Goal: Task Accomplishment & Management: Manage account settings

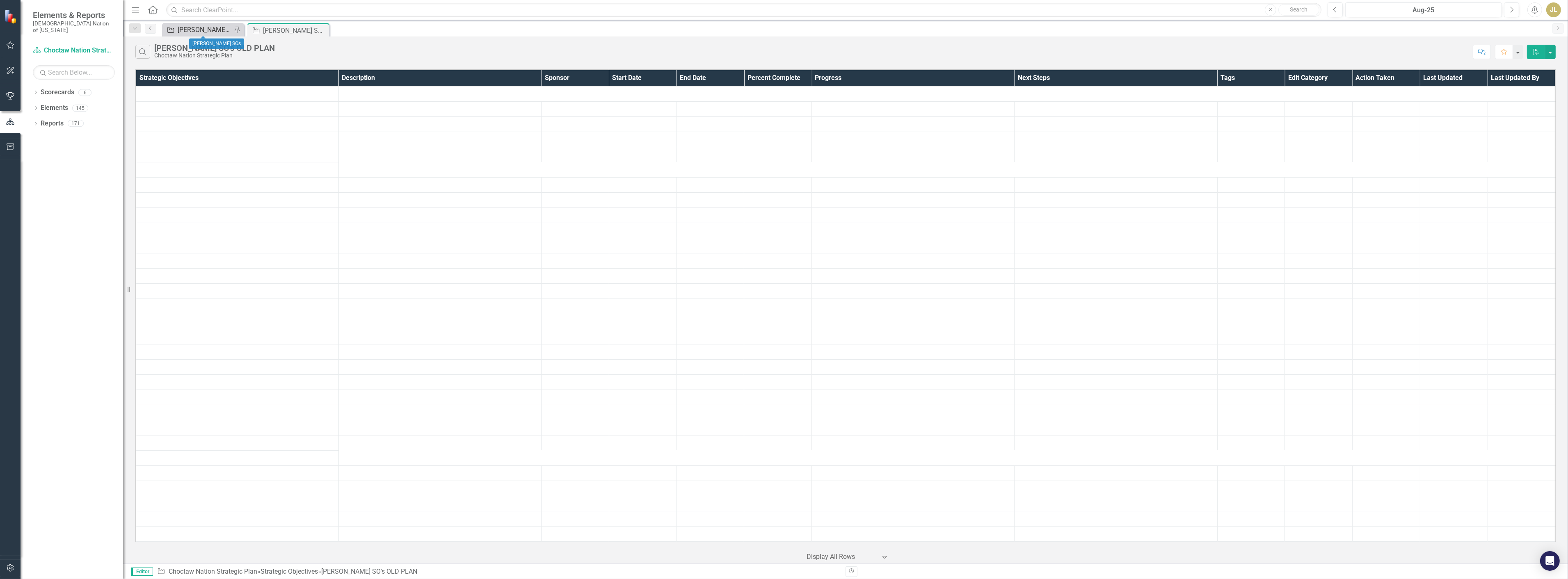
click at [208, 29] on div "[PERSON_NAME] SOs" at bounding box center [205, 29] width 54 height 10
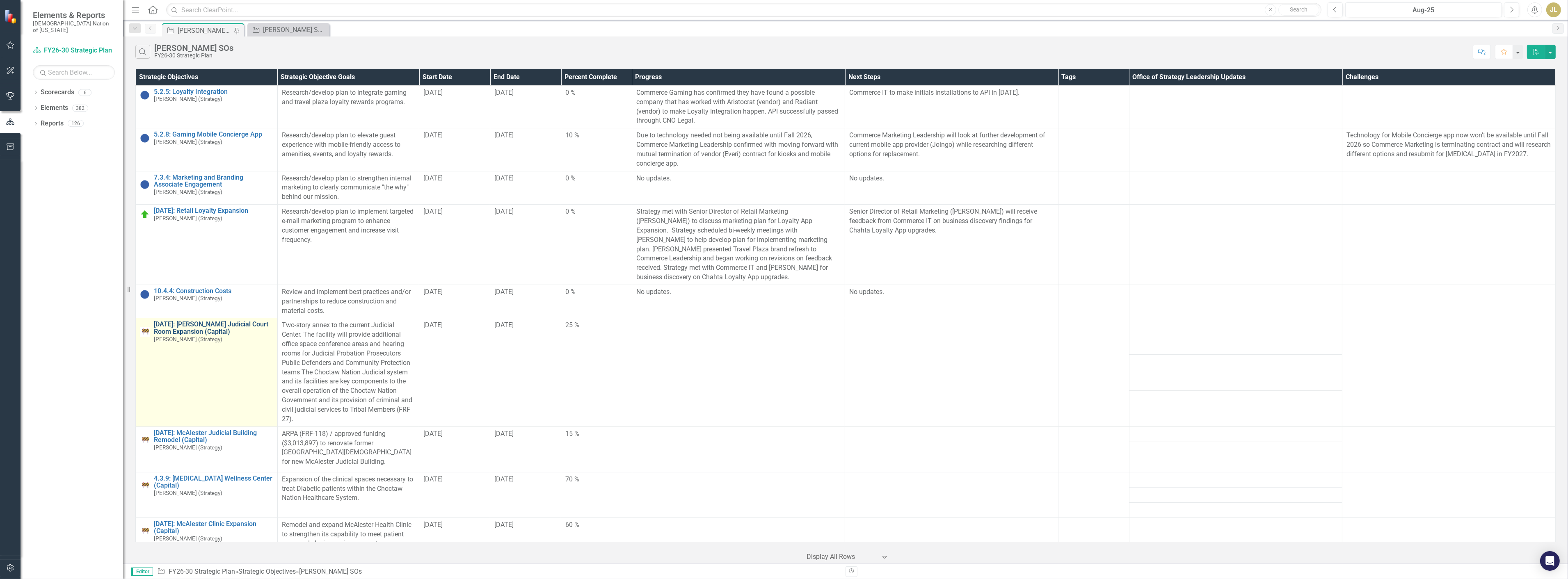
click at [210, 330] on link "[DATE]: [PERSON_NAME] Judicial Court Room Expansion (Capital)" at bounding box center [214, 328] width 119 height 15
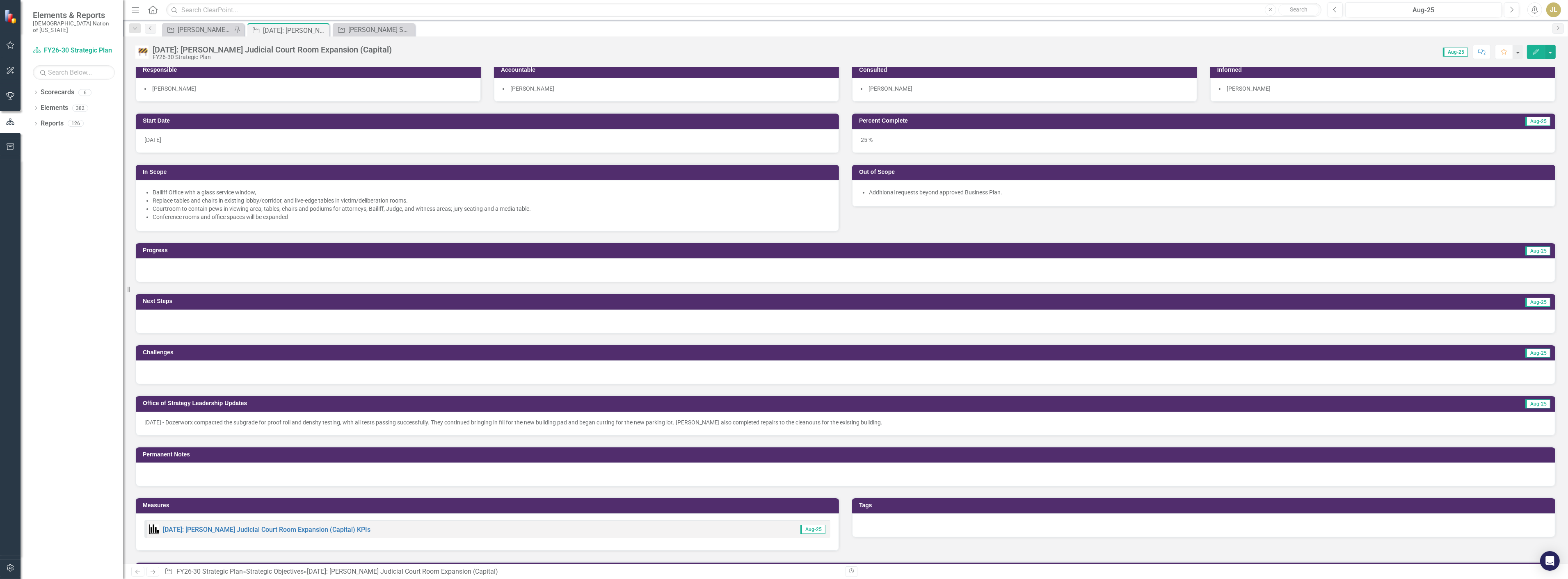
scroll to position [112, 0]
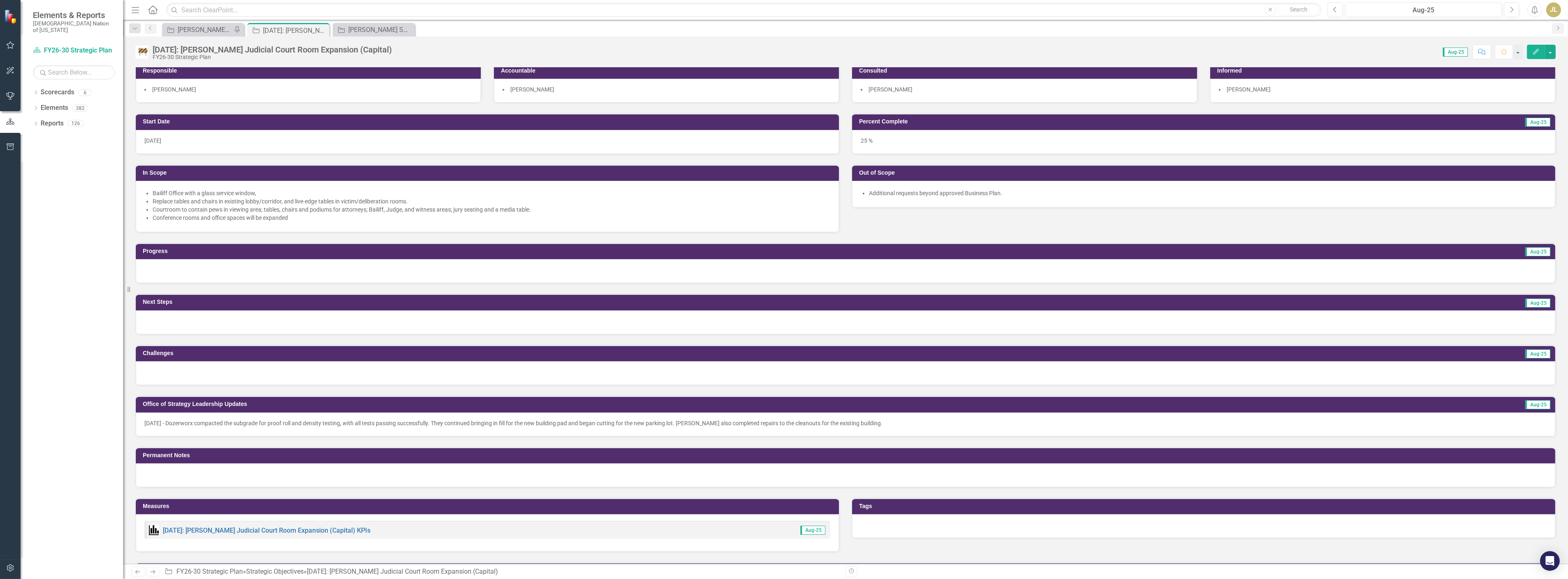
click at [170, 431] on div "[DATE] - Dozerworx compacted the subgrade for proof roll and density testing, w…" at bounding box center [845, 424] width 1419 height 24
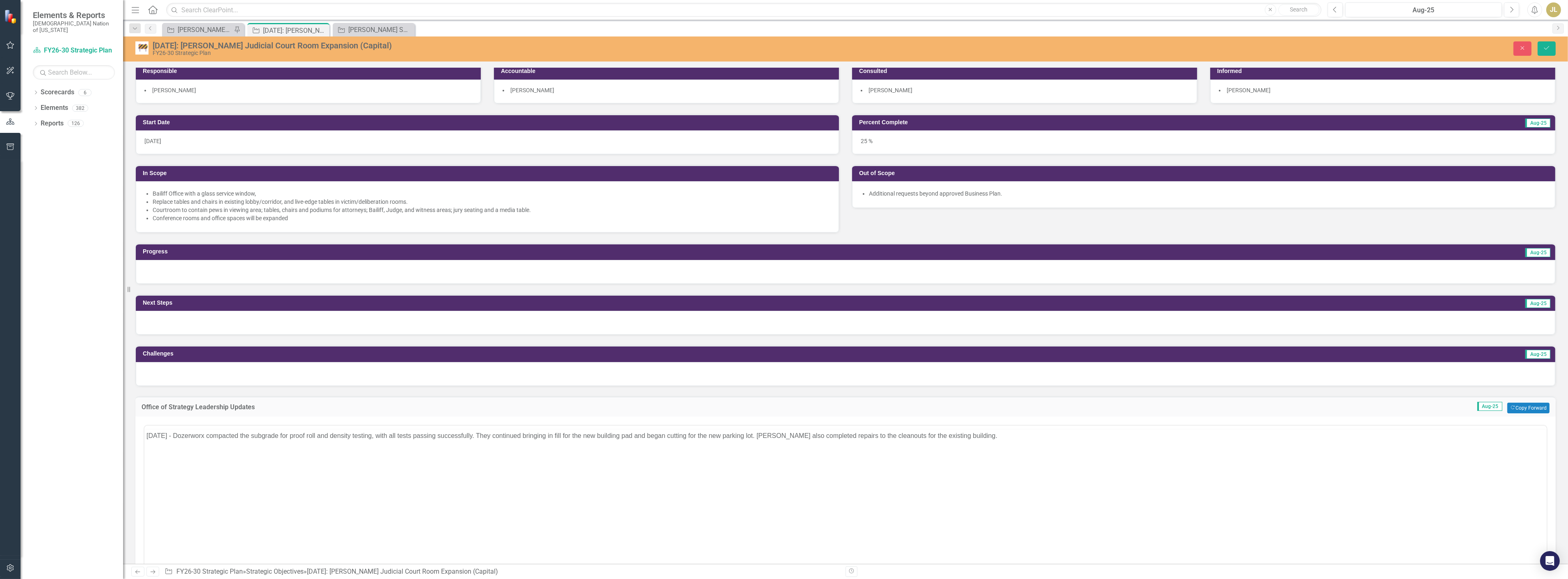
scroll to position [0, 0]
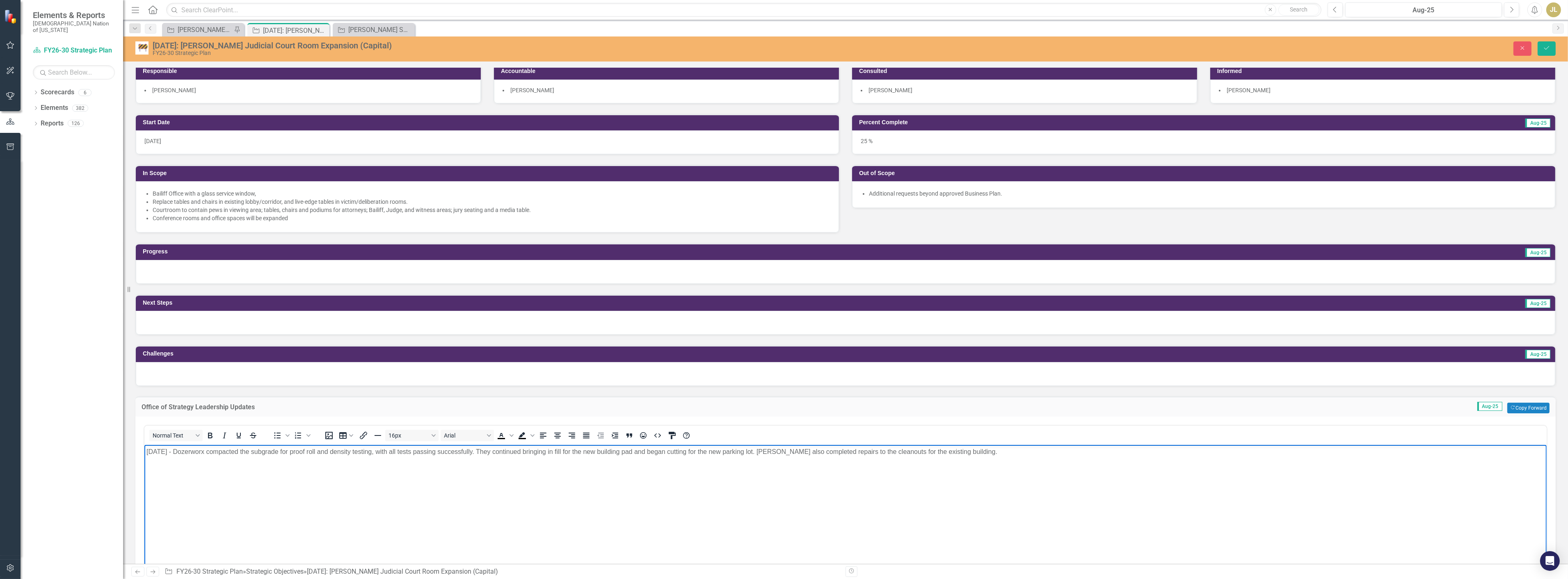
click at [146, 452] on p "[DATE] - Dozerworx compacted the subgrade for proof roll and density testing, w…" at bounding box center [845, 451] width 1398 height 10
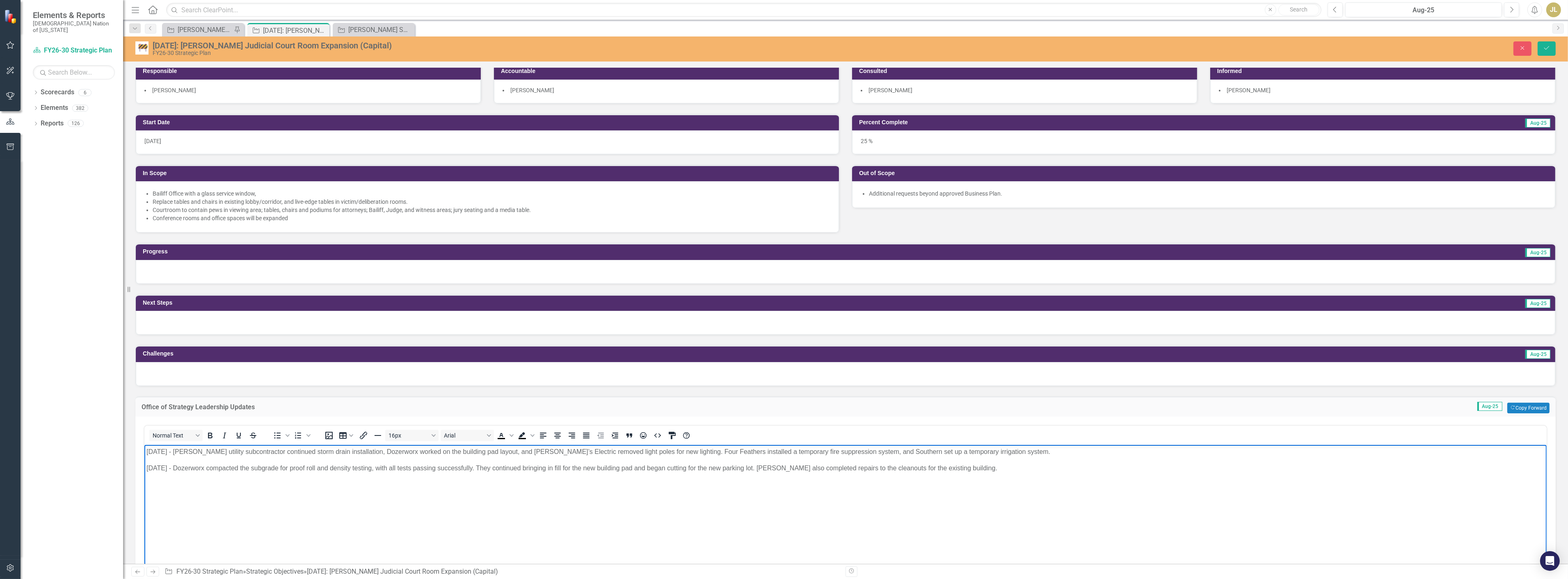
click at [1004, 453] on p "[DATE] - [PERSON_NAME] utility subcontractor continued storm drain installation…" at bounding box center [845, 451] width 1398 height 10
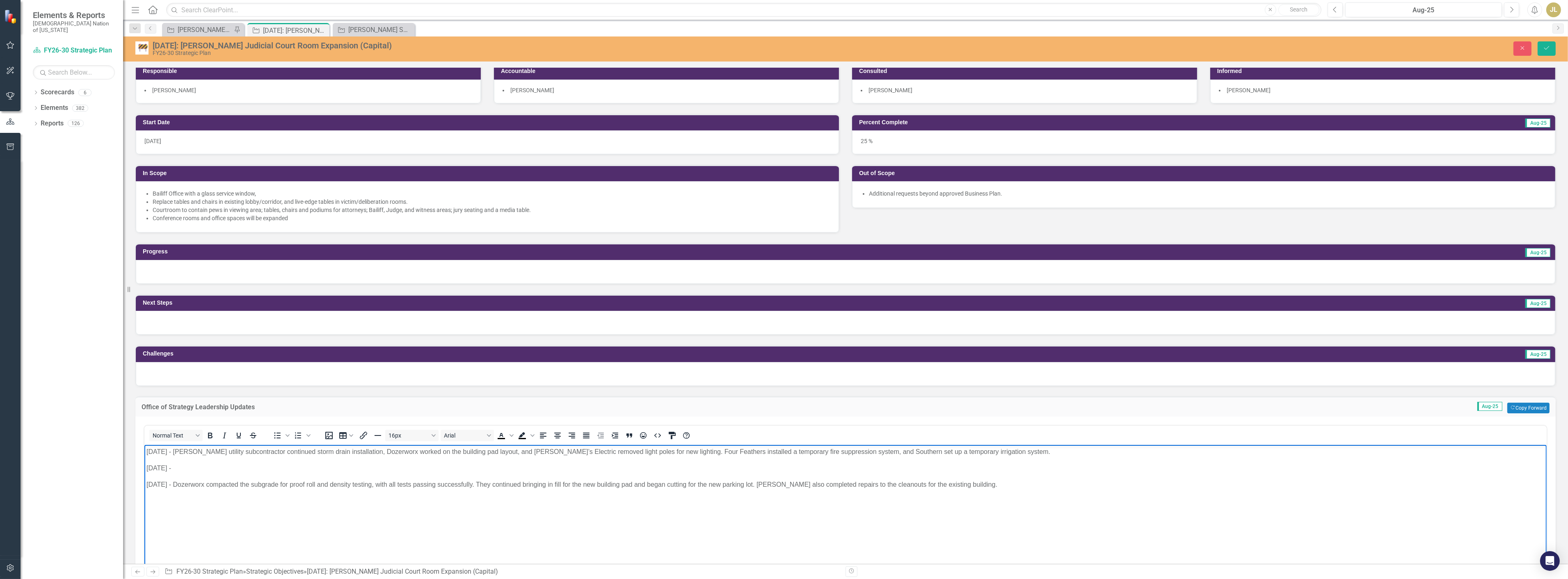
click at [198, 468] on p "08/14/25 -" at bounding box center [845, 468] width 1398 height 10
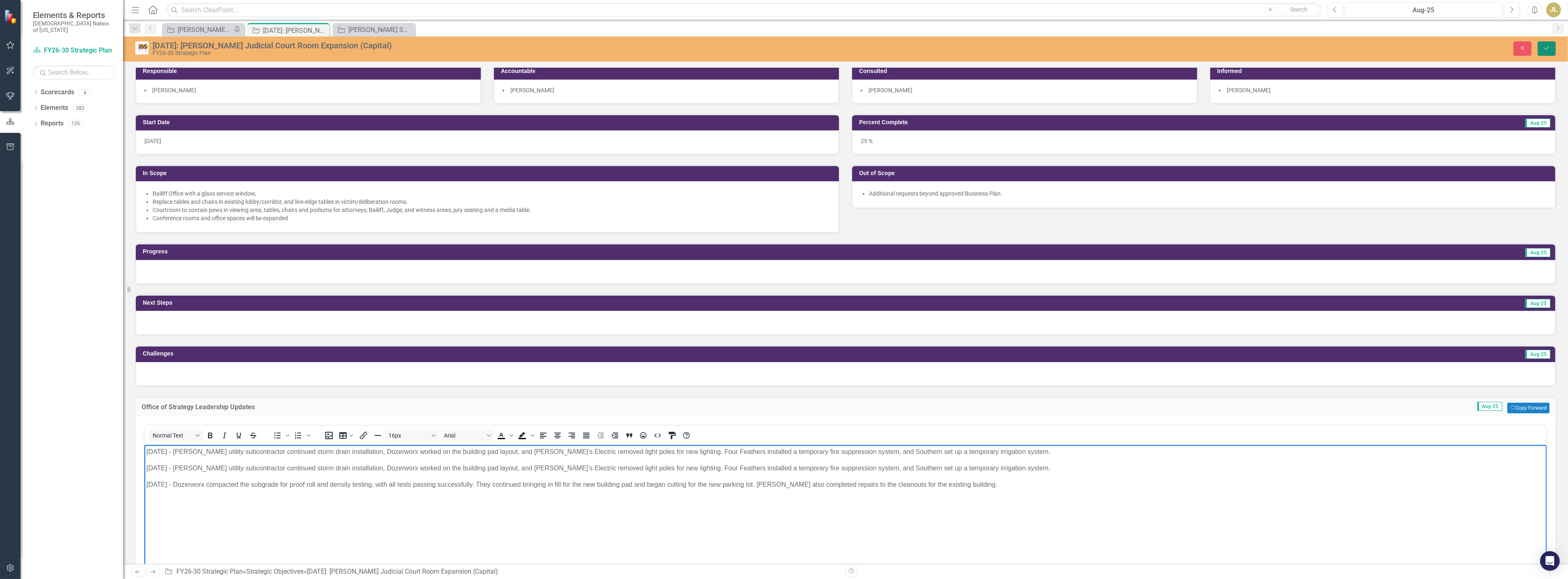
click at [1547, 41] on button "Save" at bounding box center [1547, 49] width 18 height 15
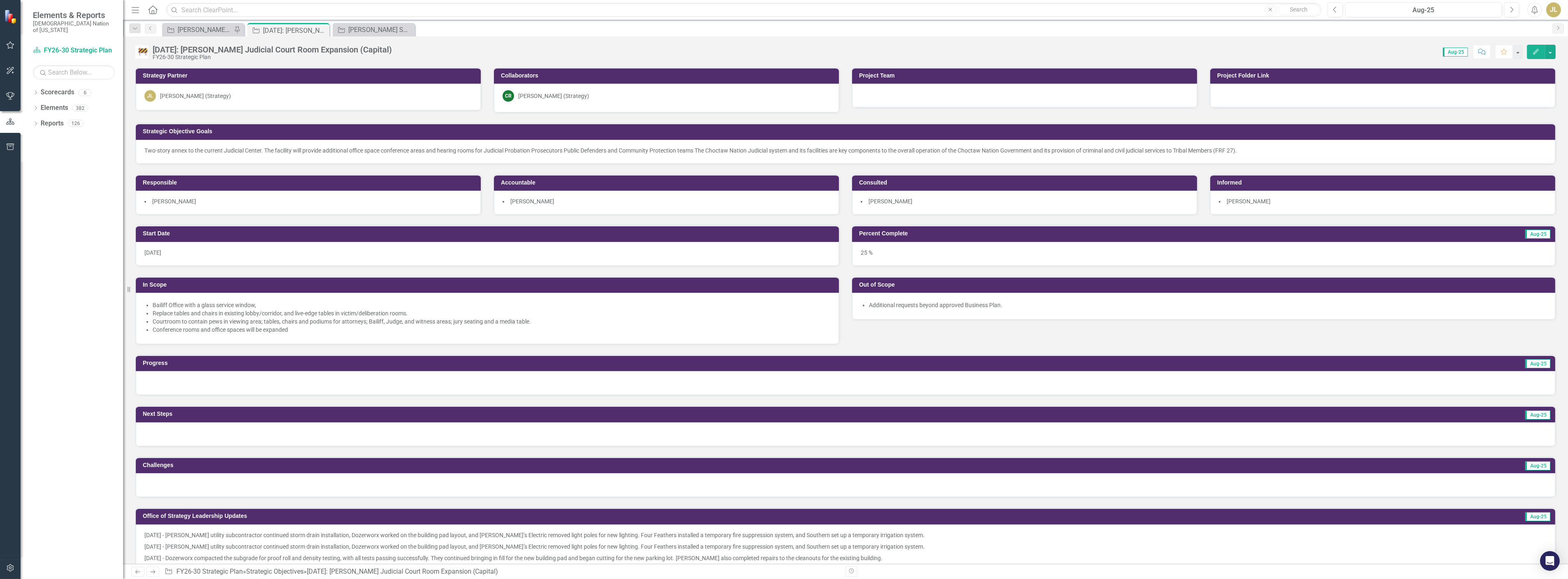
scroll to position [91, 0]
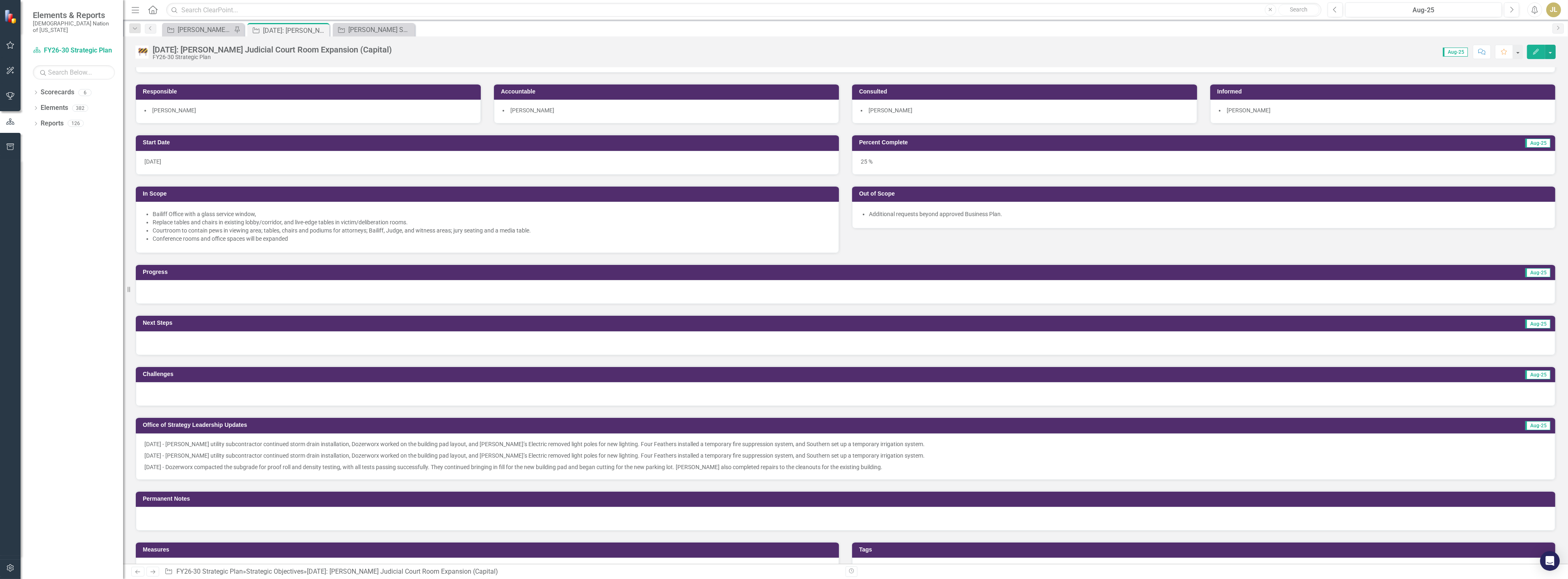
click at [884, 461] on p "[DATE] - Dozerworx compacted the subgrade for proof roll and density testing, w…" at bounding box center [845, 466] width 1402 height 10
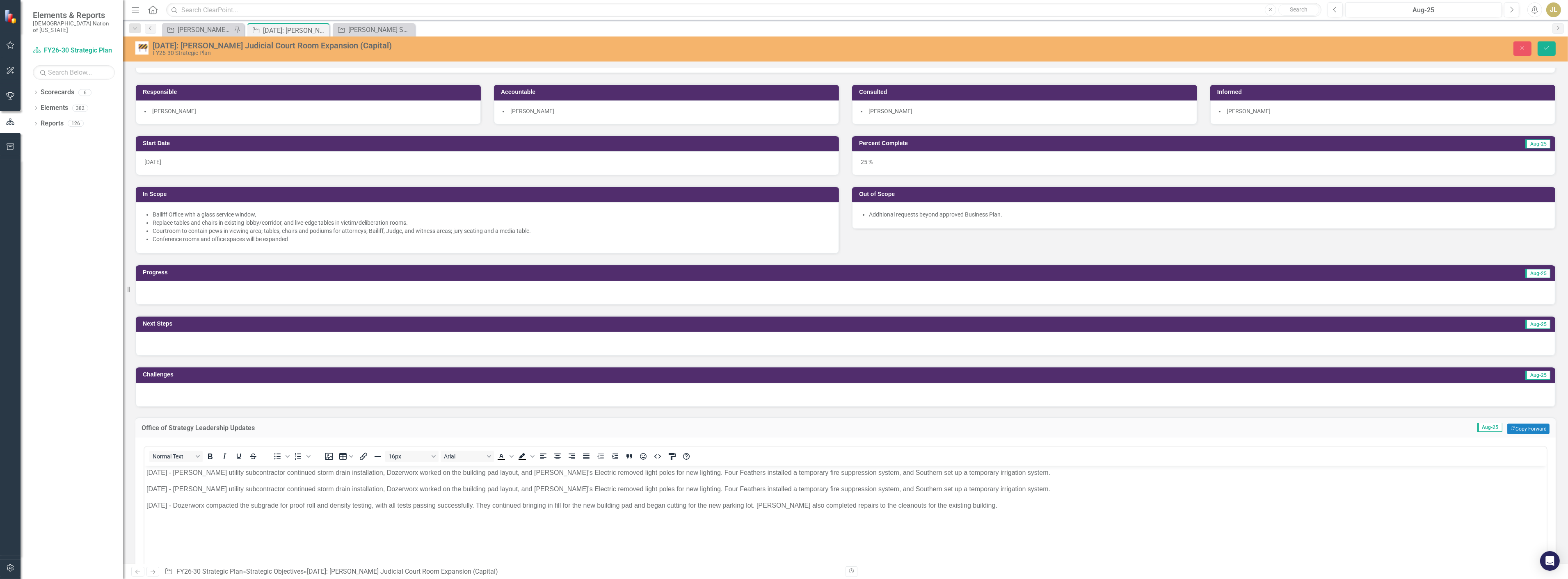
scroll to position [0, 0]
click at [1022, 505] on p "[DATE] - Dozerworx compacted the subgrade for proof roll and density testing, w…" at bounding box center [845, 505] width 1398 height 10
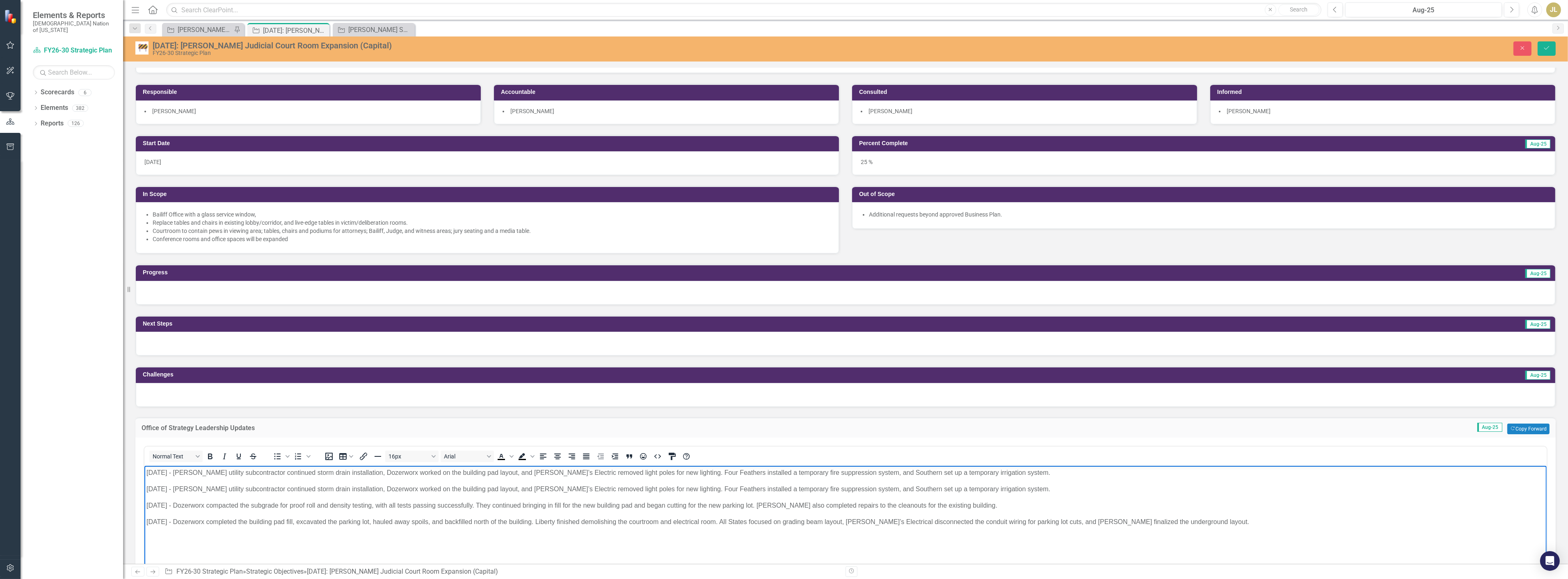
click at [993, 471] on p "[DATE] - [PERSON_NAME] utility subcontractor continued storm drain installation…" at bounding box center [845, 472] width 1398 height 10
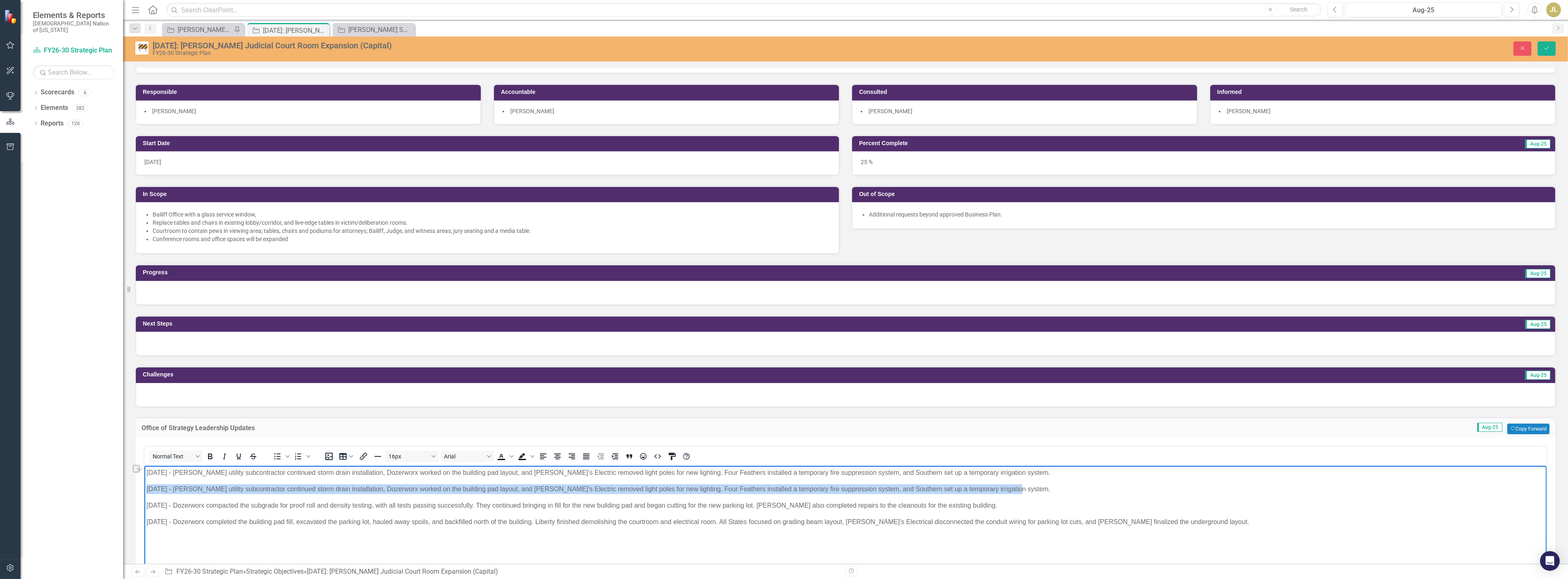
drag, startPoint x: 999, startPoint y: 487, endPoint x: 267, endPoint y: 947, distance: 864.5
click at [144, 484] on html "08/6/25 - Crossland’s utility subcontractor continued storm drain installation,…" at bounding box center [845, 527] width 1402 height 123
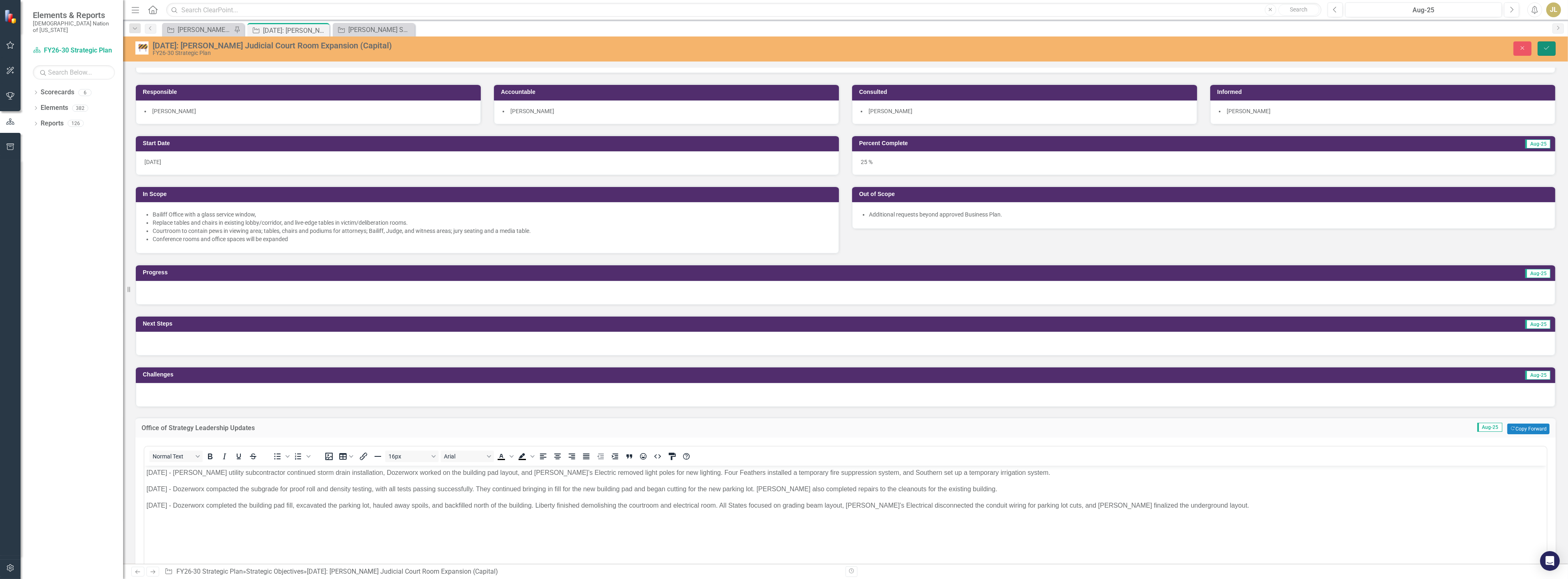
click at [1538, 47] on button "Save" at bounding box center [1547, 49] width 18 height 15
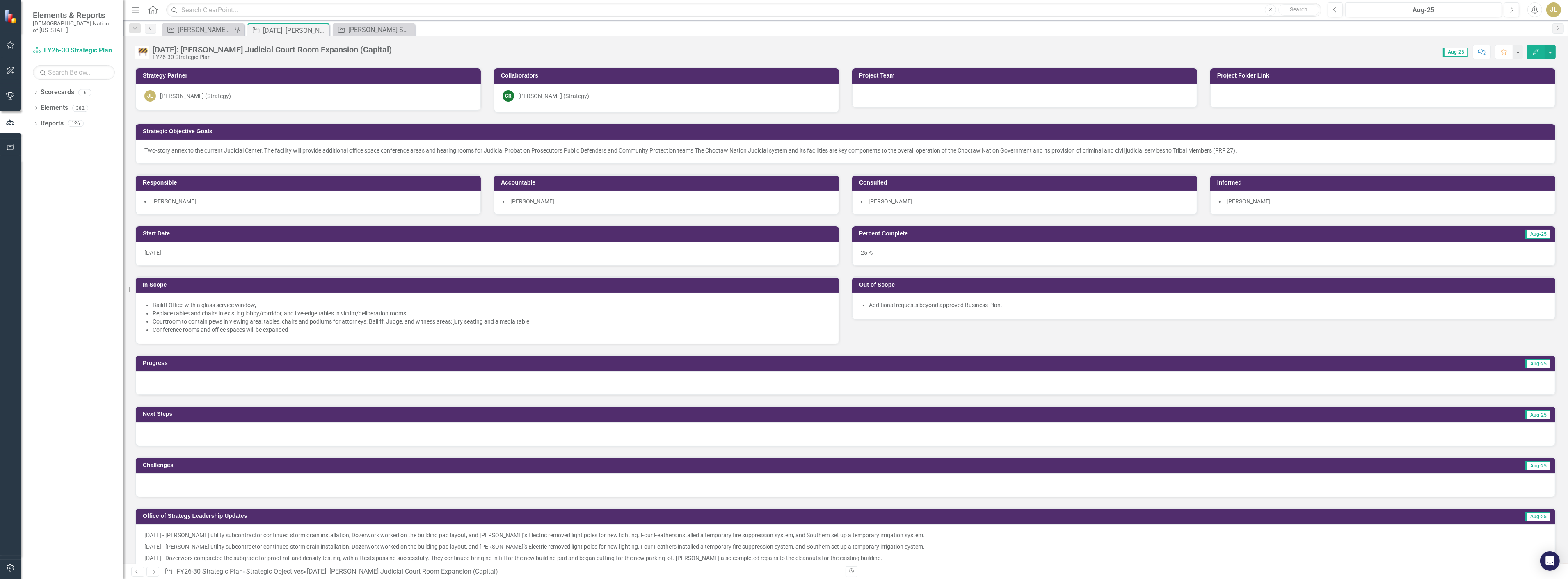
scroll to position [46, 0]
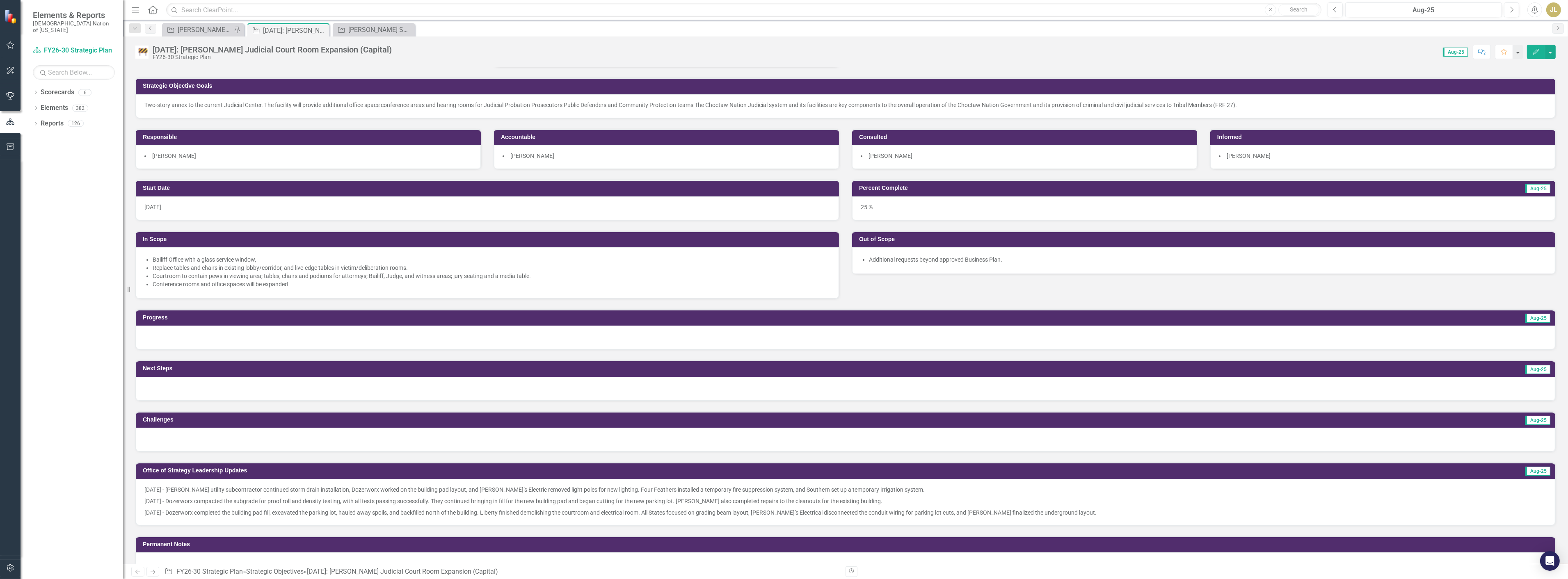
click at [232, 338] on div at bounding box center [845, 337] width 1419 height 24
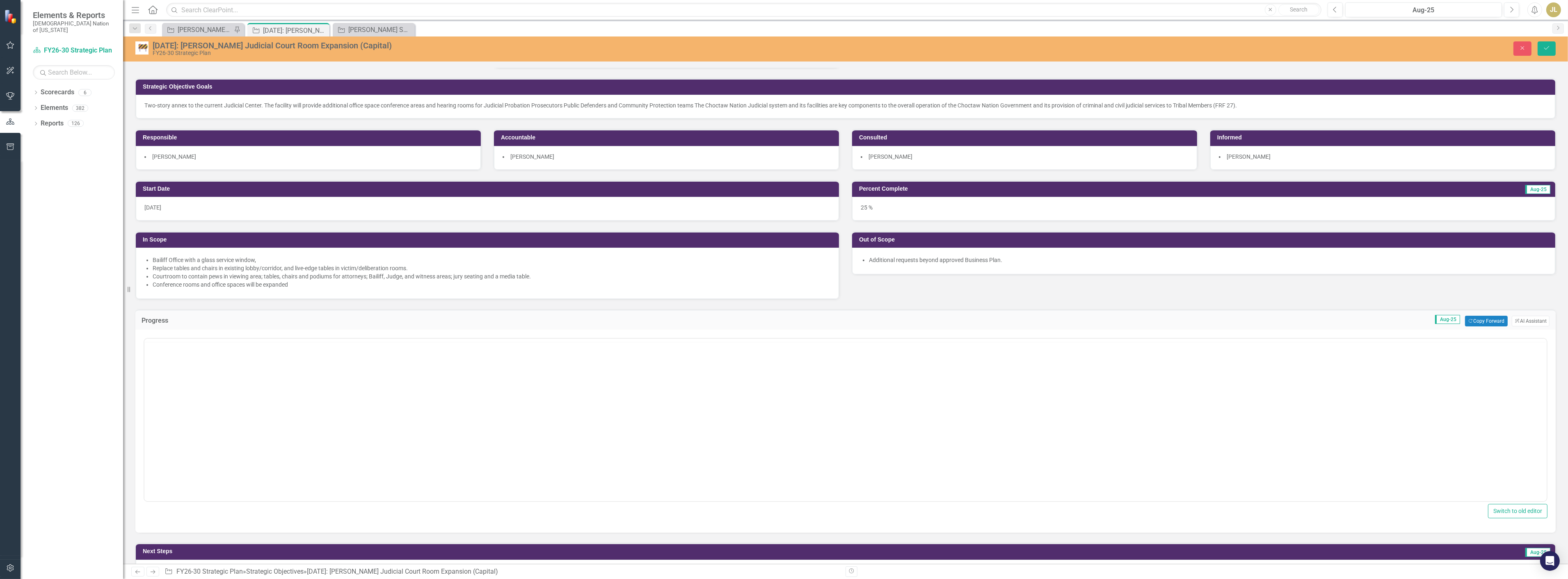
scroll to position [0, 0]
click at [1524, 320] on button "ClearPoint AI AI Assistant" at bounding box center [1531, 321] width 38 height 11
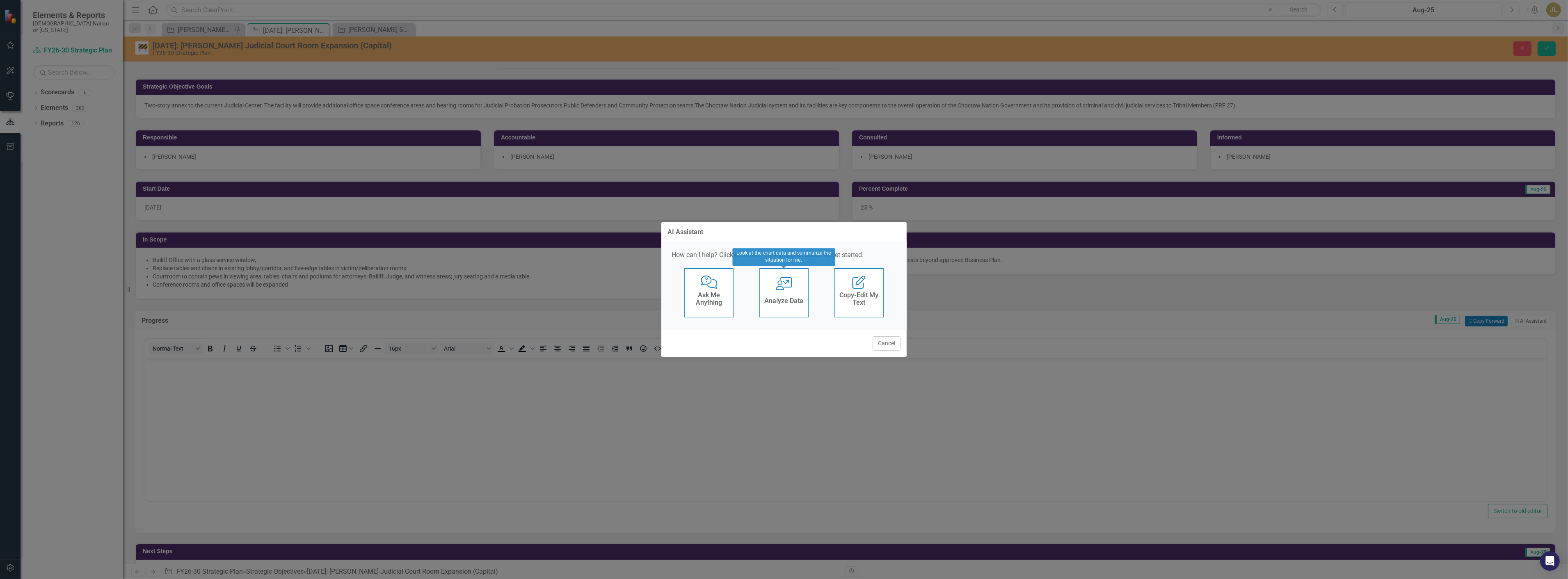
click at [783, 302] on h4 "Analyze Data" at bounding box center [784, 301] width 39 height 7
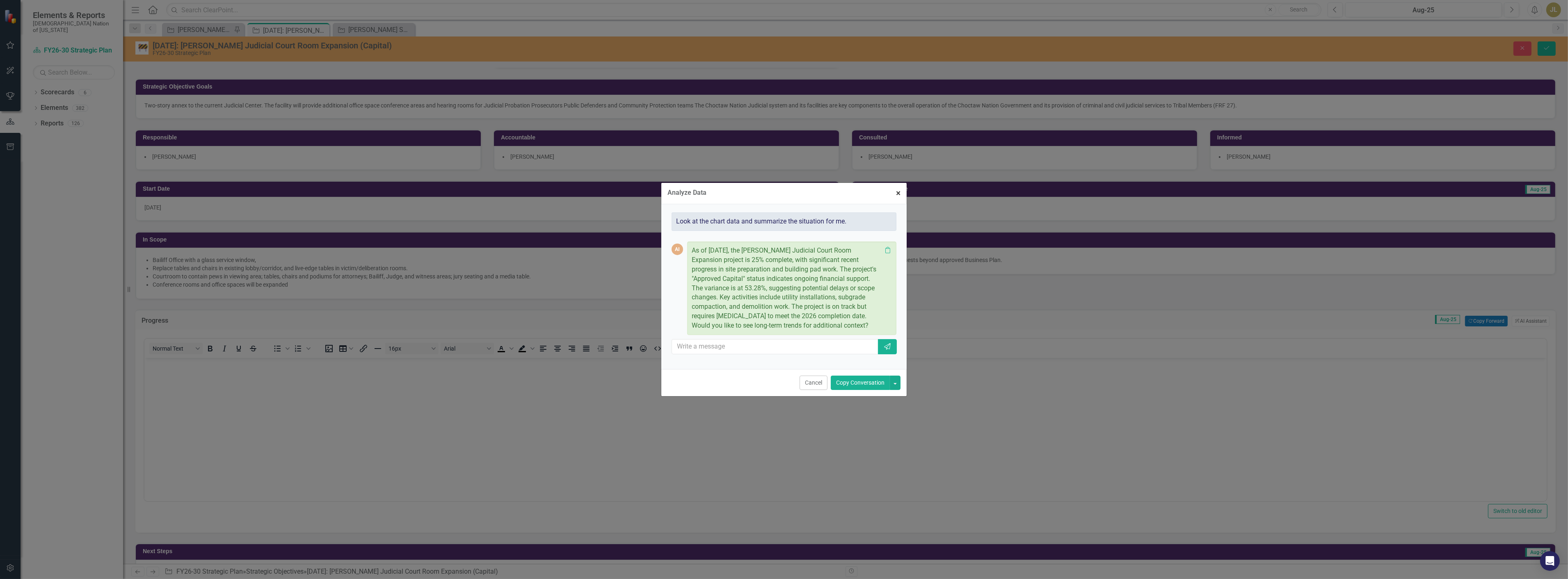
click at [900, 190] on span "×" at bounding box center [898, 193] width 4 height 10
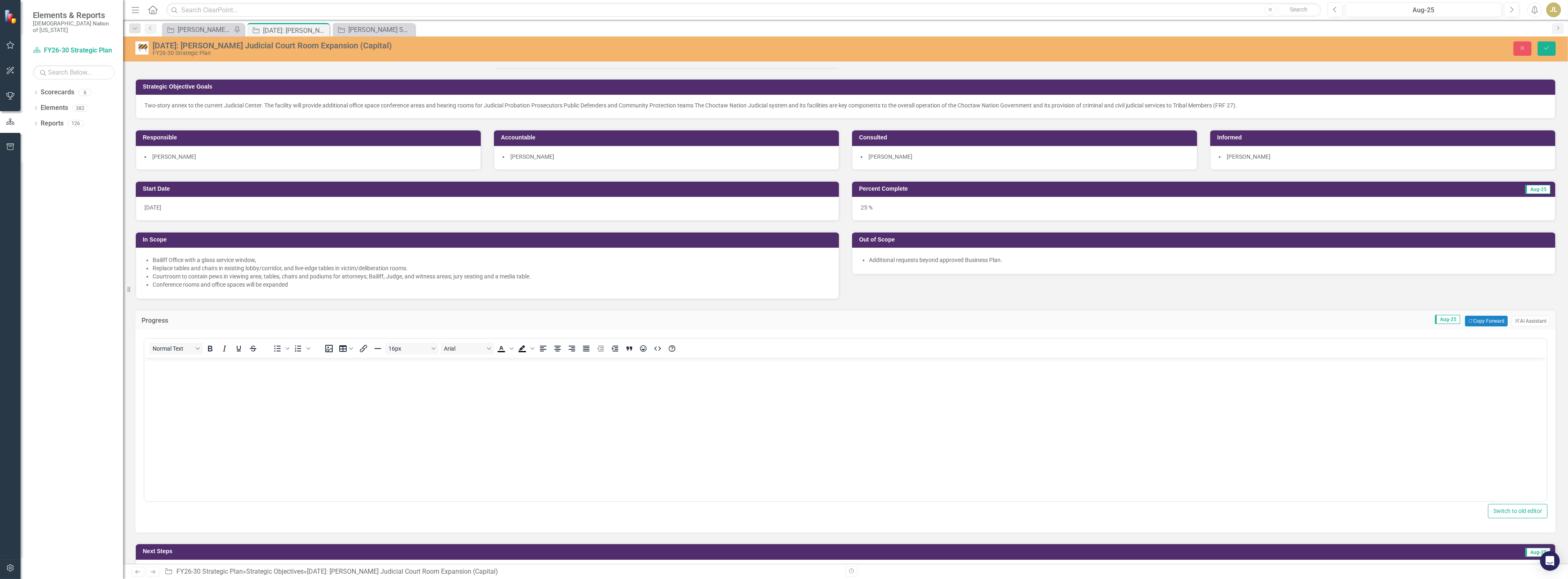
click at [338, 422] on body "Rich Text Area. Press ALT-0 for help." at bounding box center [845, 419] width 1402 height 123
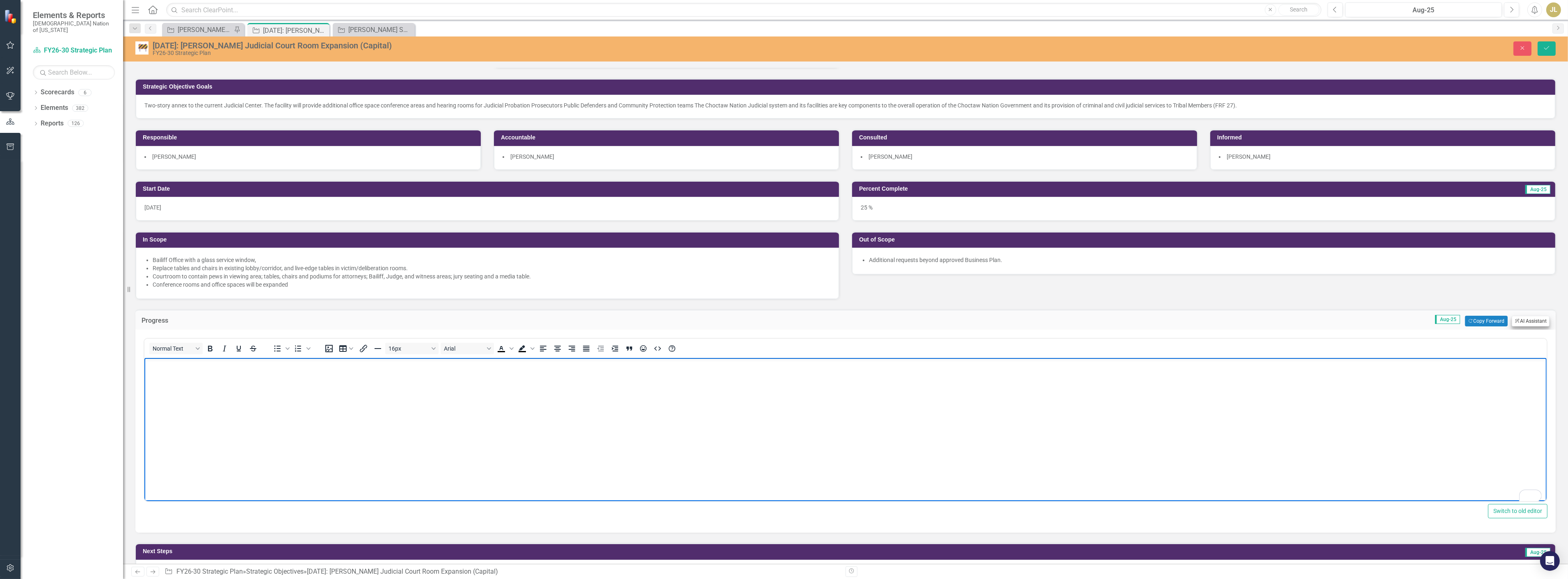
click at [1532, 320] on button "ClearPoint AI AI Assistant" at bounding box center [1531, 321] width 38 height 11
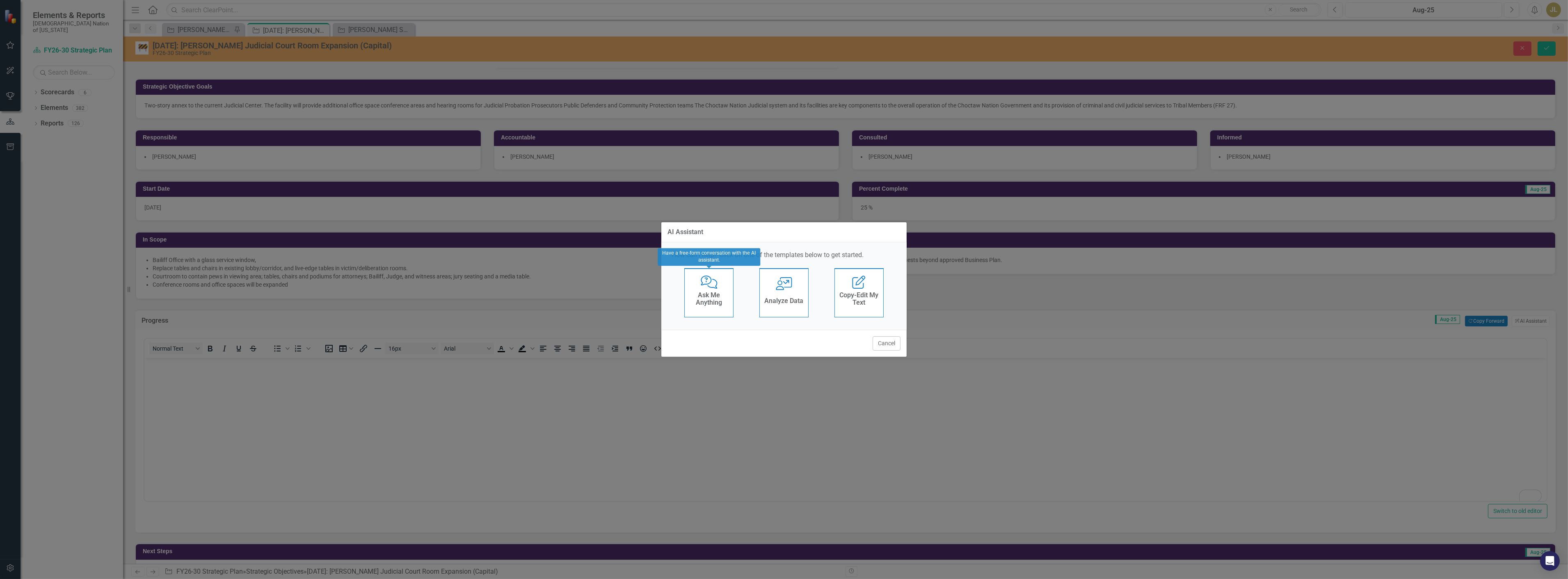
click at [710, 305] on h4 "Ask Me Anything" at bounding box center [709, 299] width 40 height 15
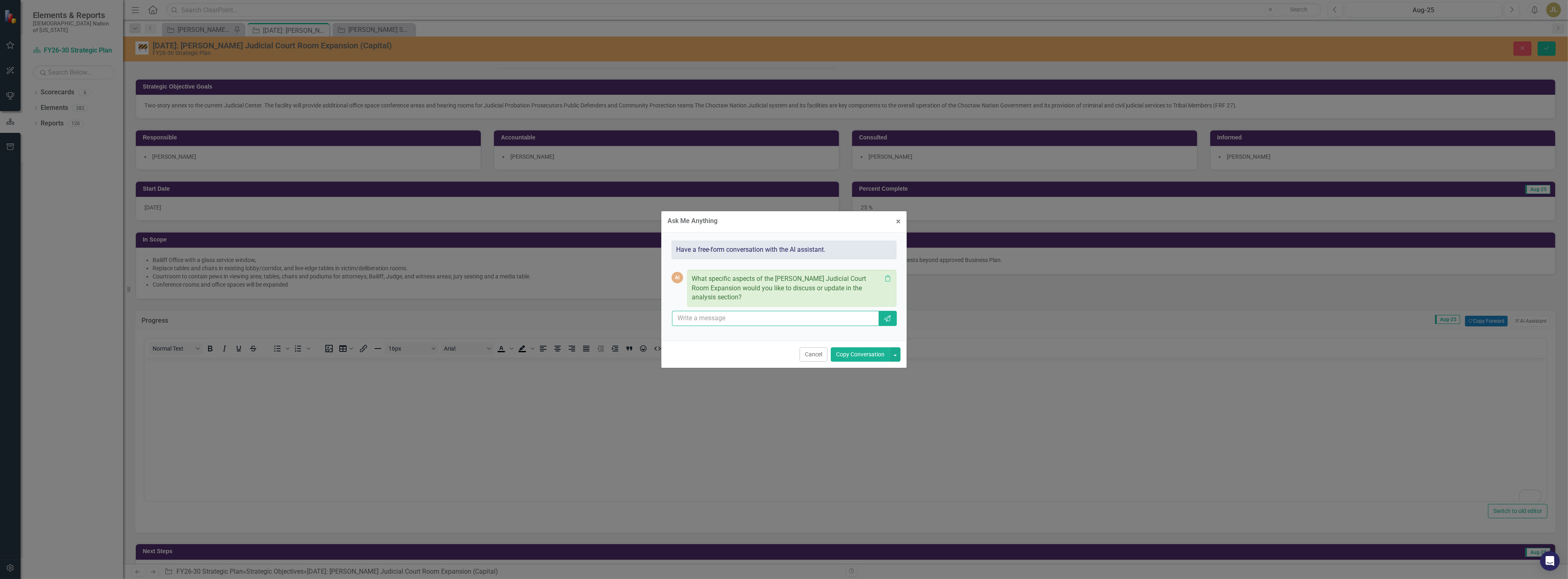
click at [721, 323] on input "text" at bounding box center [775, 318] width 207 height 15
type input "Write a progress update from information in leadership updates"
click at [889, 319] on icon "Send" at bounding box center [887, 318] width 8 height 7
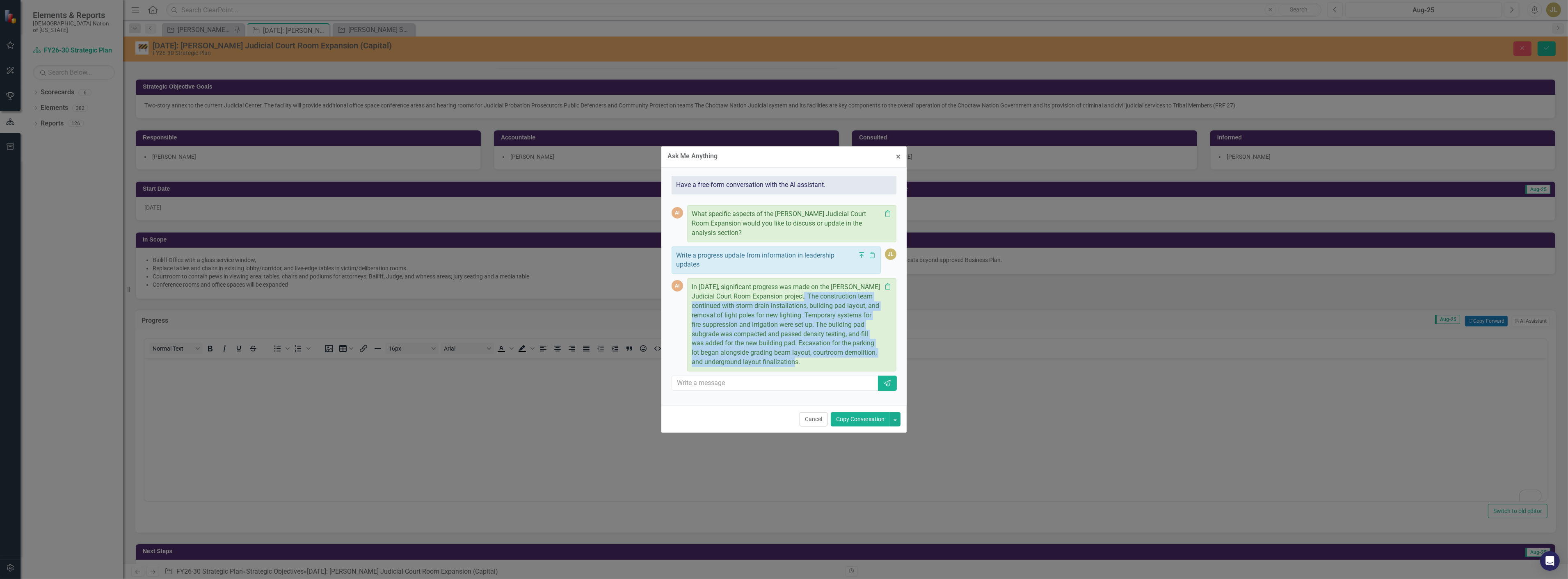
drag, startPoint x: 807, startPoint y: 361, endPoint x: 810, endPoint y: 296, distance: 65.1
click at [810, 296] on p "In August 2025, significant progress was made on the Durant Judicial Court Room…" at bounding box center [786, 324] width 190 height 85
copy p "The construction team continued with storm drain installations, building pad la…"
click at [807, 415] on button "Cancel" at bounding box center [814, 419] width 28 height 15
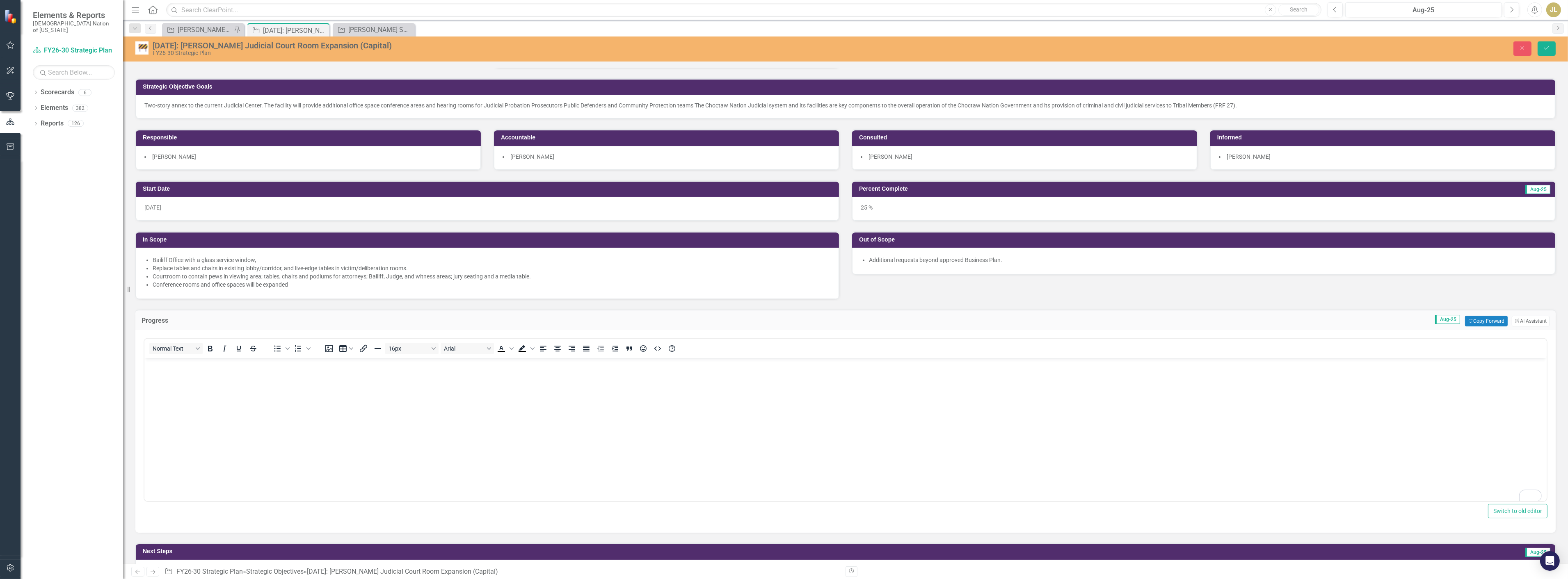
click at [301, 413] on body "To enrich screen reader interactions, please activate Accessibility in Grammarl…" at bounding box center [845, 419] width 1402 height 123
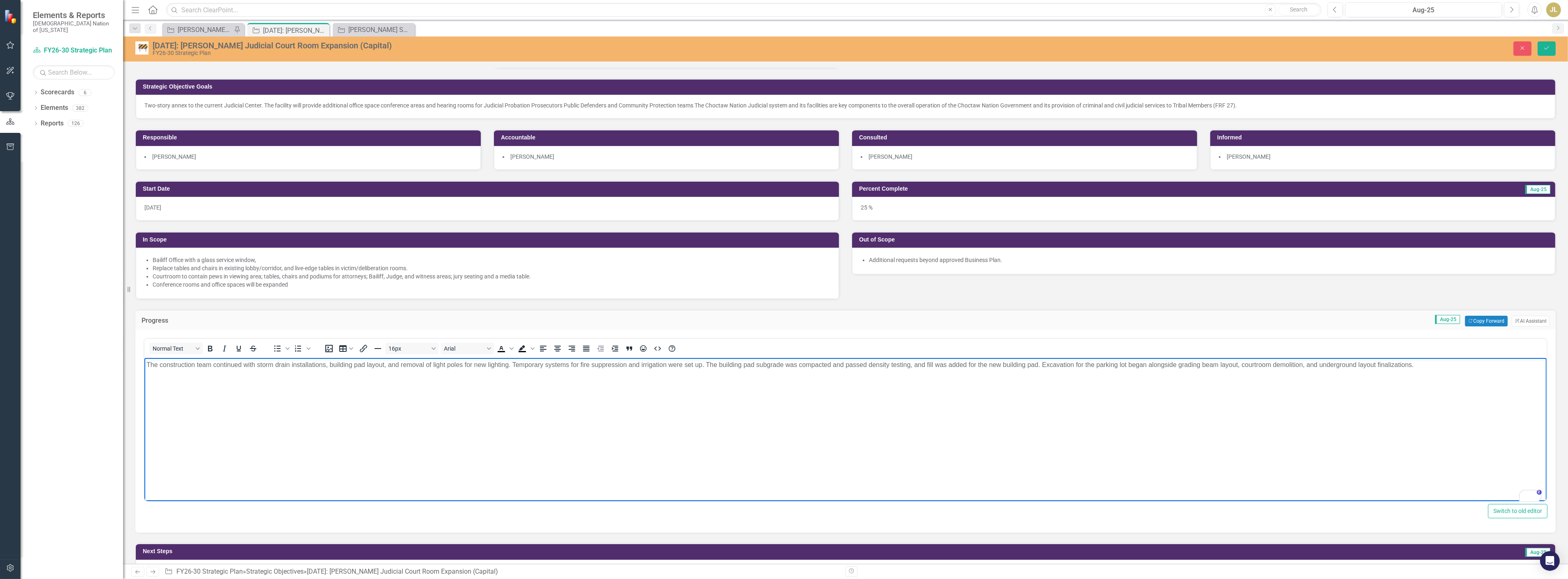
click at [151, 367] on p "The construction team continued with storm drain installations, building pad la…" at bounding box center [845, 365] width 1398 height 10
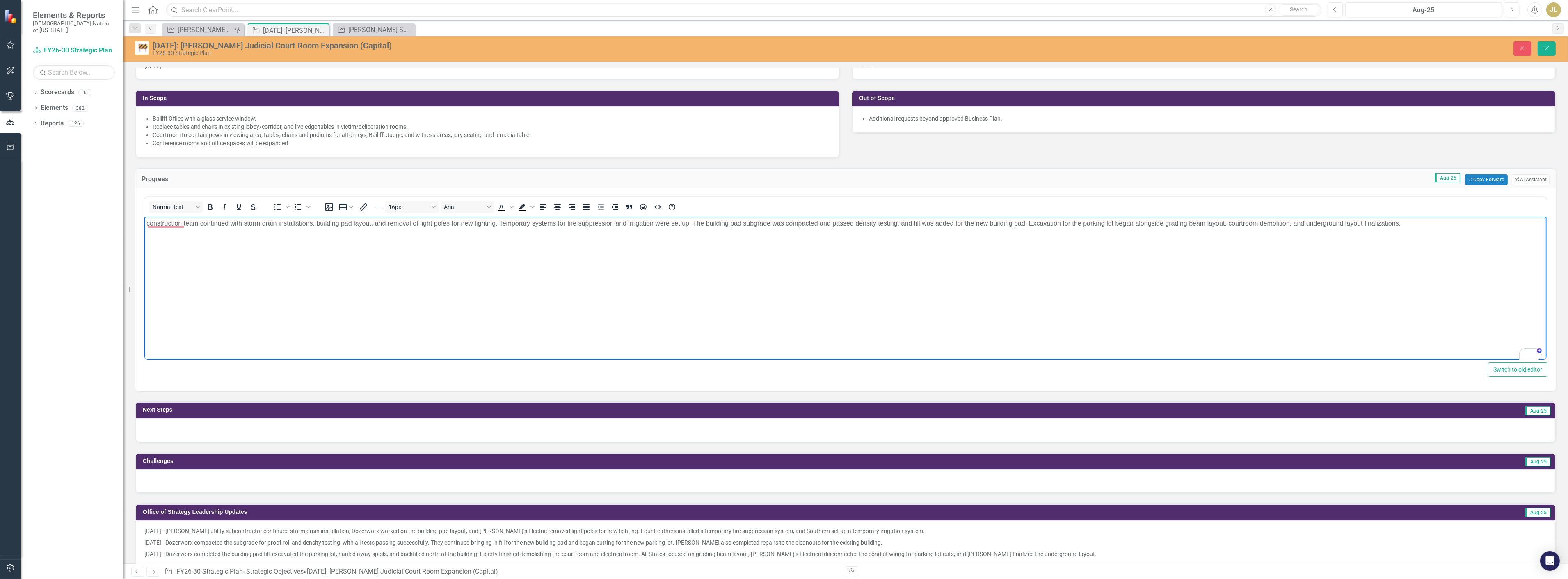
scroll to position [46, 0]
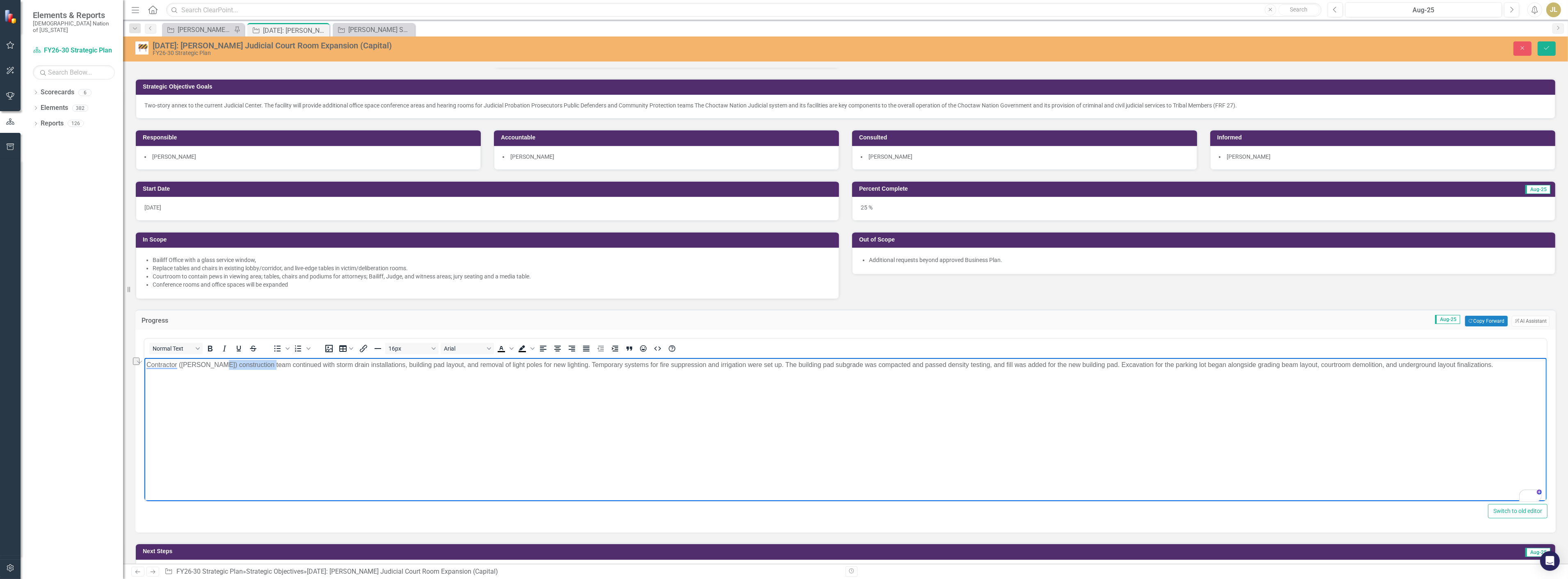
drag, startPoint x: 266, startPoint y: 364, endPoint x: 214, endPoint y: 363, distance: 52.0
click at [214, 363] on p "Contractor (Crossland) construction team continued with storm drain installatio…" at bounding box center [845, 365] width 1398 height 10
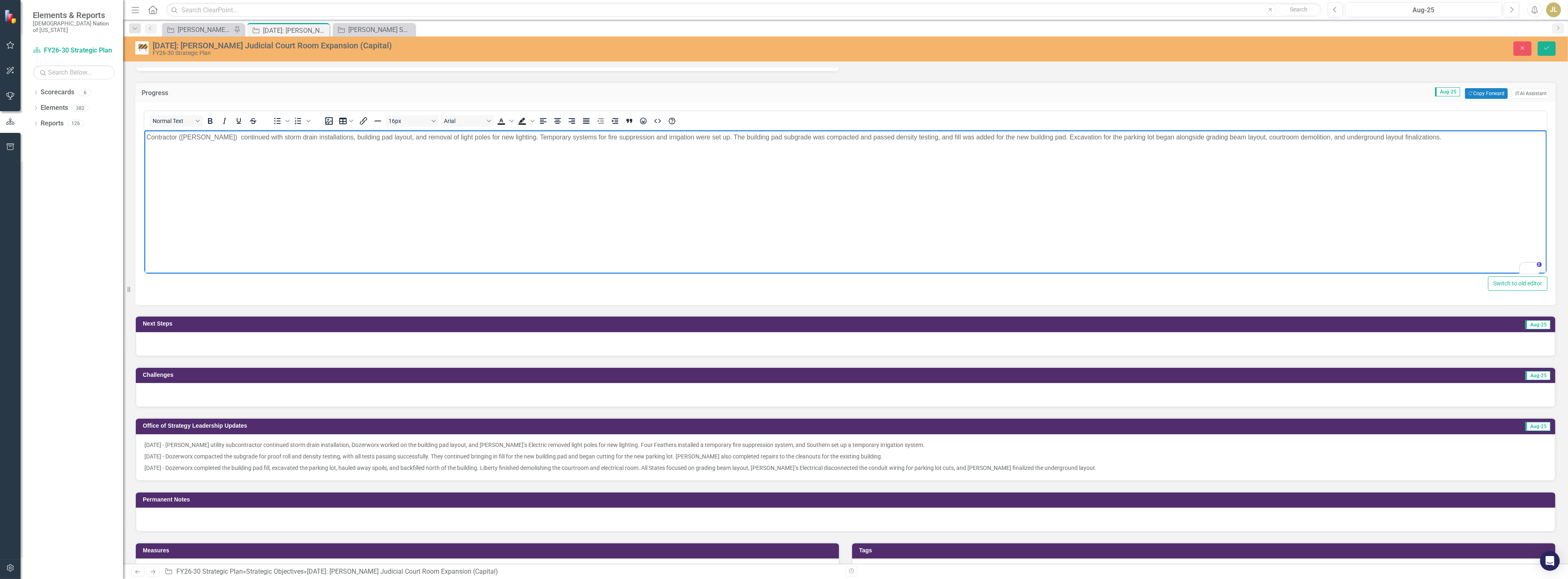
scroll to position [136, 0]
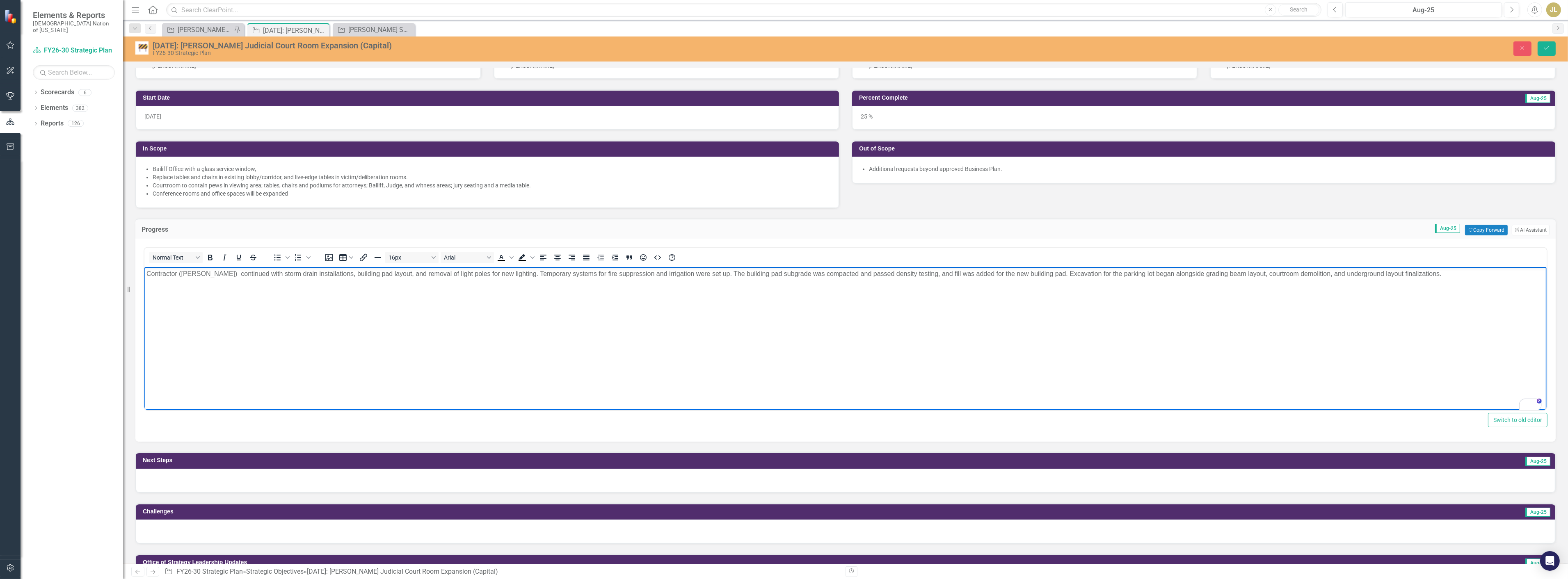
click at [330, 275] on p "Contractor (Crossland) continued with storm drain installations, building pad l…" at bounding box center [845, 274] width 1398 height 10
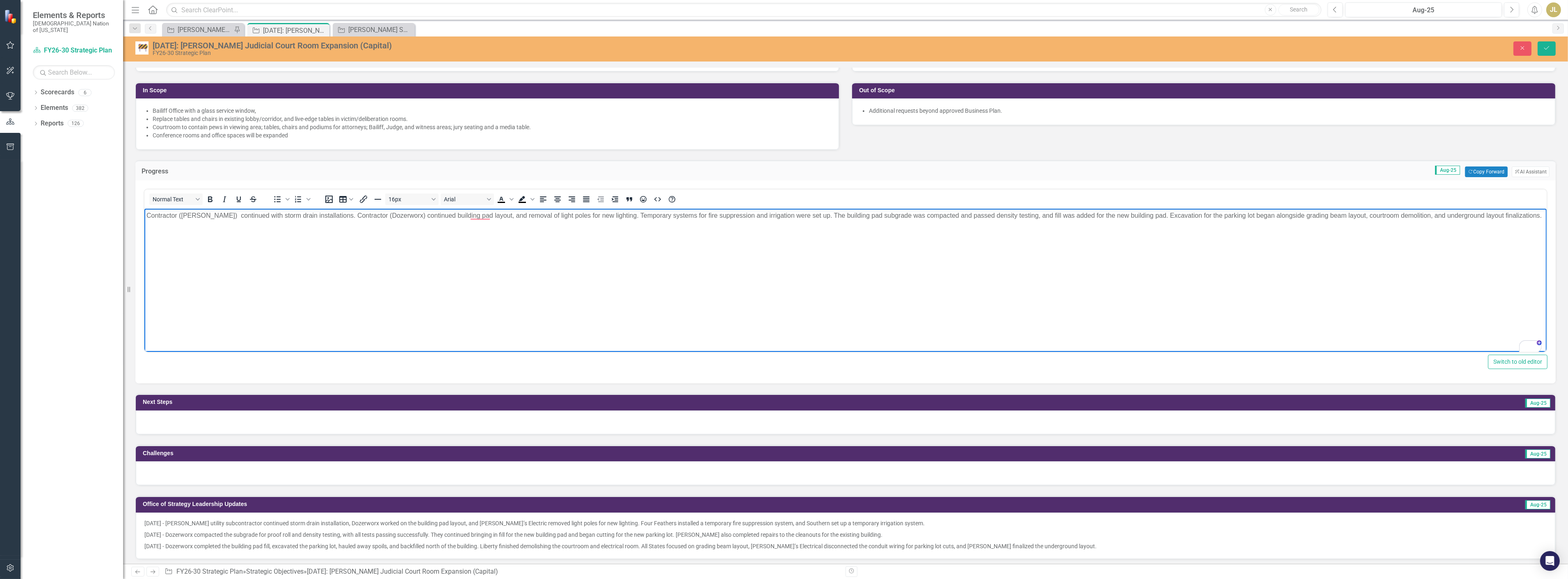
scroll to position [91, 0]
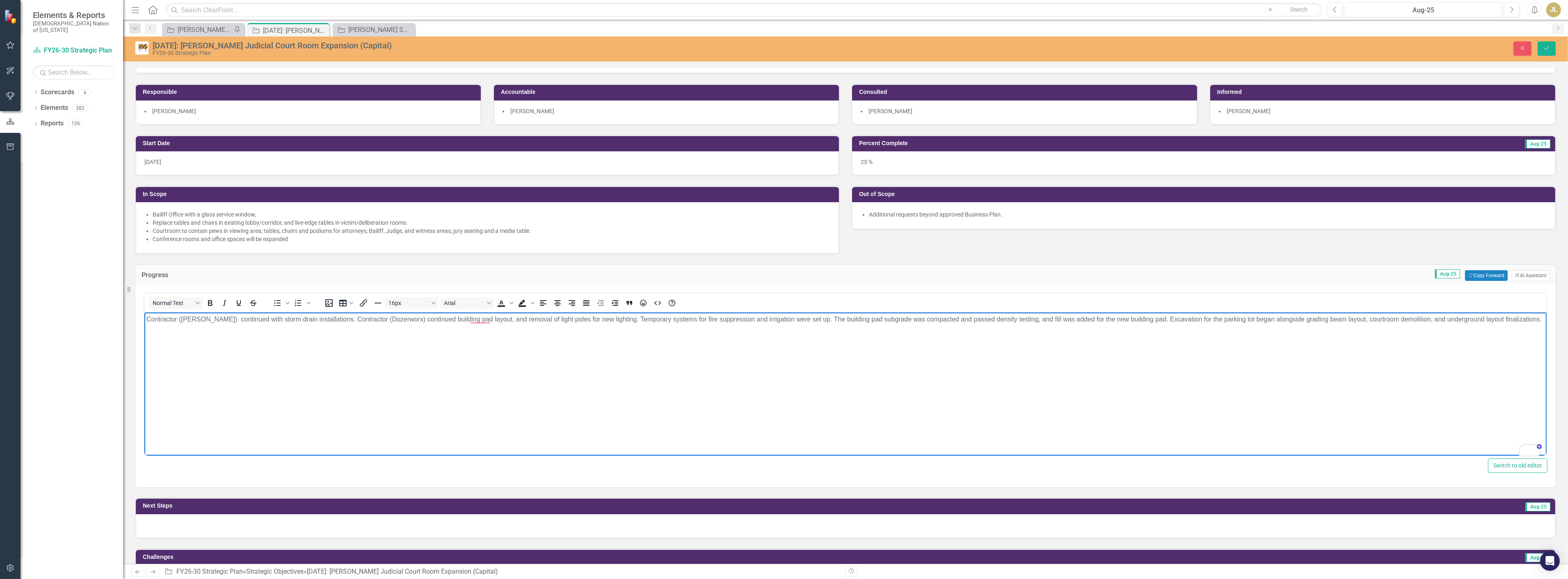
click at [491, 321] on p "Contractor (Crossland) continued with storm drain installations. Contractor (Do…" at bounding box center [845, 319] width 1398 height 10
click at [329, 320] on p "Contractor (Crossland) continued with storm drain installations. Contractor (Do…" at bounding box center [845, 319] width 1398 height 10
click at [487, 321] on p "Contractor (Crossland) continued with storm drain installations, contractor (Do…" at bounding box center [845, 319] width 1398 height 10
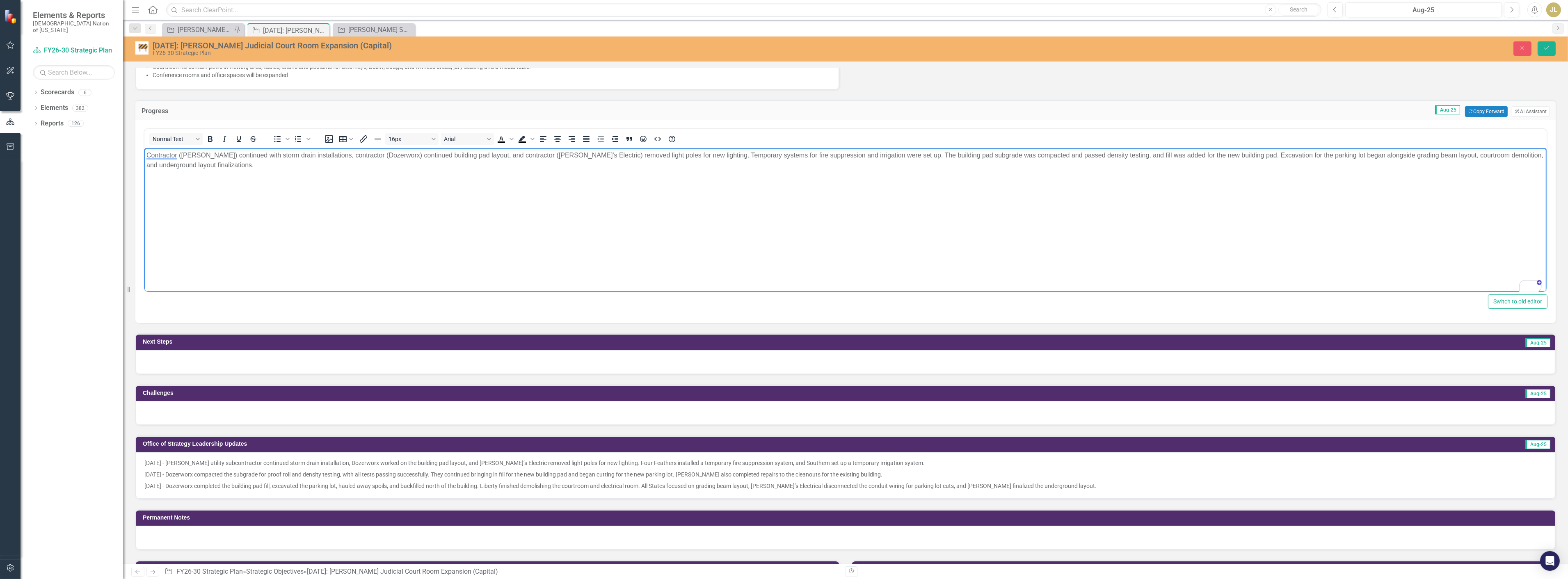
scroll to position [136, 0]
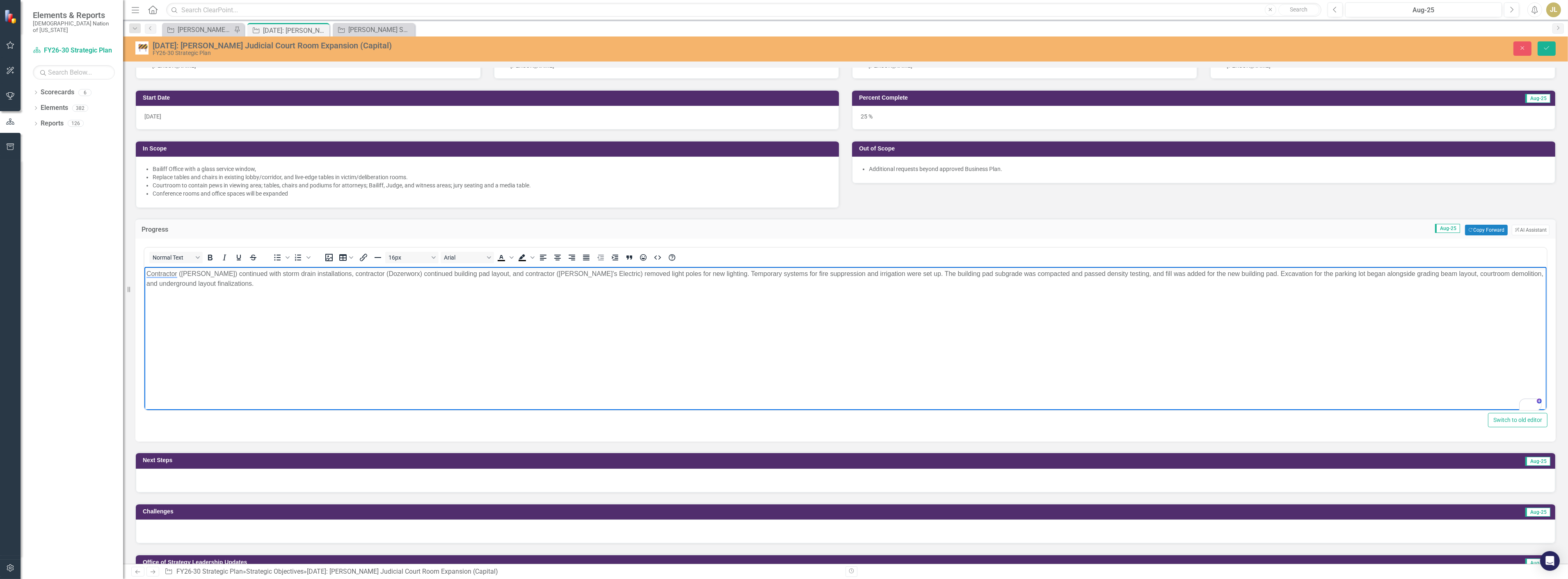
click at [689, 274] on p "Contractor (Crossland) continued with storm drain installations, contractor (Do…" at bounding box center [845, 279] width 1398 height 19
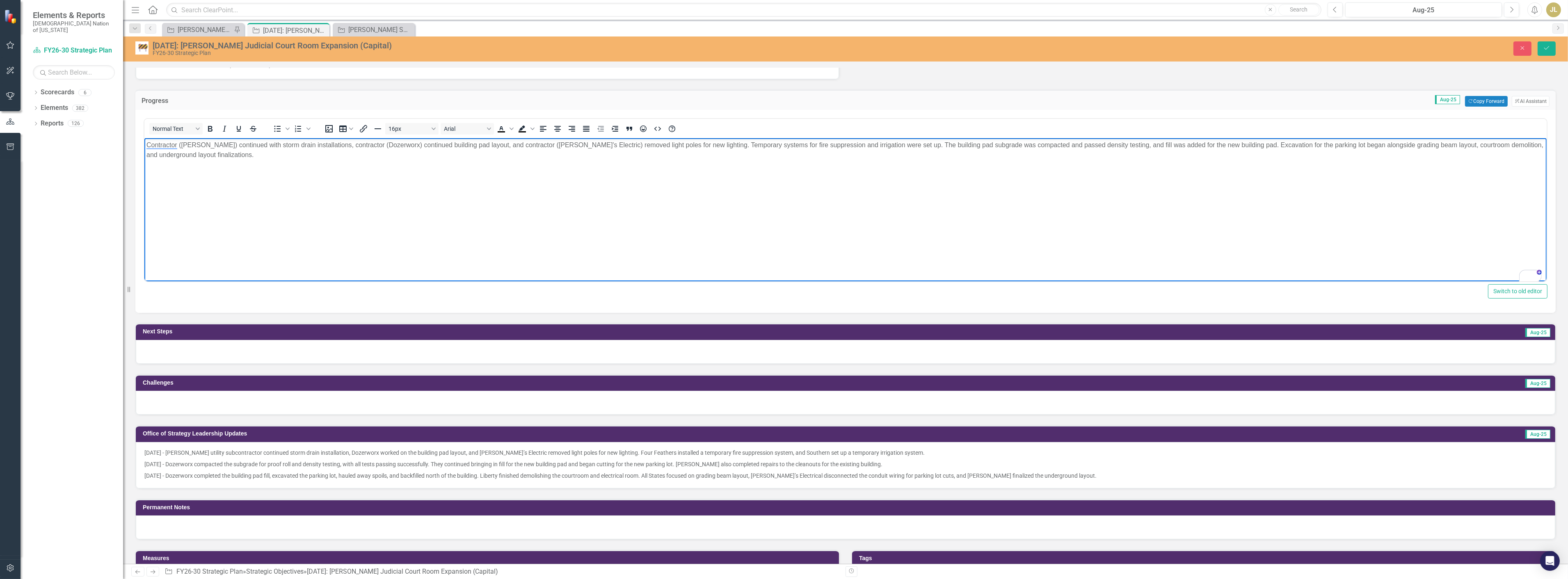
scroll to position [182, 0]
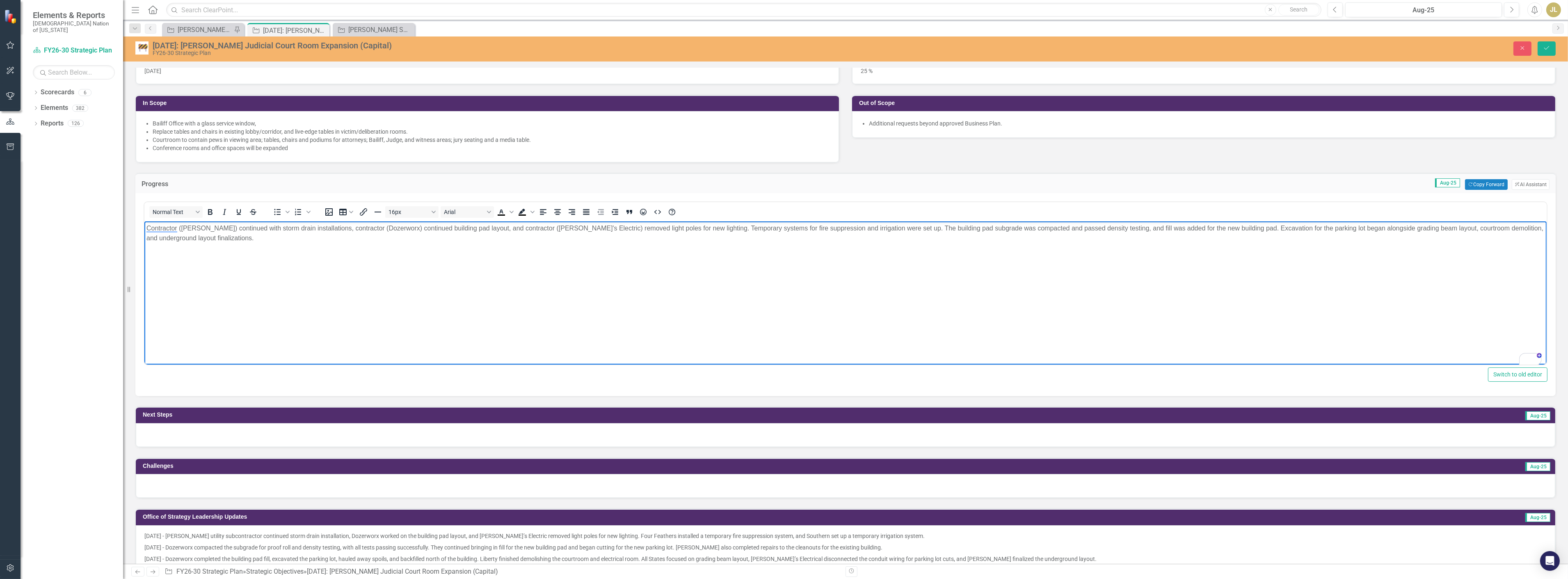
click at [687, 230] on p "Contractor ([PERSON_NAME]) continued with storm drain installations, contractor…" at bounding box center [845, 233] width 1398 height 19
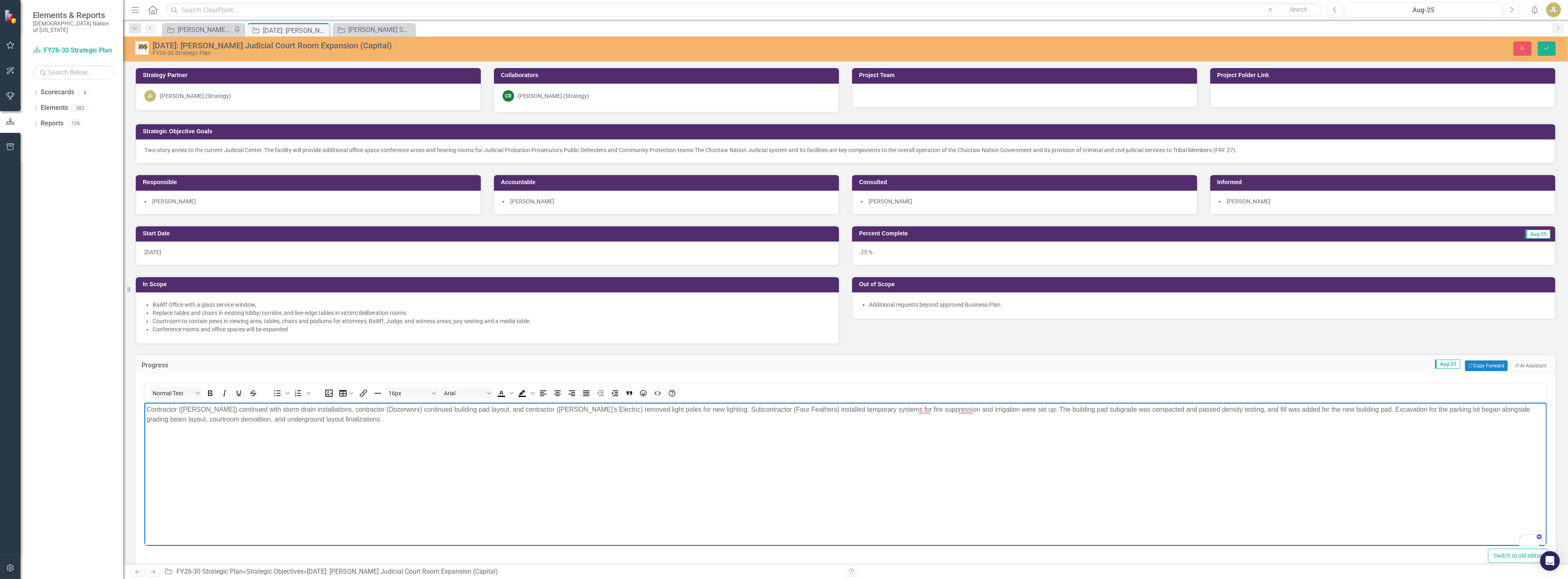
scroll to position [0, 0]
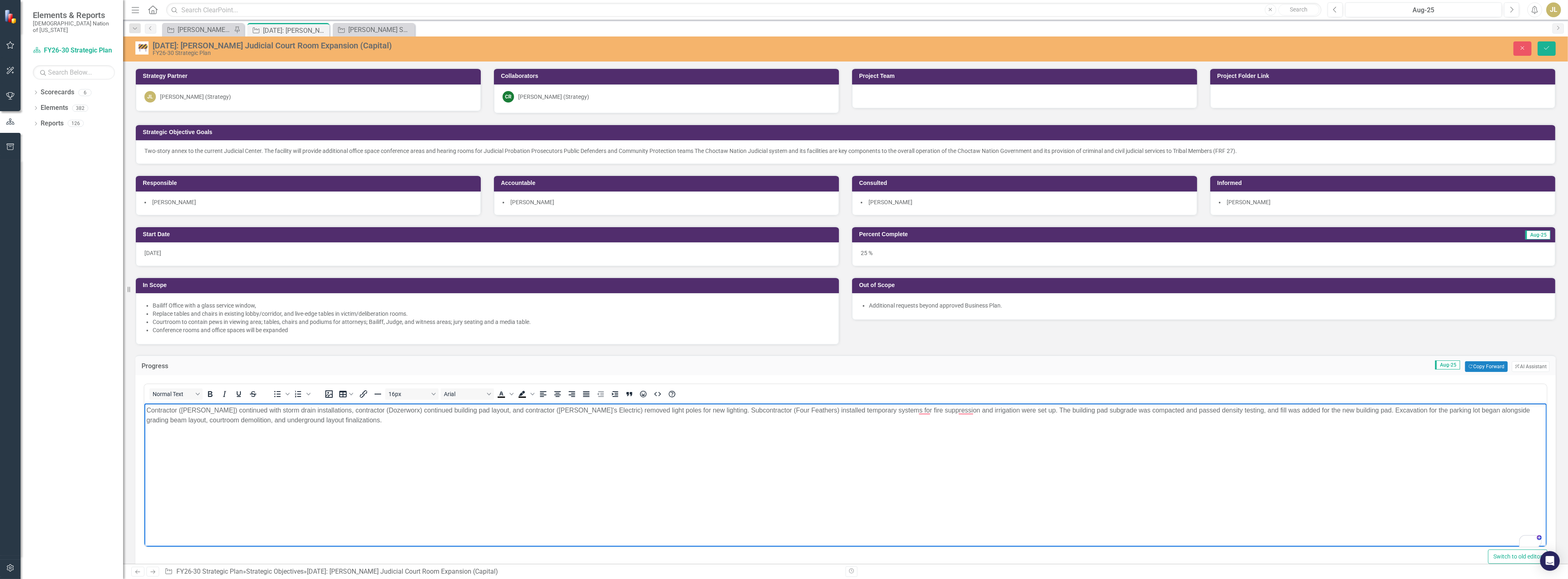
click at [846, 407] on p "Contractor ([PERSON_NAME]) continued with storm drain installations, contractor…" at bounding box center [845, 415] width 1398 height 19
click at [835, 409] on p "Contractor ([PERSON_NAME]) continued with storm drain installations, contractor…" at bounding box center [845, 415] width 1398 height 19
click at [884, 406] on p "Contractor ([PERSON_NAME]) continued with storm drain installations, contractor…" at bounding box center [845, 415] width 1398 height 19
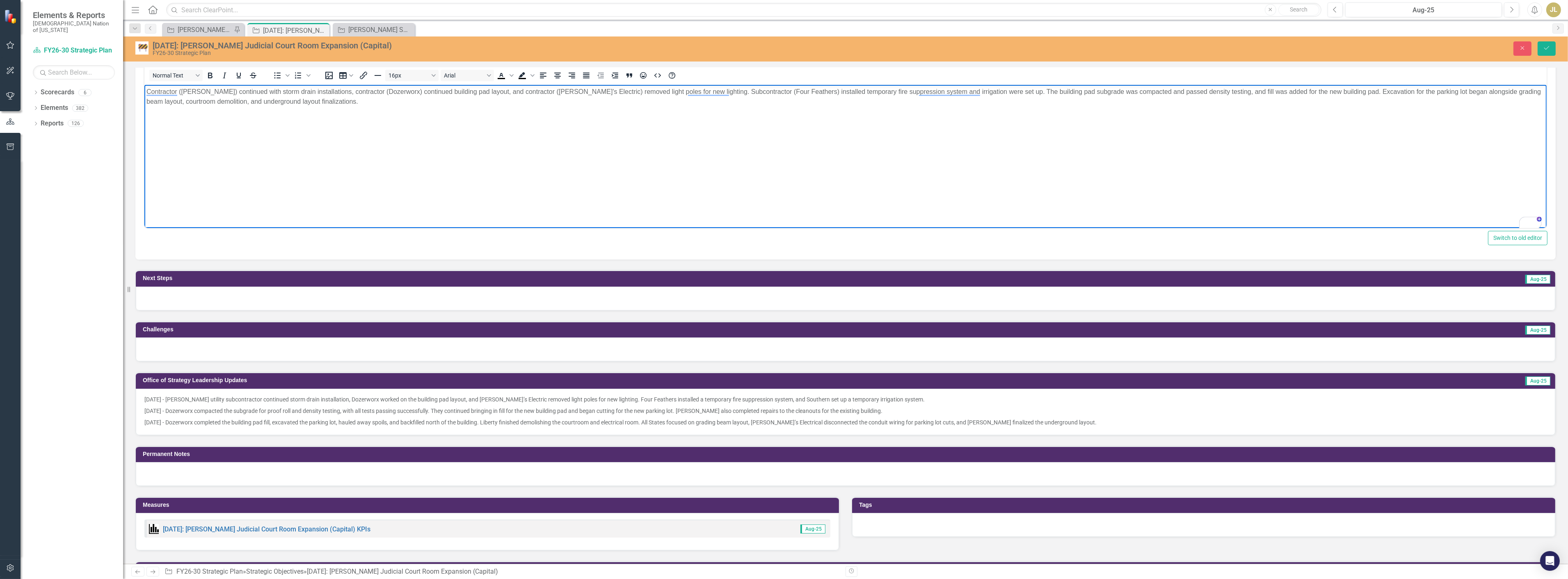
scroll to position [91, 0]
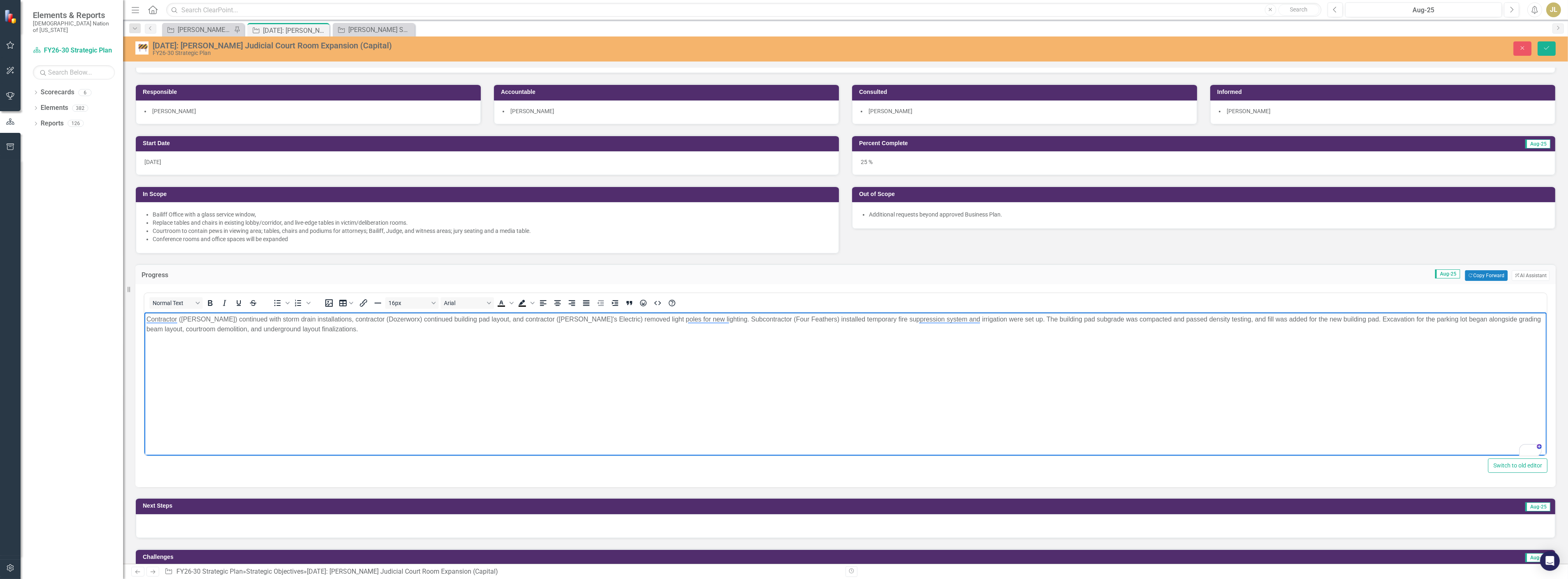
click at [914, 317] on p "Contractor ([PERSON_NAME]) continued with storm drain installations, contractor…" at bounding box center [845, 324] width 1398 height 19
click at [920, 319] on p "Contractor ([PERSON_NAME]) continued with storm drain installations, contractor…" at bounding box center [845, 324] width 1398 height 19
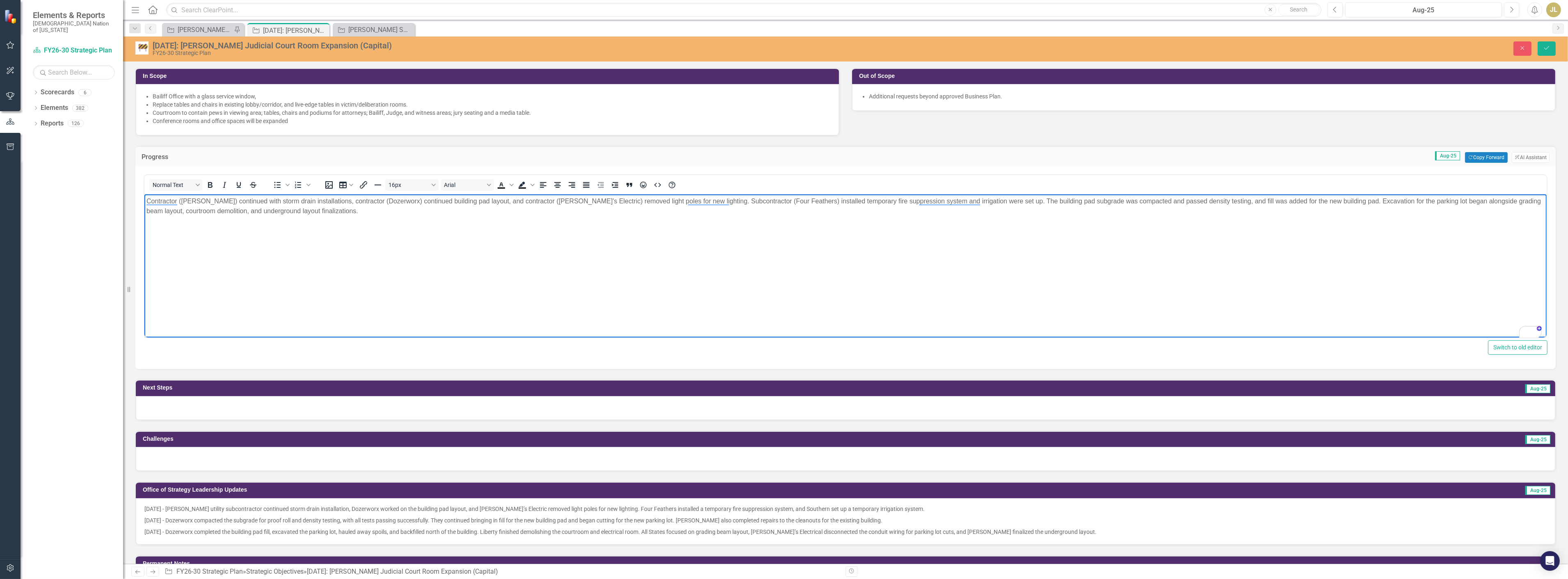
scroll to position [46, 0]
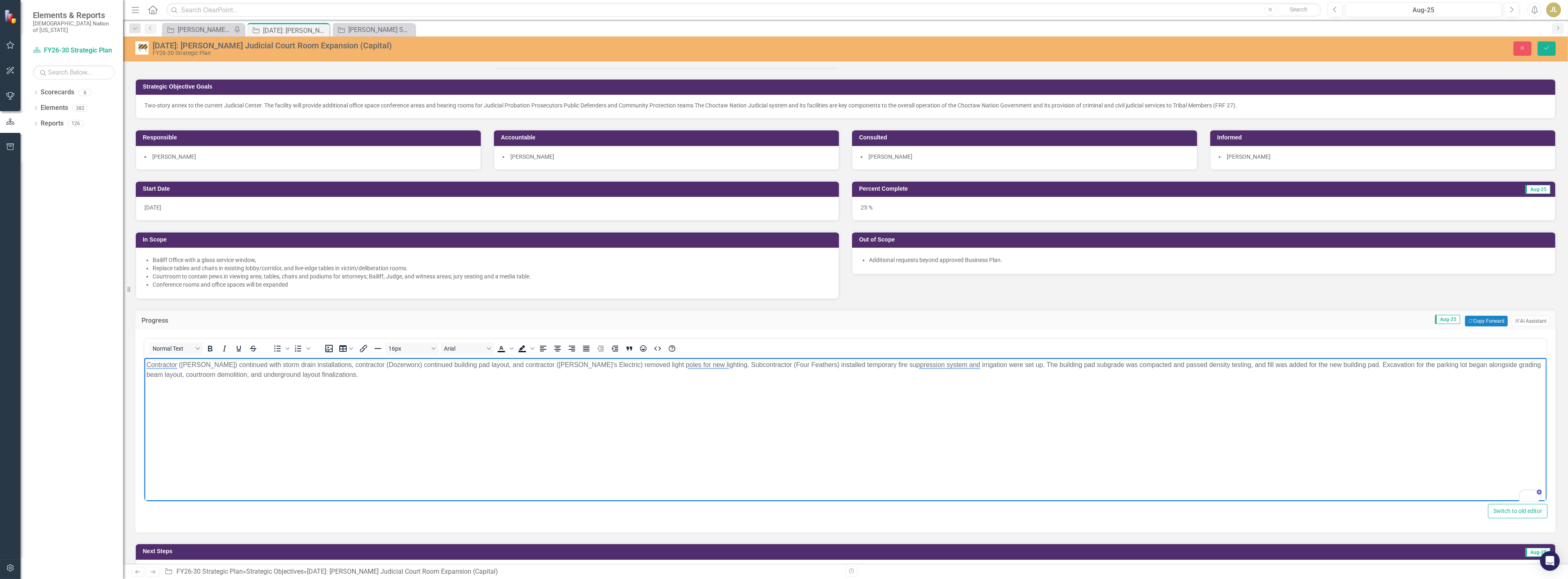
click at [923, 363] on p "Contractor ([PERSON_NAME]) continued with storm drain installations, contractor…" at bounding box center [845, 370] width 1398 height 19
click at [915, 364] on p "Contractor ([PERSON_NAME]) continued with storm drain installations, contractor…" at bounding box center [845, 370] width 1398 height 19
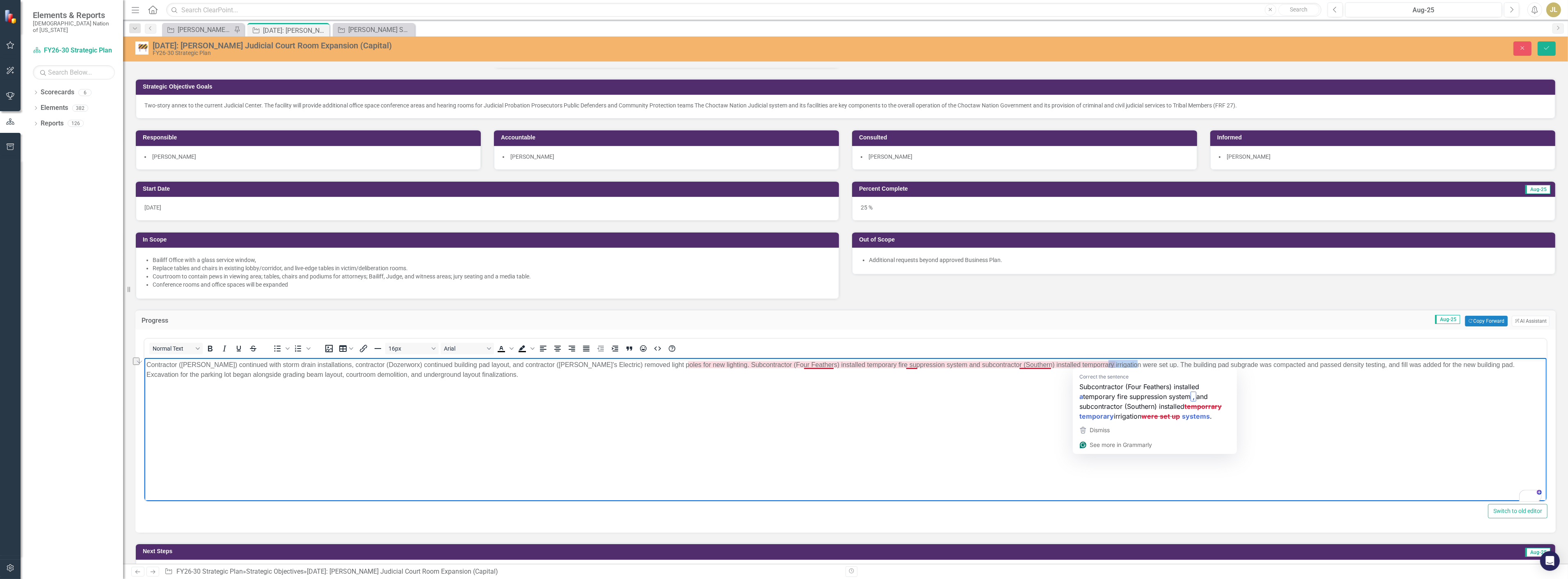
drag, startPoint x: 1078, startPoint y: 364, endPoint x: 1111, endPoint y: 366, distance: 33.1
click at [1111, 366] on p "Contractor ([PERSON_NAME]) continued with storm drain installations, contractor…" at bounding box center [845, 370] width 1398 height 19
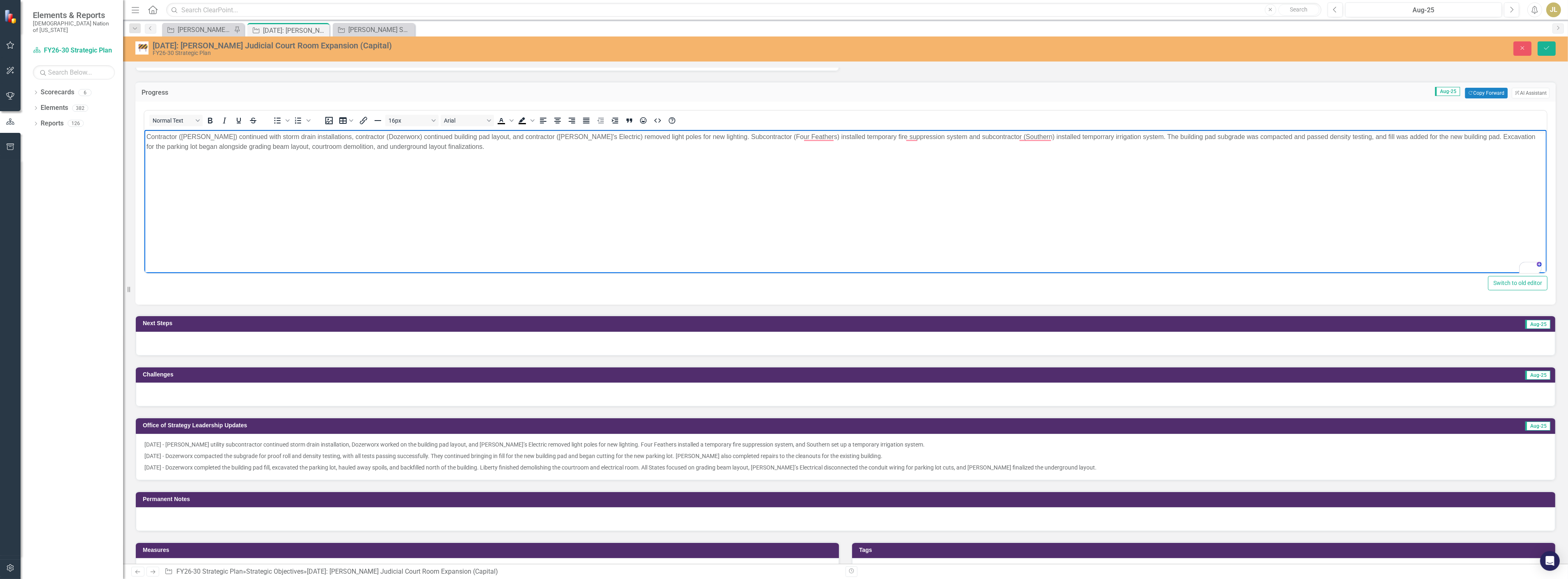
scroll to position [273, 0]
click at [1108, 139] on p "Contractor (Crossland) continued with storm drain installations, contractor (Do…" at bounding box center [845, 142] width 1398 height 19
drag, startPoint x: 1152, startPoint y: 137, endPoint x: 1103, endPoint y: 138, distance: 49.0
click at [1103, 138] on p "Contractor (Crossland) continued with storm drain installations, contractor (Do…" at bounding box center [845, 142] width 1398 height 19
click at [1107, 137] on p "Contractor (Crossland) continued with storm drain installations, contractor (Do…" at bounding box center [845, 142] width 1398 height 19
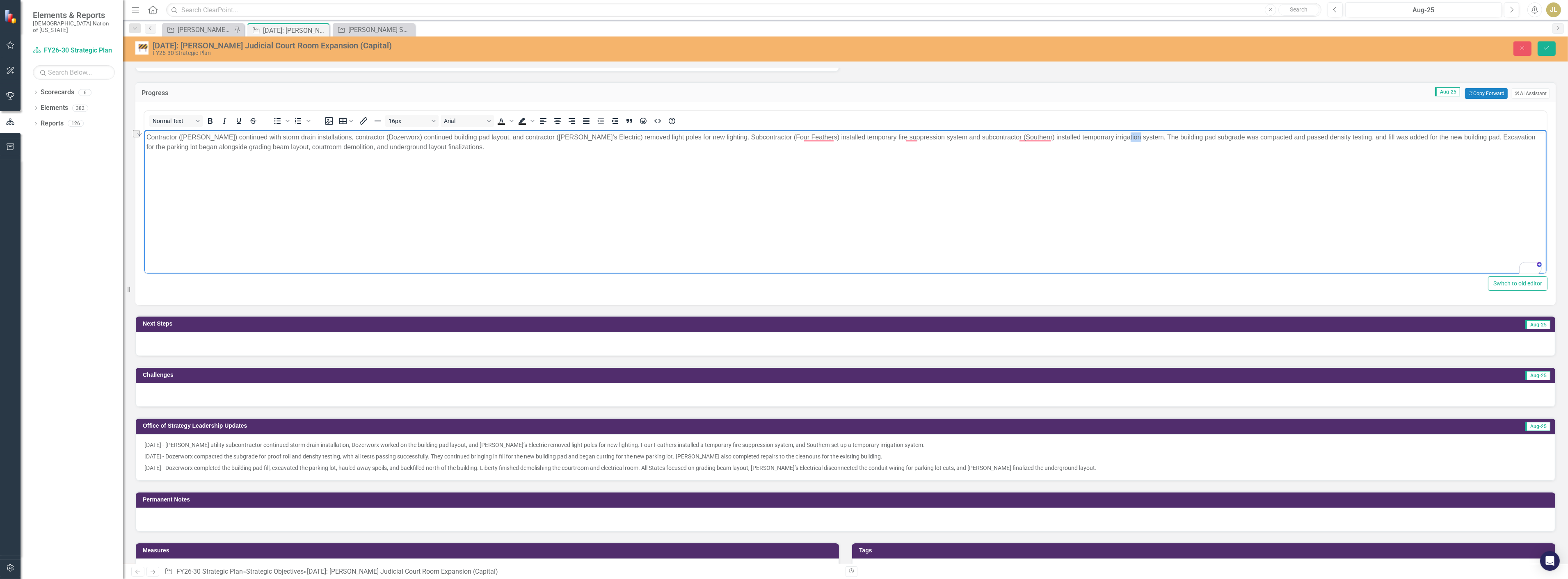
click at [1107, 137] on p "Contractor (Crossland) continued with storm drain installations, contractor (Do…" at bounding box center [845, 142] width 1398 height 19
click at [521, 452] on p "08/20/25 - Dozerworx compacted the subgrade for proof roll and density testing,…" at bounding box center [845, 456] width 1402 height 12
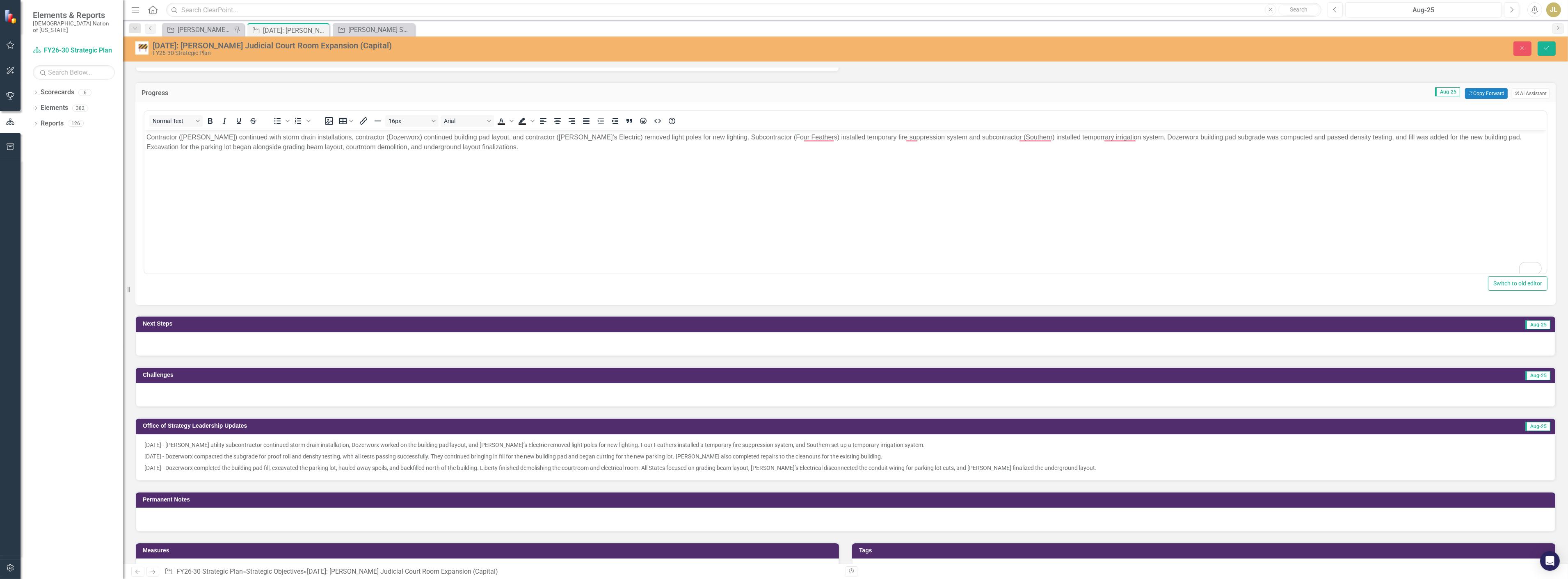
click at [521, 452] on p "08/20/25 - Dozerworx compacted the subgrade for proof roll and density testing,…" at bounding box center [845, 456] width 1402 height 12
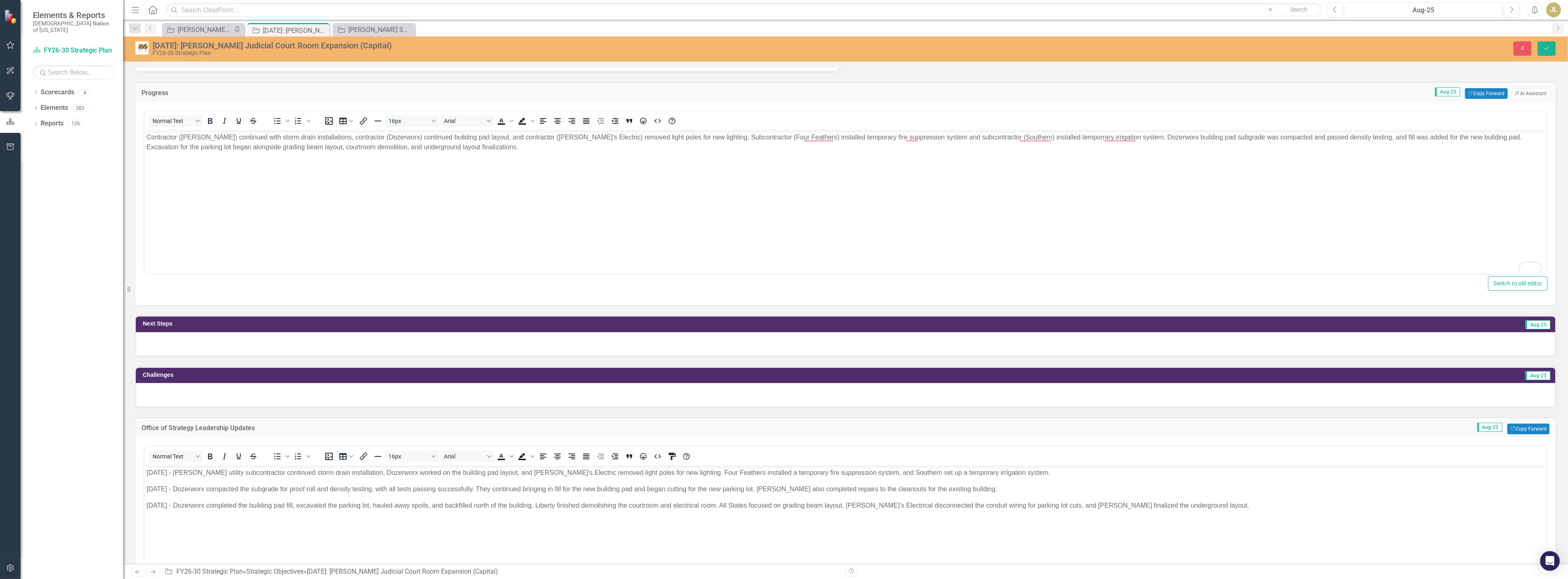
scroll to position [0, 0]
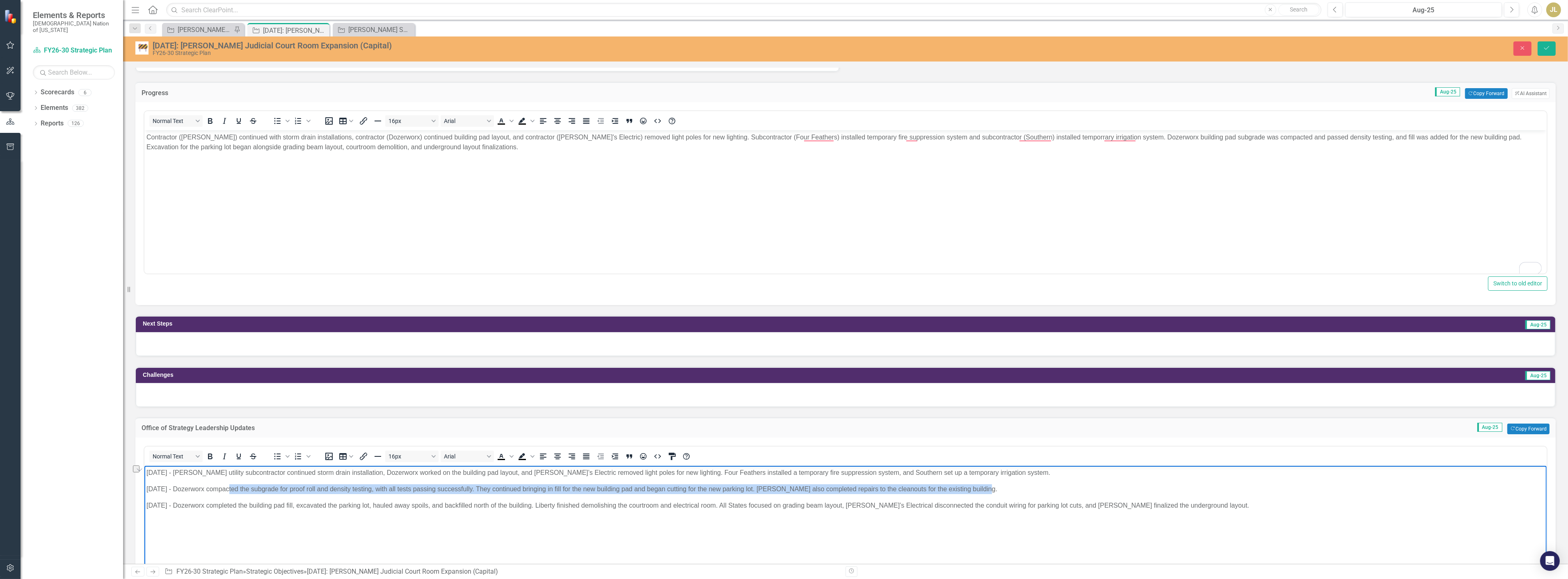
drag, startPoint x: 807, startPoint y: 485, endPoint x: 227, endPoint y: 489, distance: 580.0
click at [227, 489] on p "08/20/25 - Dozerworx compacted the subgrade for proof roll and density testing,…" at bounding box center [845, 489] width 1398 height 10
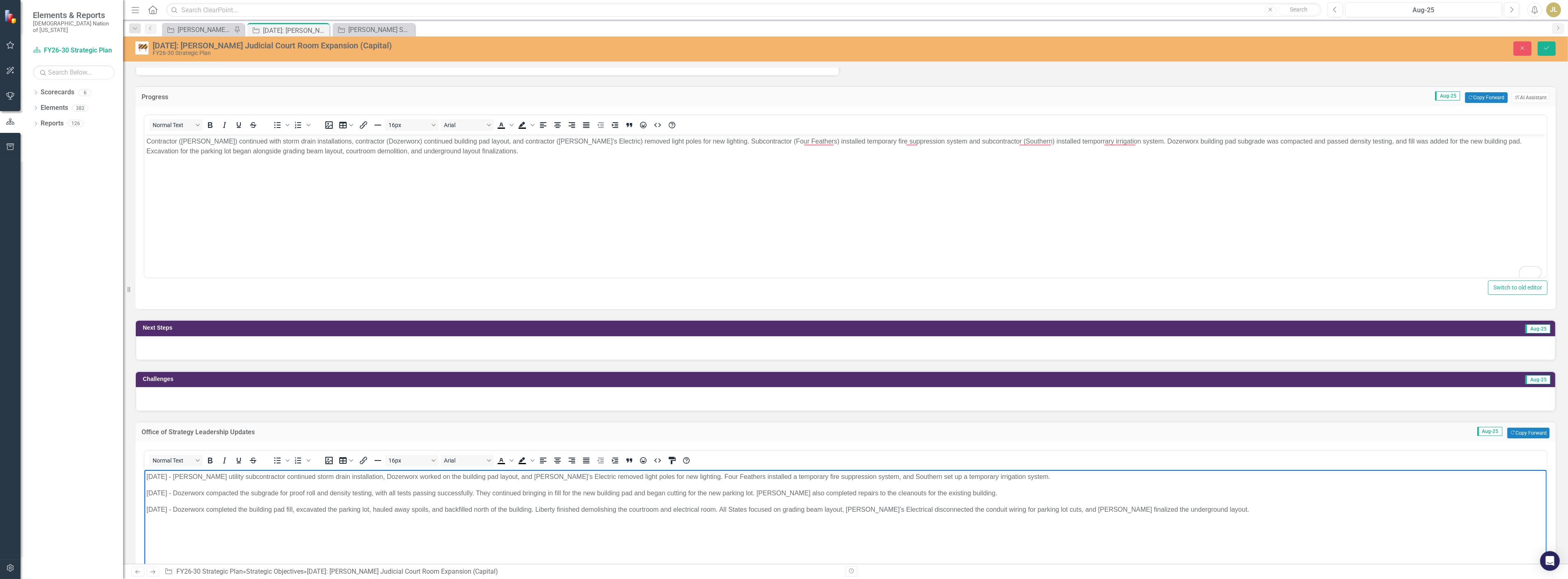
scroll to position [273, 0]
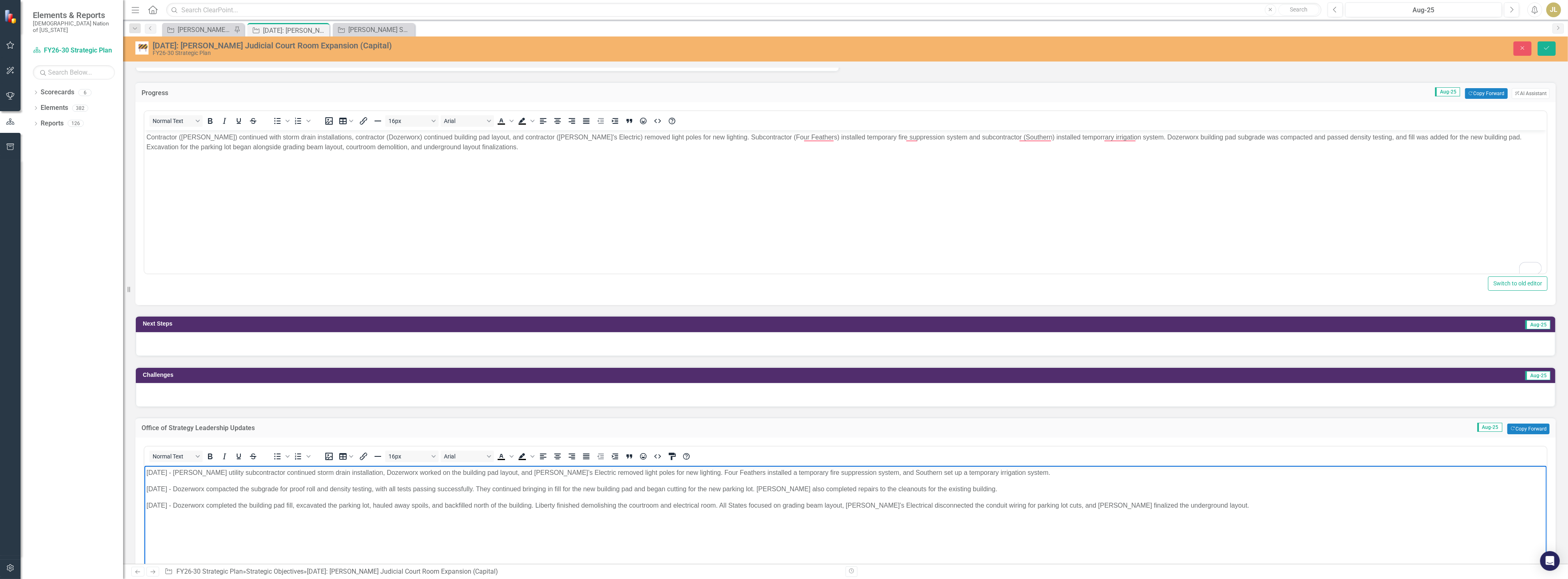
click at [409, 135] on p "Contractor (Crossland) continued with storm drain installations, contractor (Do…" at bounding box center [845, 142] width 1398 height 19
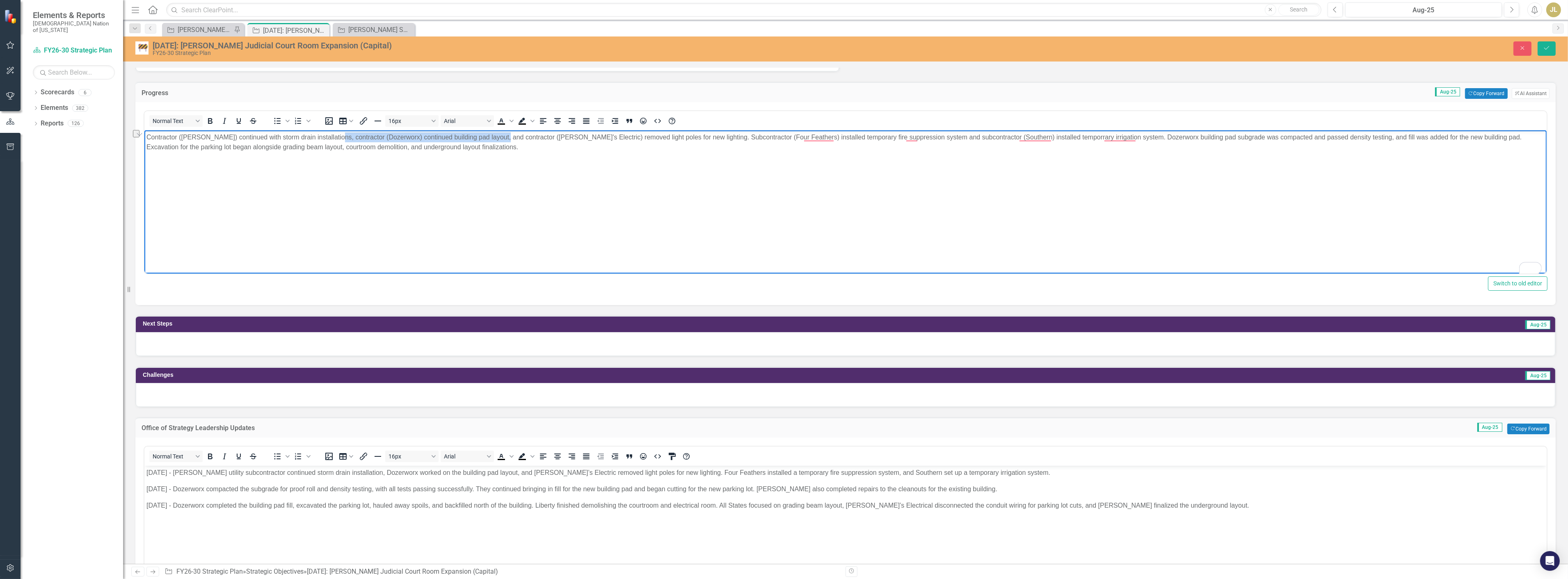
drag, startPoint x: 499, startPoint y: 137, endPoint x: 331, endPoint y: 137, distance: 168.0
click at [331, 137] on p "Contractor (Crossland) continued with storm drain installations, contractor (Do…" at bounding box center [845, 142] width 1398 height 19
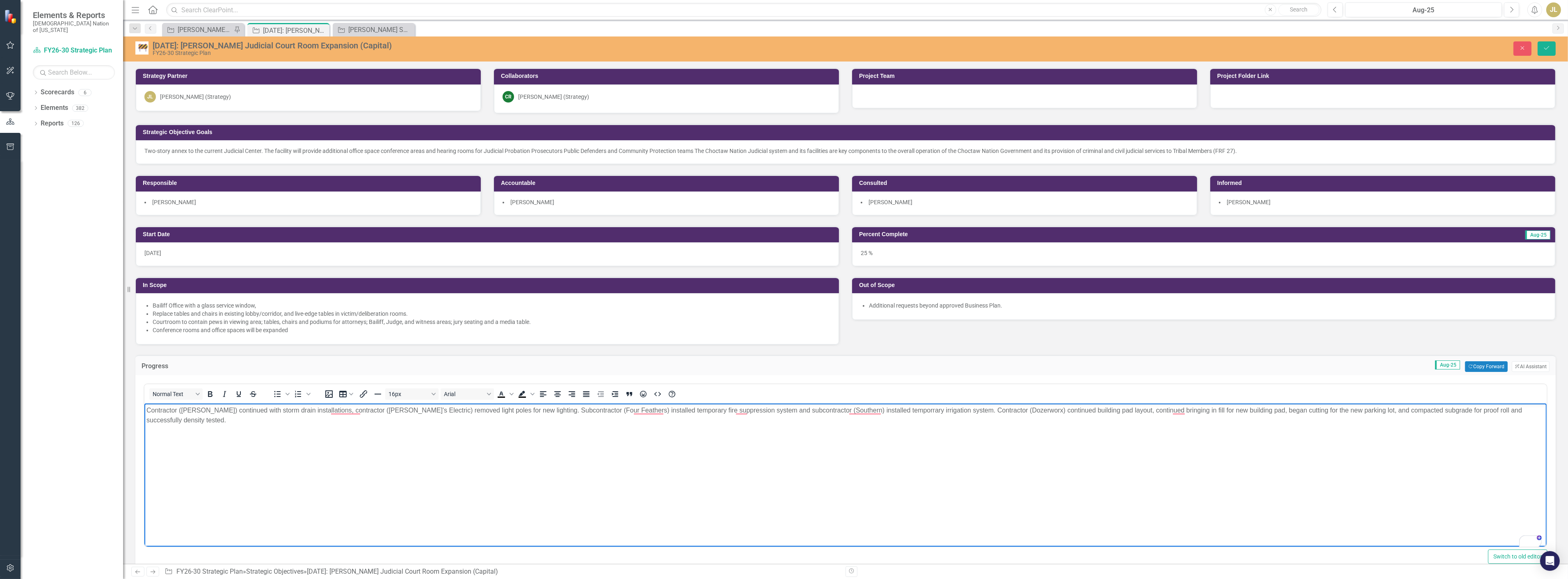
scroll to position [273, 0]
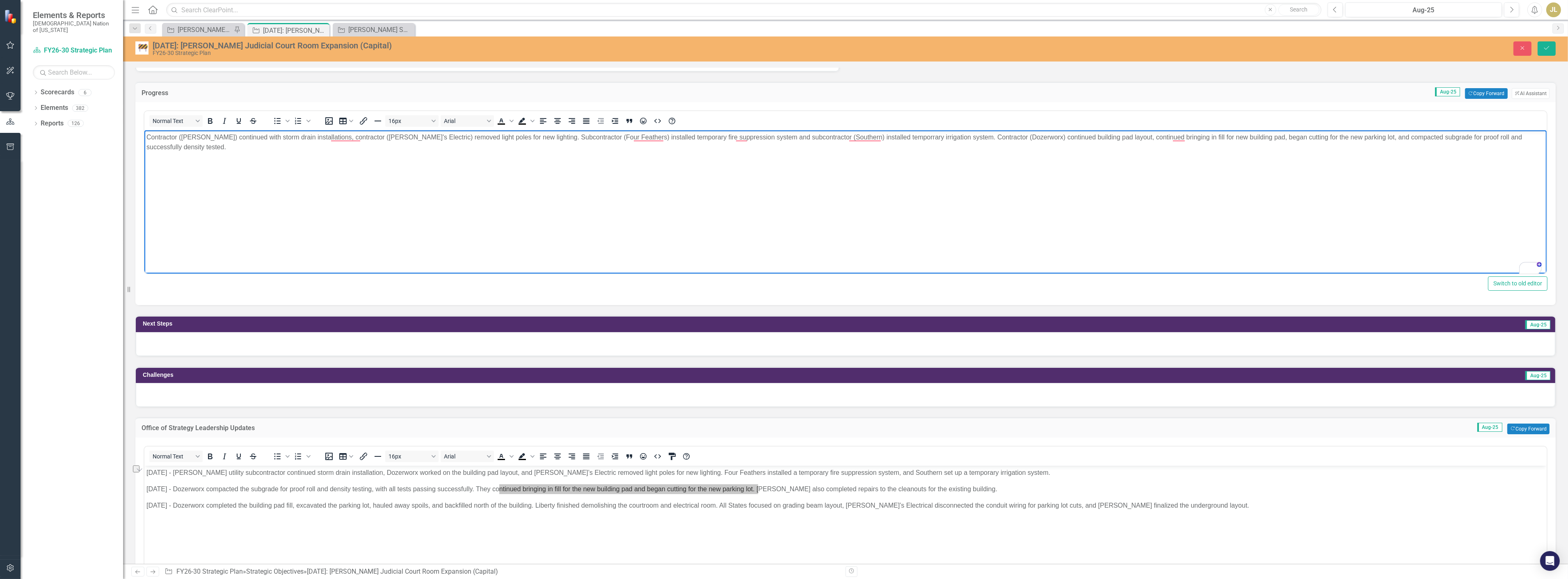
click at [1095, 136] on p "Contractor (Crossland) continued with storm drain installations, contractor (Da…" at bounding box center [845, 142] width 1398 height 19
click at [1250, 140] on p "Contractor (Crossland) continued with storm drain installations, contractor (Da…" at bounding box center [845, 142] width 1398 height 19
click at [1505, 140] on p "Contractor (Crossland) continued with storm drain installations, contractor (Da…" at bounding box center [845, 142] width 1398 height 19
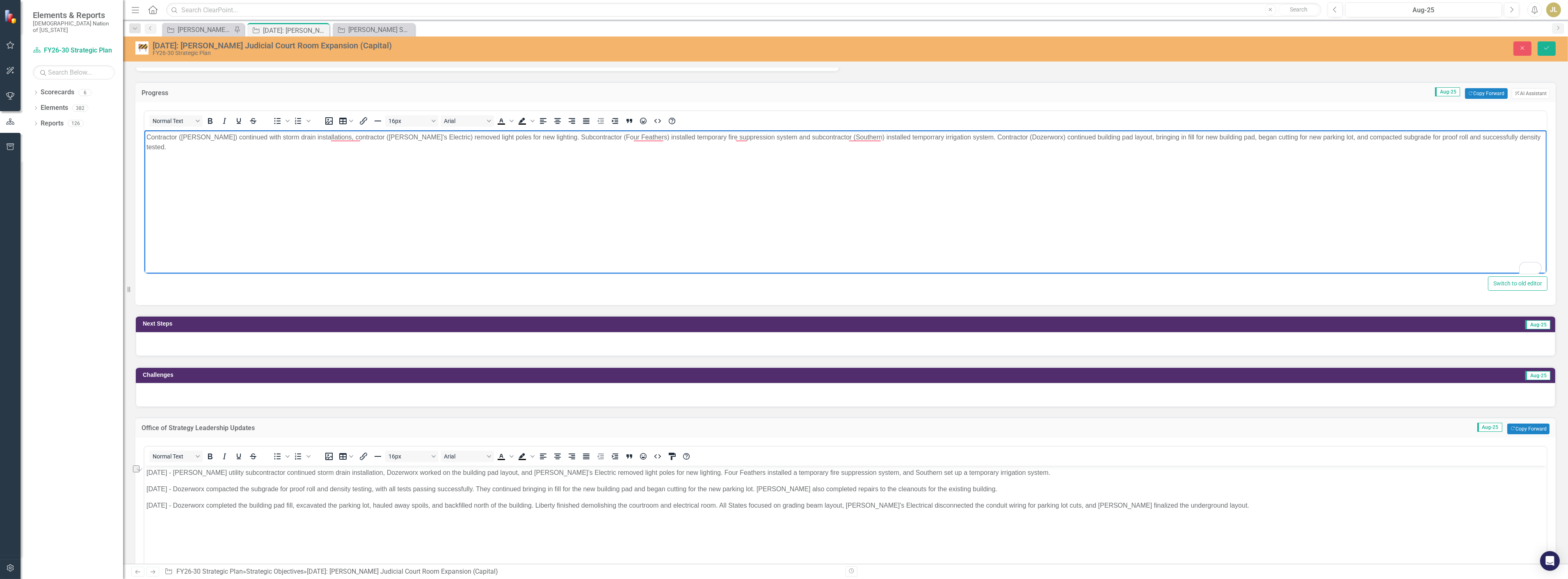
click at [817, 488] on p "[DATE] - Dozerworx compacted the subgrade for proof roll and density testing, w…" at bounding box center [845, 489] width 1398 height 10
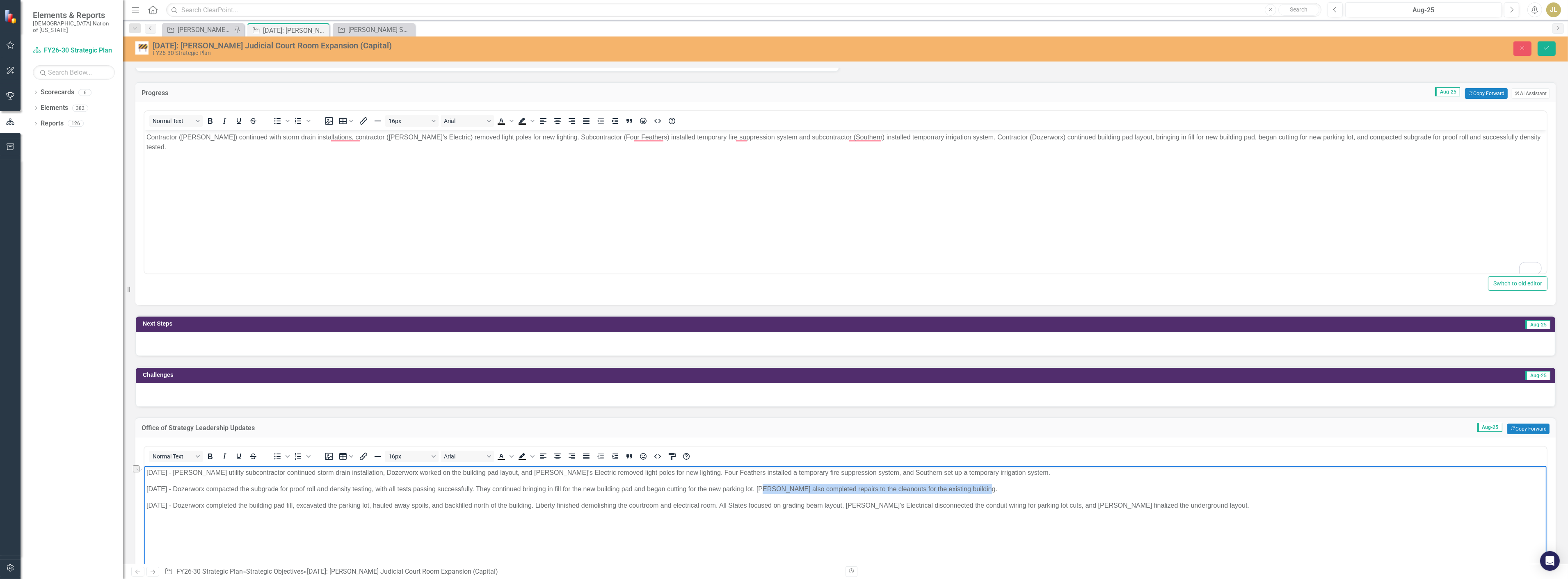
drag, startPoint x: 760, startPoint y: 489, endPoint x: 982, endPoint y: 480, distance: 222.2
click at [982, 480] on body "[DATE] - [PERSON_NAME] utility subcontractor continued storm drain installation…" at bounding box center [845, 527] width 1402 height 123
copy p "Blackburn also completed repairs to the cleanouts for the existing building."
click at [1494, 134] on p "Contractor (Crossland) continued with storm drain installations, contractor (Da…" at bounding box center [845, 142] width 1398 height 19
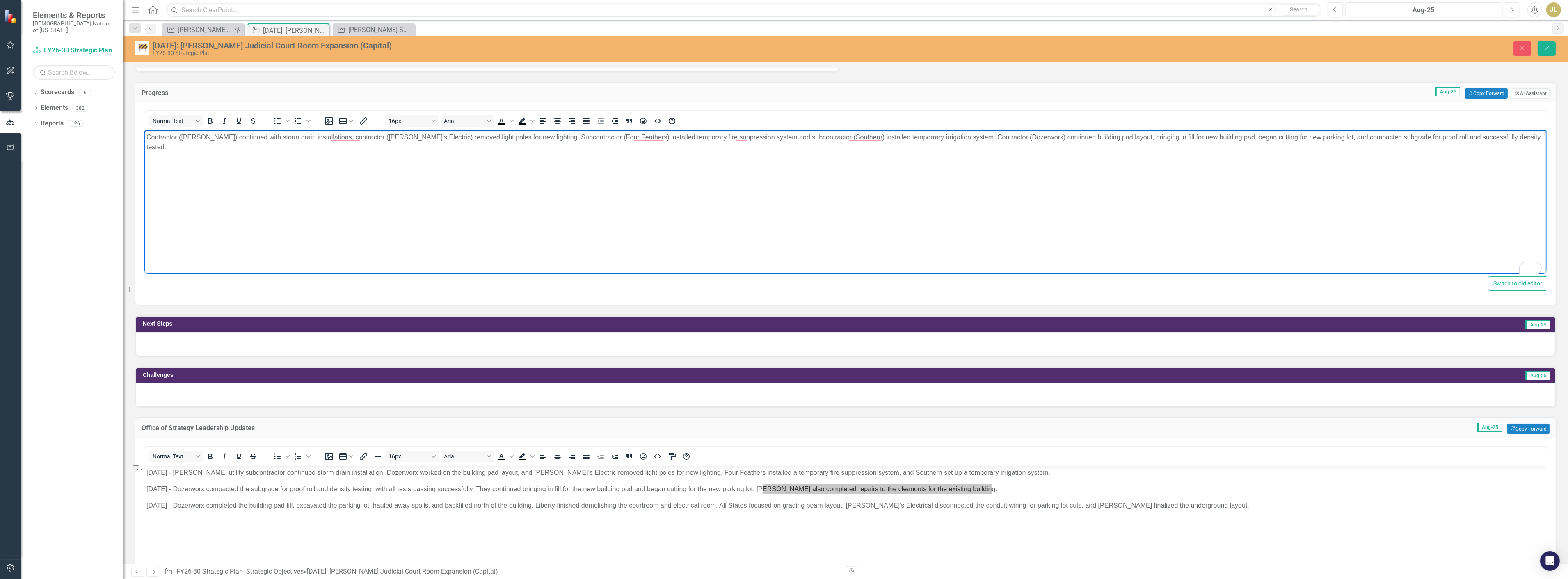
click at [1503, 134] on p "Contractor (Crossland) continued with storm drain installations, contractor (Da…" at bounding box center [845, 142] width 1398 height 19
click at [1500, 137] on p "Contractor (Crossland) continued with storm drain installations, contractor (Da…" at bounding box center [845, 142] width 1398 height 19
click at [185, 151] on p "Contractor (Crossland) continued with storm drain installations, contractor (Da…" at bounding box center [845, 142] width 1398 height 19
click at [247, 147] on p "Contractor (Crossland) continued with storm drain installations, contractor (Da…" at bounding box center [845, 142] width 1398 height 19
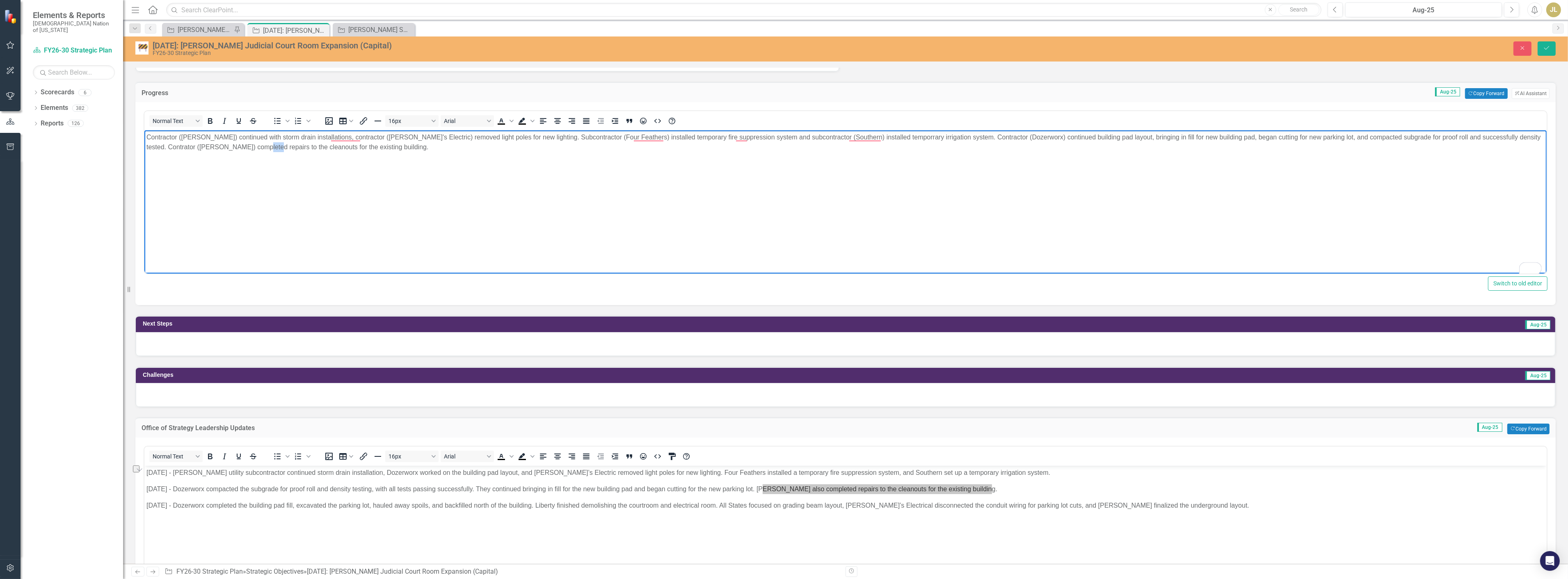
click at [247, 147] on p "Contractor (Crossland) continued with storm drain installations, contractor (Da…" at bounding box center [845, 142] width 1398 height 19
click at [284, 147] on p "Contractor (Crossland) continued with storm drain installations, contractor (Da…" at bounding box center [845, 142] width 1398 height 19
click at [351, 151] on body "Contractor (Crossland) continued with storm drain installations, contractor (Da…" at bounding box center [845, 192] width 1402 height 123
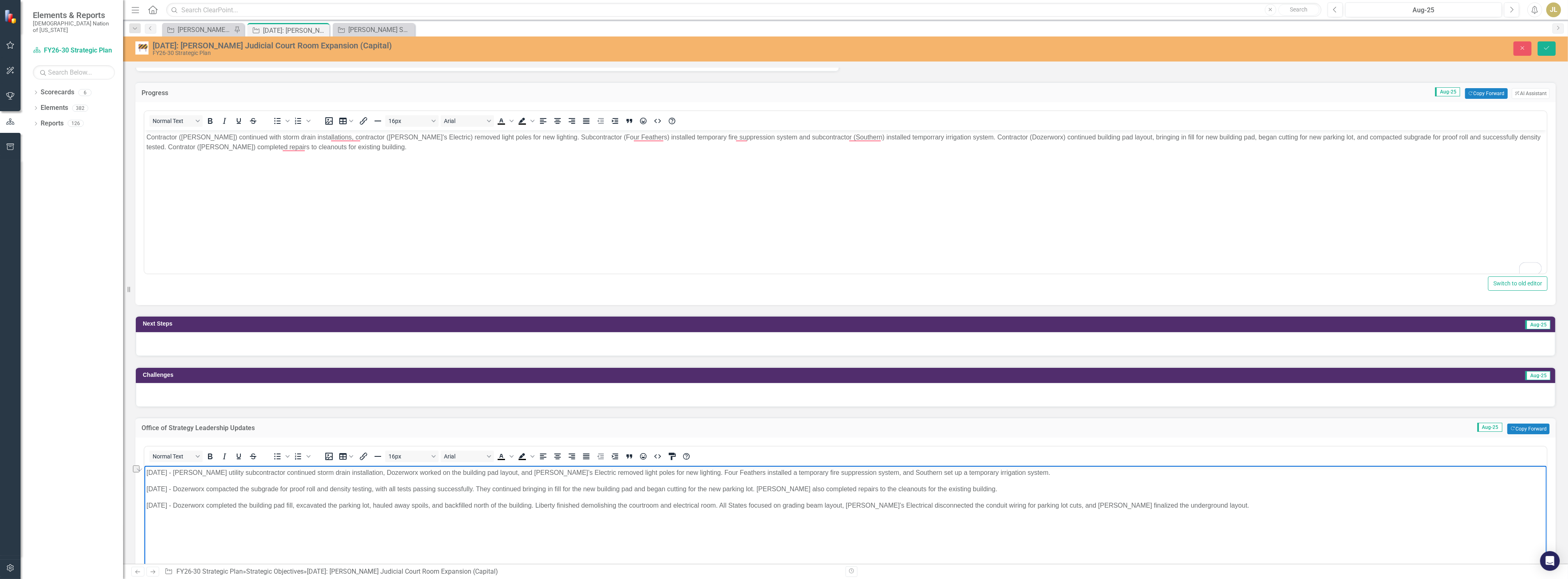
click at [272, 513] on body "[DATE] - [PERSON_NAME] utility subcontractor continued storm drain installation…" at bounding box center [845, 527] width 1402 height 123
click at [1013, 141] on p "Contractor (Crossland) continued with storm drain installations, contractor (Da…" at bounding box center [845, 142] width 1398 height 19
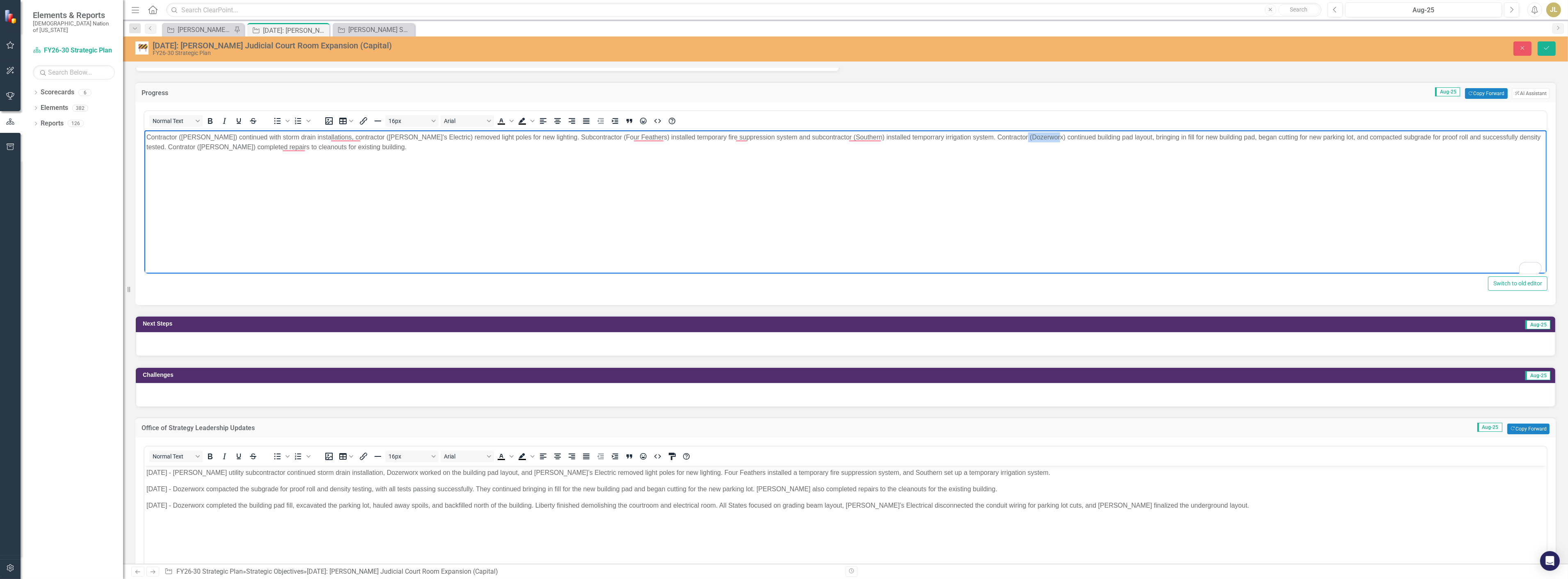
click at [1013, 141] on p "Contractor (Crossland) continued with storm drain installations, contractor (Da…" at bounding box center [845, 142] width 1398 height 19
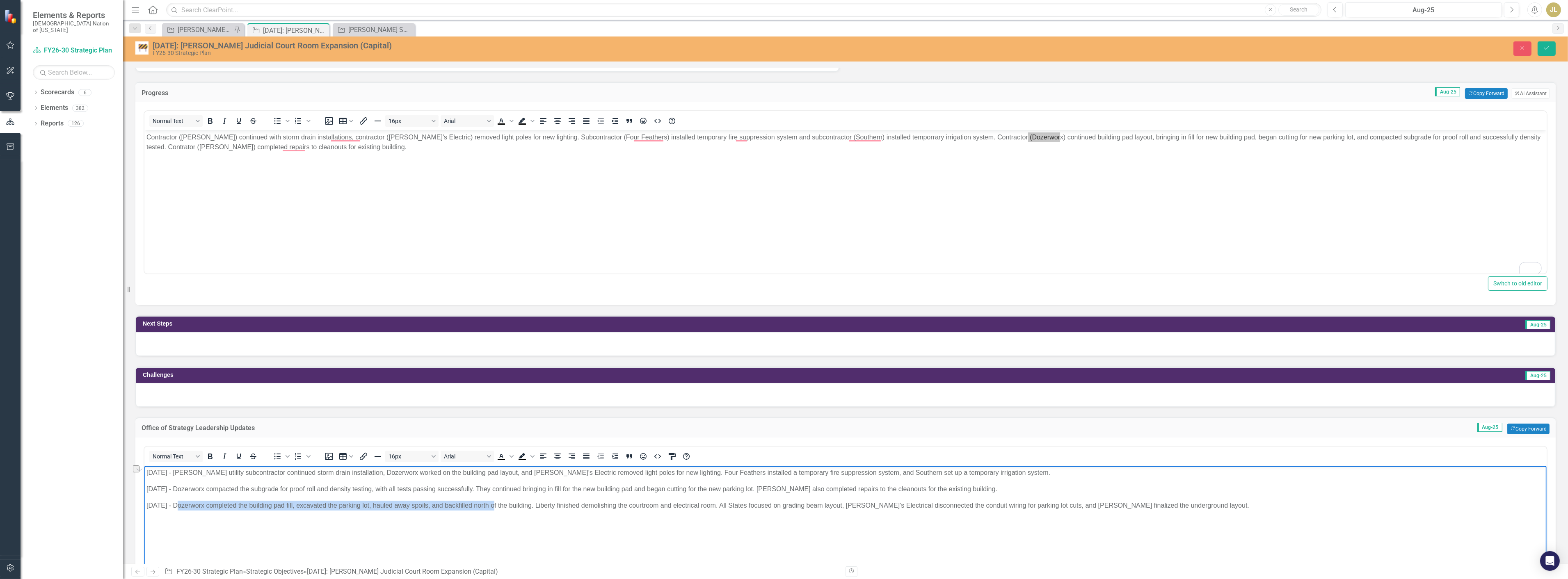
drag, startPoint x: 173, startPoint y: 502, endPoint x: 492, endPoint y: 508, distance: 319.1
click at [492, 508] on p "[DATE] - Dozerworx completed the building pad fill, excavated the parking lot, …" at bounding box center [845, 505] width 1398 height 10
click at [1183, 154] on body "Contractor (Crossland) continued with storm drain installations, contractor (Da…" at bounding box center [845, 192] width 1402 height 123
drag, startPoint x: 173, startPoint y: 506, endPoint x: 531, endPoint y: 507, distance: 358.0
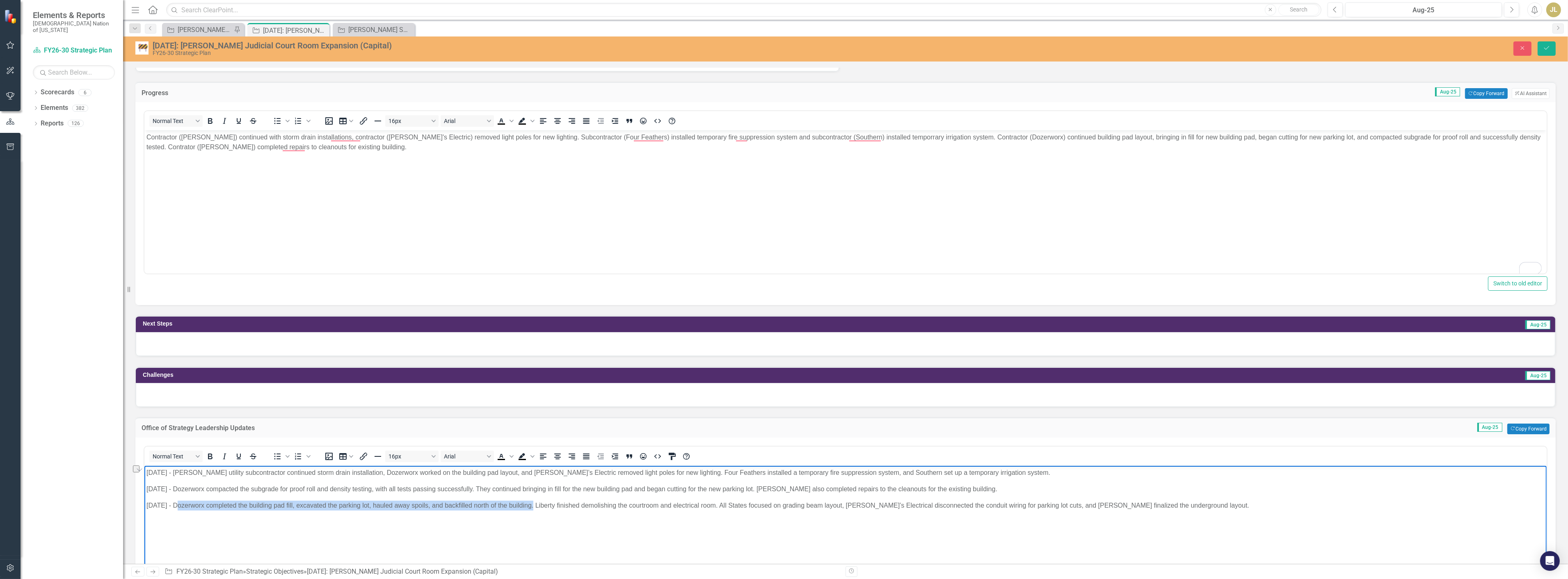
click at [531, 507] on p "[DATE] - Dozerworx completed the building pad fill, excavated the parking lot, …" at bounding box center [845, 505] width 1398 height 10
copy p "Dozerworx completed the building pad fill, excavated the parking lot, hauled aw…"
click at [385, 158] on body "Contractor (Crossland) continued with storm drain installations, contractor (Da…" at bounding box center [845, 192] width 1402 height 123
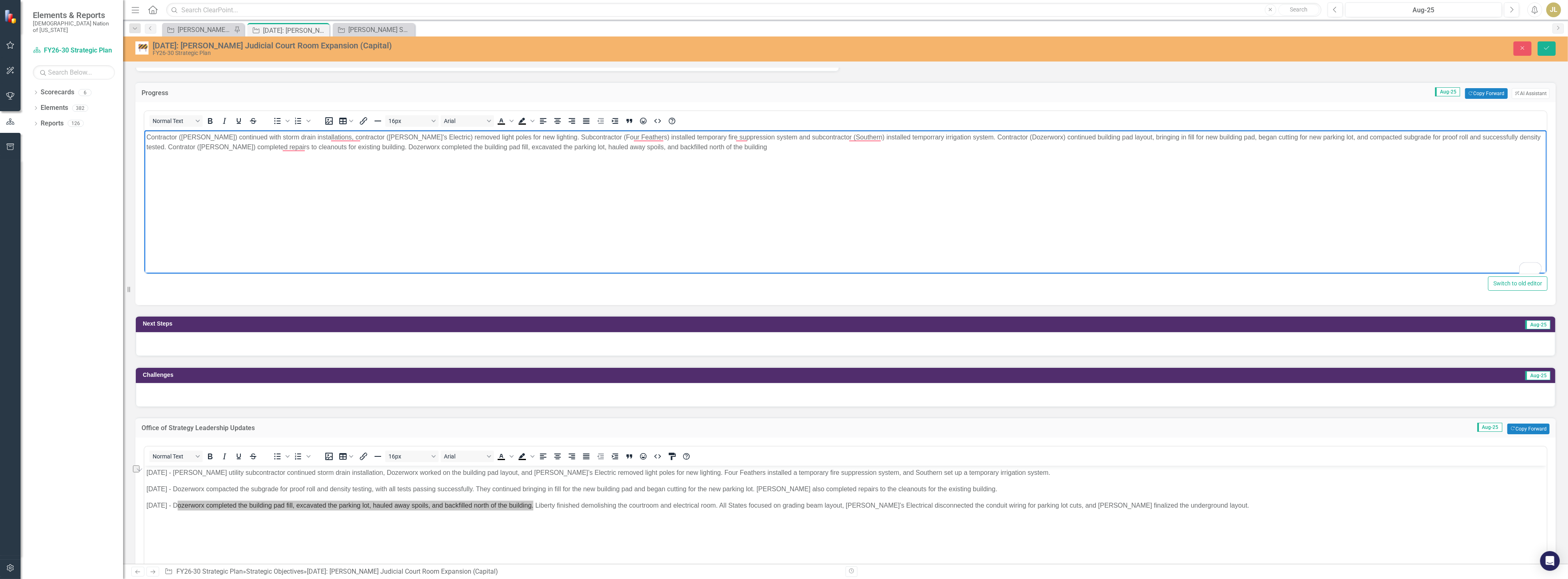
click at [397, 147] on p "Contractor (Crossland) continued with storm drain installations, contractor (Da…" at bounding box center [845, 142] width 1398 height 19
click at [688, 159] on body "Contractor (Crossland) continued with storm drain installations, contractor (Da…" at bounding box center [845, 192] width 1402 height 123
click at [576, 501] on p "[DATE] - Dozerworx completed the building pad fill, excavated the parking lot, …" at bounding box center [845, 505] width 1398 height 10
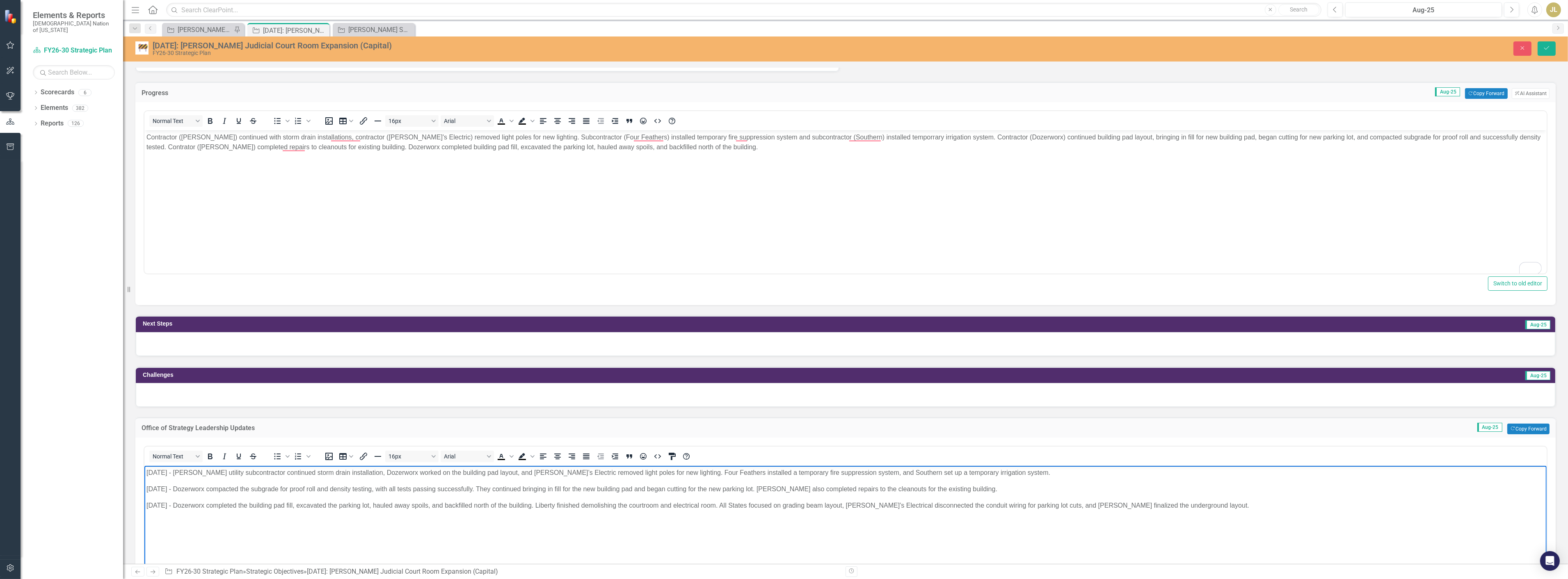
click at [688, 148] on p "Contractor (Crossland) continued with storm drain installations, contractor (Da…" at bounding box center [845, 142] width 1398 height 19
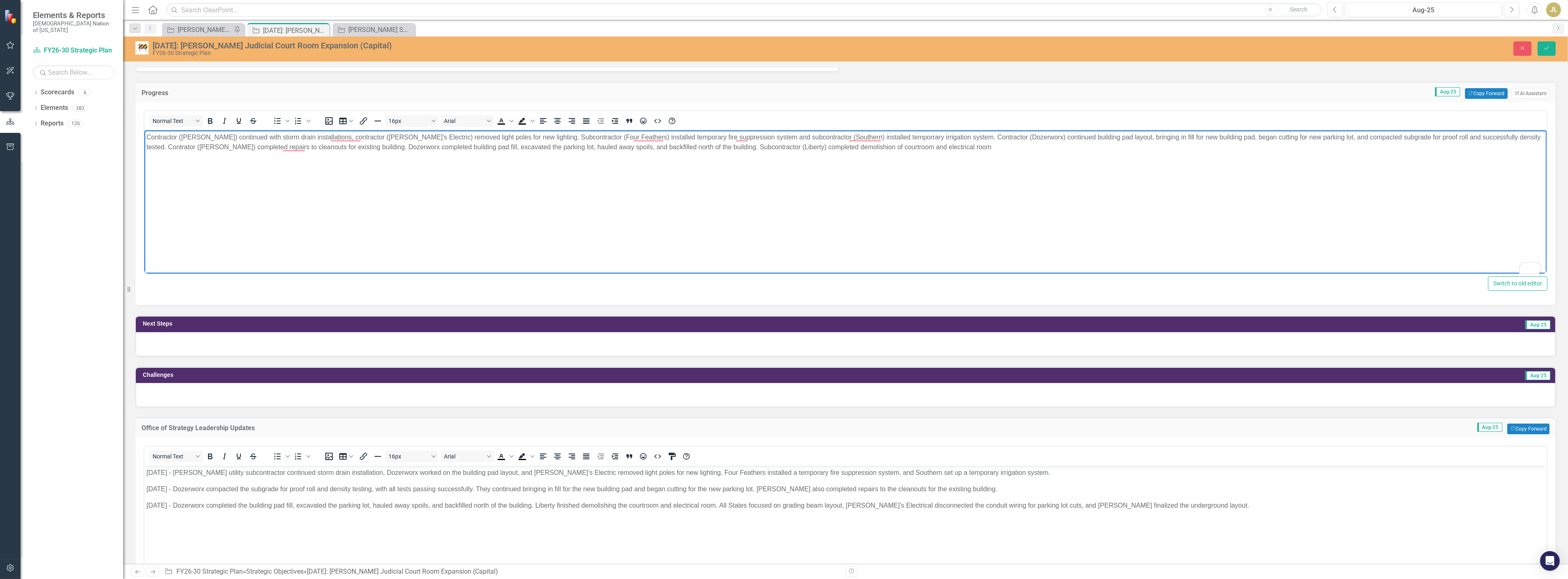
click at [941, 504] on p "8/27/25 - Dozerworx completed the building pad fill, excavated the parking lot,…" at bounding box center [845, 505] width 1398 height 10
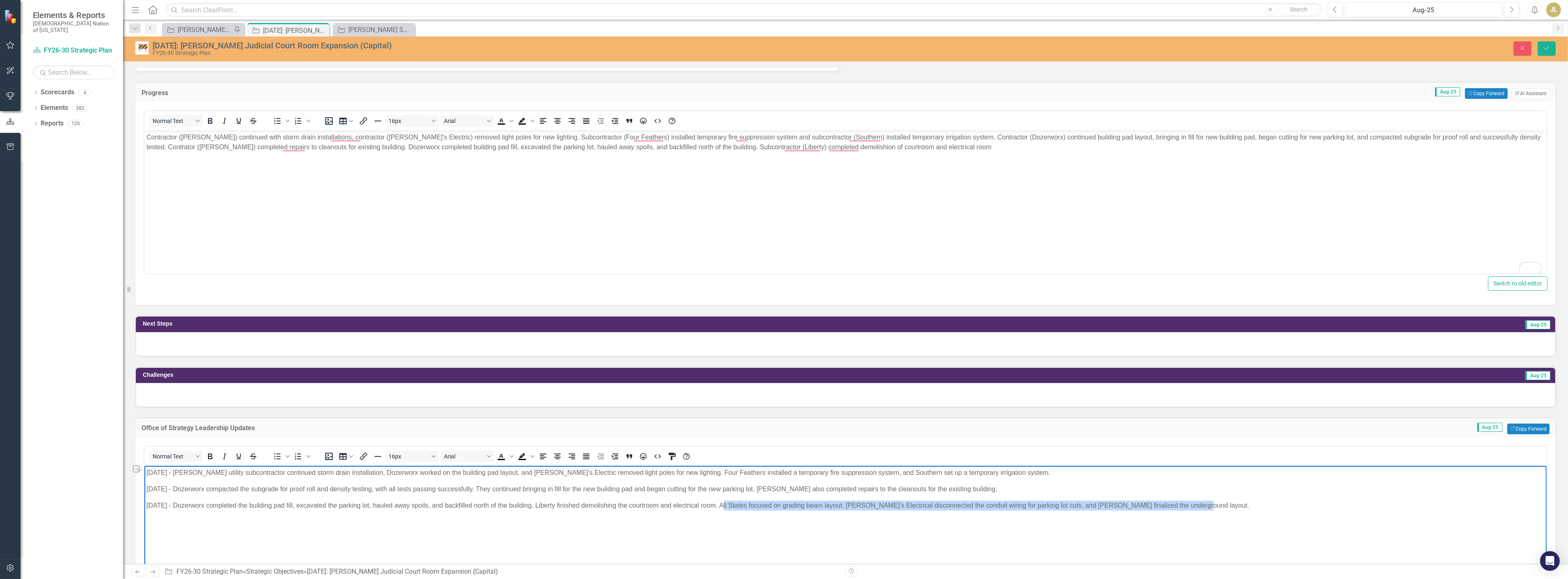
drag, startPoint x: 1191, startPoint y: 508, endPoint x: 721, endPoint y: 516, distance: 470.1
click at [721, 516] on body "08/6/25 - Crossland’s utility subcontractor continued storm drain installation,…" at bounding box center [845, 527] width 1402 height 123
copy p "All States focused on grading beam layout, Dave’s Electrical disconnected the c…"
click at [929, 156] on body "Contractor (Crossland) continued with storm drain installations, contractor (Da…" at bounding box center [845, 192] width 1402 height 123
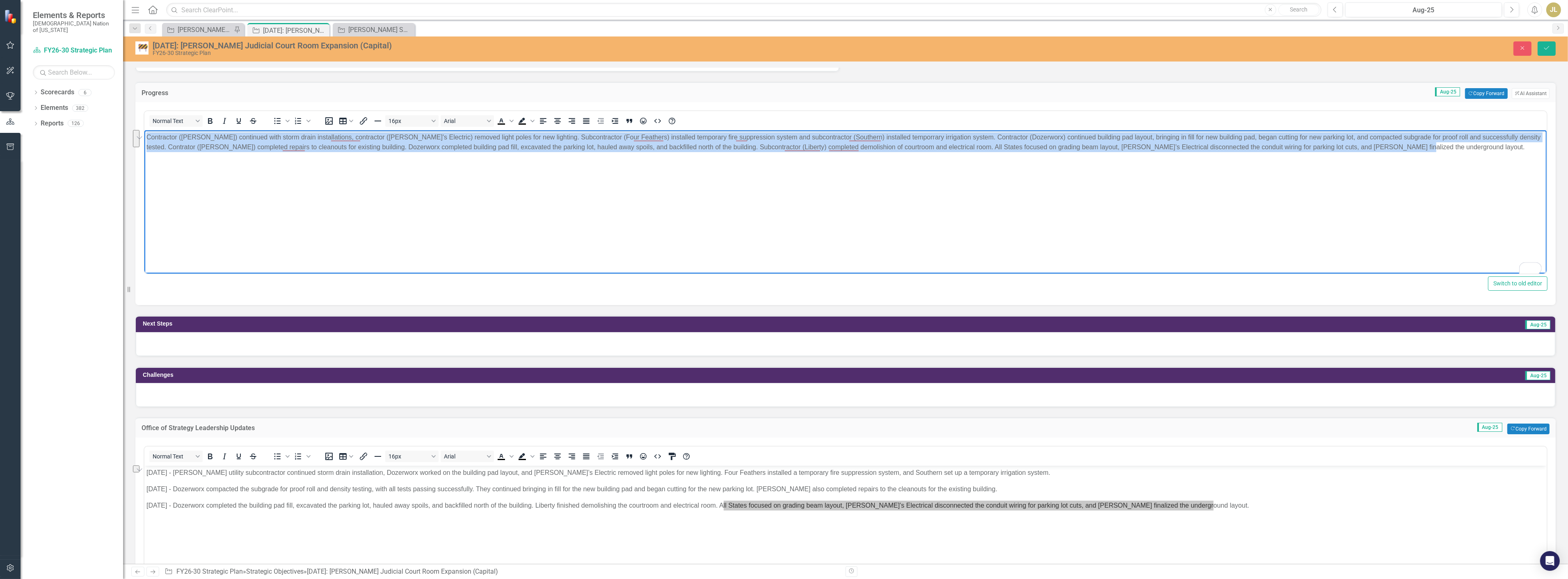
drag, startPoint x: 1409, startPoint y: 150, endPoint x: 276, endPoint y: 266, distance: 1138.9
click at [144, 138] on html "Contractor (Crossland) continued with storm drain installations, contractor (Da…" at bounding box center [845, 192] width 1402 height 123
copy p "Contractor (Crossland) continued with storm drain installations, contractor (Da…"
click at [320, 221] on body "Contractor (Crossland) continued with storm drain installations, contractor (Da…" at bounding box center [845, 192] width 1402 height 123
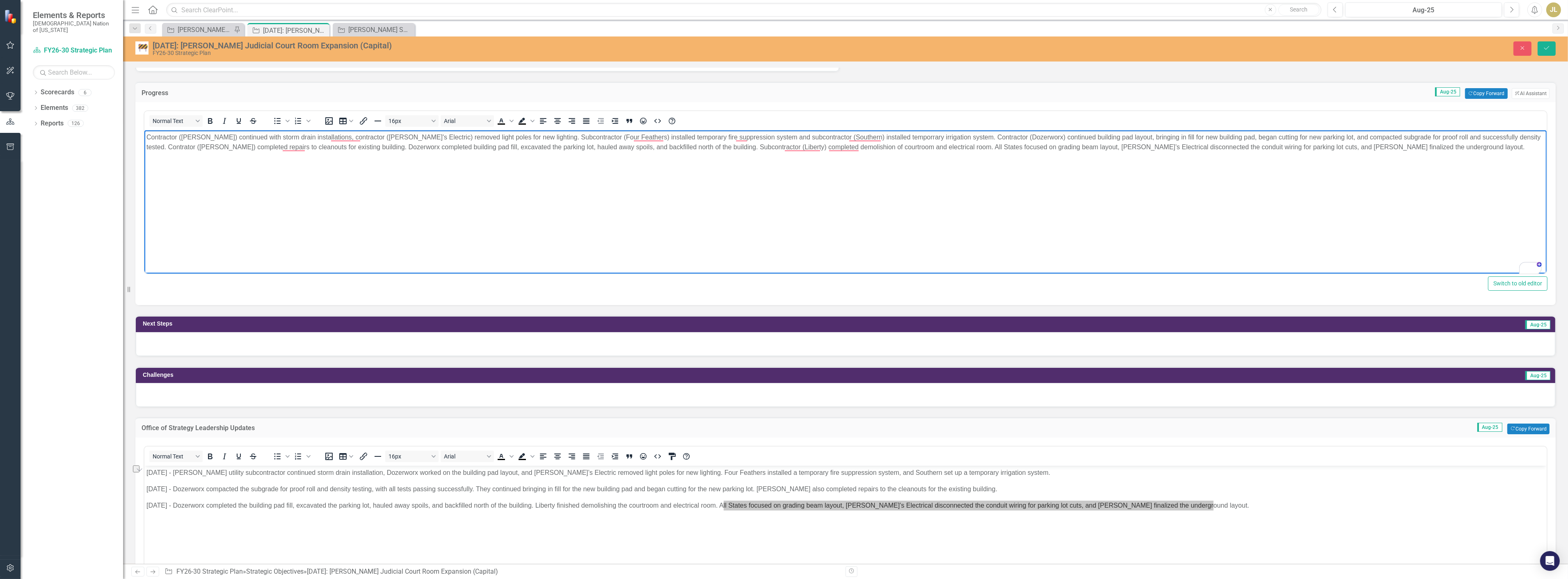
click at [265, 148] on p "Contractor (Crossland) continued with storm drain installations, contractor (Da…" at bounding box center [845, 142] width 1398 height 19
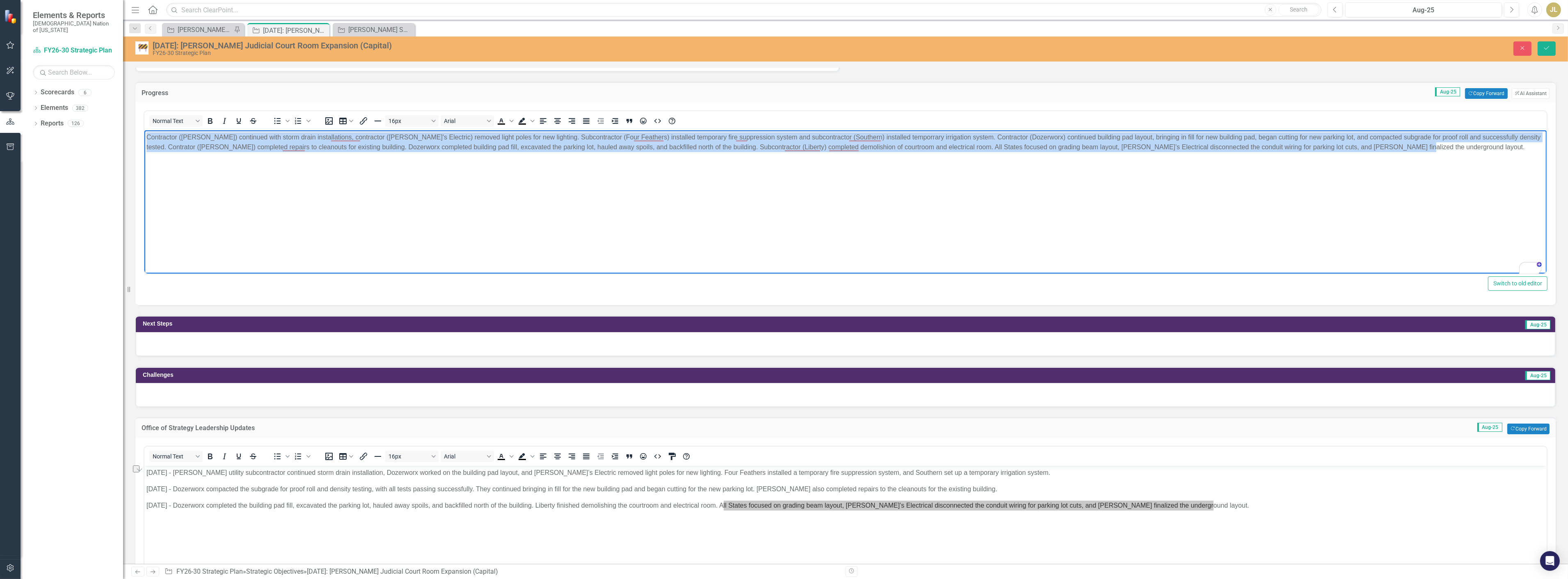
click at [265, 148] on p "Contractor (Crossland) continued with storm drain installations, contractor (Da…" at bounding box center [845, 142] width 1398 height 19
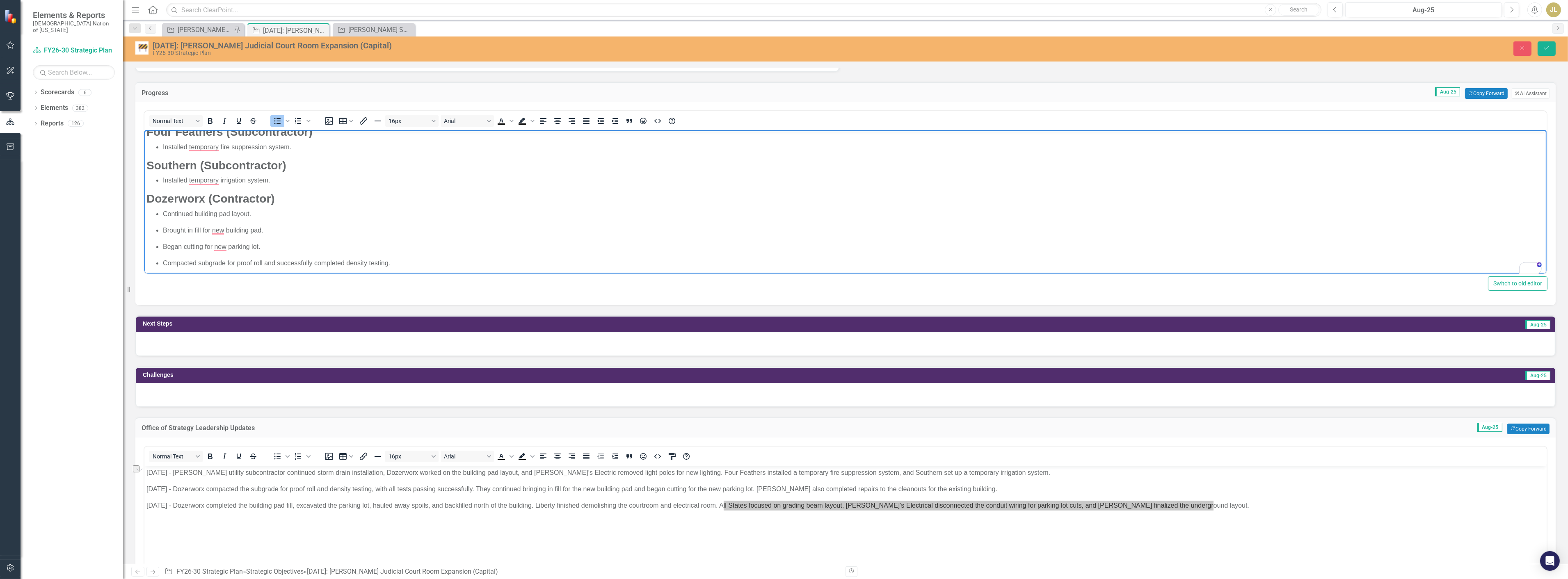
scroll to position [0, 0]
drag, startPoint x: 276, startPoint y: 140, endPoint x: 276, endPoint y: 268, distance: 128.0
click at [144, 139] on html "Crossland (Contractor) Continued storm drain installations. Dave’s Electric (Co…" at bounding box center [845, 339] width 1402 height 419
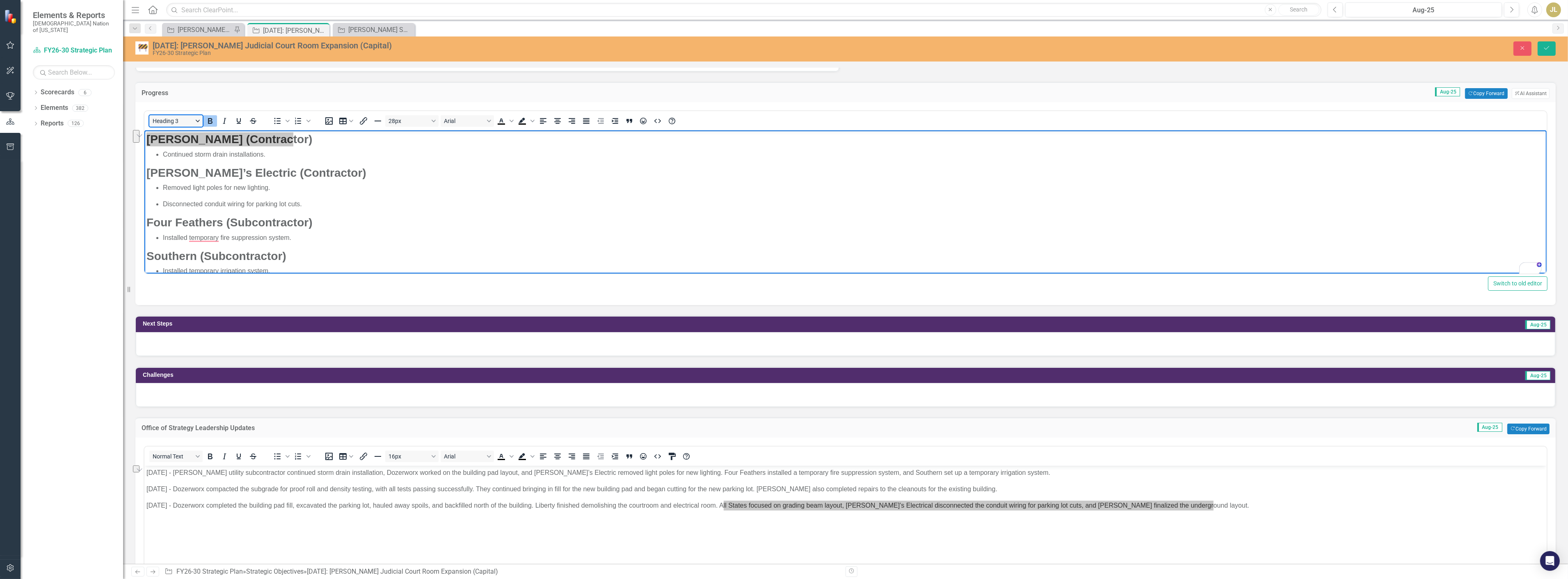
click at [197, 117] on button "Heading 3" at bounding box center [176, 120] width 54 height 12
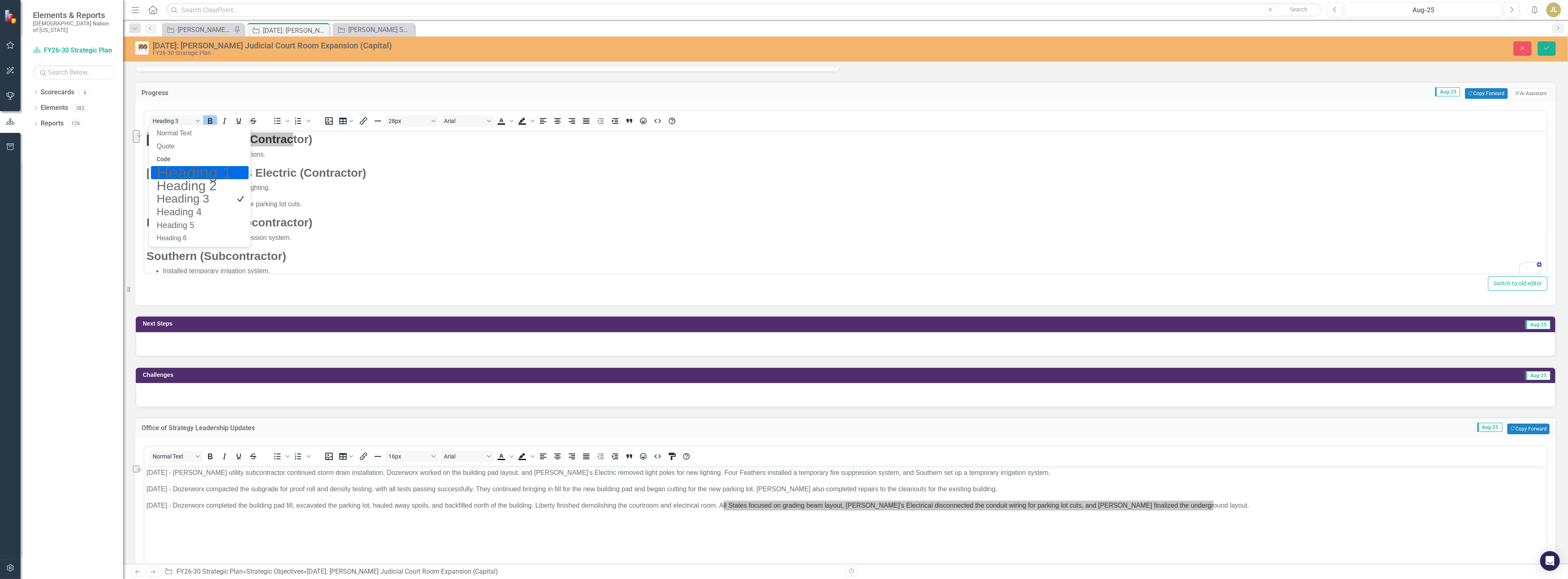
click at [189, 169] on h1 "Heading 1" at bounding box center [194, 173] width 76 height 10
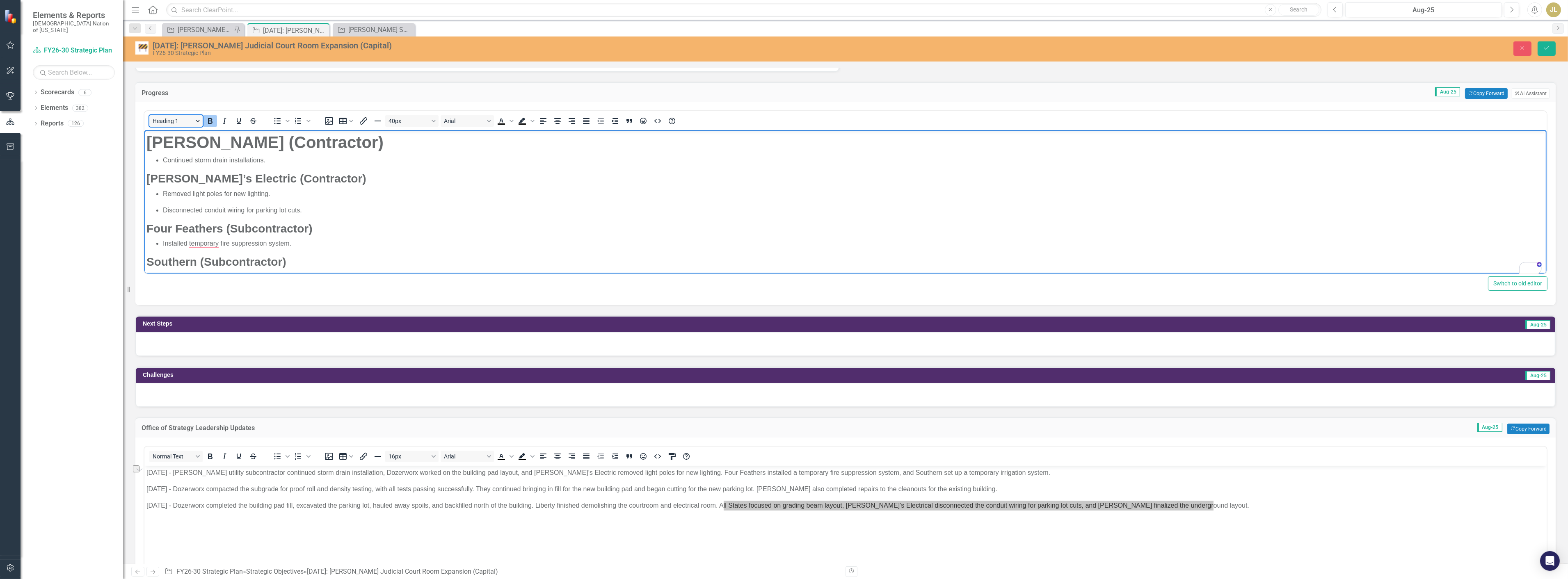
click at [197, 116] on button "Heading 1" at bounding box center [176, 120] width 54 height 12
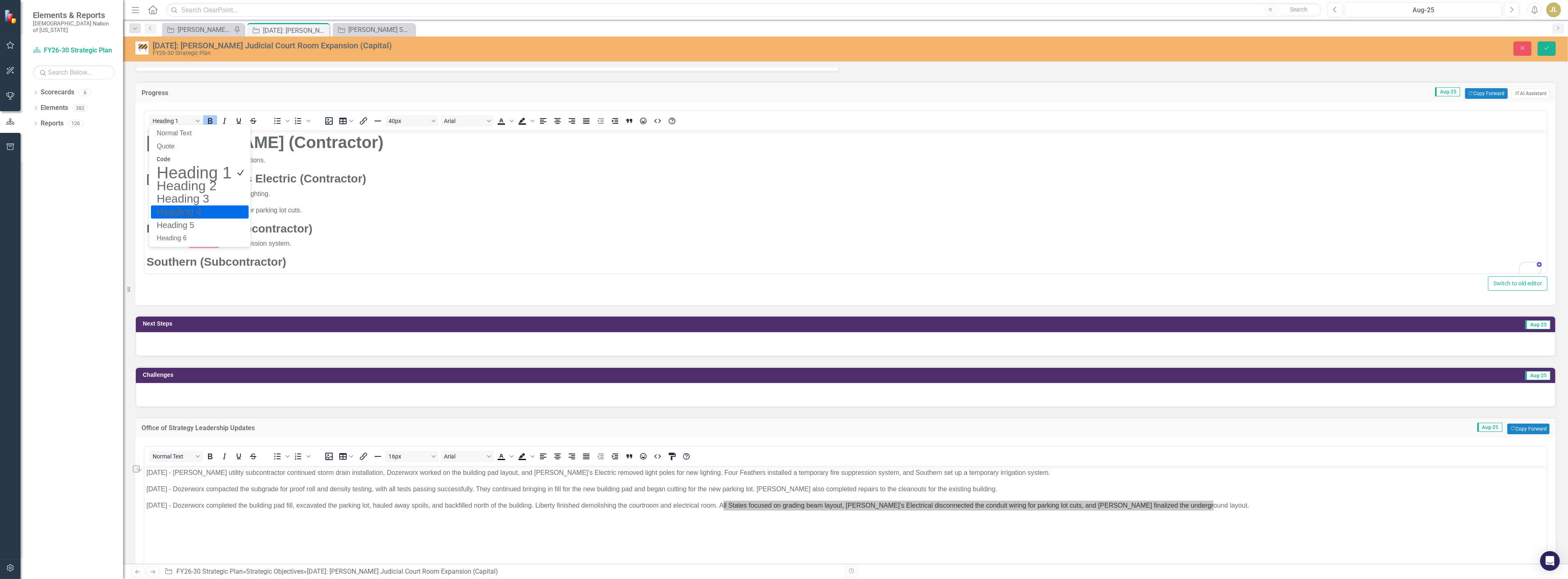
click at [205, 211] on h4 "Heading 4" at bounding box center [194, 212] width 76 height 10
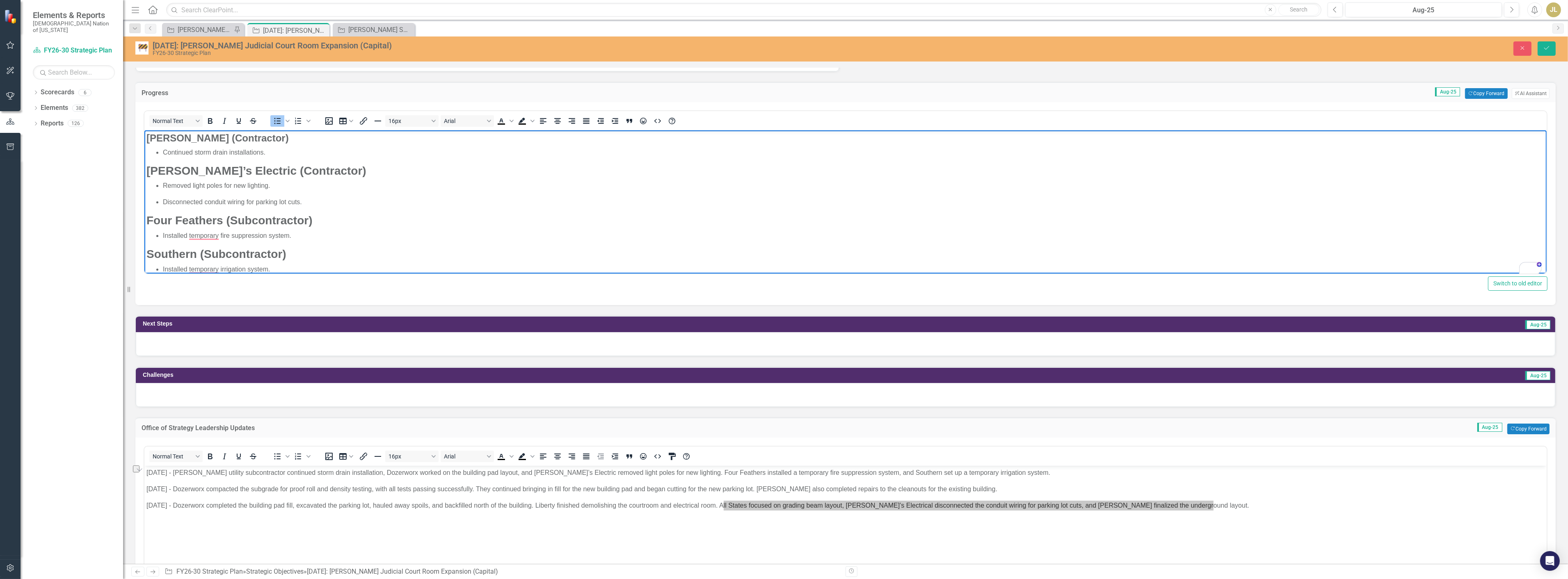
click at [411, 179] on body "Crossland (Contractor) Continued storm drain installations. Dave’s Electric (Co…" at bounding box center [845, 339] width 1402 height 417
drag, startPoint x: 225, startPoint y: 137, endPoint x: 286, endPoint y: 265, distance: 141.8
click at [144, 136] on html "Crossland (Contractor) Continued storm drain installations. Dave’s Electric (Co…" at bounding box center [845, 339] width 1402 height 417
click at [198, 120] on button "Heading 4" at bounding box center [176, 120] width 54 height 12
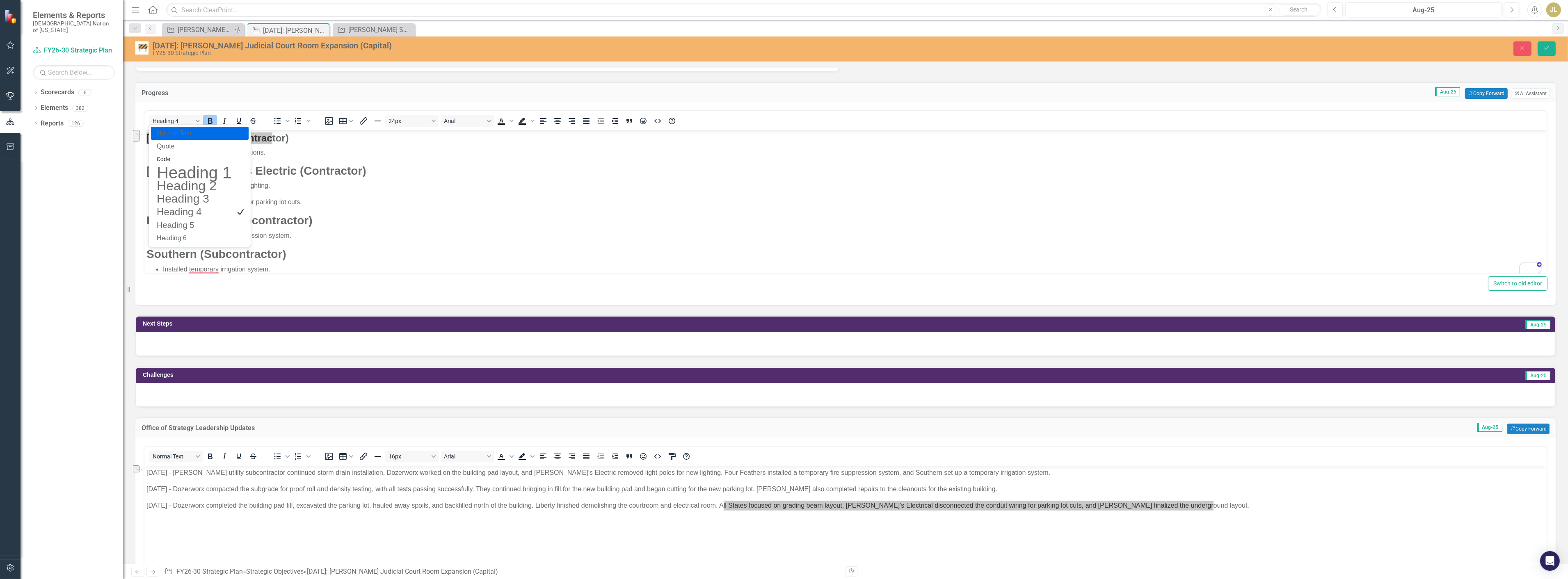
click at [183, 129] on p "Normal Text" at bounding box center [194, 133] width 76 height 10
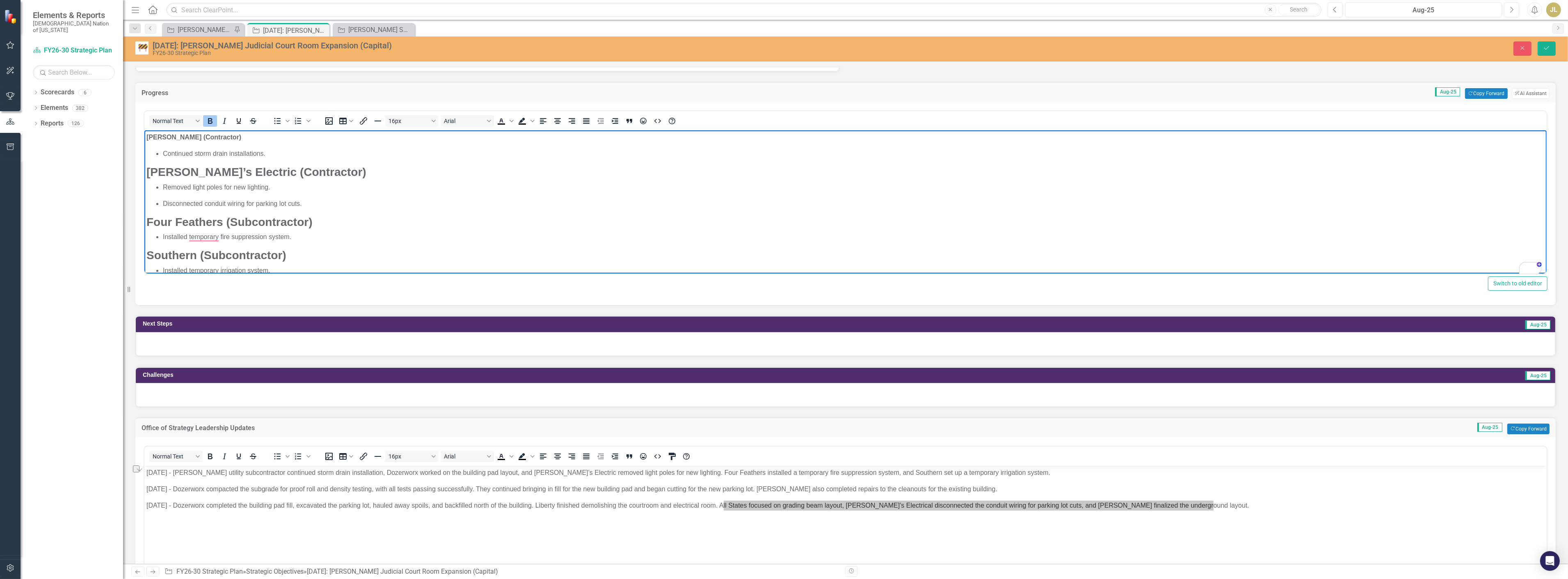
click at [319, 147] on body "Crossland (Contractor) Continued storm drain installations. Dave’s Electric (Co…" at bounding box center [845, 339] width 1402 height 418
drag, startPoint x: 296, startPoint y: 172, endPoint x: 153, endPoint y: 173, distance: 143.0
click at [153, 173] on strong "Dave’s Electric (Contractor)" at bounding box center [256, 172] width 220 height 13
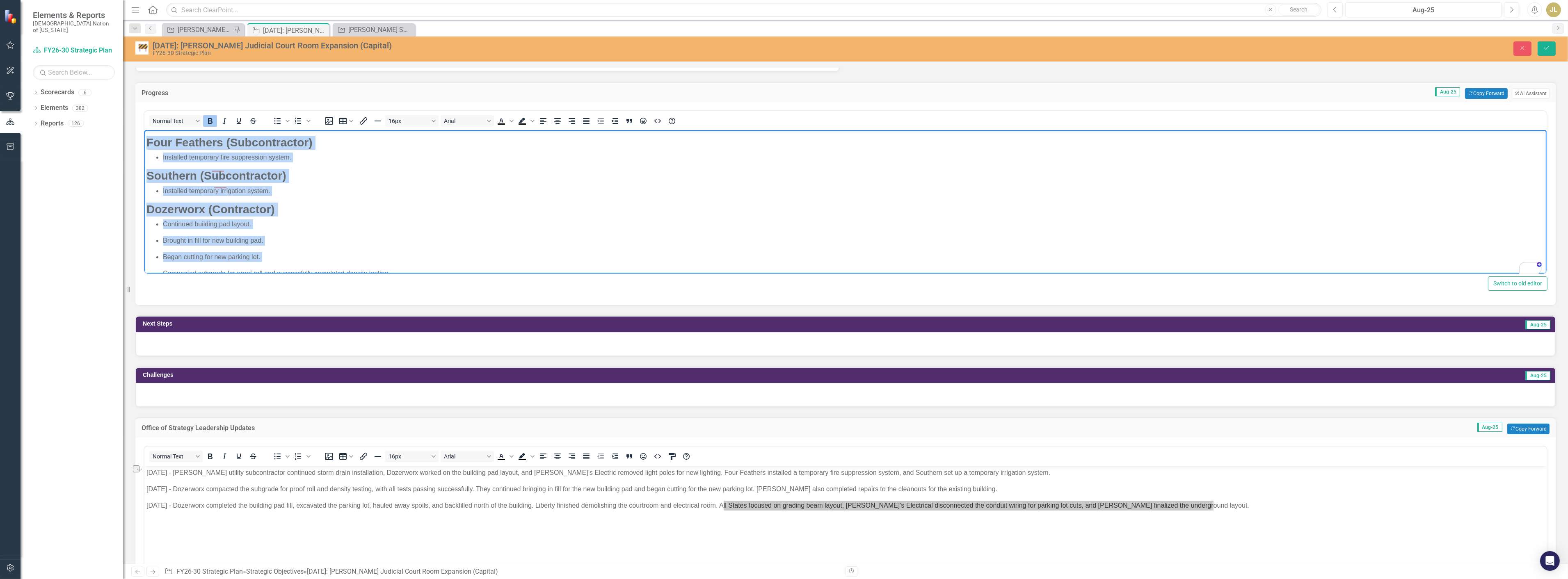
scroll to position [275, 0]
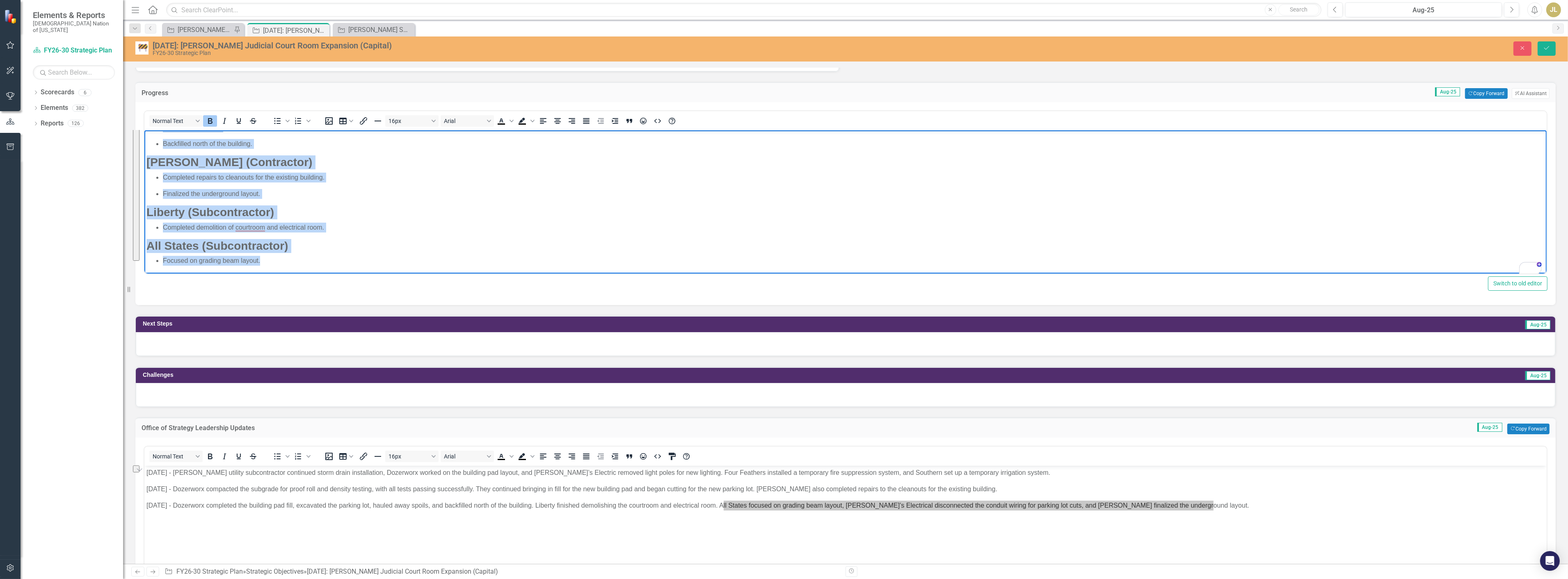
drag, startPoint x: 147, startPoint y: 139, endPoint x: 290, endPoint y: 301, distance: 216.1
click at [290, 274] on html "Crossland (Contractor) Continued storm drain installations. Dave’s Electric (Co…" at bounding box center [845, 65] width 1402 height 418
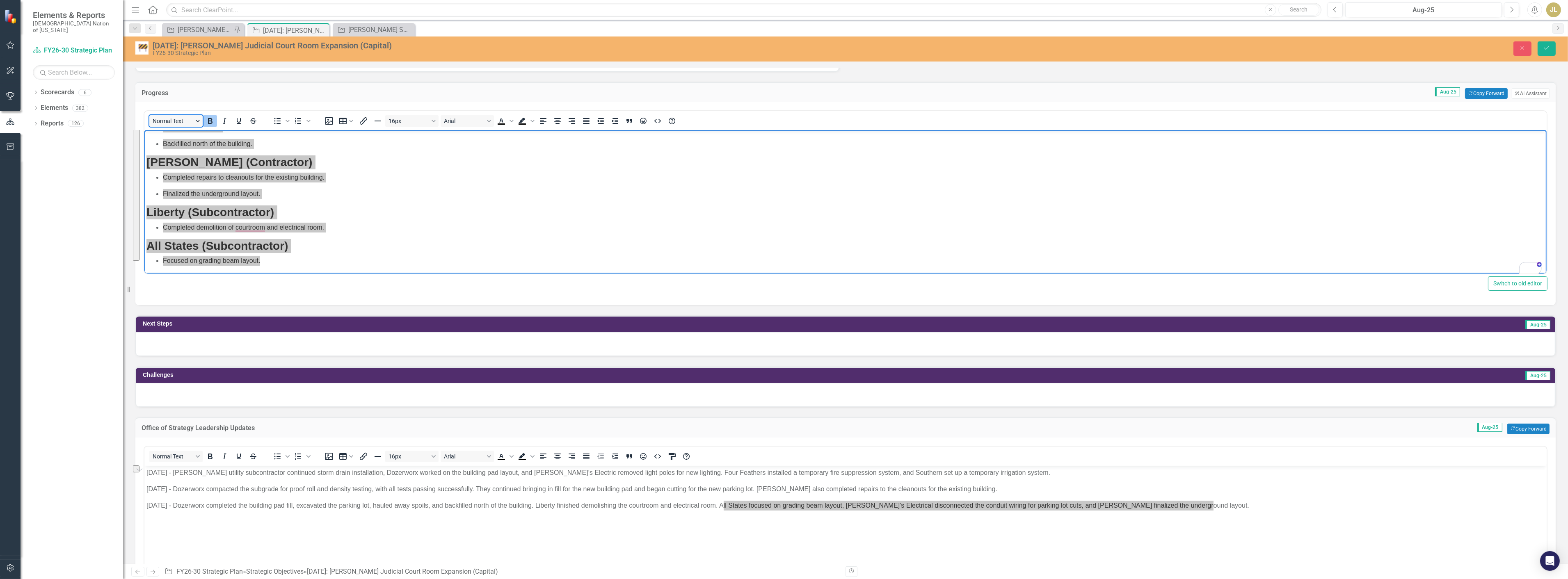
click at [197, 116] on button "Normal Text" at bounding box center [176, 120] width 54 height 12
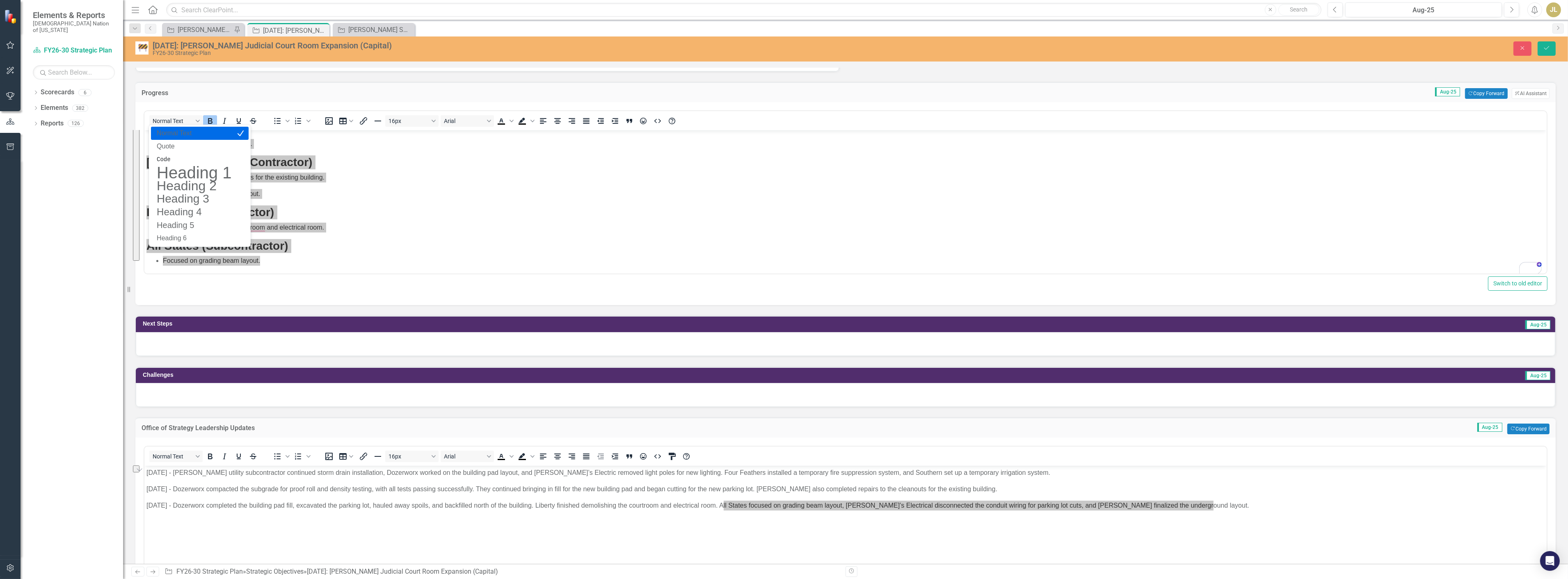
click at [189, 133] on p "Normal Text" at bounding box center [194, 133] width 76 height 10
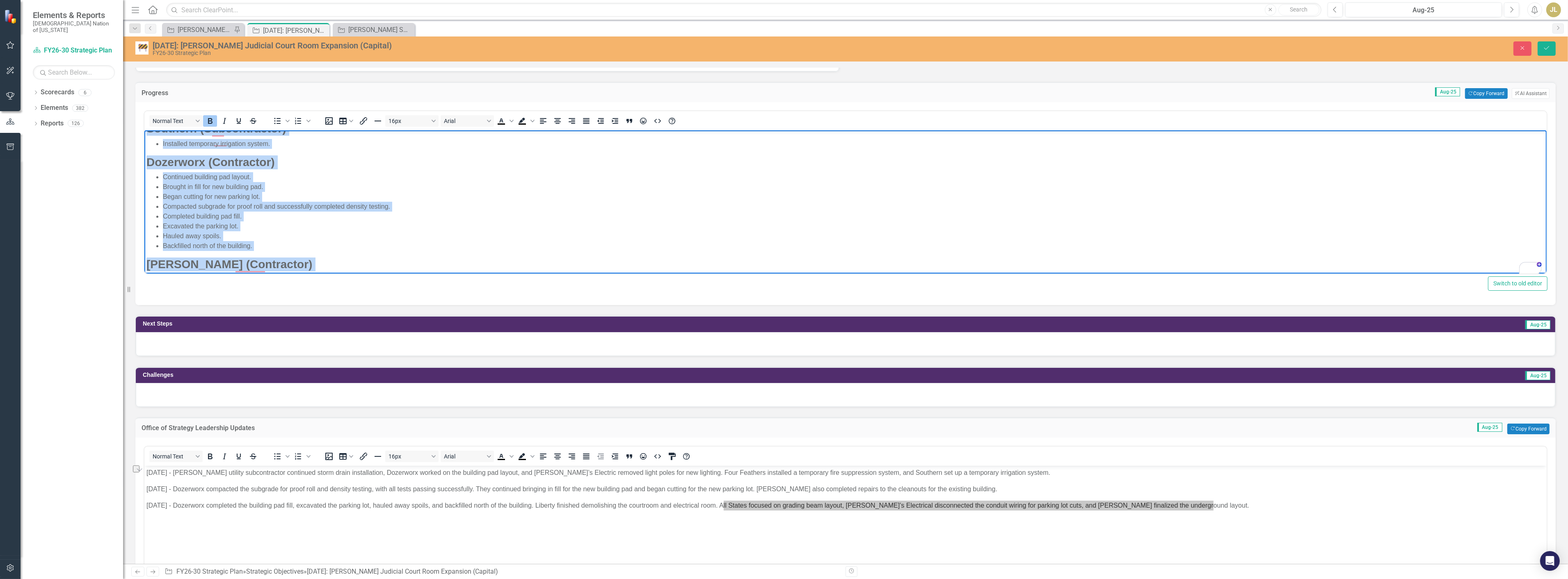
scroll to position [215, 0]
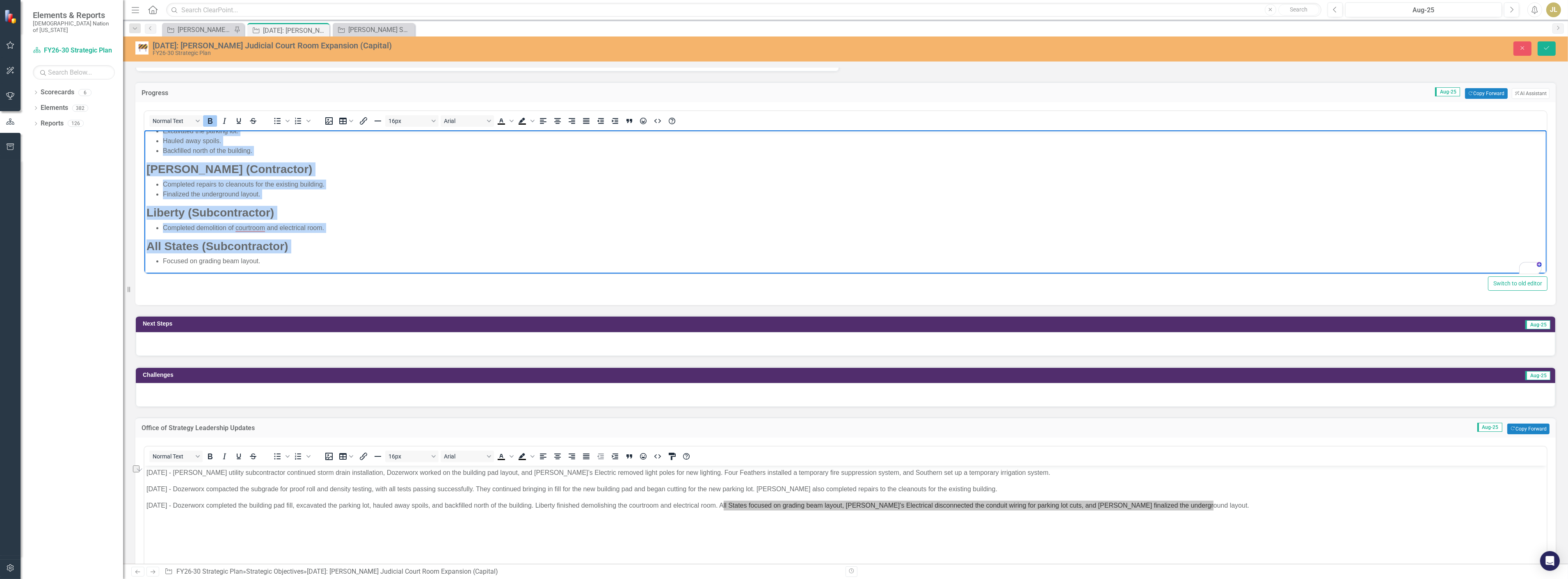
click at [323, 247] on h3 "All States (Subcontractor)" at bounding box center [845, 246] width 1398 height 14
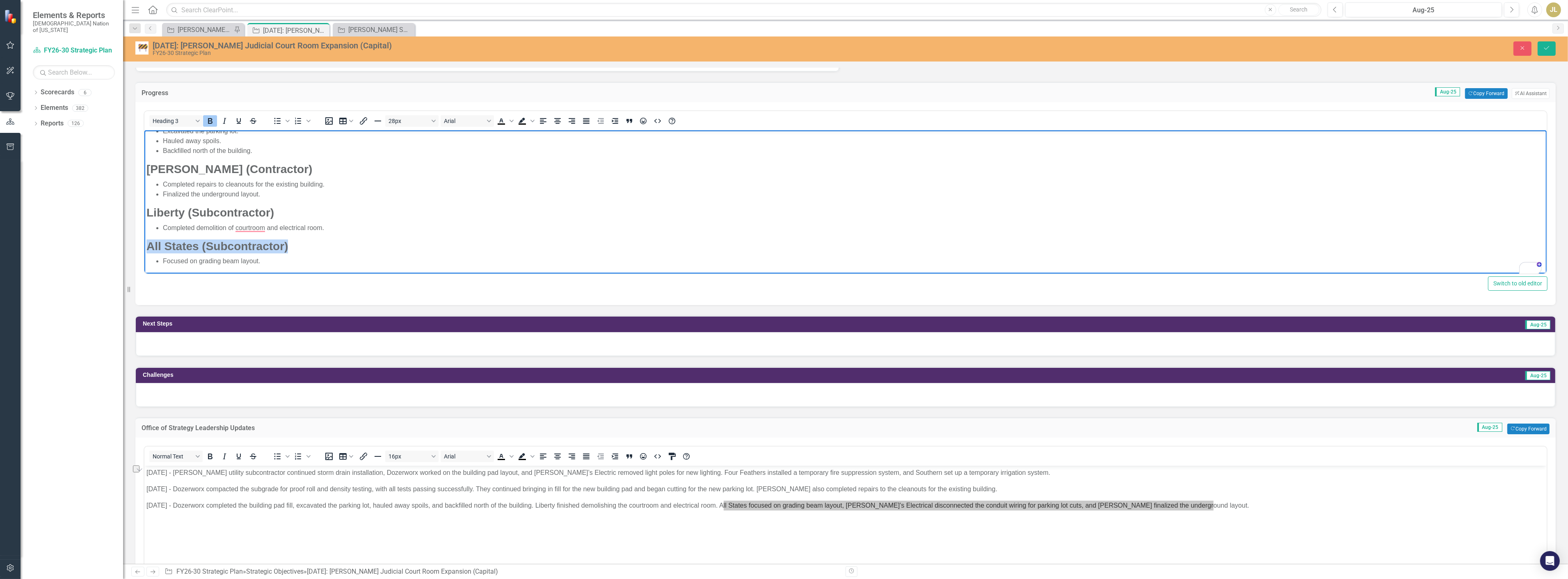
drag, startPoint x: 295, startPoint y: 246, endPoint x: 145, endPoint y: 247, distance: 150.0
click at [145, 247] on body "Crossland (Contractor) Continued storm drain installations. Dave’s Electric (Co…" at bounding box center [845, 94] width 1402 height 359
click at [183, 113] on div "Heading 3" at bounding box center [205, 120] width 121 height 16
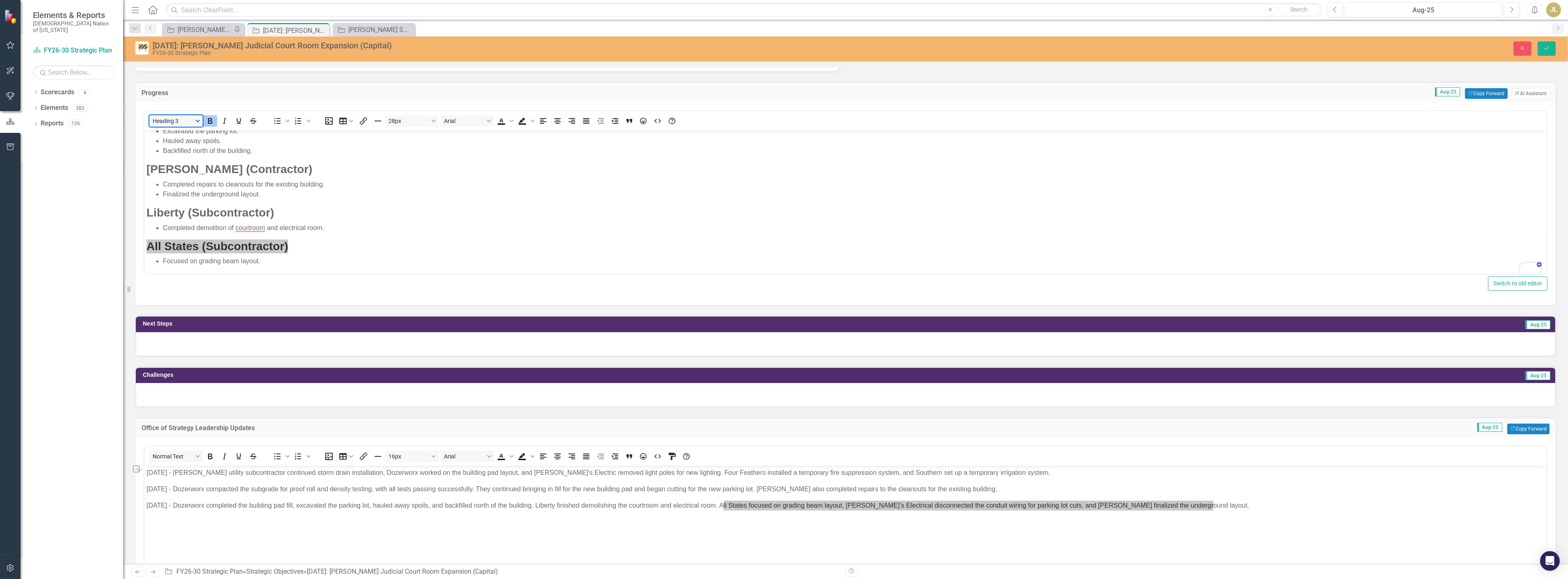
click at [183, 120] on button "Heading 3" at bounding box center [176, 120] width 54 height 12
click at [190, 134] on p "Normal Text" at bounding box center [194, 133] width 76 height 10
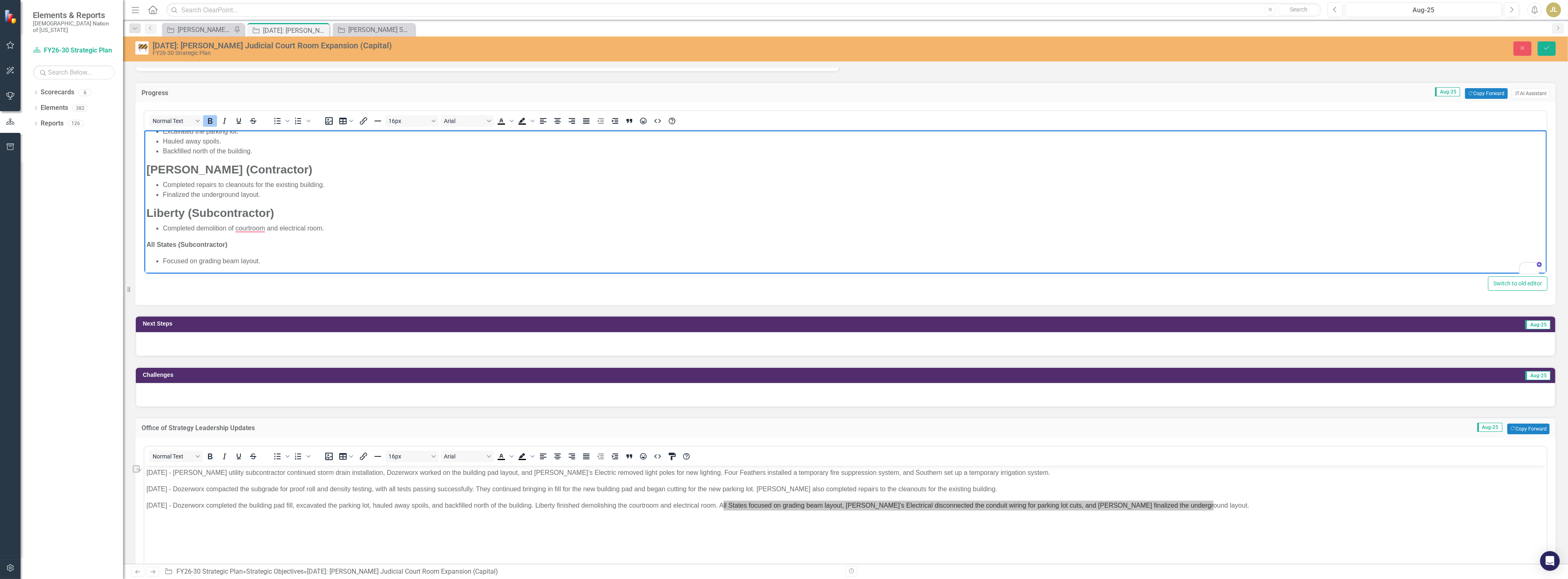
scroll to position [215, 0]
drag, startPoint x: 274, startPoint y: 210, endPoint x: 145, endPoint y: 210, distance: 129.0
click at [145, 210] on body "Crossland (Contractor) Continued storm drain installations. Dave’s Electric (Co…" at bounding box center [845, 95] width 1402 height 359
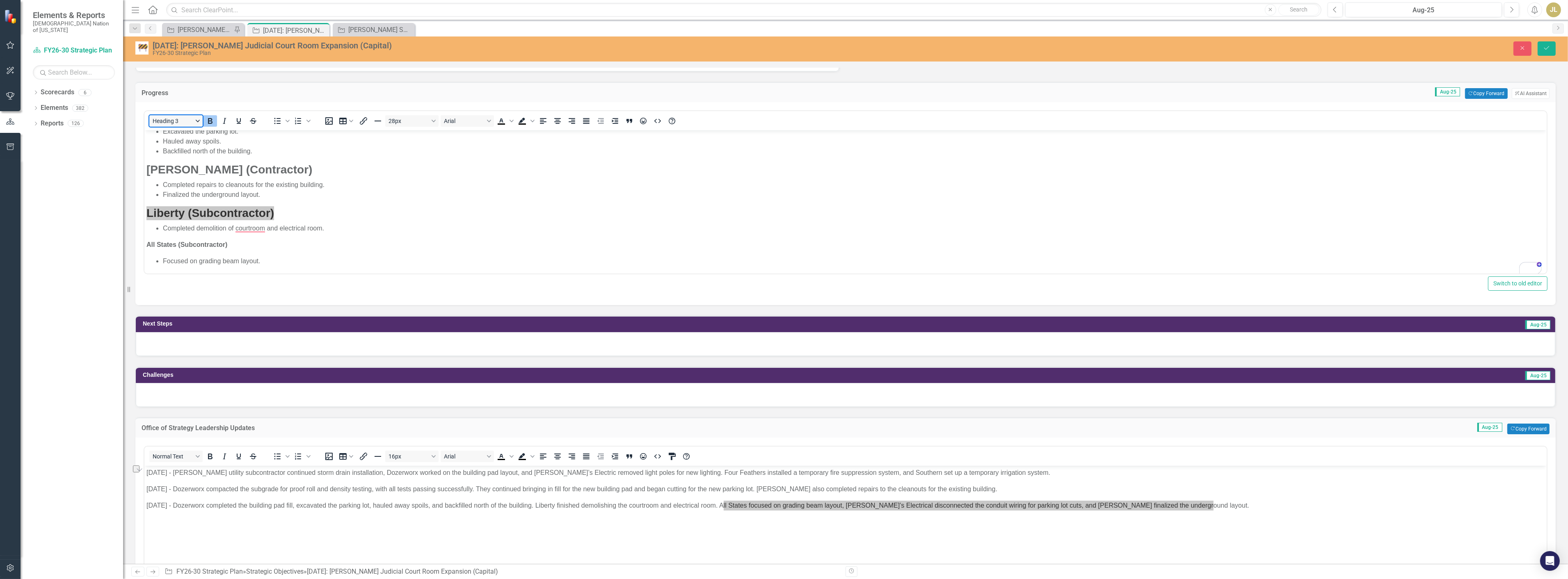
click at [183, 118] on button "Heading 3" at bounding box center [176, 120] width 54 height 12
click at [222, 133] on p "Normal Text" at bounding box center [194, 133] width 76 height 10
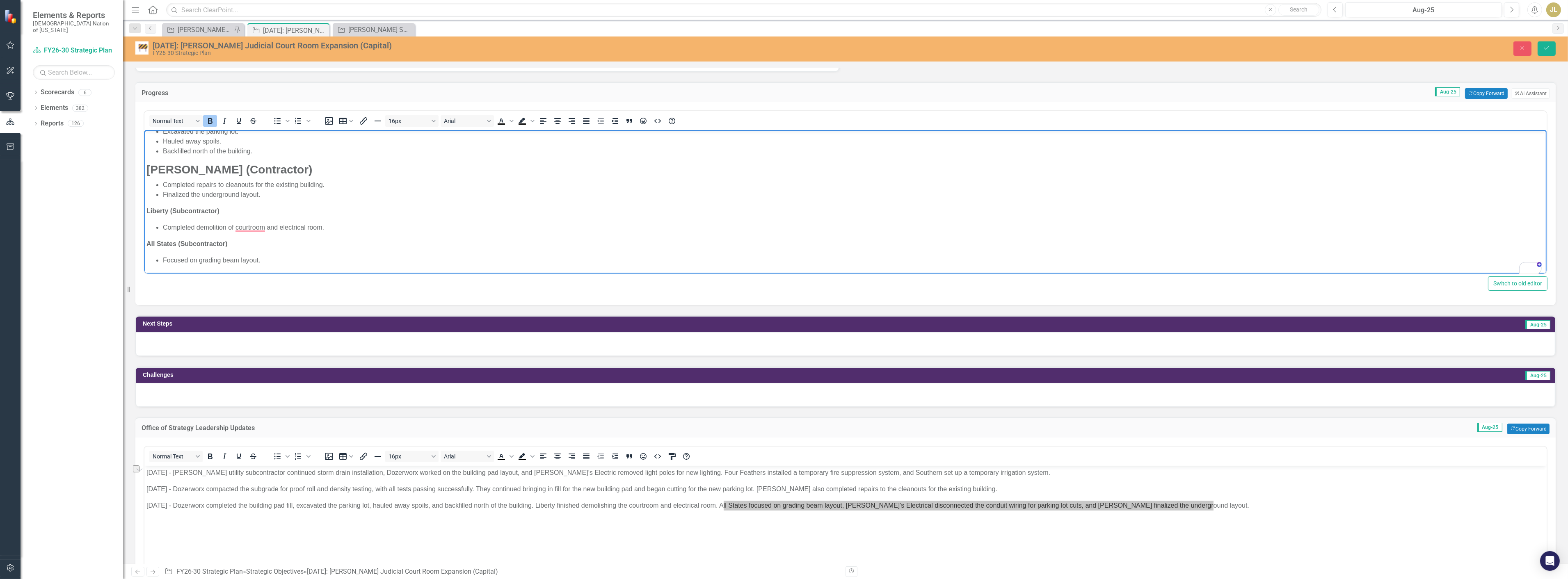
scroll to position [0, 0]
drag, startPoint x: 273, startPoint y: 171, endPoint x: 148, endPoint y: 173, distance: 125.0
click at [148, 173] on h3 "Blackburn (Contractor)" at bounding box center [845, 170] width 1398 height 14
click at [184, 117] on button "Heading 3" at bounding box center [176, 120] width 54 height 12
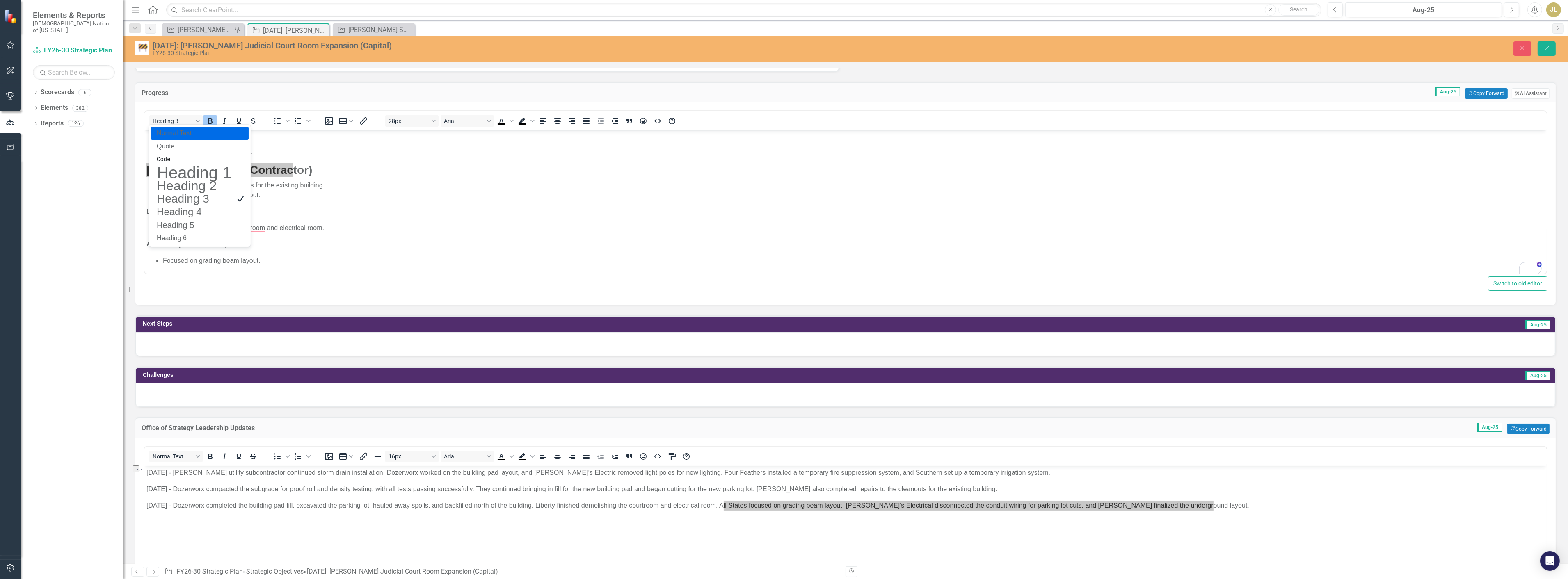
click at [214, 136] on p "Normal Text" at bounding box center [194, 133] width 76 height 10
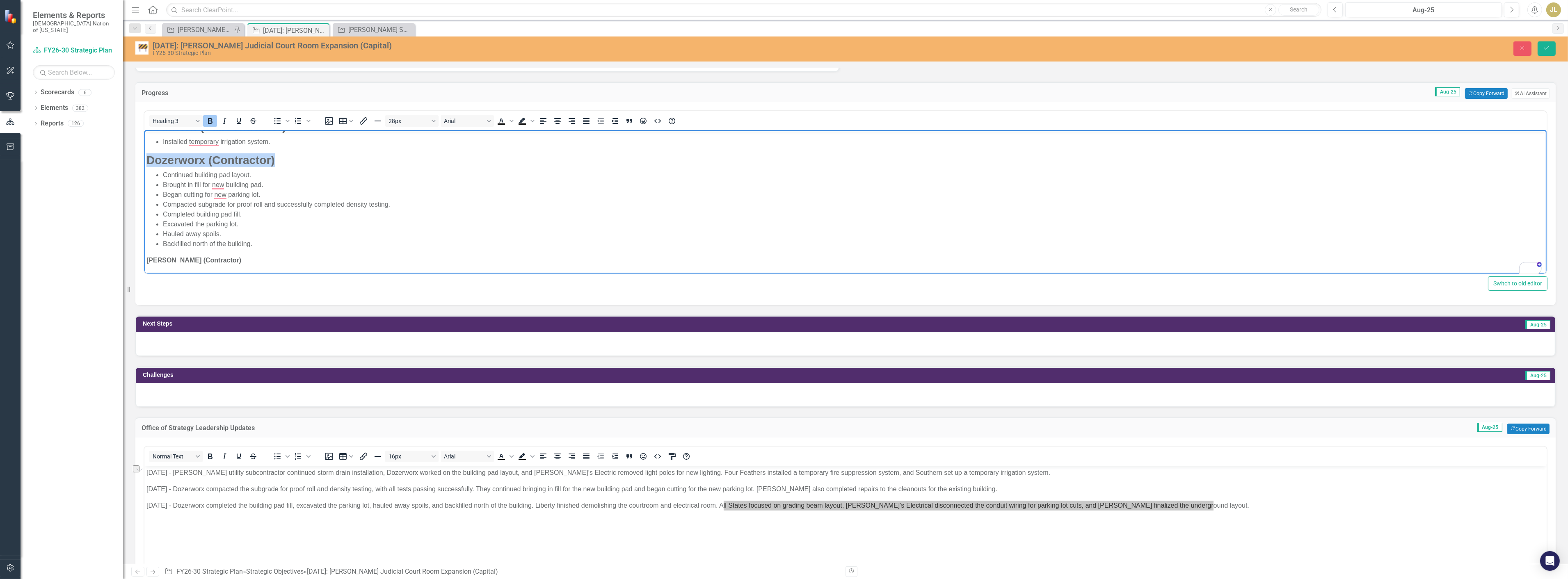
drag, startPoint x: 279, startPoint y: 159, endPoint x: 147, endPoint y: 161, distance: 132.0
click at [147, 161] on h3 "Dozerworx (Contractor)" at bounding box center [845, 160] width 1398 height 14
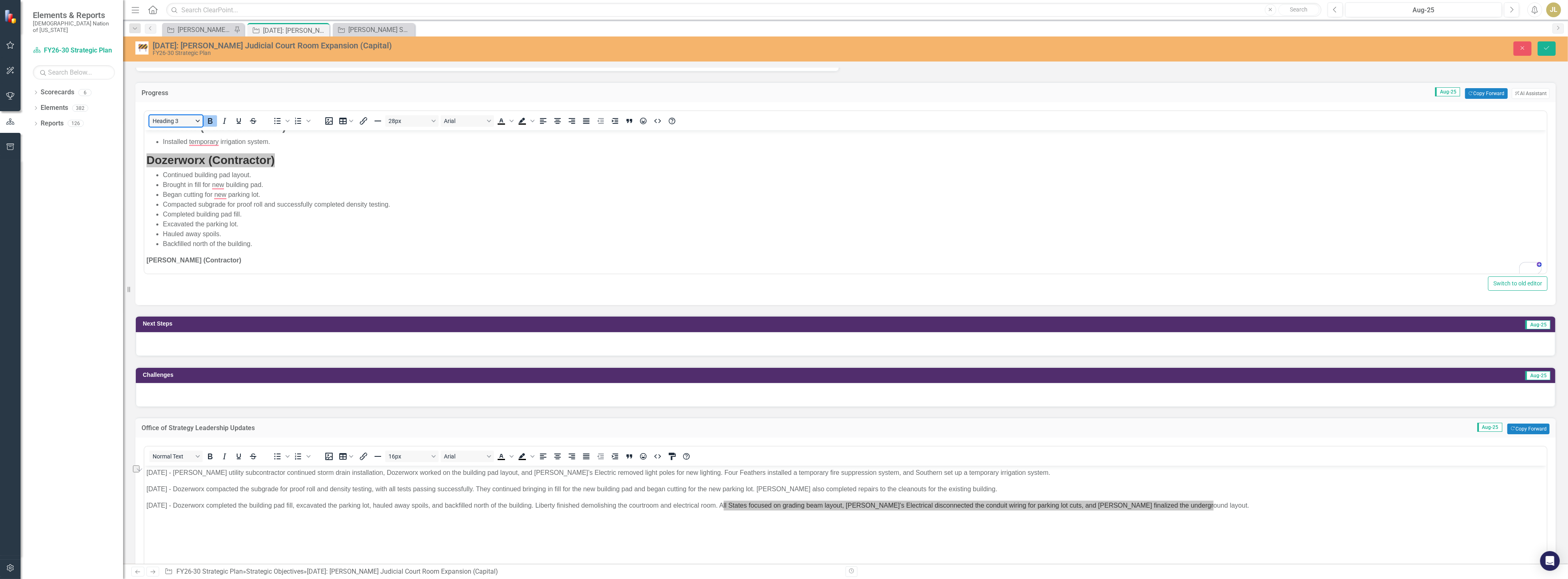
click at [182, 122] on button "Heading 3" at bounding box center [176, 120] width 54 height 12
click at [186, 134] on p "Normal Text" at bounding box center [194, 133] width 76 height 10
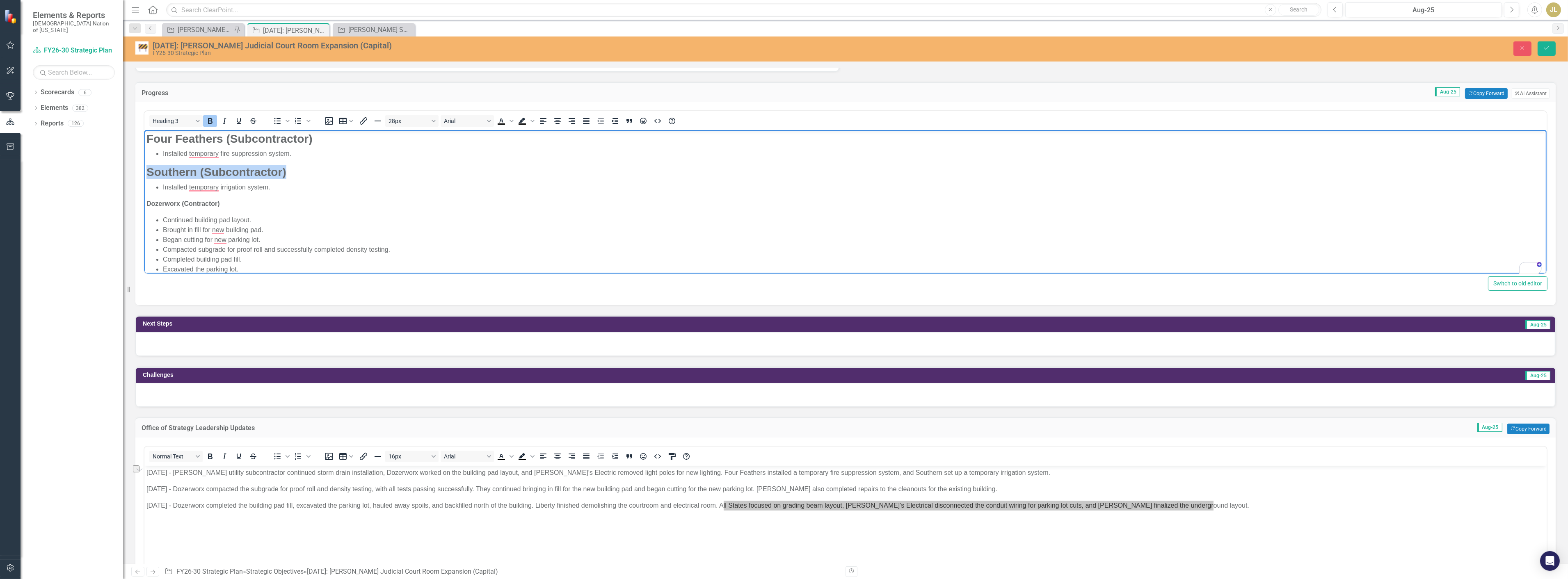
drag, startPoint x: 288, startPoint y: 169, endPoint x: 286, endPoint y: 274, distance: 105.0
click at [144, 165] on html "Crossland (Contractor) Continued storm drain installations. Dave’s Electric (Co…" at bounding box center [845, 232] width 1402 height 357
click at [175, 116] on button "Heading 3" at bounding box center [176, 120] width 54 height 12
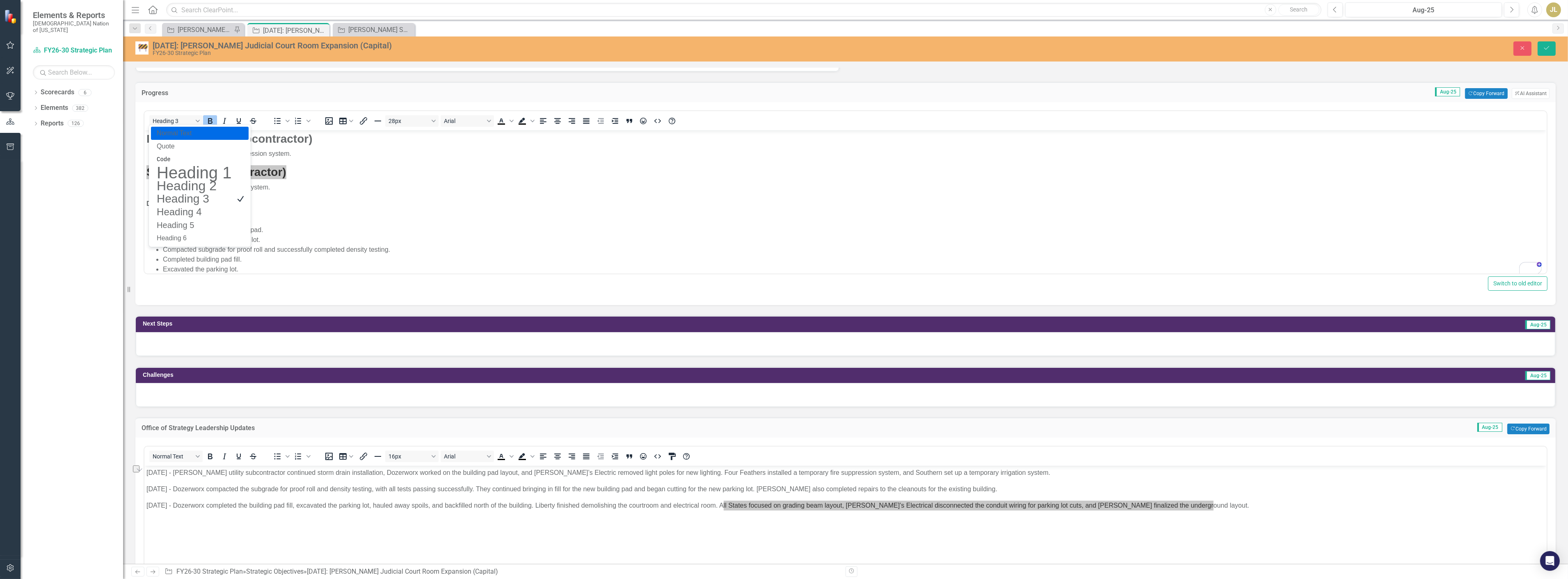
click at [186, 133] on p "Normal Text" at bounding box center [194, 133] width 76 height 10
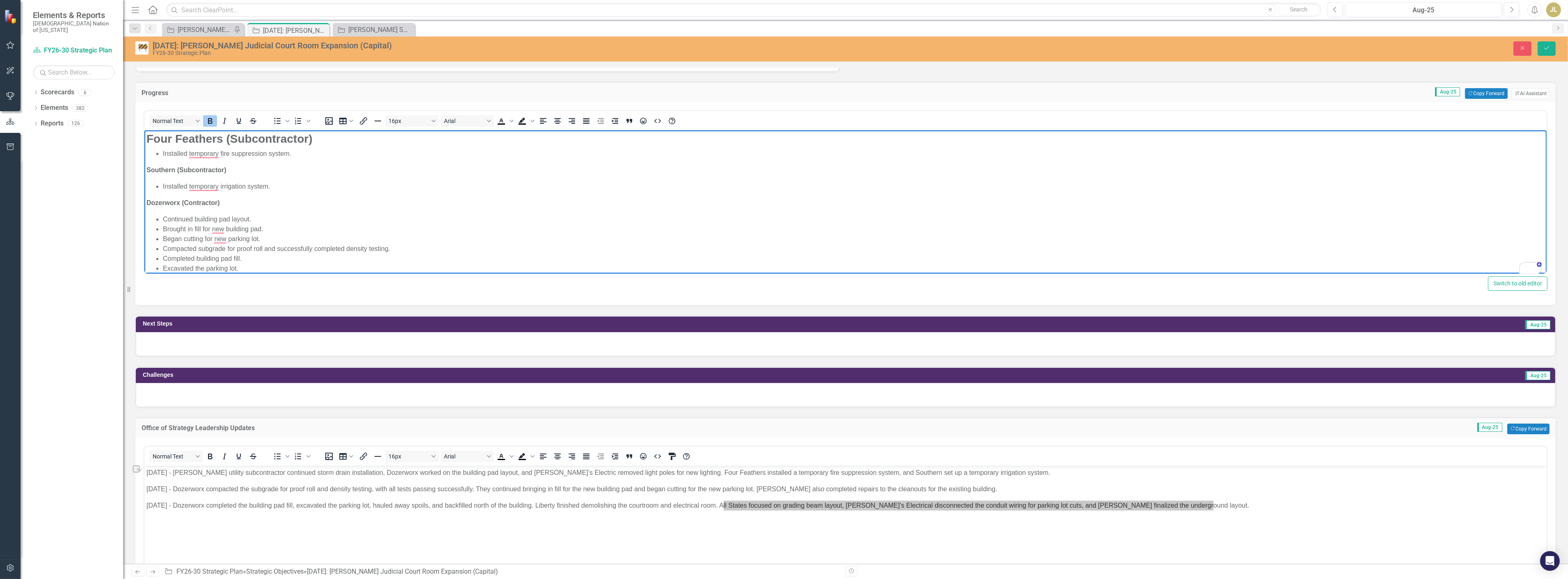
click at [249, 223] on li "Continued building pad layout." at bounding box center [853, 219] width 1382 height 10
click at [249, 222] on li "Continued building pad layout." at bounding box center [853, 219] width 1382 height 10
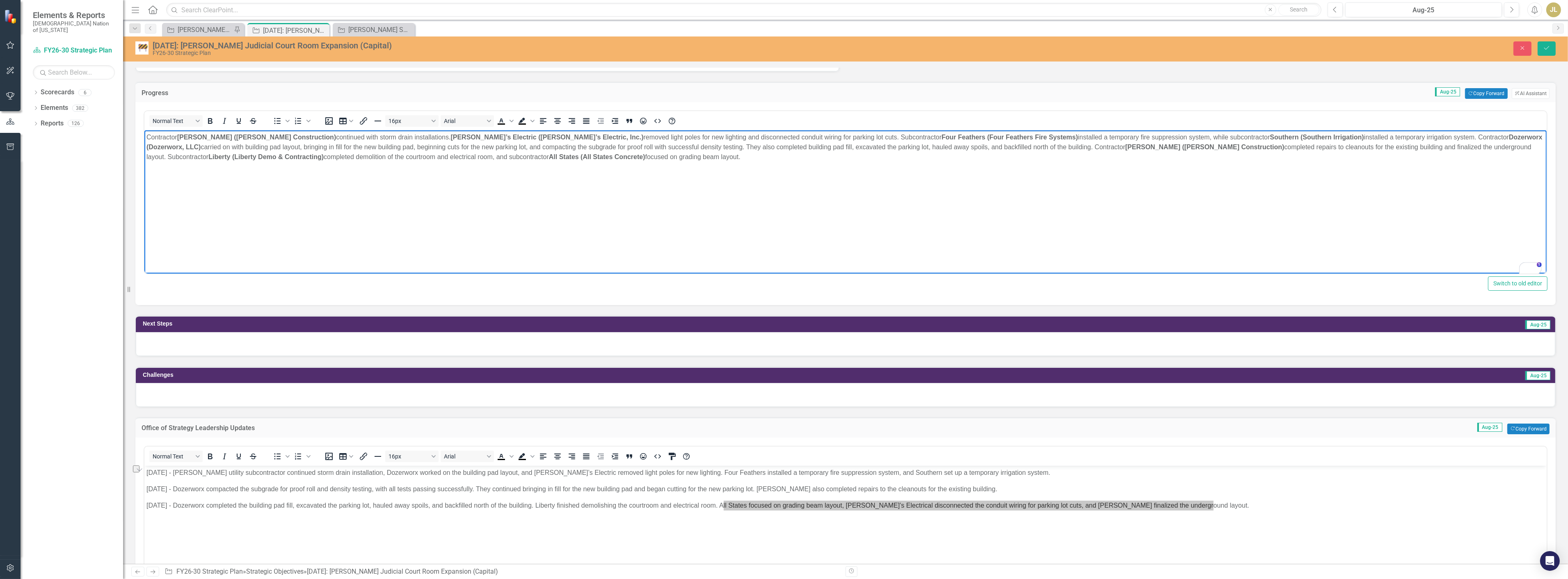
click at [193, 137] on strong "Crossland (Crossland Construction)" at bounding box center [256, 137] width 159 height 7
drag, startPoint x: 619, startPoint y: 161, endPoint x: 243, endPoint y: 267, distance: 390.7
click at [144, 139] on html "Contractor (Crossland Construction) continued with storm drain installations. D…" at bounding box center [845, 192] width 1402 height 123
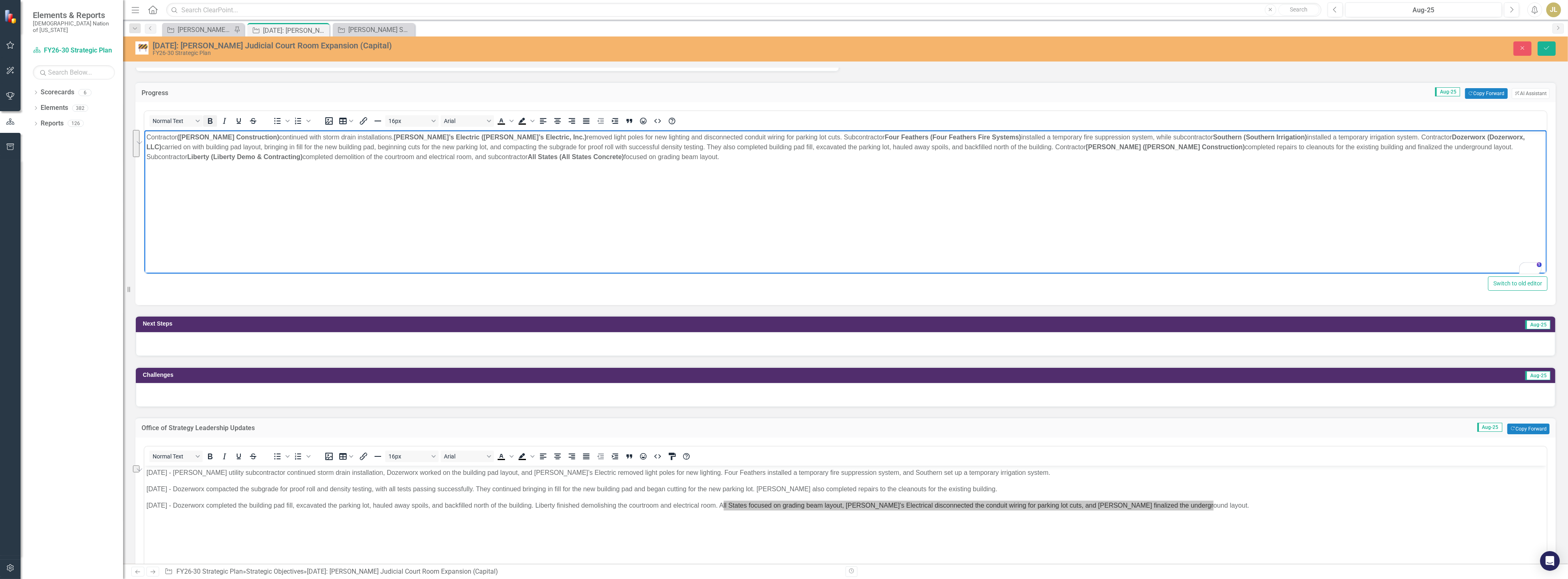
click at [208, 118] on icon "Bold" at bounding box center [210, 120] width 4 height 5
click at [210, 118] on icon "Bold" at bounding box center [210, 120] width 4 height 5
click at [267, 181] on body "Contractor (Crossland Construction) continued with storm drain installations. D…" at bounding box center [845, 192] width 1402 height 123
drag, startPoint x: 412, startPoint y: 137, endPoint x: 371, endPoint y: 138, distance: 41.0
click at [371, 138] on p "Contractor (Crossland Construction) continued with storm drain installations. D…" at bounding box center [845, 147] width 1398 height 30
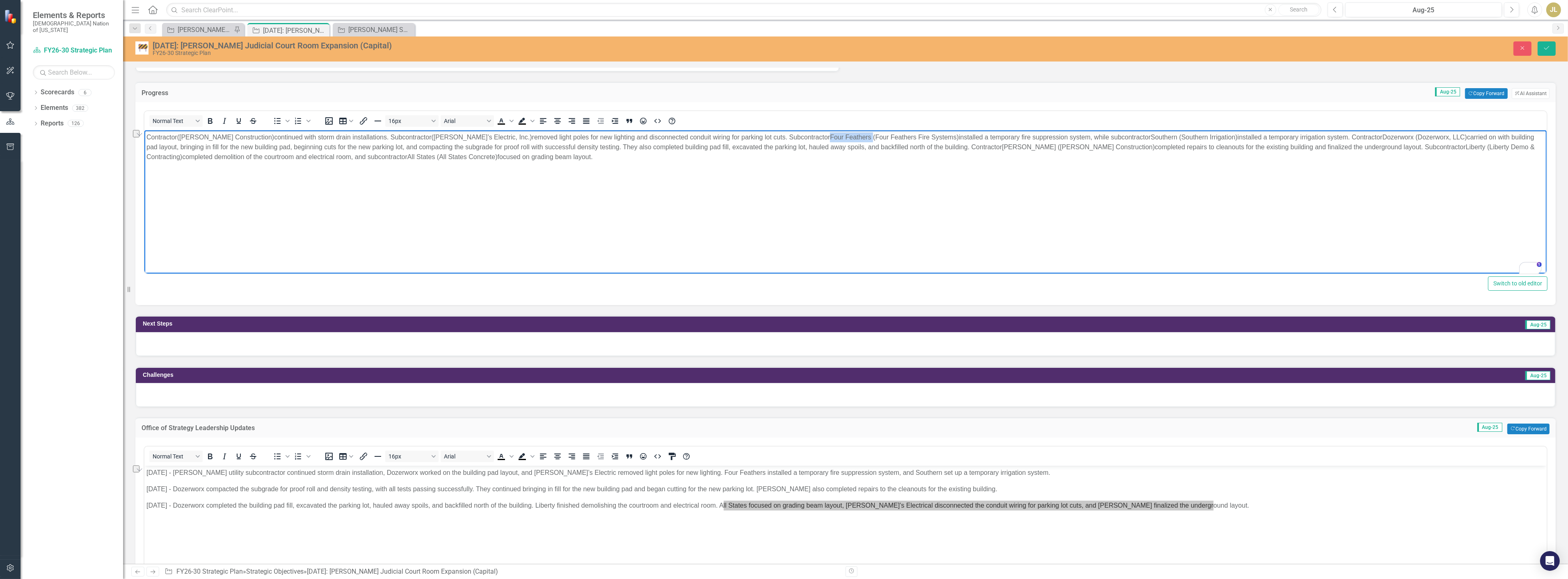
drag, startPoint x: 818, startPoint y: 136, endPoint x: 776, endPoint y: 136, distance: 42.0
click at [776, 136] on p "Contractor (Crossland Construction) continued with storm drain installations. S…" at bounding box center [845, 147] width 1398 height 30
drag, startPoint x: 858, startPoint y: 136, endPoint x: 820, endPoint y: 137, distance: 38.0
click at [820, 137] on p "Contractor (Crossland Construction) continued with storm drain installations. S…" at bounding box center [845, 147] width 1398 height 30
click at [850, 139] on p "Contractor (Crossland Construction) continued with storm drain installations. S…" at bounding box center [845, 147] width 1398 height 30
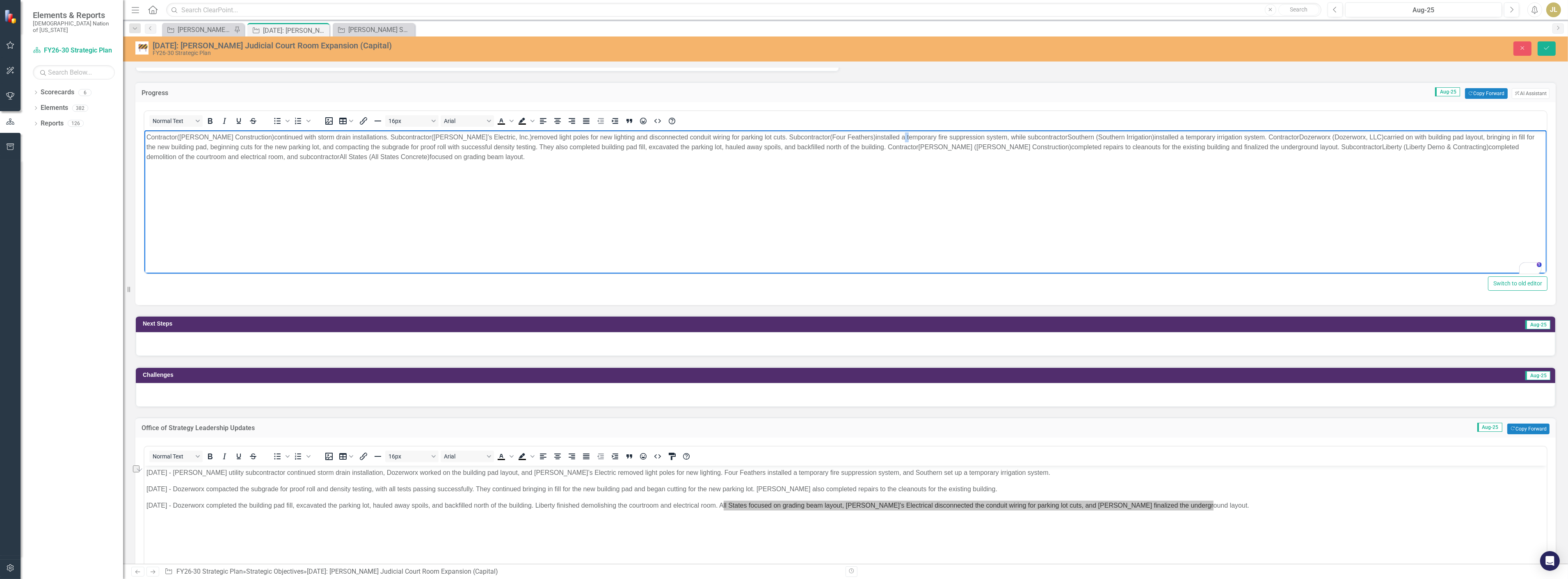
click at [850, 139] on p "Contractor (Crossland Construction) continued with storm drain installations. S…" at bounding box center [845, 147] width 1398 height 30
click at [1020, 138] on p "Contractor (Crossland Construction) continued with storm drain installations. S…" at bounding box center [845, 147] width 1398 height 30
click at [1102, 136] on p "Contractor (Crossland Construction) continued with storm drain installations. S…" at bounding box center [845, 147] width 1398 height 30
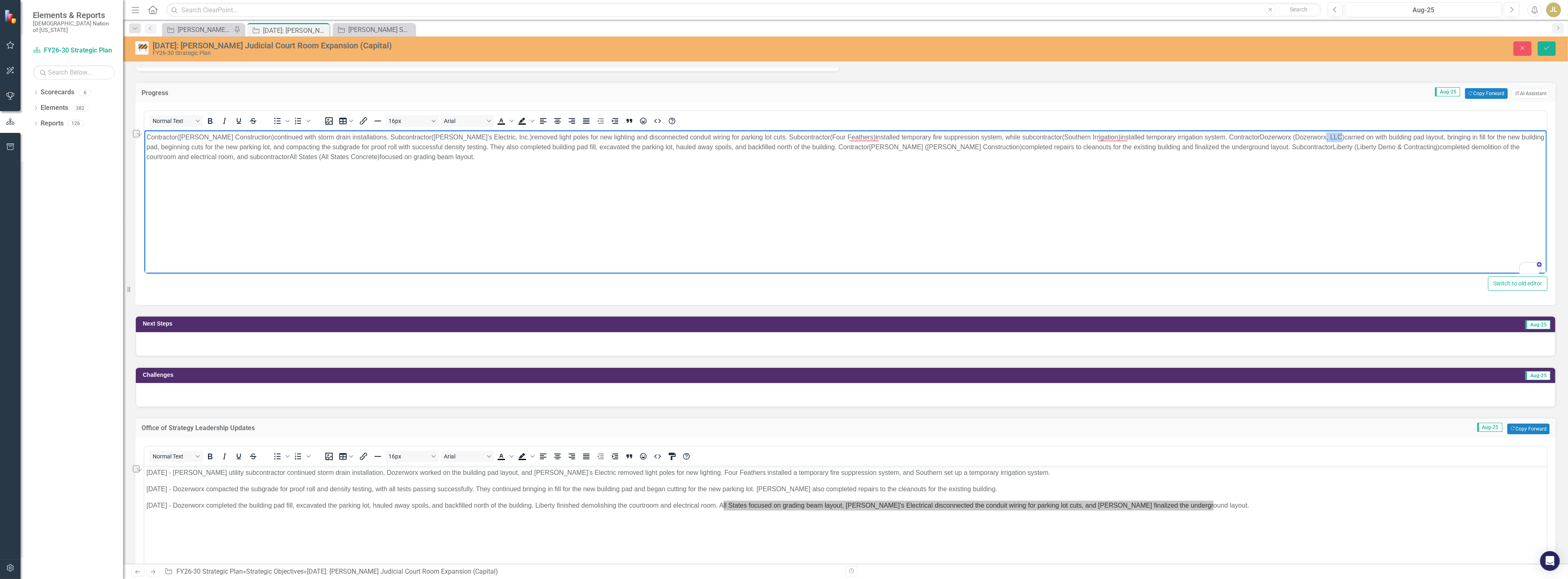
drag, startPoint x: 1294, startPoint y: 136, endPoint x: 1279, endPoint y: 138, distance: 15.1
click at [1279, 138] on p "Contractor (Crossland Construction) continued with storm drain installations. S…" at bounding box center [845, 147] width 1398 height 30
click at [1223, 134] on p "Contractor (Crossland Construction) continued with storm drain installations. S…" at bounding box center [845, 147] width 1398 height 30
click at [1259, 136] on p "Contractor (Crossland Construction) continued with storm drain installations. S…" at bounding box center [845, 147] width 1398 height 30
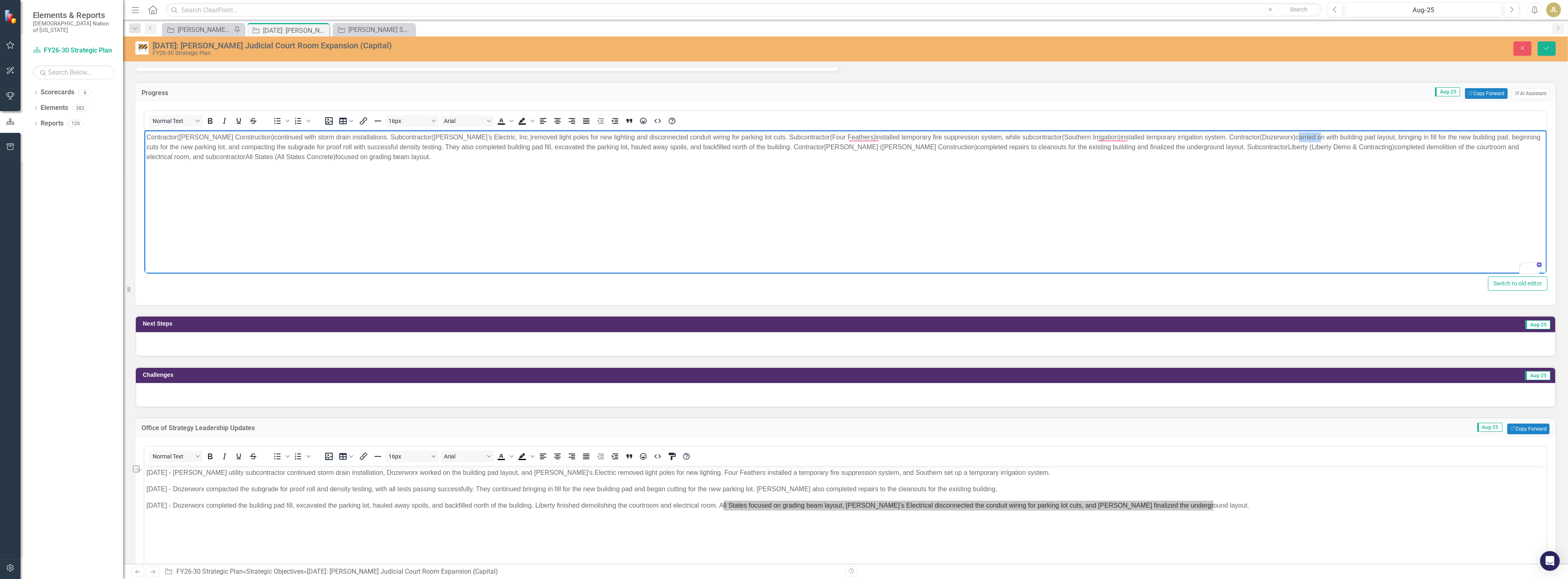
click at [1259, 136] on p "Contractor (Crossland Construction) continued with storm drain installations. S…" at bounding box center [845, 147] width 1398 height 30
click at [1275, 136] on p "Contractor (Crossland Construction) continued with storm drain installations. S…" at bounding box center [845, 147] width 1398 height 30
drag, startPoint x: 1278, startPoint y: 136, endPoint x: 1251, endPoint y: 138, distance: 27.1
click at [1251, 138] on p "Contractor (Crossland Construction) continued with storm drain installations. S…" at bounding box center [845, 147] width 1398 height 30
click at [1284, 137] on p "Contractor (Crossland Construction) continued with storm drain installations. S…" at bounding box center [845, 147] width 1398 height 30
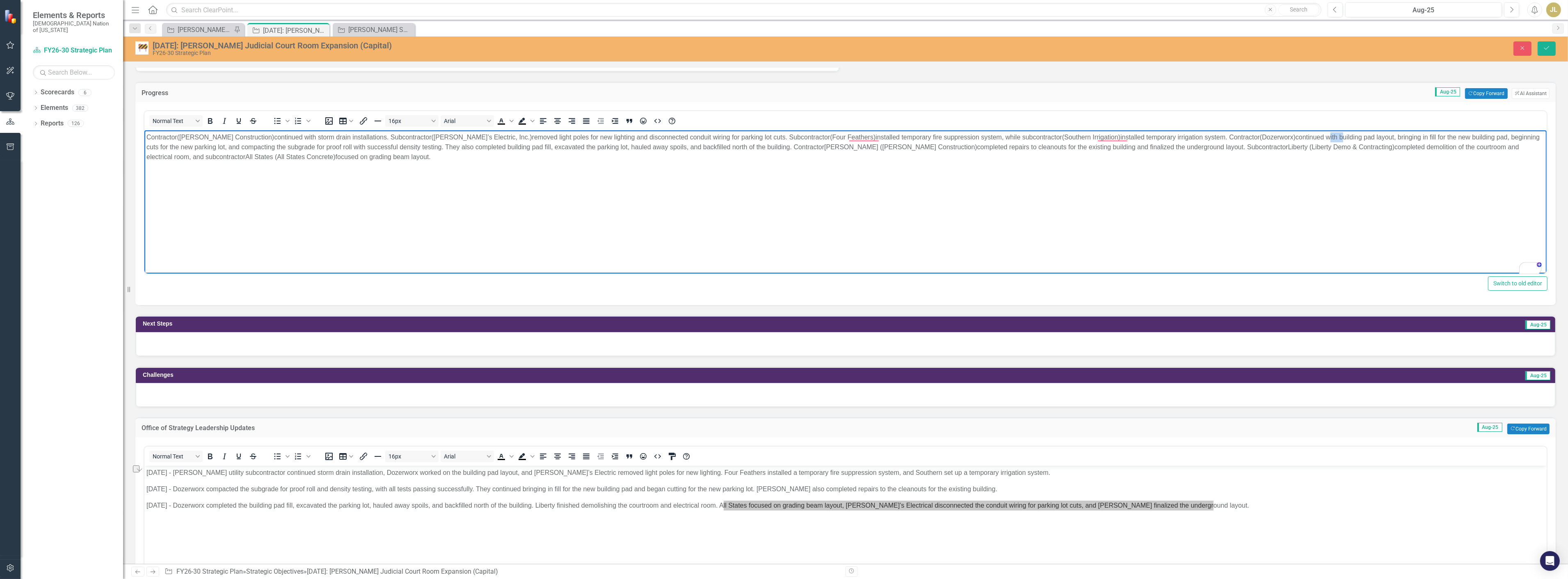
click at [1284, 137] on p "Contractor (Crossland Construction) continued with storm drain installations. S…" at bounding box center [845, 147] width 1398 height 30
click at [1391, 137] on p "Contractor (Crossland Construction) continued with storm drain installations. S…" at bounding box center [845, 147] width 1398 height 30
click at [1472, 136] on p "Contractor (Crossland Construction) continued with storm drain installations. S…" at bounding box center [845, 147] width 1398 height 30
click at [1488, 138] on p "Contractor (Crossland Construction) continued with storm drain installations. S…" at bounding box center [845, 147] width 1398 height 30
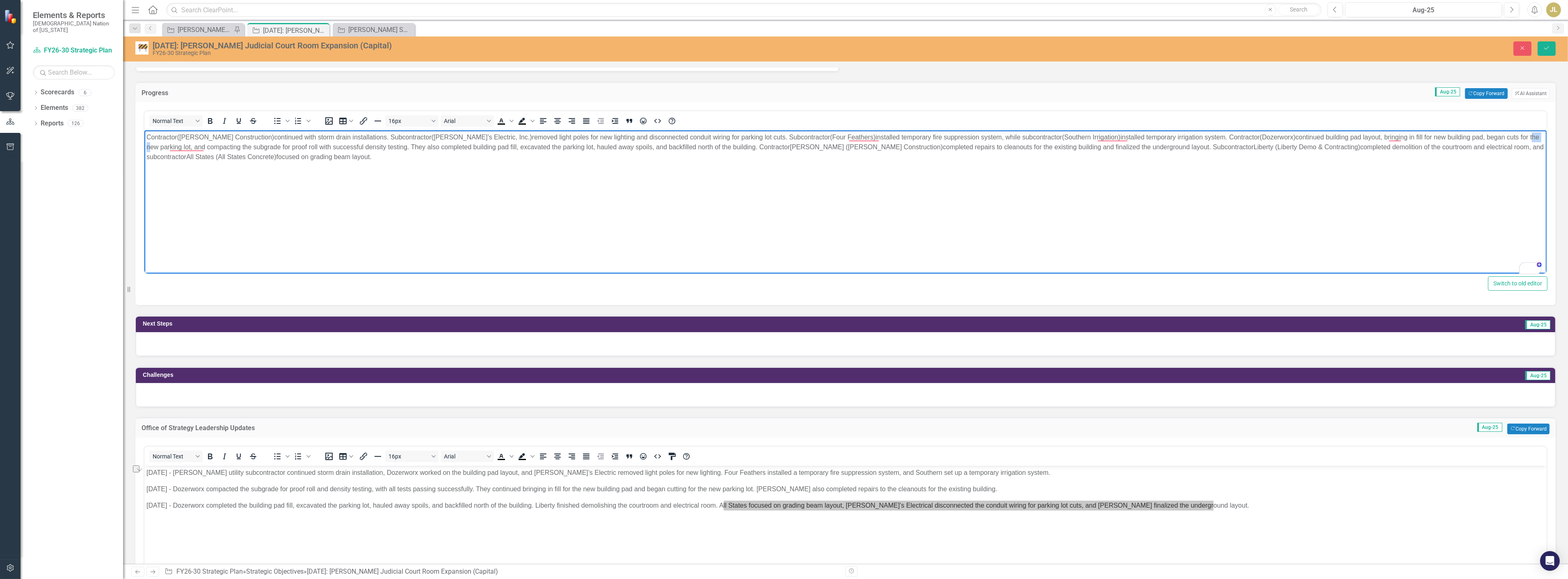
click at [1488, 138] on p "Contractor (Crossland Construction) continued with storm drain installations. S…" at bounding box center [845, 147] width 1398 height 30
click at [200, 147] on p "Contractor (Crossland Construction) continued with storm drain installations. S…" at bounding box center [845, 147] width 1398 height 30
click at [498, 148] on p "Contractor (Crossland Construction) continued with storm drain installations. S…" at bounding box center [845, 147] width 1398 height 30
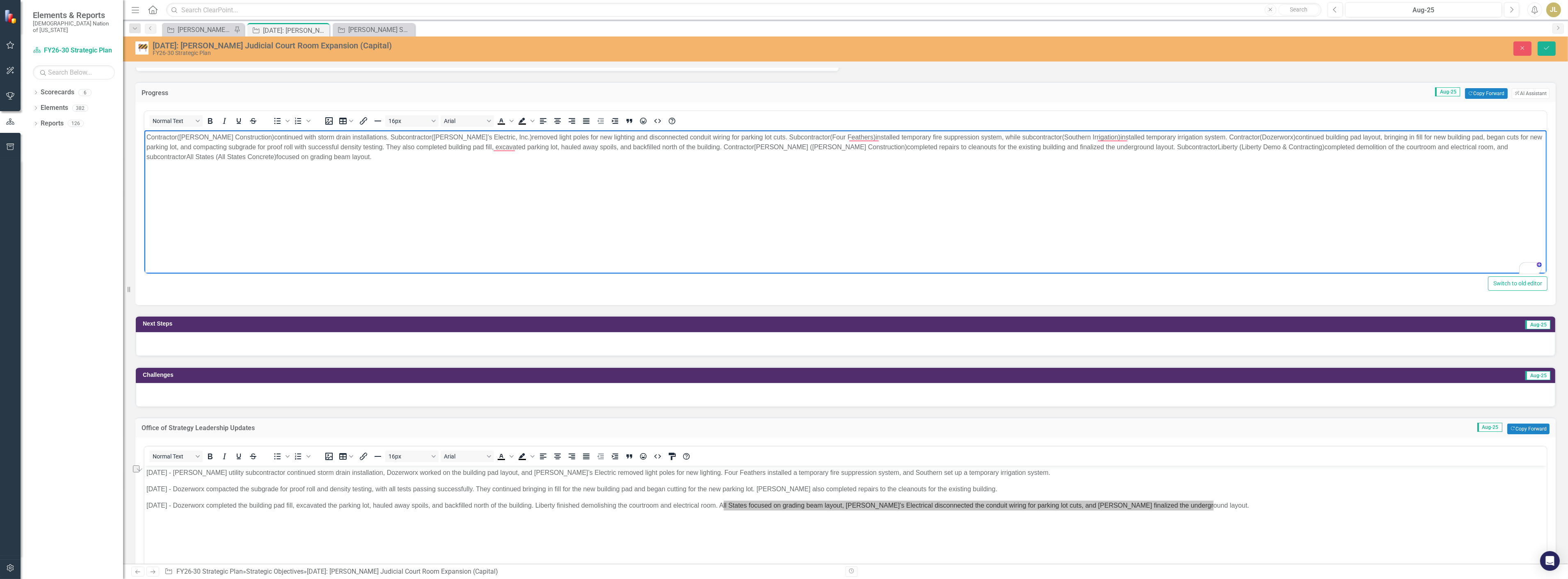
click at [358, 145] on p "Contractor (Crossland Construction) continued with storm drain installations. S…" at bounding box center [845, 147] width 1398 height 30
click at [671, 146] on p "Contractor (Crossland Construction) continued with storm drain installations. S…" at bounding box center [845, 147] width 1398 height 30
click at [745, 147] on p "Contractor (Crossland Construction) continued with storm drain installations. S…" at bounding box center [845, 147] width 1398 height 30
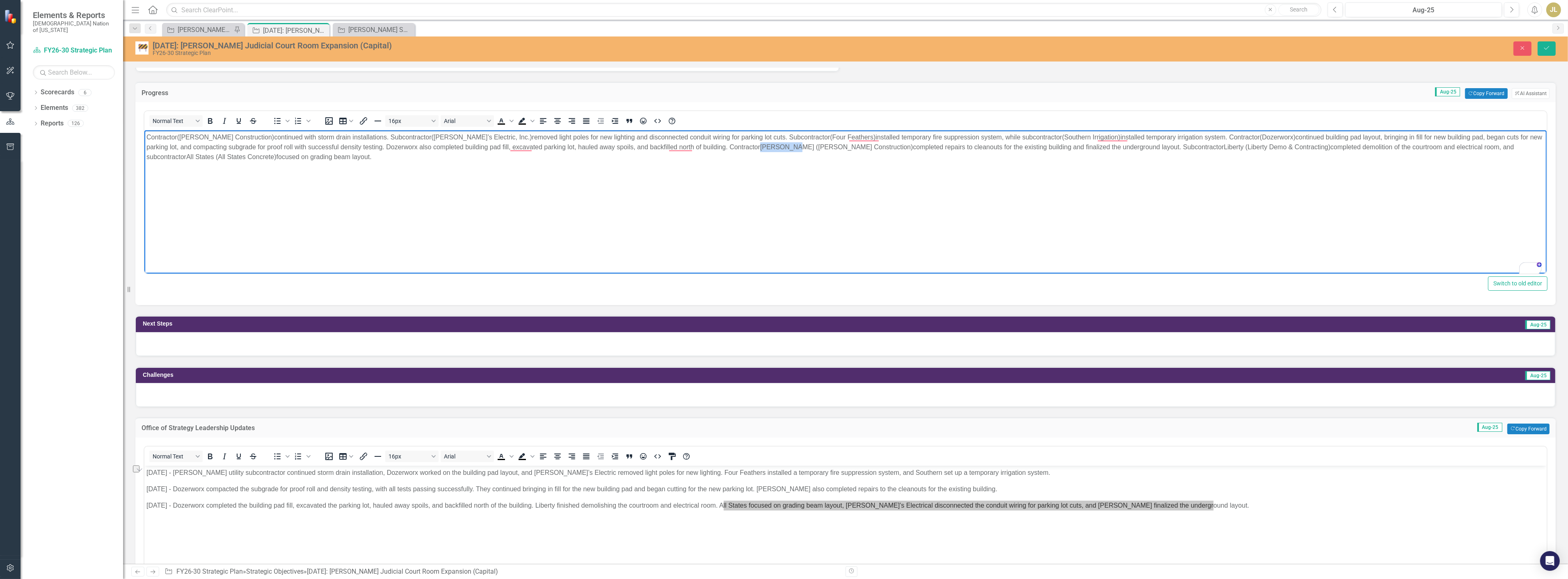
click at [745, 147] on p "Contractor (Crossland Construction) continued with storm drain installations. S…" at bounding box center [845, 147] width 1398 height 30
click at [782, 147] on p "Contractor (Crossland Construction) continued with storm drain installations. S…" at bounding box center [845, 147] width 1398 height 30
click at [865, 147] on p "Contractor (Crossland Construction) continued with storm drain installations. S…" at bounding box center [845, 147] width 1398 height 30
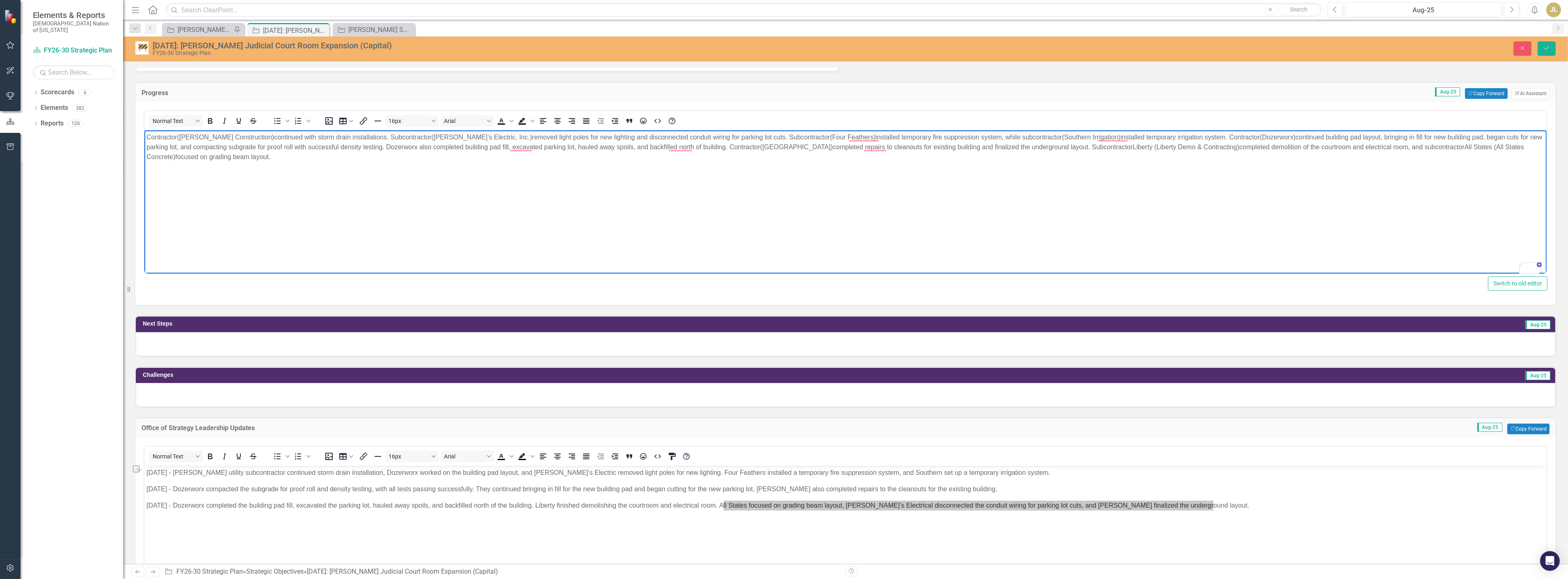
click at [954, 145] on p "Contractor (Crossland Construction) continued with storm drain installations. S…" at bounding box center [845, 147] width 1398 height 30
drag, startPoint x: 1158, startPoint y: 146, endPoint x: 1074, endPoint y: 148, distance: 84.0
click at [1074, 148] on p "Contractor (Crossland Construction) continued with storm drain installations. S…" at bounding box center [845, 147] width 1398 height 30
click at [1156, 145] on p "Contractor (Crossland Construction) continued with storm drain installations. S…" at bounding box center [845, 147] width 1398 height 30
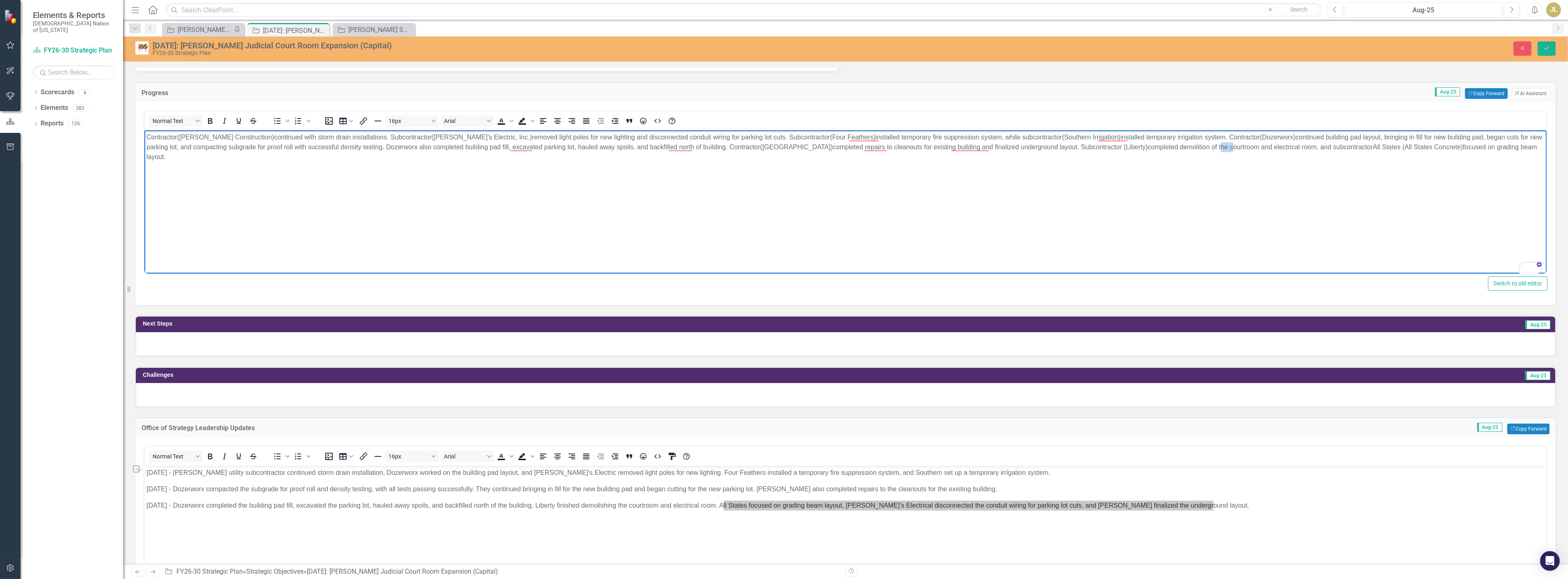
click at [1156, 145] on p "Contractor (Crossland Construction) continued with storm drain installations. S…" at bounding box center [845, 147] width 1398 height 30
drag, startPoint x: 1383, startPoint y: 147, endPoint x: 1326, endPoint y: 147, distance: 57.0
click at [1326, 147] on p "Contractor (Crossland Construction) continued with storm drain installations. S…" at bounding box center [845, 147] width 1398 height 30
click at [1294, 148] on p "Contractor (Crossland Construction) continued with storm drain installations. S…" at bounding box center [845, 142] width 1398 height 19
click at [1541, 52] on button "Save" at bounding box center [1547, 49] width 18 height 15
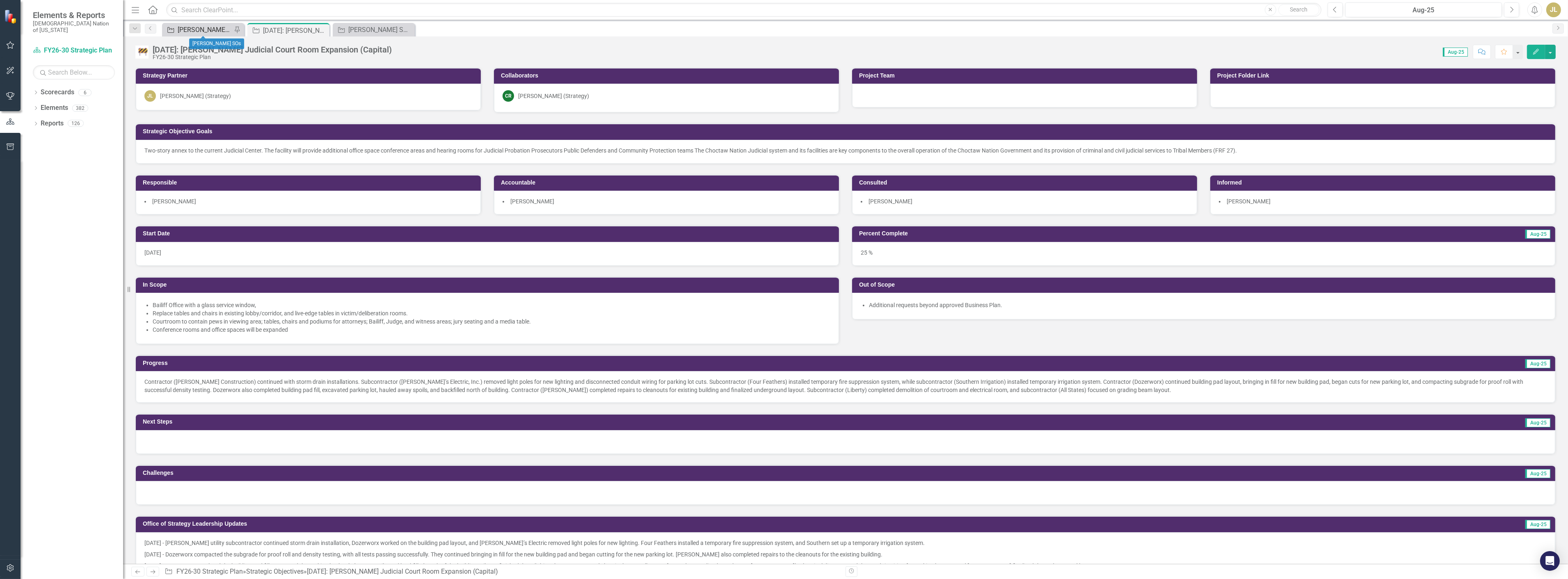
click at [212, 33] on div "[PERSON_NAME] SOs" at bounding box center [205, 29] width 54 height 10
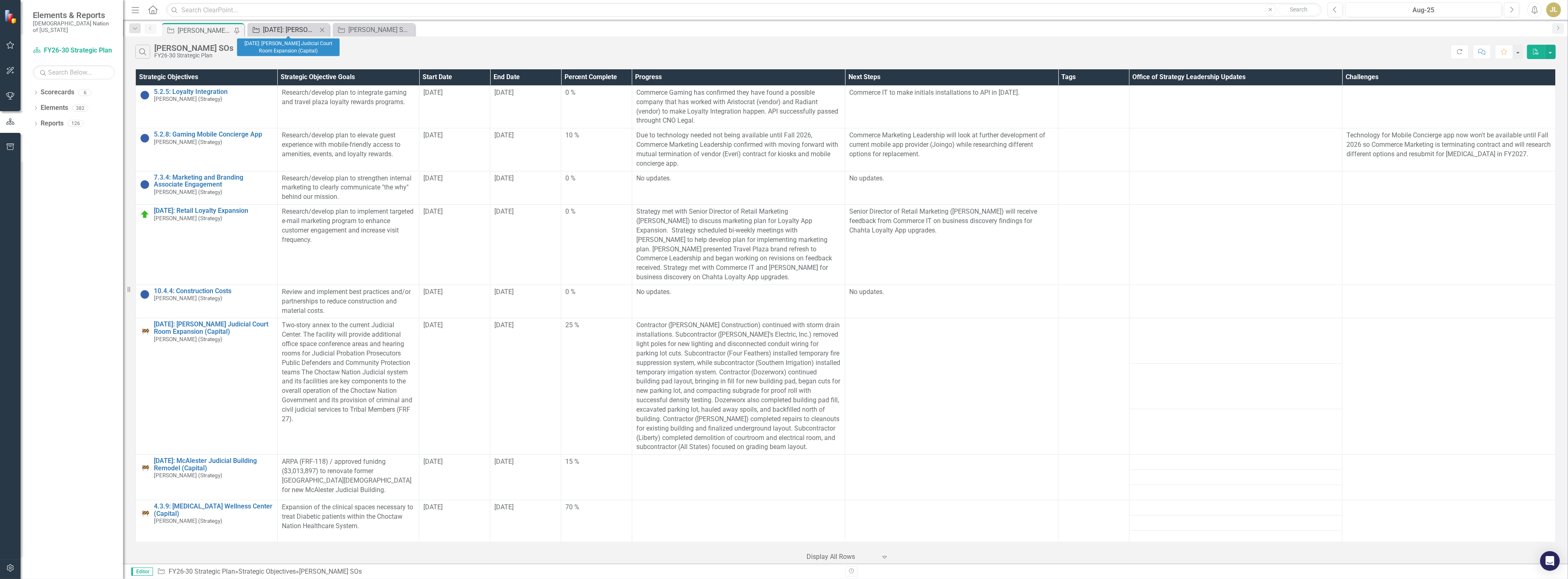
click at [280, 29] on div "[DATE]: [PERSON_NAME] Judicial Court Room Expansion (Capital)" at bounding box center [290, 29] width 54 height 10
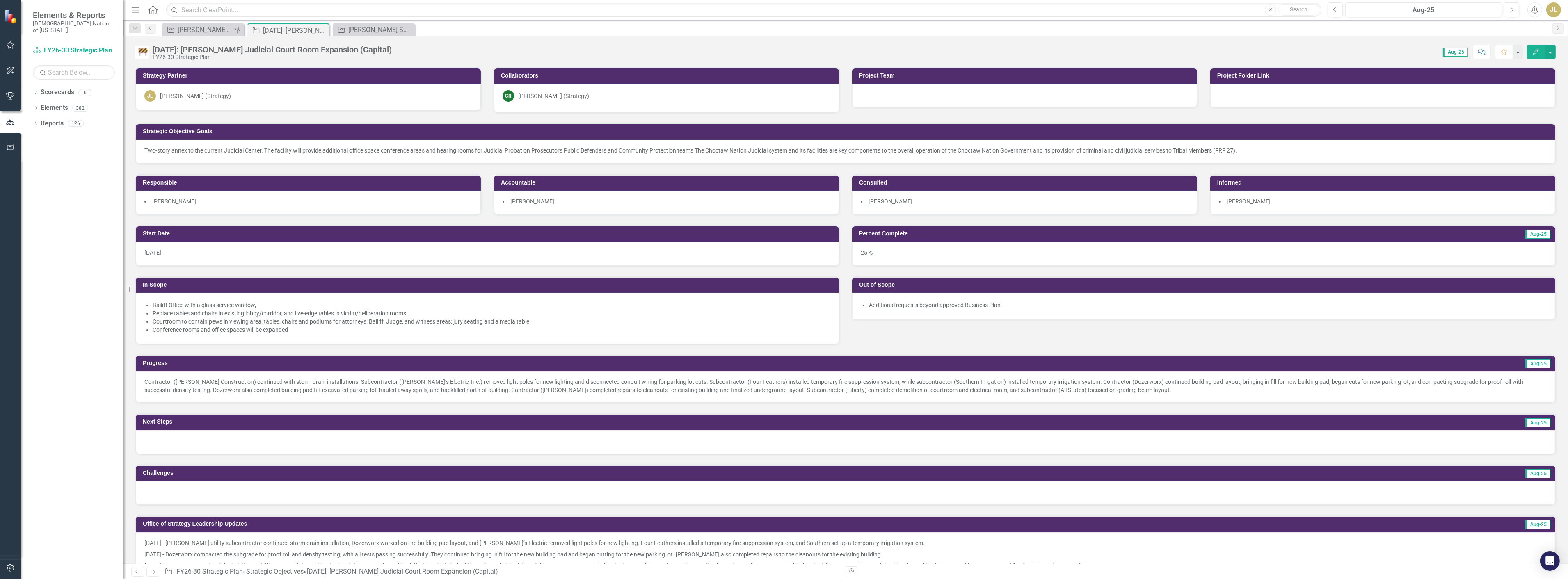
click at [238, 446] on div at bounding box center [845, 442] width 1419 height 24
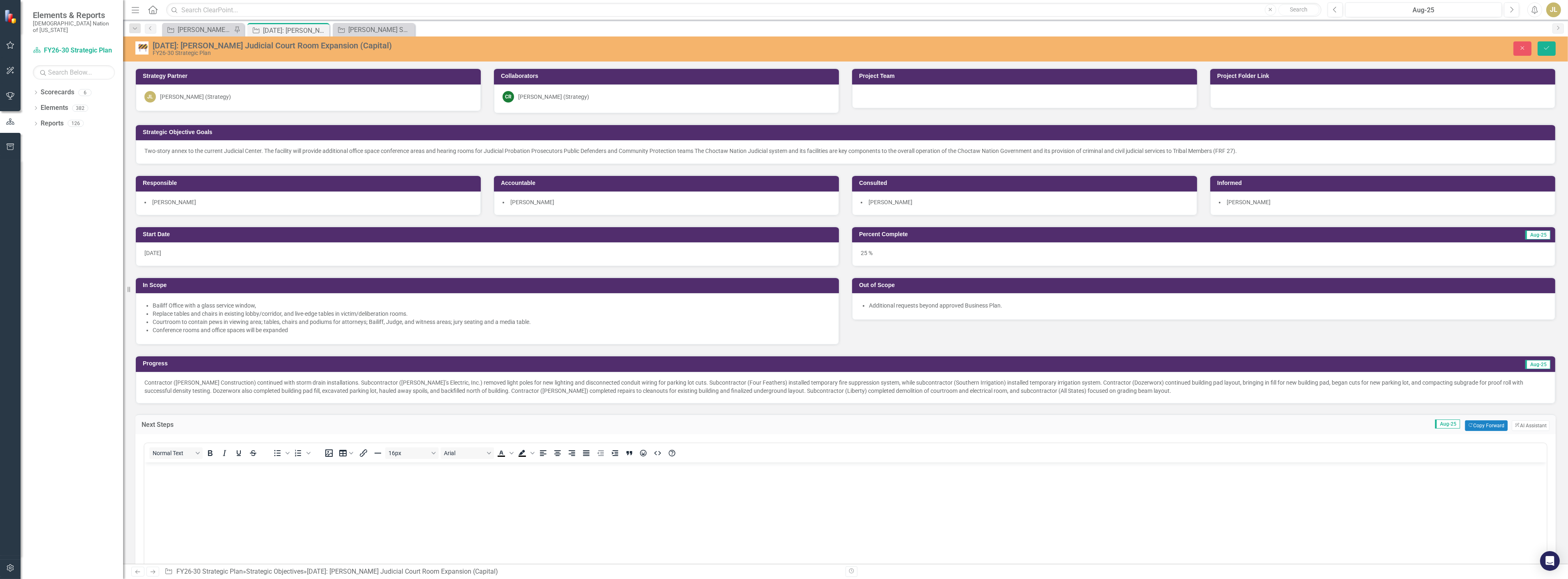
click at [222, 471] on p "Rich Text Area. Press ALT-0 for help." at bounding box center [845, 469] width 1398 height 10
click at [1553, 54] on button "Save" at bounding box center [1547, 49] width 18 height 15
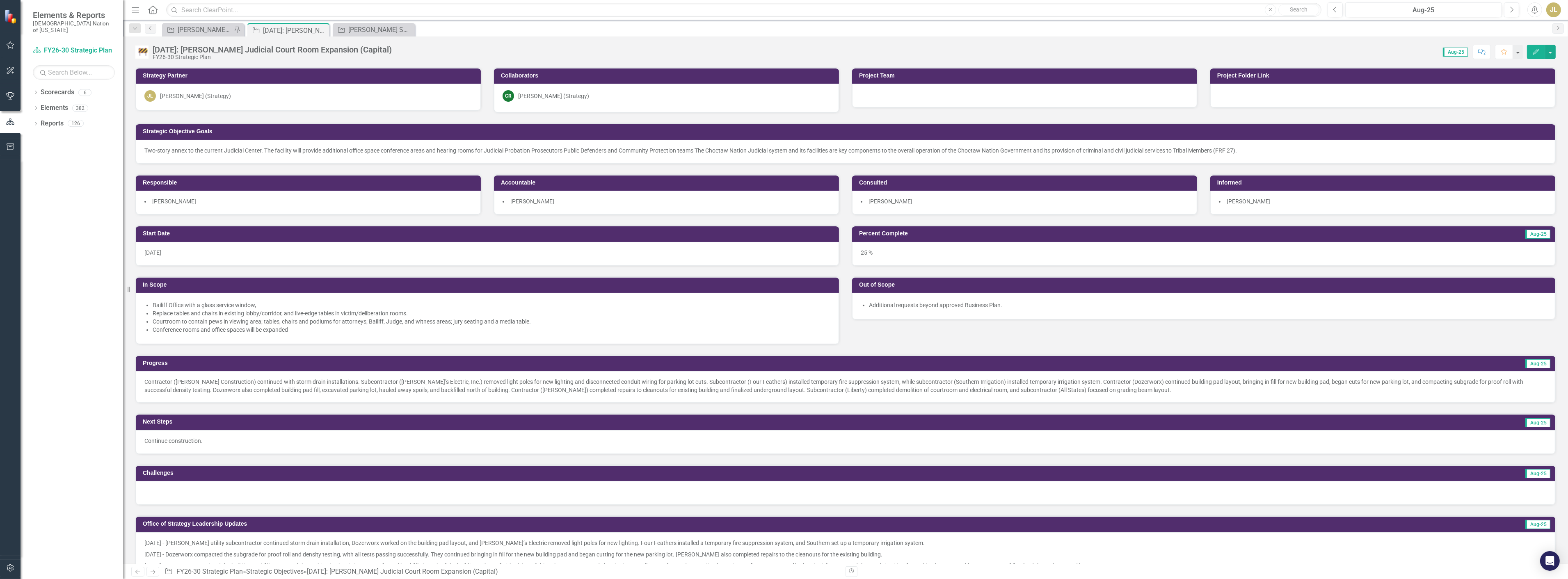
click at [880, 255] on div "25 %" at bounding box center [1203, 254] width 703 height 24
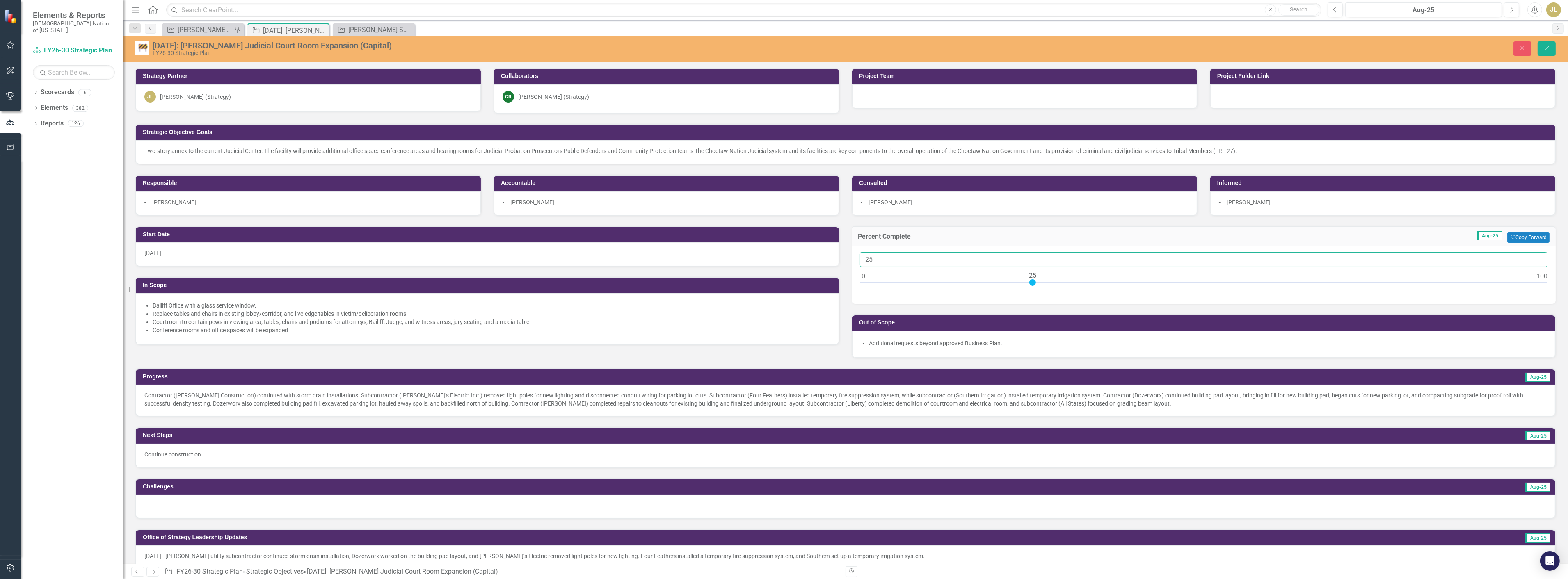
drag, startPoint x: 887, startPoint y: 259, endPoint x: 790, endPoint y: 258, distance: 97.0
click at [790, 258] on div "Start Date 2/14/22 In Scope Bailiff Office with a glass service window, Replace…" at bounding box center [845, 287] width 1433 height 142
type input "30"
click at [1542, 38] on div "2.1.16: Durant Judicial Court Room Expansion (Capital) FY26-30 Strategic Plan C…" at bounding box center [845, 49] width 1445 height 25
click at [1547, 46] on icon "Save" at bounding box center [1547, 47] width 7 height 5
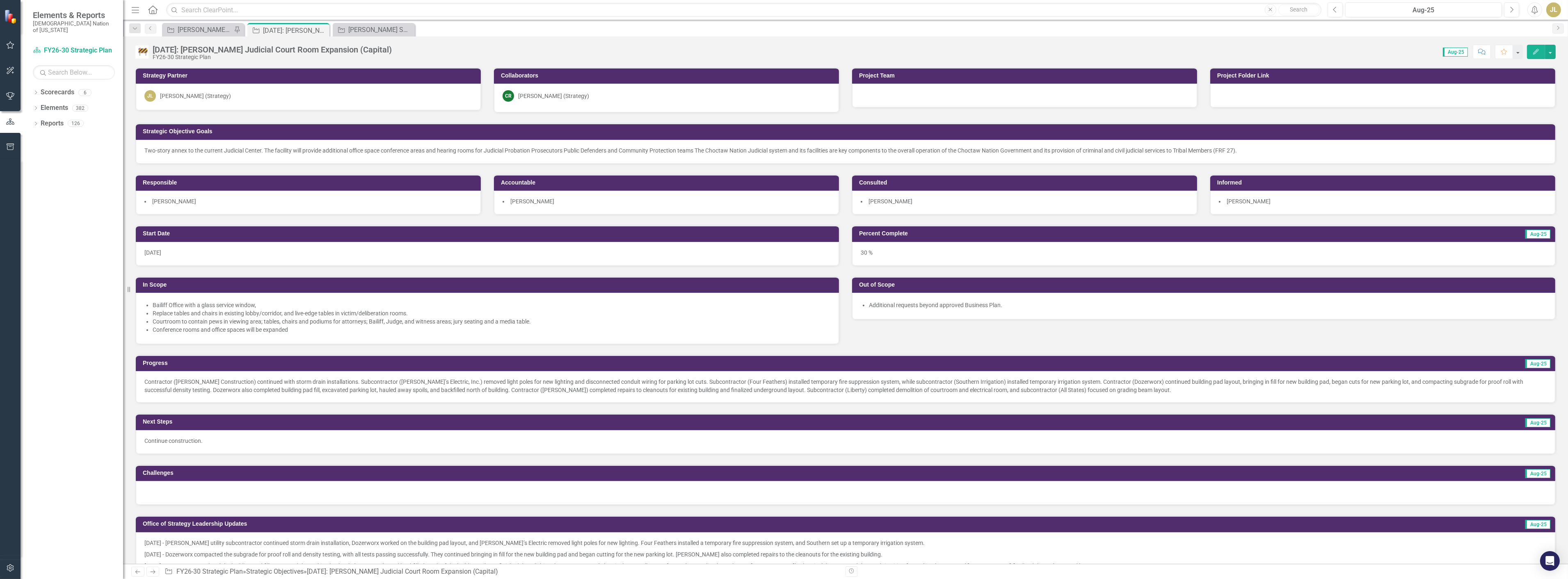
scroll to position [273, 0]
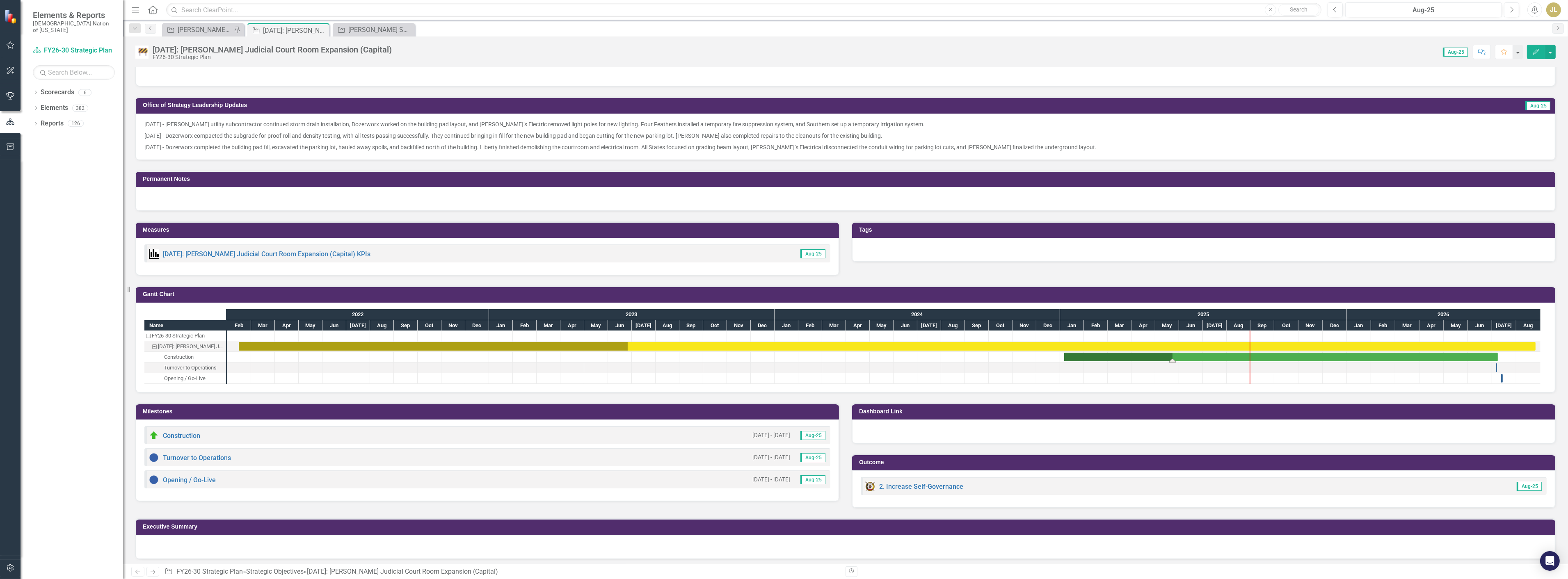
click at [1158, 353] on div "Task: Start date: 2025-01-06 End date: 2026-07-08" at bounding box center [1281, 357] width 433 height 9
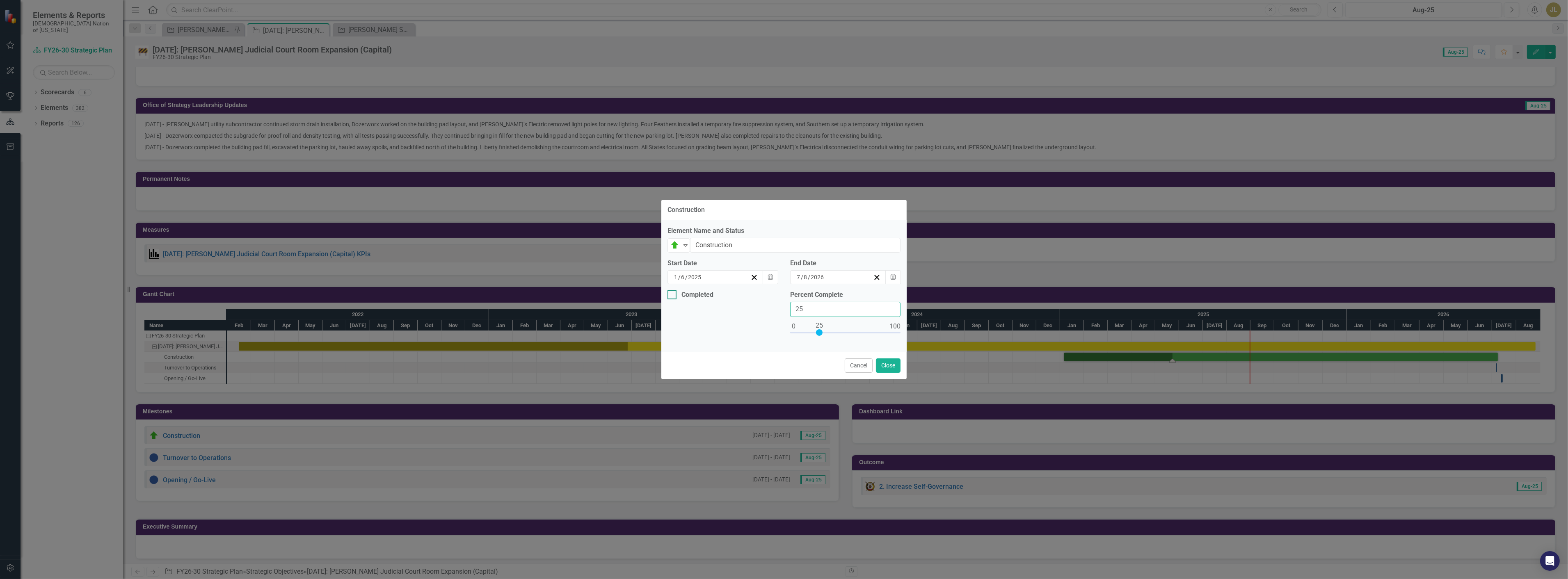
drag, startPoint x: 813, startPoint y: 305, endPoint x: 748, endPoint y: 299, distance: 65.3
click at [732, 296] on div "Completed Percent Complete 25" at bounding box center [783, 317] width 245 height 55
type input "35"
click at [880, 358] on div "Cancel Close" at bounding box center [783, 365] width 245 height 27
click at [883, 366] on button "Close" at bounding box center [888, 366] width 24 height 15
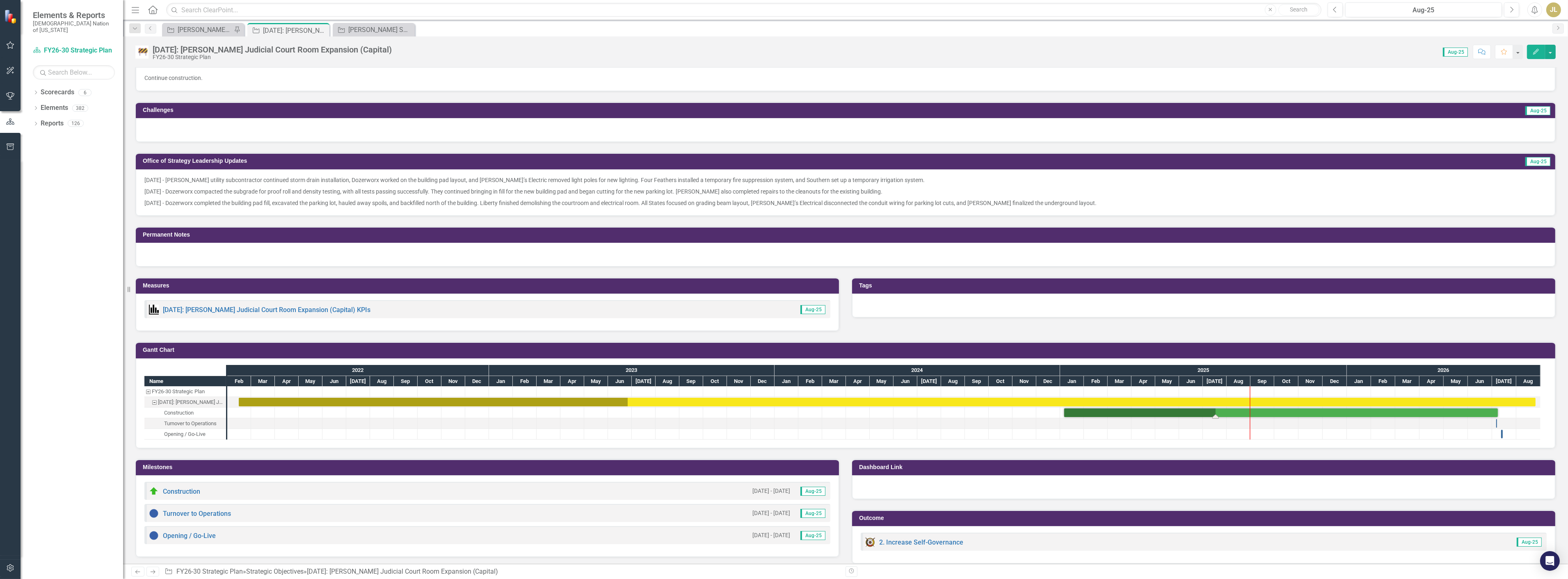
scroll to position [364, 0]
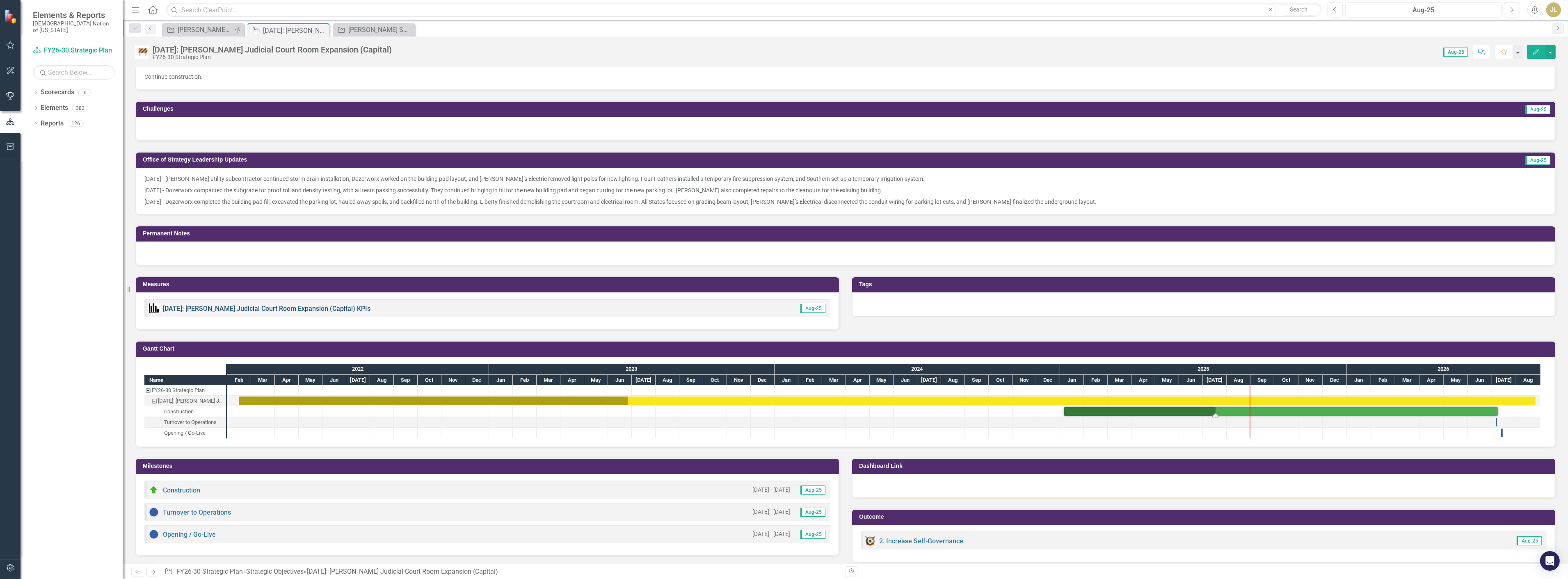
click at [271, 307] on link "[DATE]: [PERSON_NAME] Judicial Court Room Expansion (Capital) KPIs" at bounding box center [267, 308] width 208 height 8
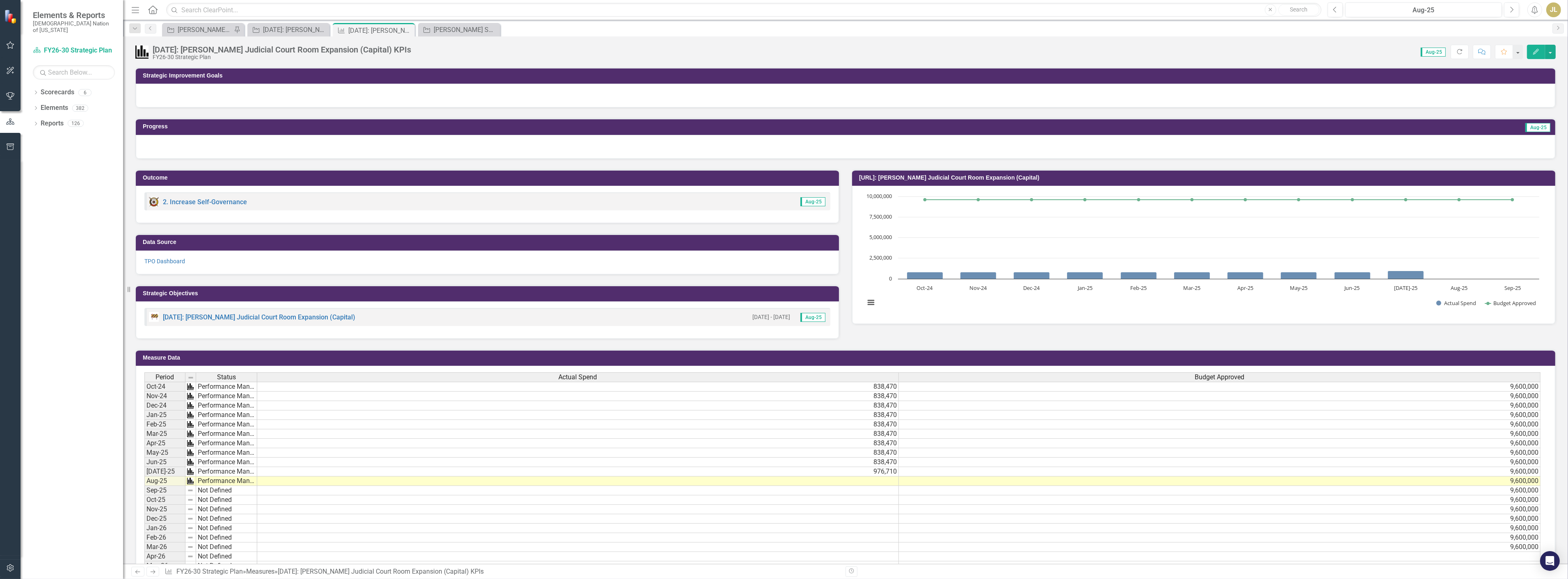
scroll to position [46, 0]
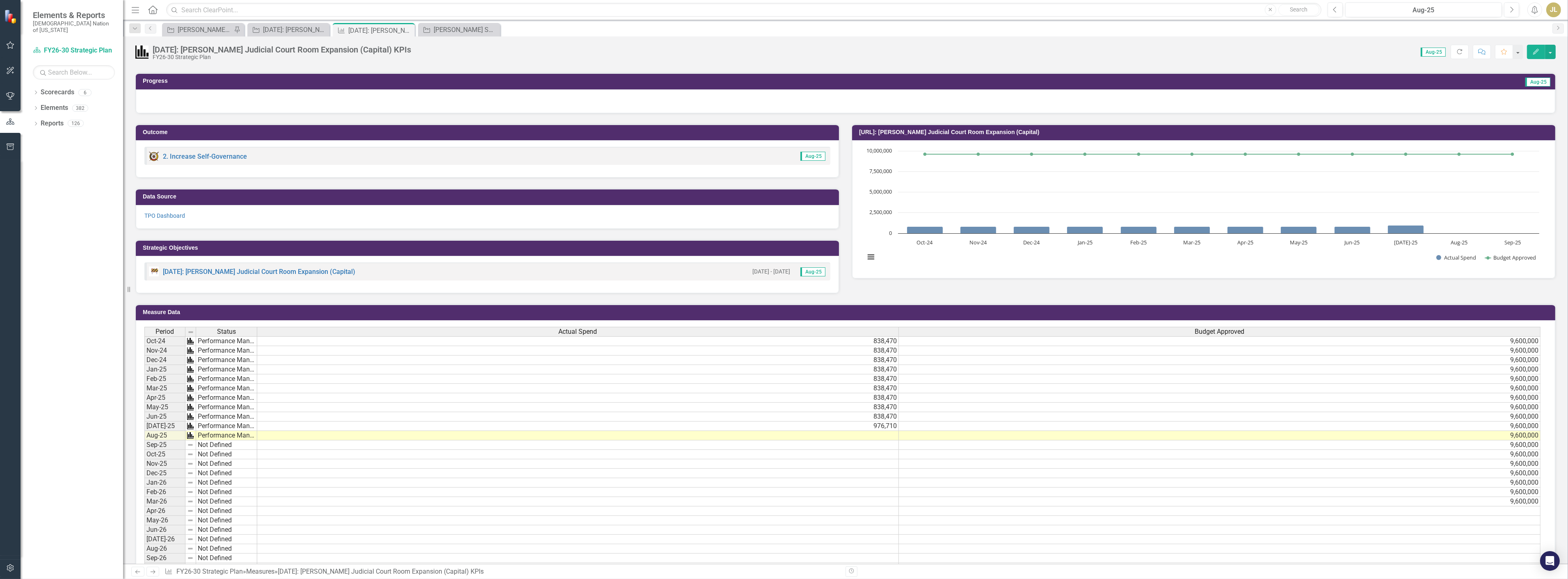
click at [359, 433] on td at bounding box center [578, 435] width 642 height 10
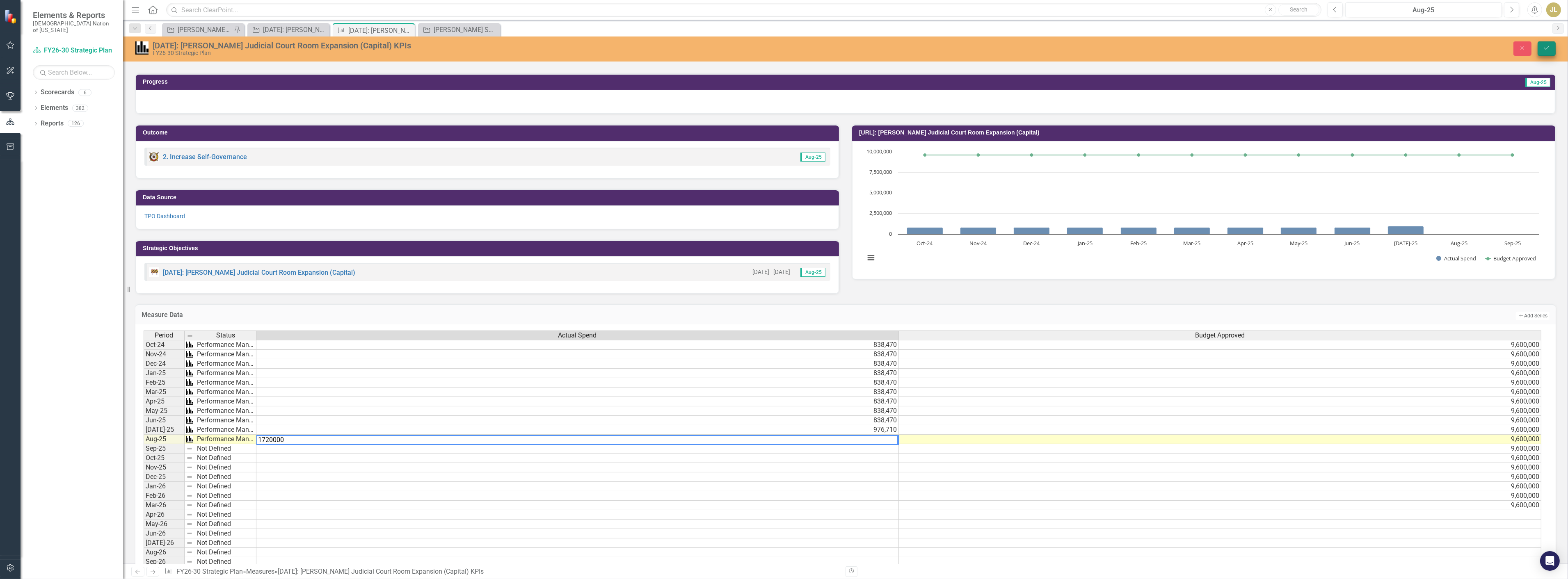
type textarea "1720000"
click at [1550, 52] on button "Save" at bounding box center [1547, 49] width 18 height 15
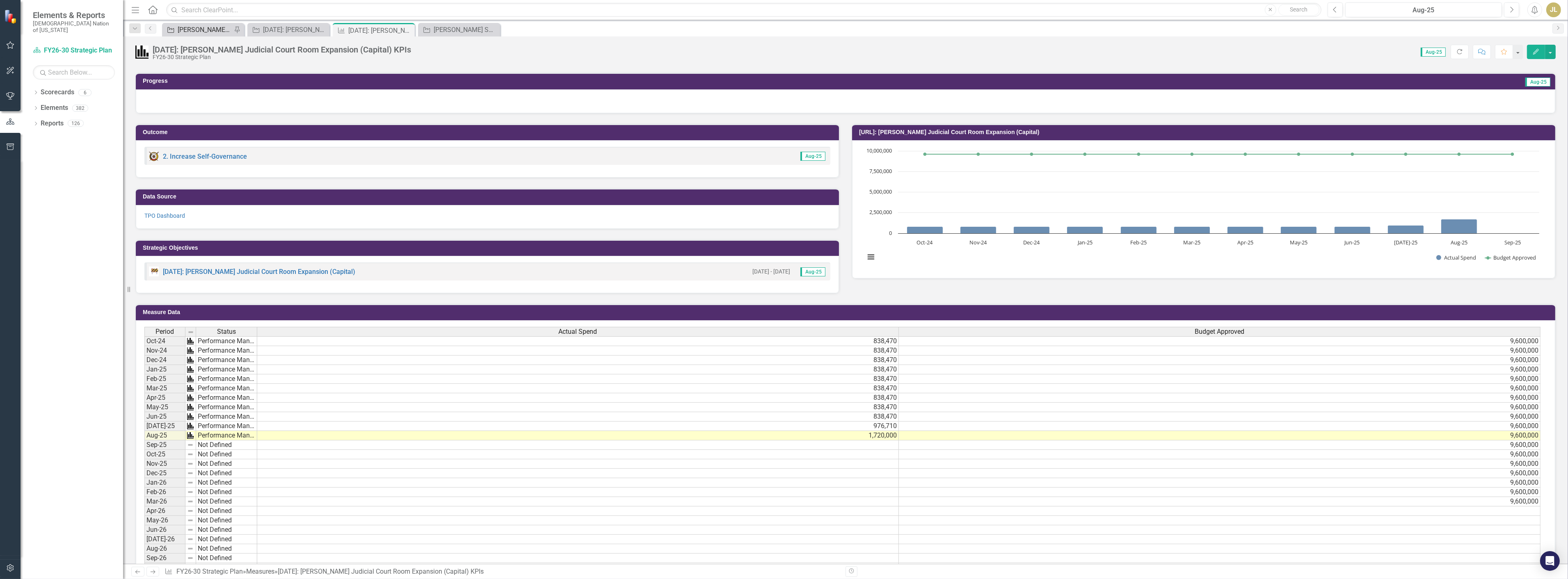
click at [206, 33] on div "[PERSON_NAME] SOs" at bounding box center [205, 29] width 54 height 10
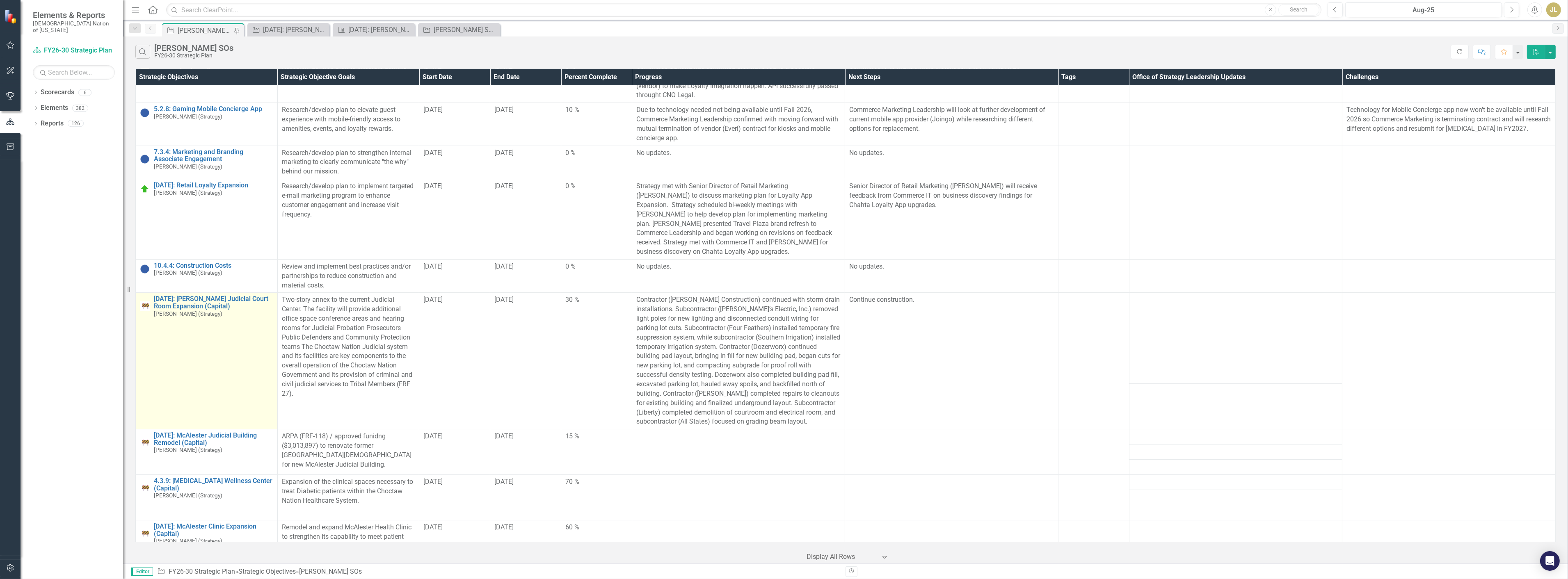
scroll to position [46, 0]
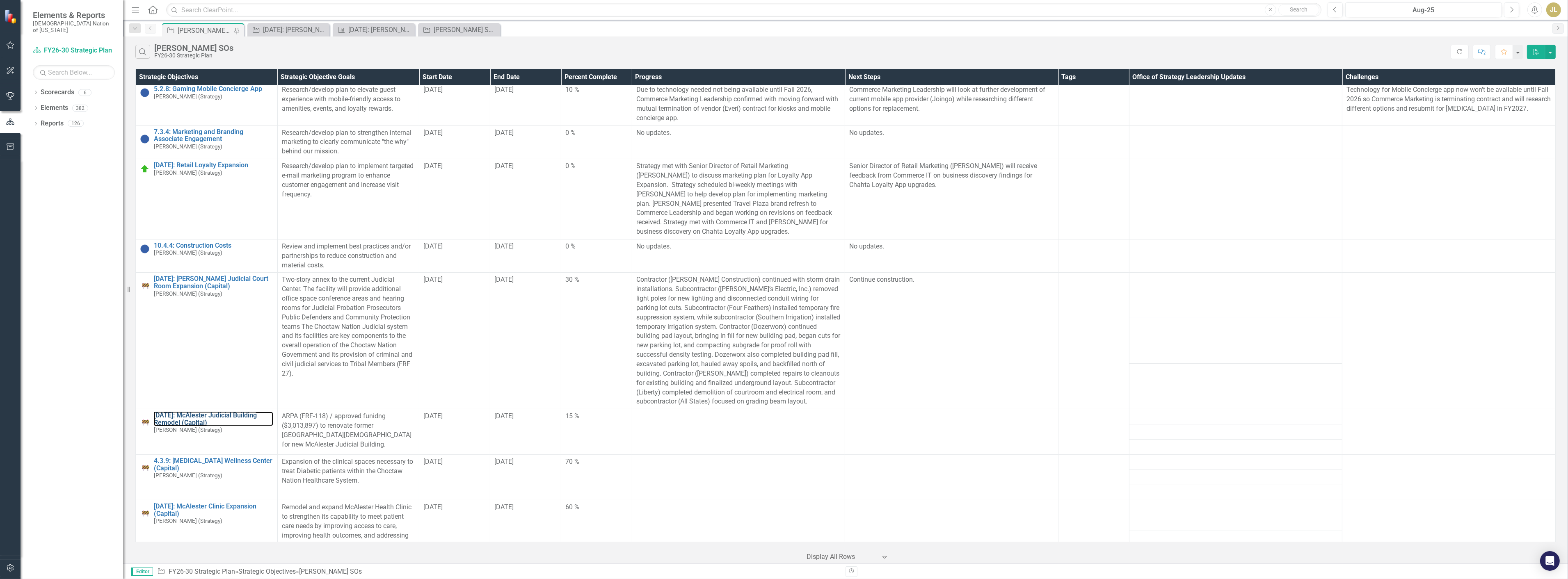
drag, startPoint x: 208, startPoint y: 415, endPoint x: 498, endPoint y: 12, distance: 496.5
click at [208, 415] on link "[DATE]: McAlester Judicial Building Remodel (Capital)" at bounding box center [214, 419] width 119 height 15
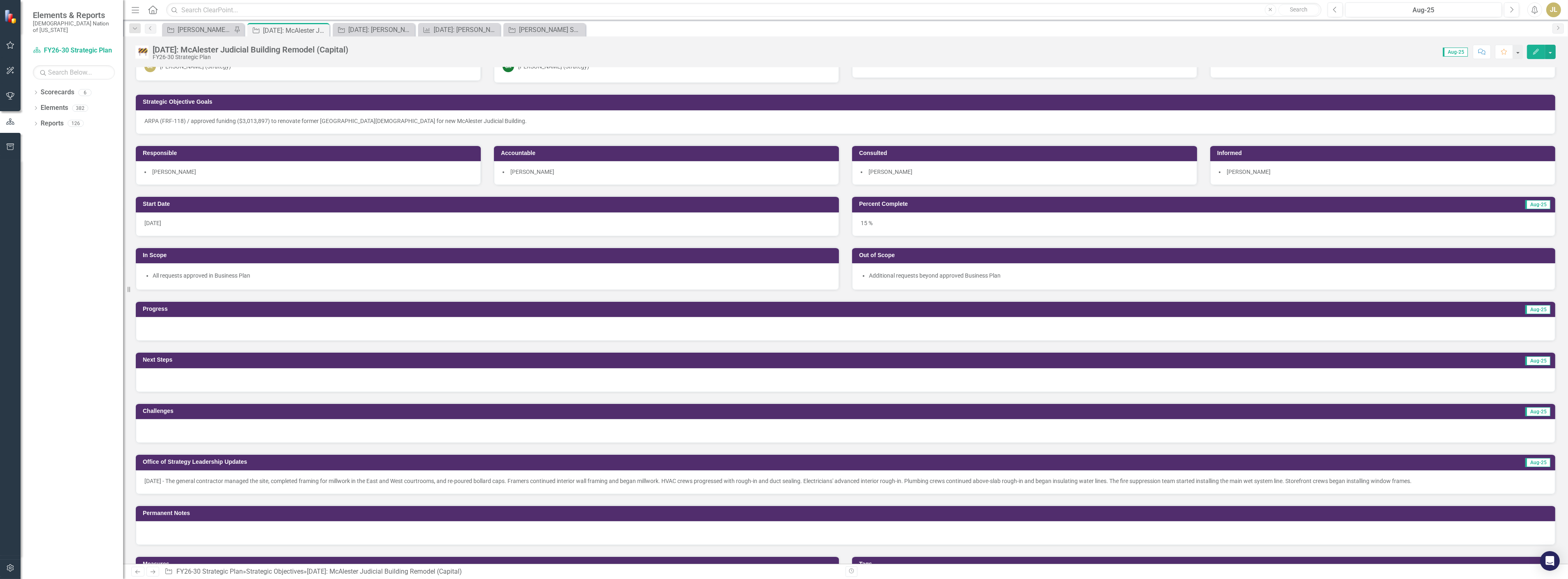
scroll to position [46, 0]
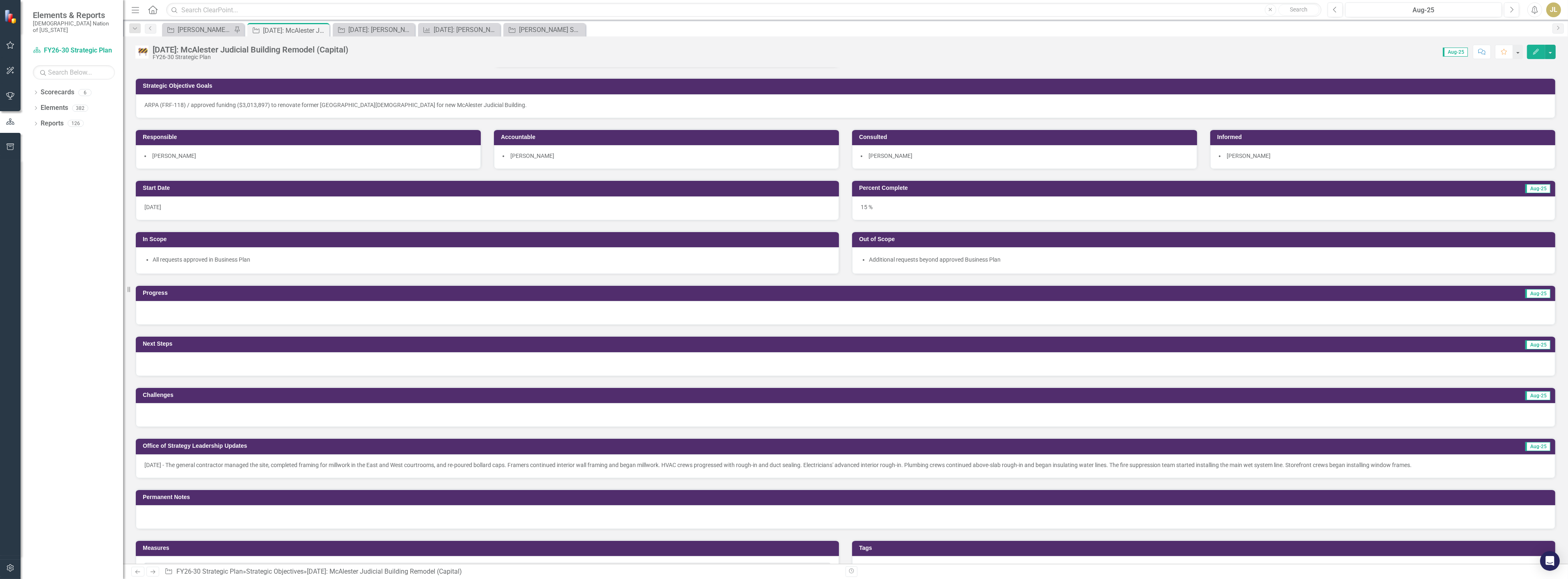
click at [380, 461] on p "8/20/25 - The general contractor managed the site, completed framing for millwo…" at bounding box center [845, 465] width 1402 height 8
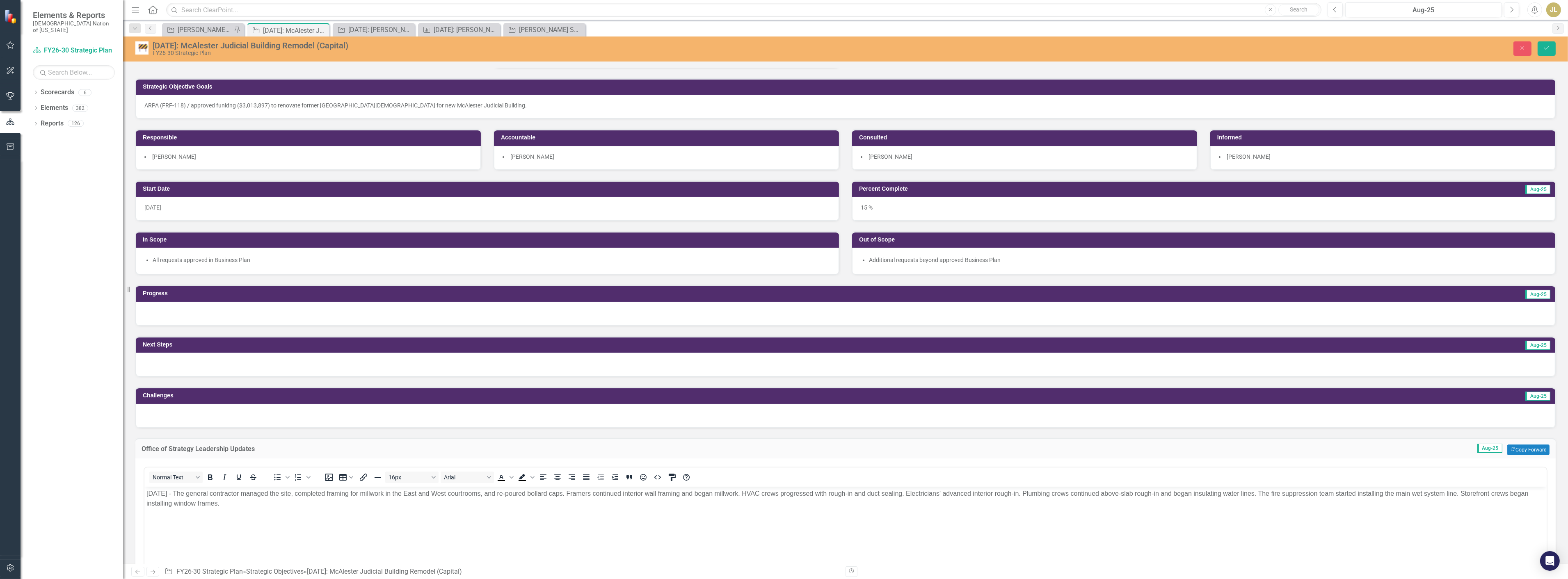
scroll to position [0, 0]
click at [147, 493] on p "8/20/25 - The general contractor managed the site, completed framing for millwo…" at bounding box center [845, 498] width 1398 height 19
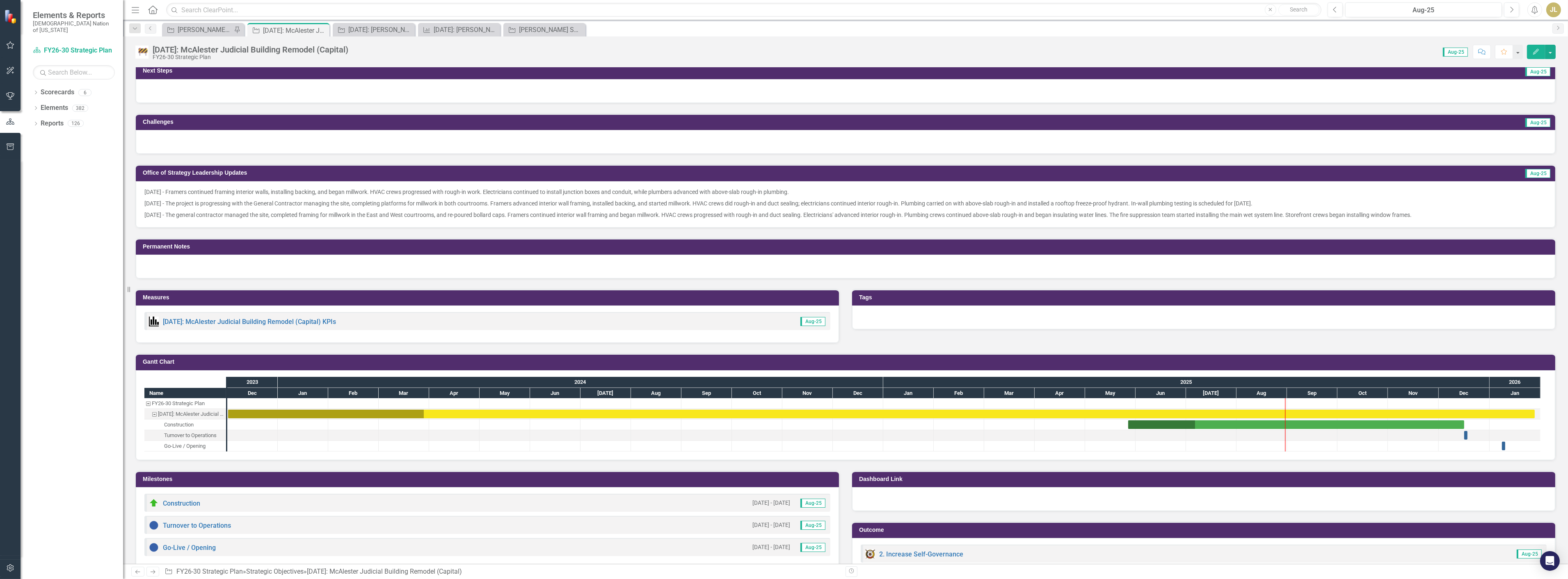
scroll to position [386, 0]
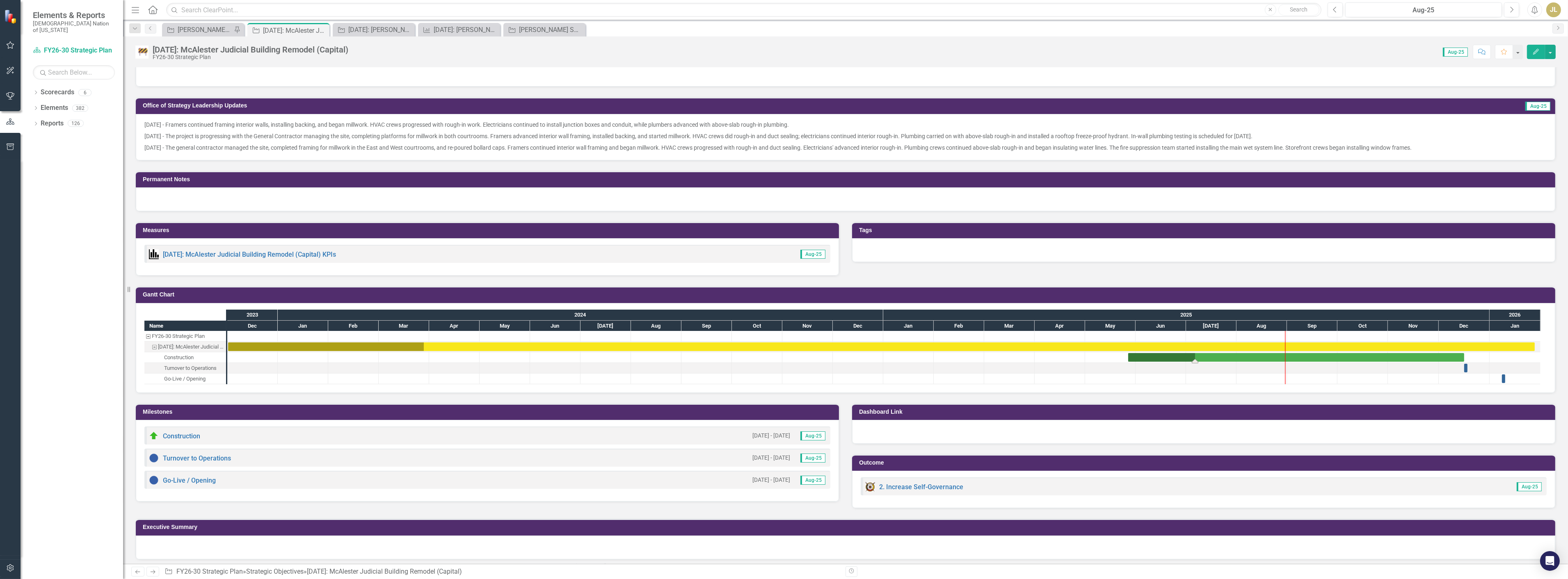
click at [1221, 354] on div "Task: Start date: 2025-05-27 End date: 2025-12-16" at bounding box center [1296, 357] width 336 height 9
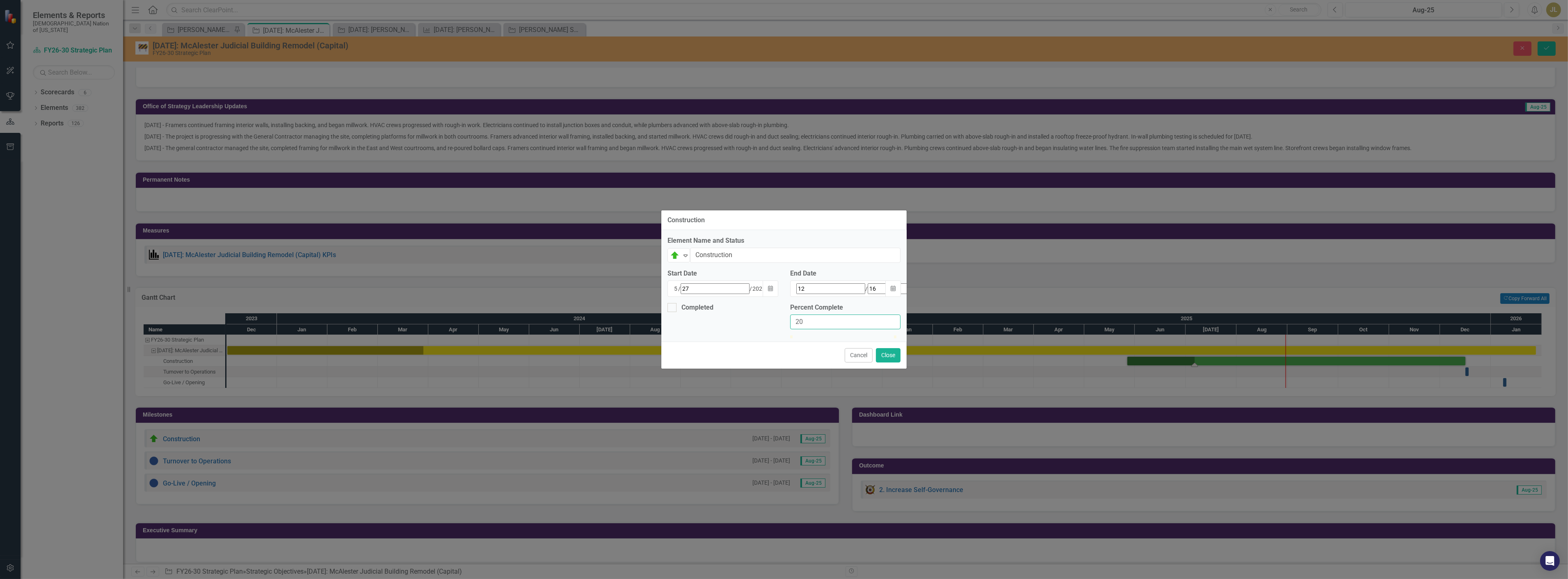
drag, startPoint x: 824, startPoint y: 311, endPoint x: 668, endPoint y: 301, distance: 156.3
click at [668, 303] on div "Completed Percent Complete 20" at bounding box center [783, 319] width 245 height 33
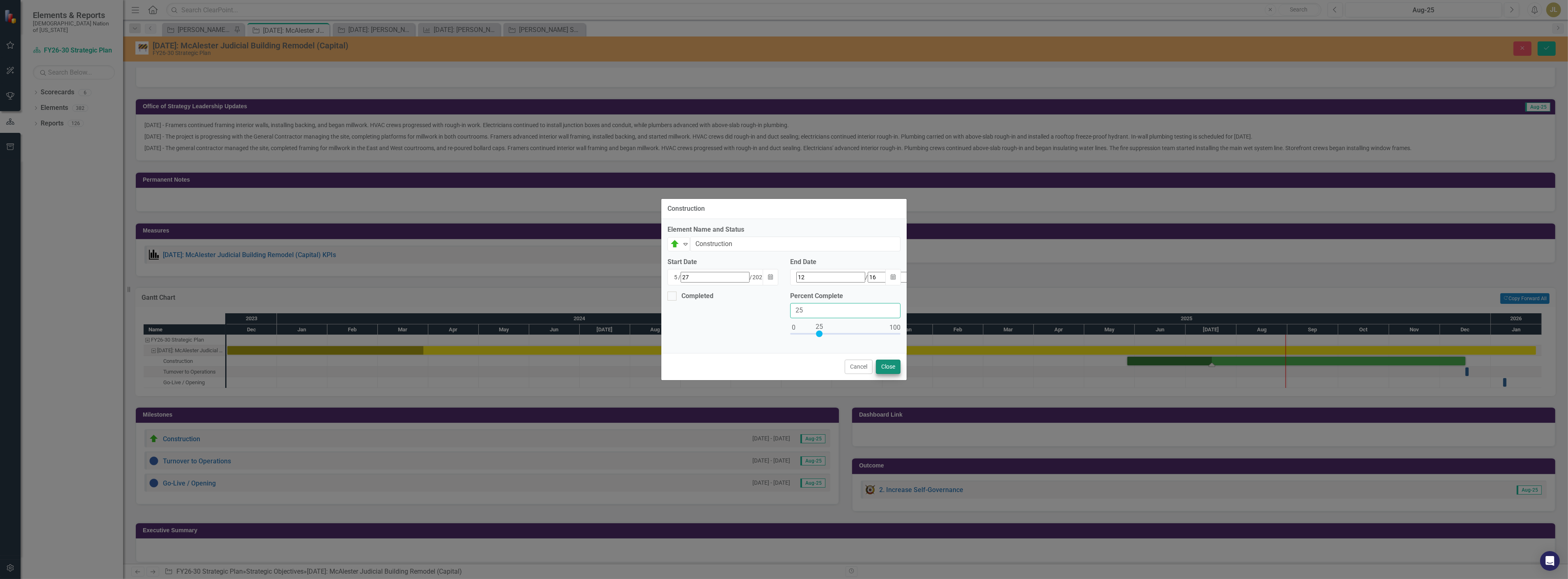
type input "25"
click at [881, 361] on button "Close" at bounding box center [888, 367] width 24 height 15
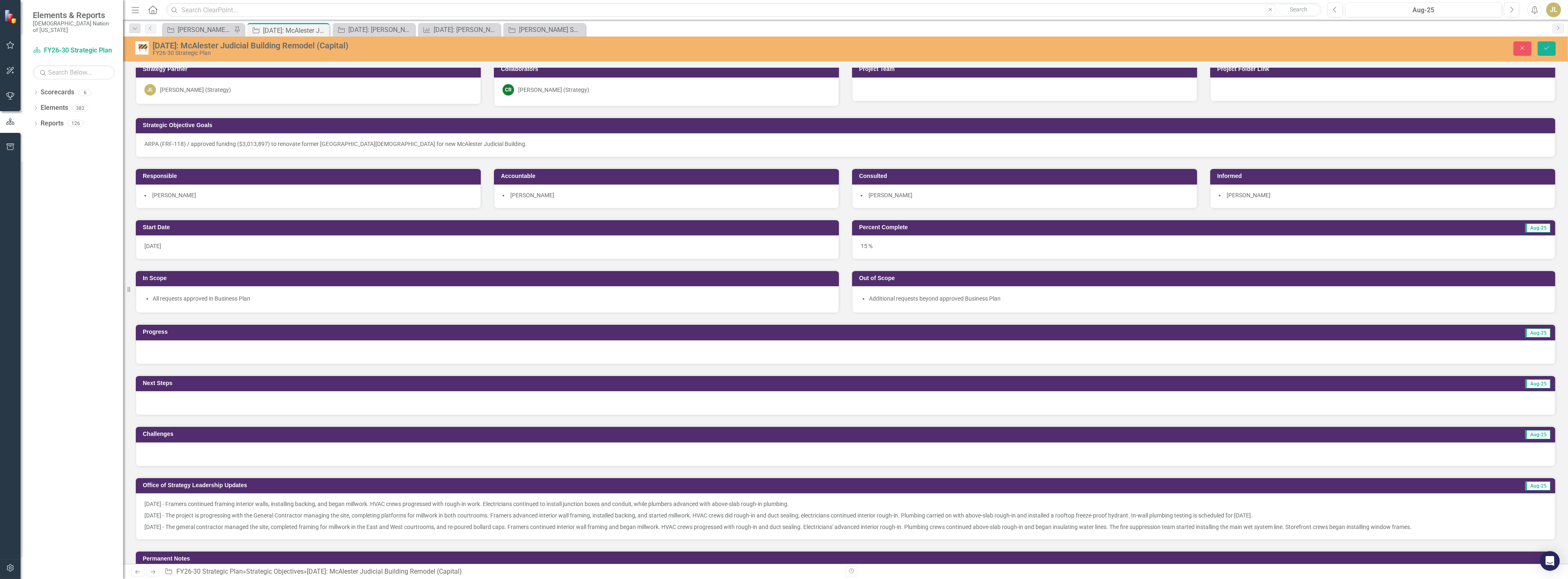
scroll to position [0, 0]
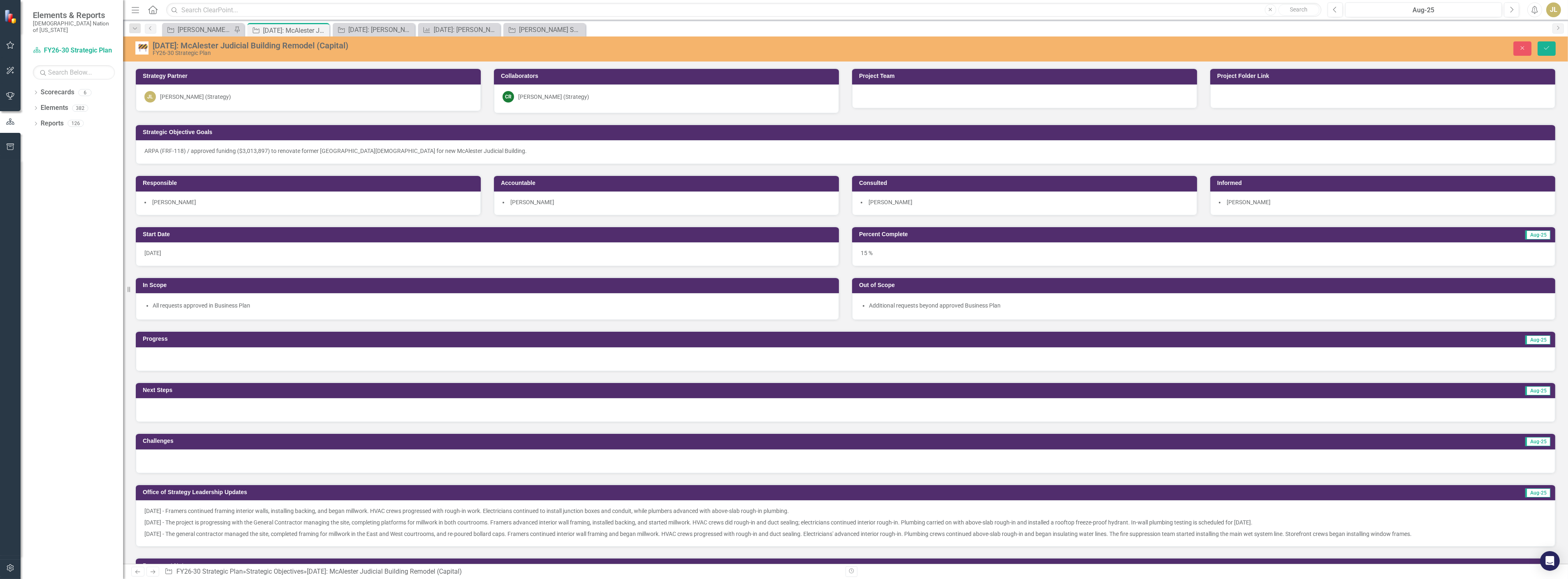
click at [871, 255] on div "15 %" at bounding box center [1203, 254] width 703 height 24
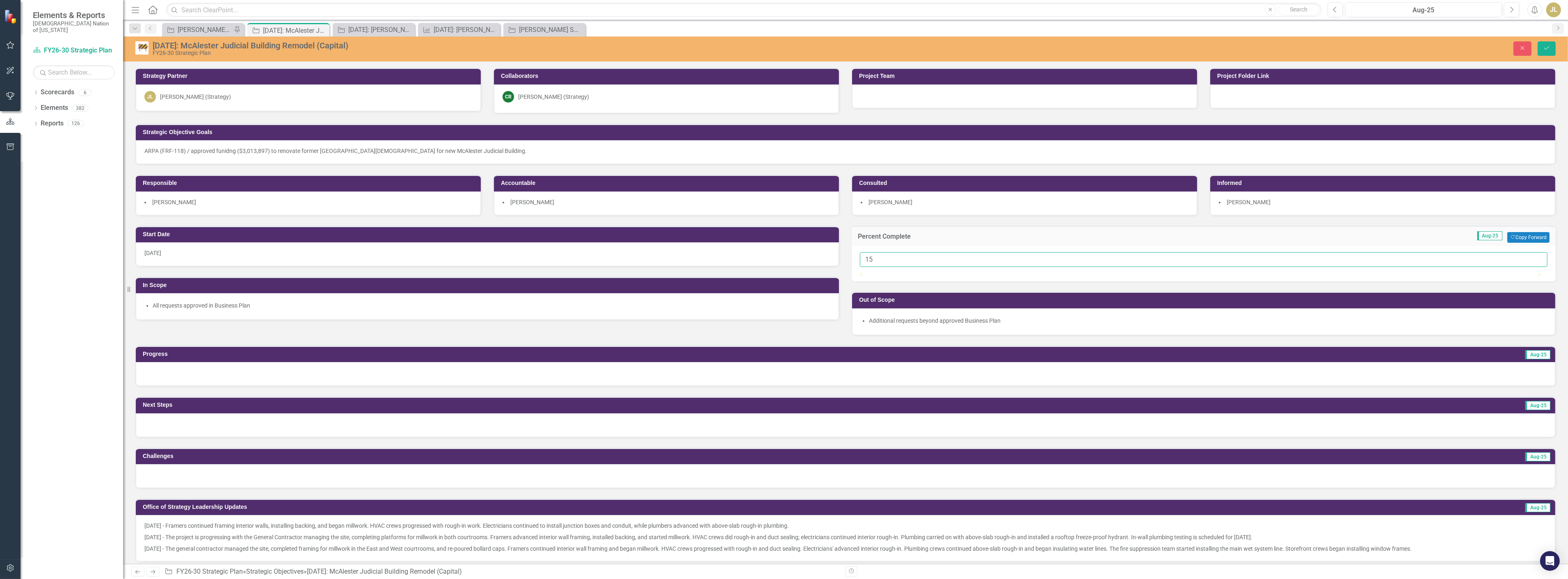
drag, startPoint x: 884, startPoint y: 260, endPoint x: 786, endPoint y: 247, distance: 98.9
click at [786, 247] on div "Start Date [DATE] In Scope All requests approved in Business Plan Percent Compl…" at bounding box center [845, 276] width 1433 height 120
type input "20"
click at [1542, 48] on button "Save" at bounding box center [1547, 49] width 18 height 15
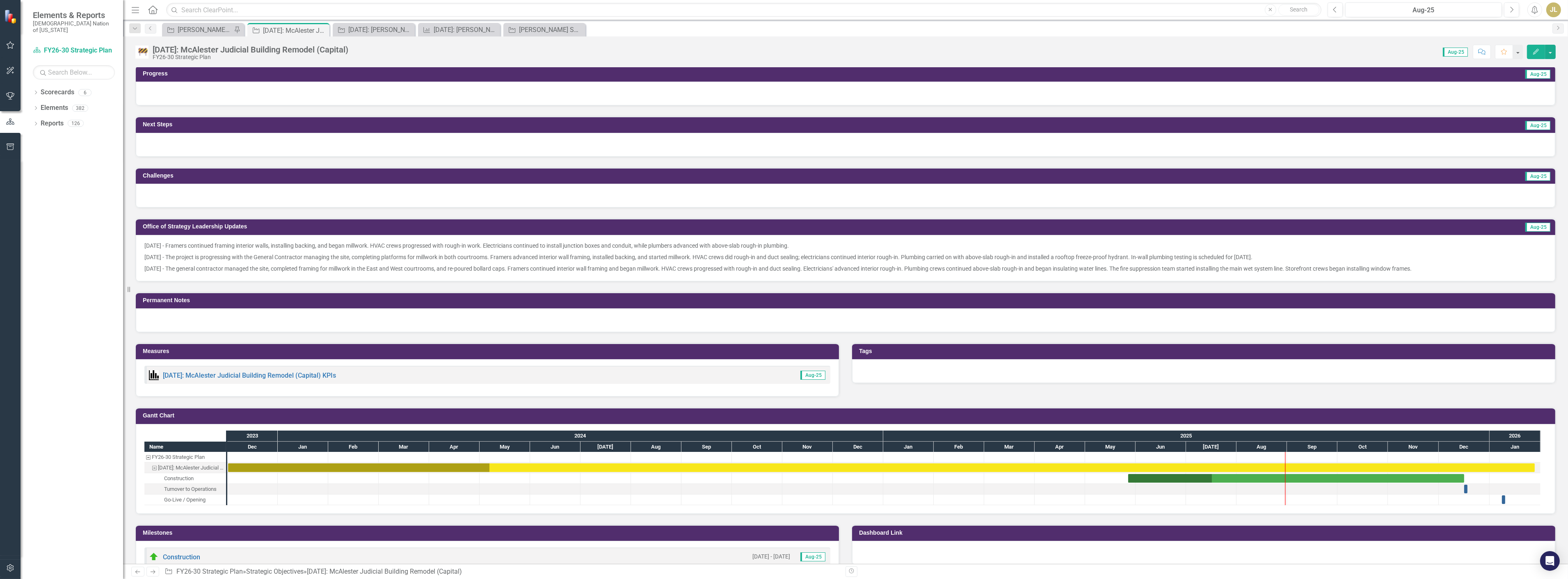
scroll to position [273, 0]
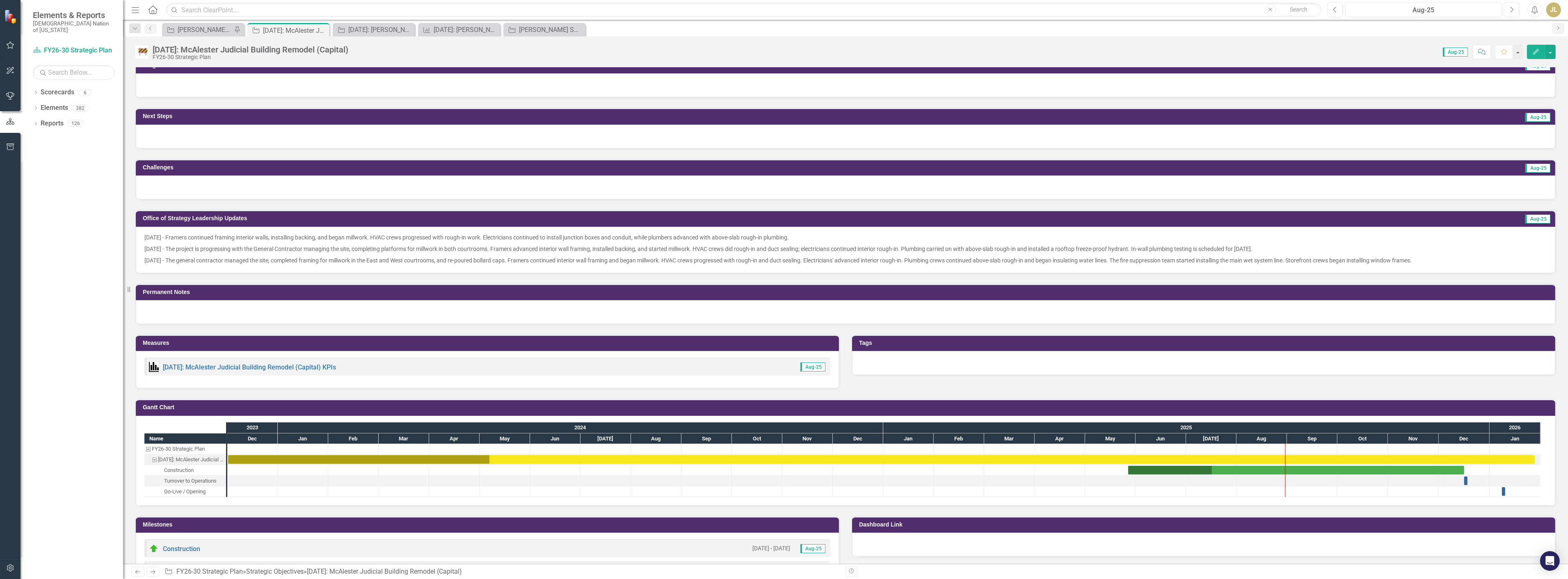
click at [1426, 255] on p "[DATE] - The general contractor managed the site, completed framing for millwor…" at bounding box center [845, 260] width 1402 height 10
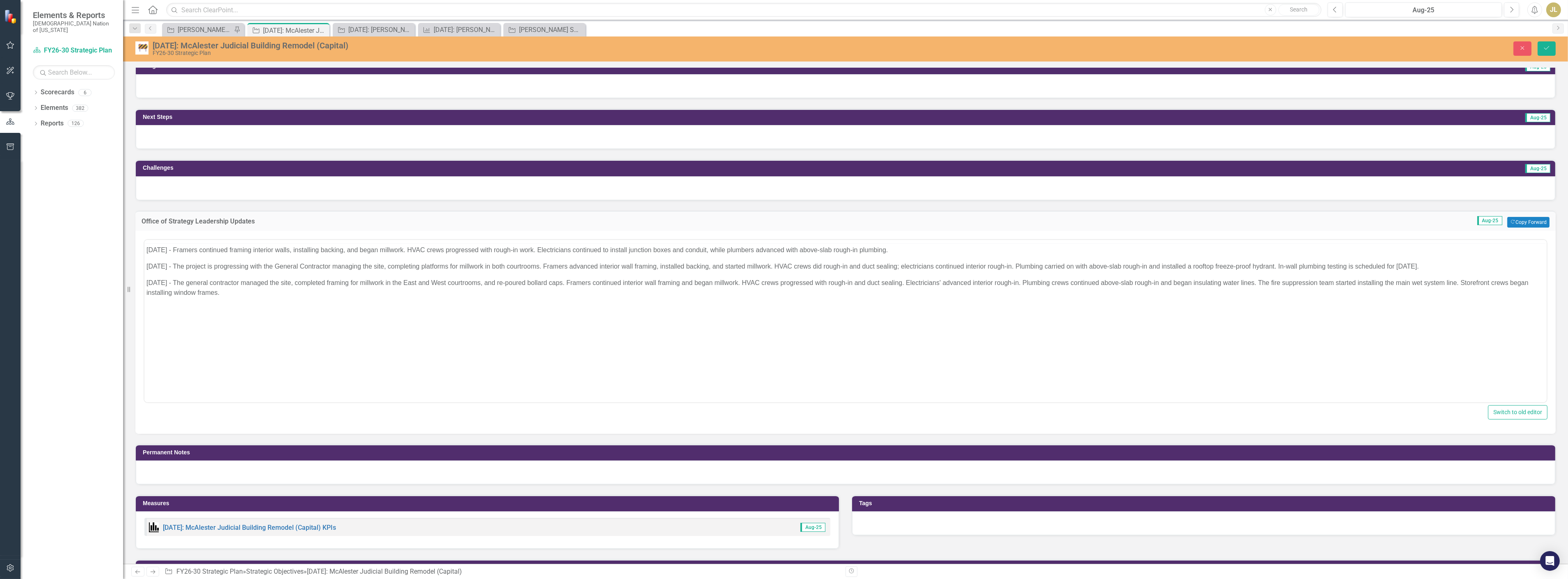
scroll to position [0, 0]
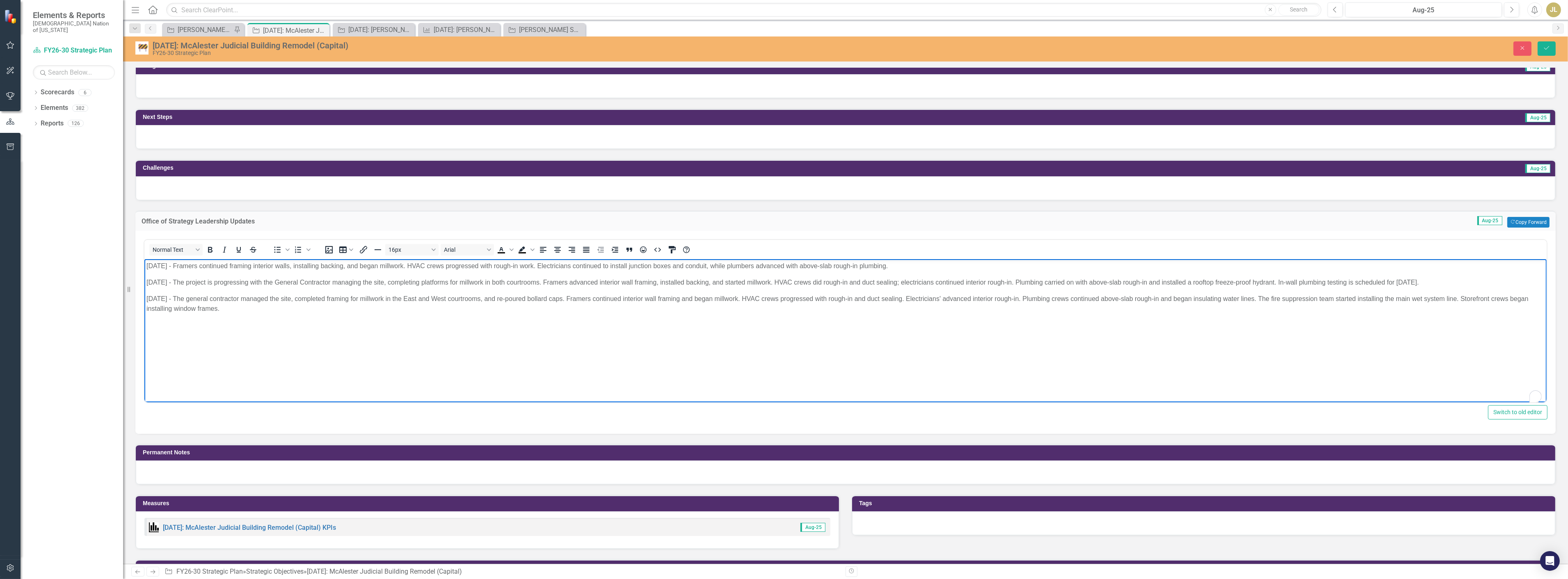
click at [1536, 303] on p "[DATE] - The general contractor managed the site, completed framing for millwor…" at bounding box center [845, 303] width 1398 height 19
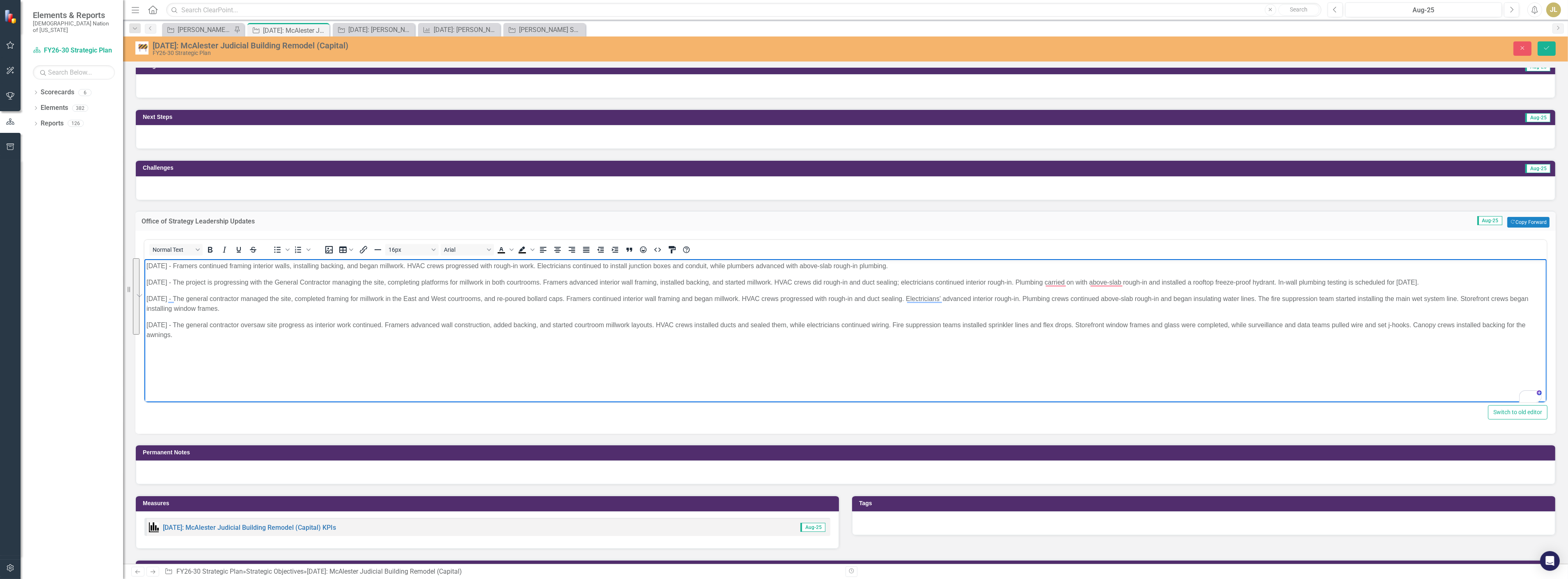
drag, startPoint x: 174, startPoint y: 328, endPoint x: 139, endPoint y: 255, distance: 81.0
click at [144, 258] on html "[DATE] - Framers continued framing interior walls, installing backing, and bega…" at bounding box center [845, 320] width 1402 height 123
copy body "[DATE] - Framers continued framing interior walls, installing backing, and bega…"
click at [1547, 47] on icon "submit" at bounding box center [1547, 47] width 5 height 3
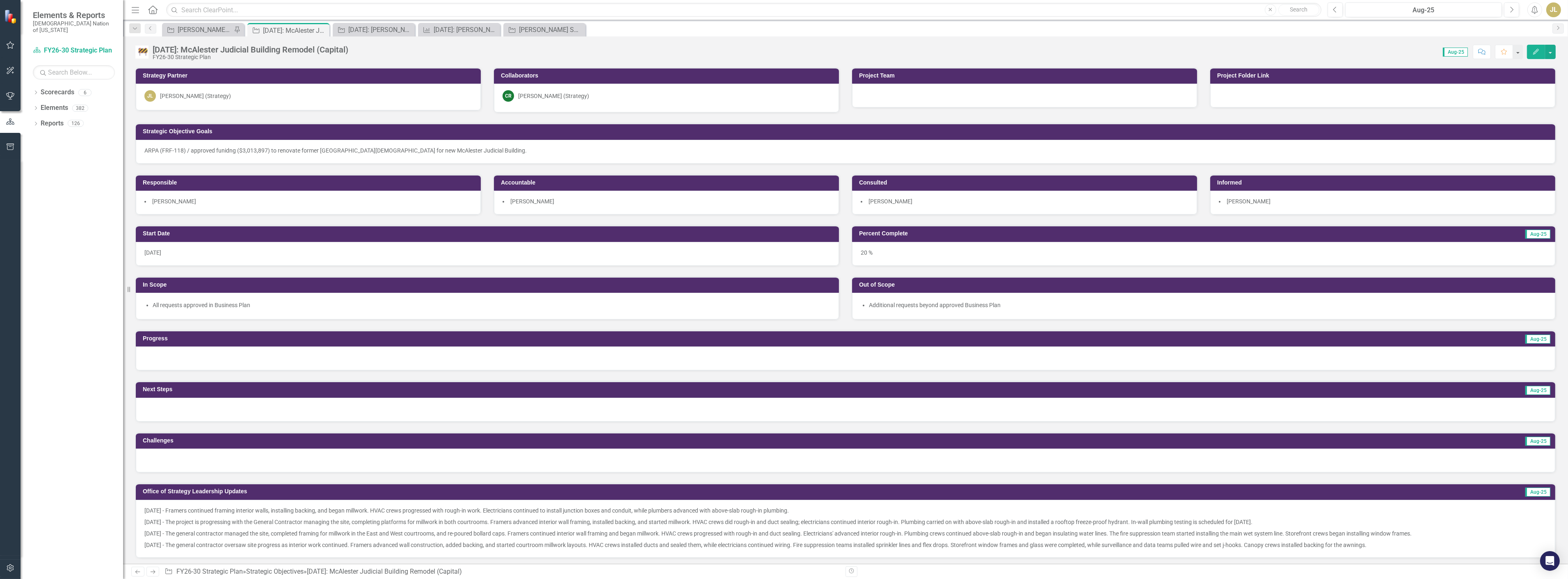
click at [199, 362] on div at bounding box center [845, 358] width 1419 height 24
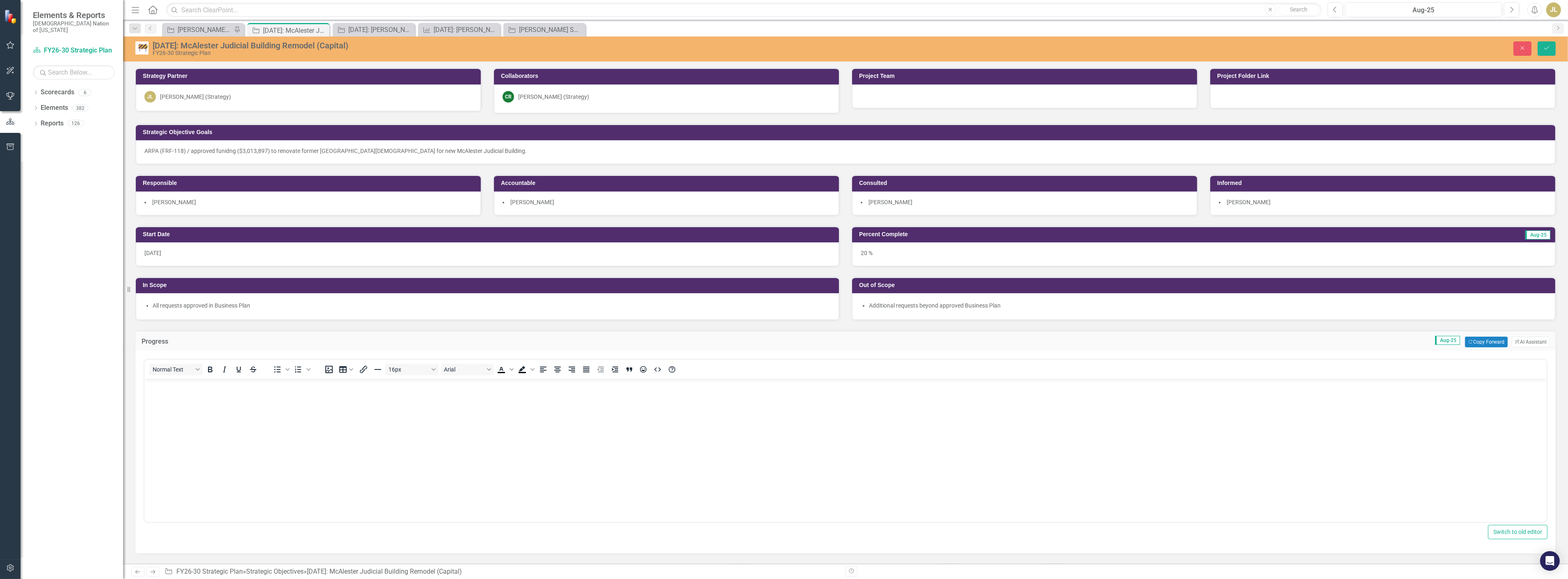
click at [197, 399] on body "Rich Text Area. Press ALT-0 for help." at bounding box center [845, 440] width 1402 height 123
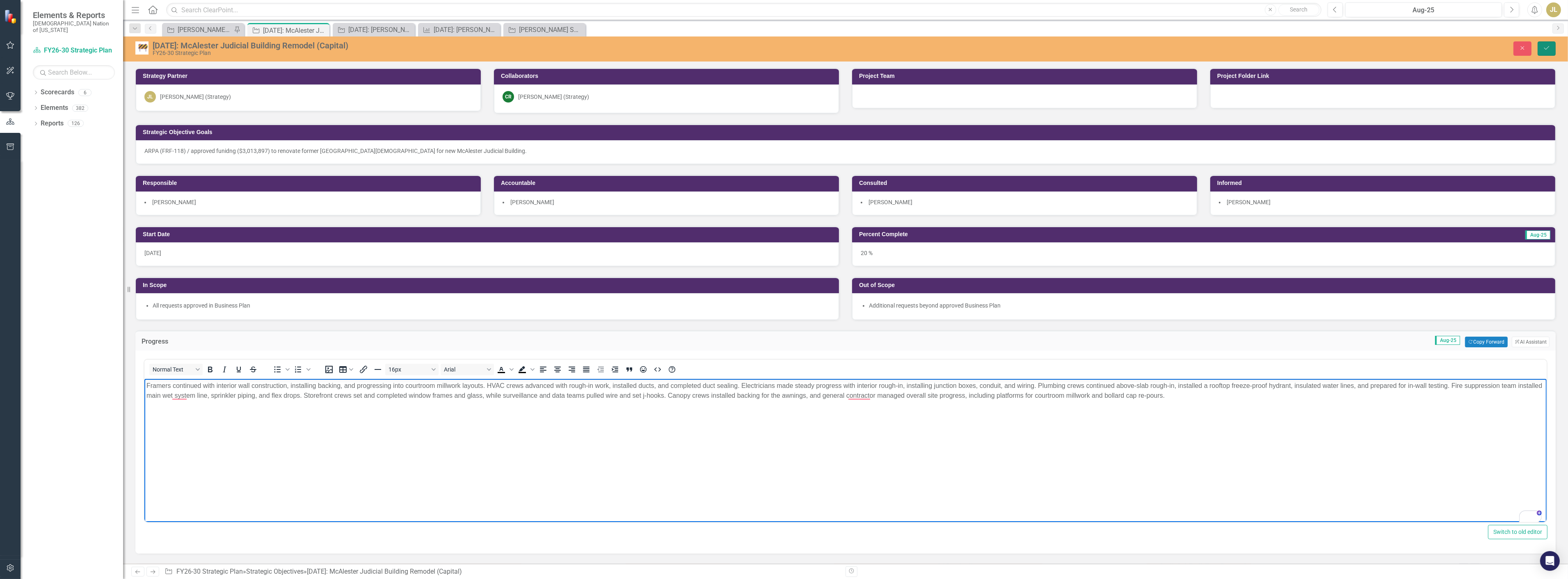
click at [1544, 47] on icon "Save" at bounding box center [1547, 47] width 7 height 5
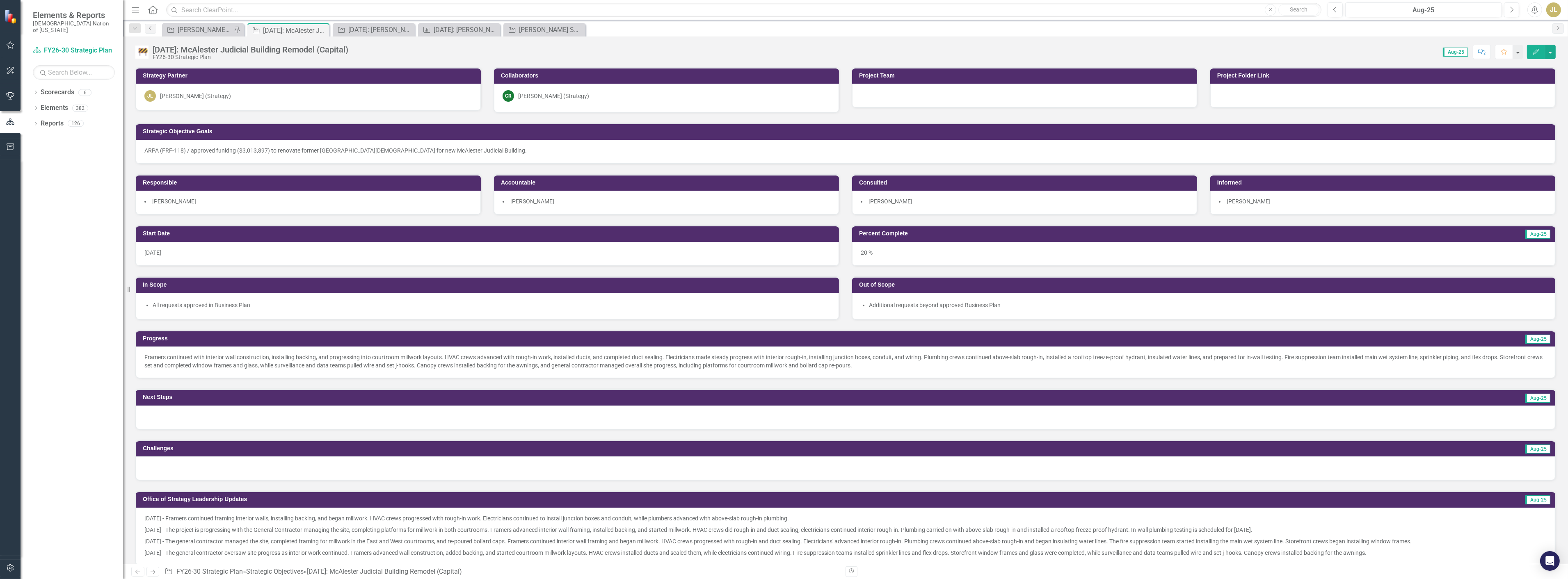
click at [175, 411] on div at bounding box center [845, 417] width 1419 height 24
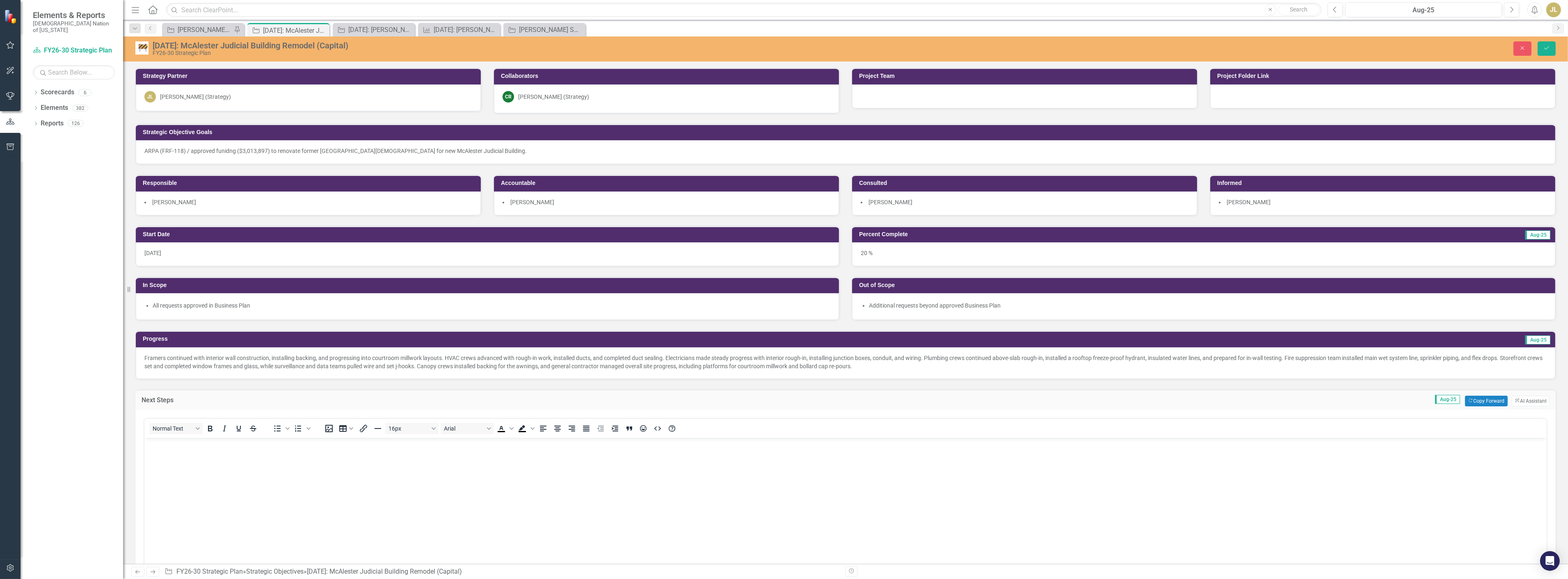
click at [183, 465] on body "Rich Text Area. Press ALT-0 for help." at bounding box center [845, 499] width 1402 height 123
click at [1547, 45] on icon "Save" at bounding box center [1547, 47] width 7 height 5
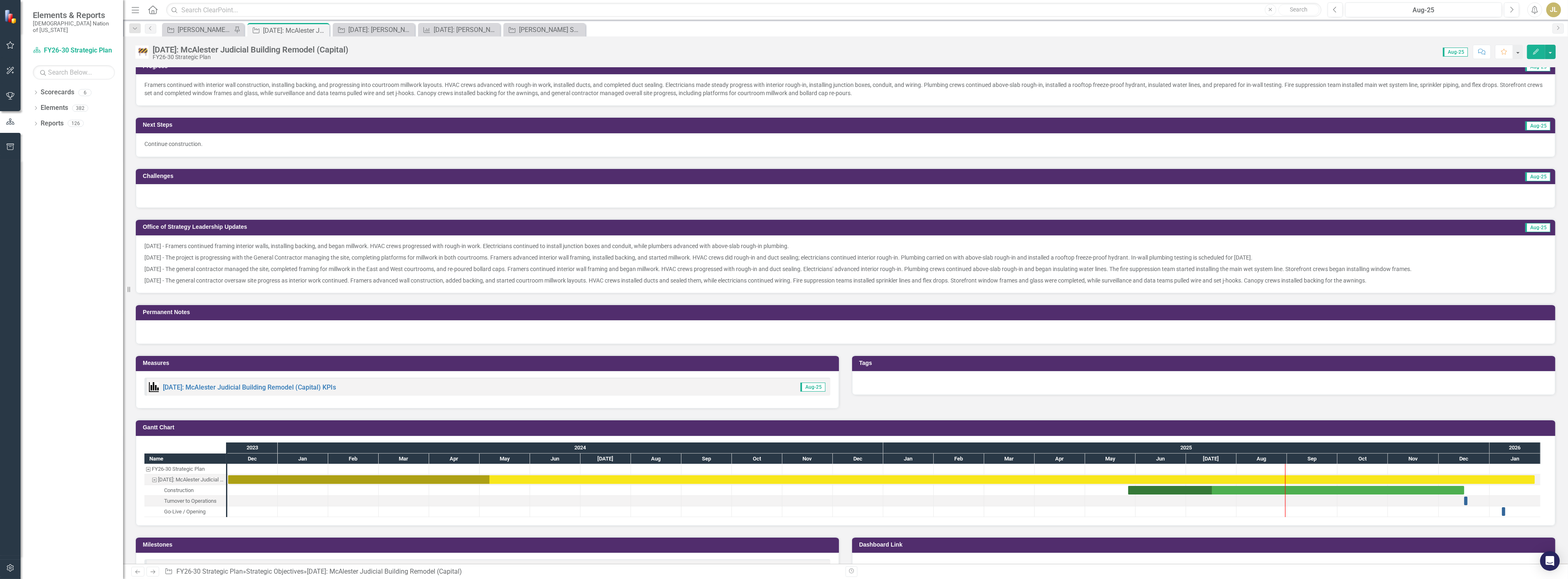
scroll to position [273, 0]
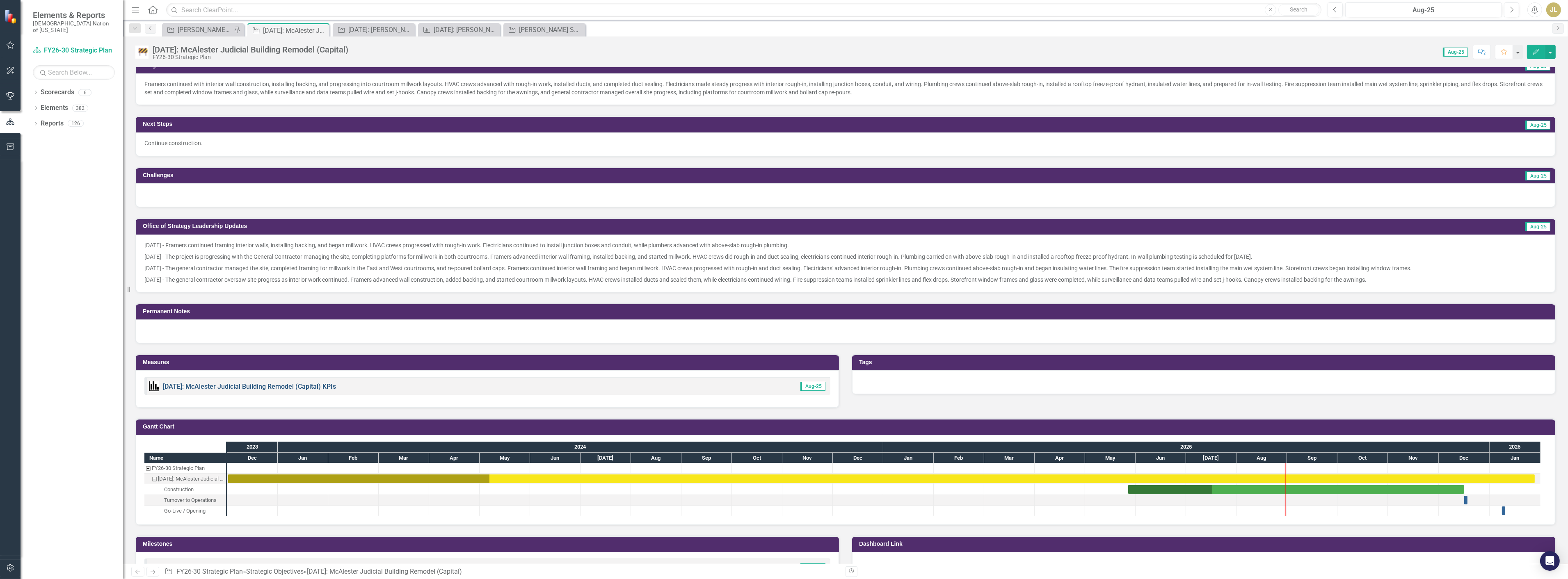
click at [292, 383] on link "[DATE]: McAlester Judicial Building Remodel (Capital) KPIs" at bounding box center [250, 386] width 173 height 8
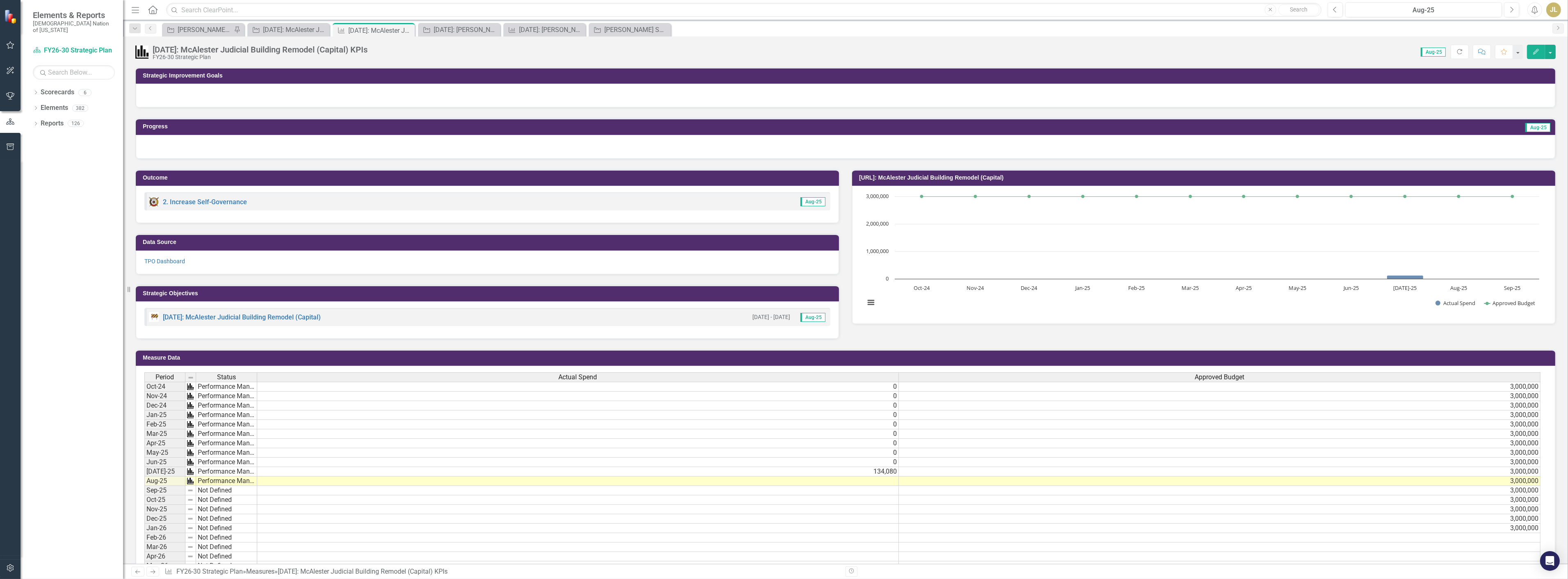
click at [358, 477] on td at bounding box center [578, 481] width 642 height 10
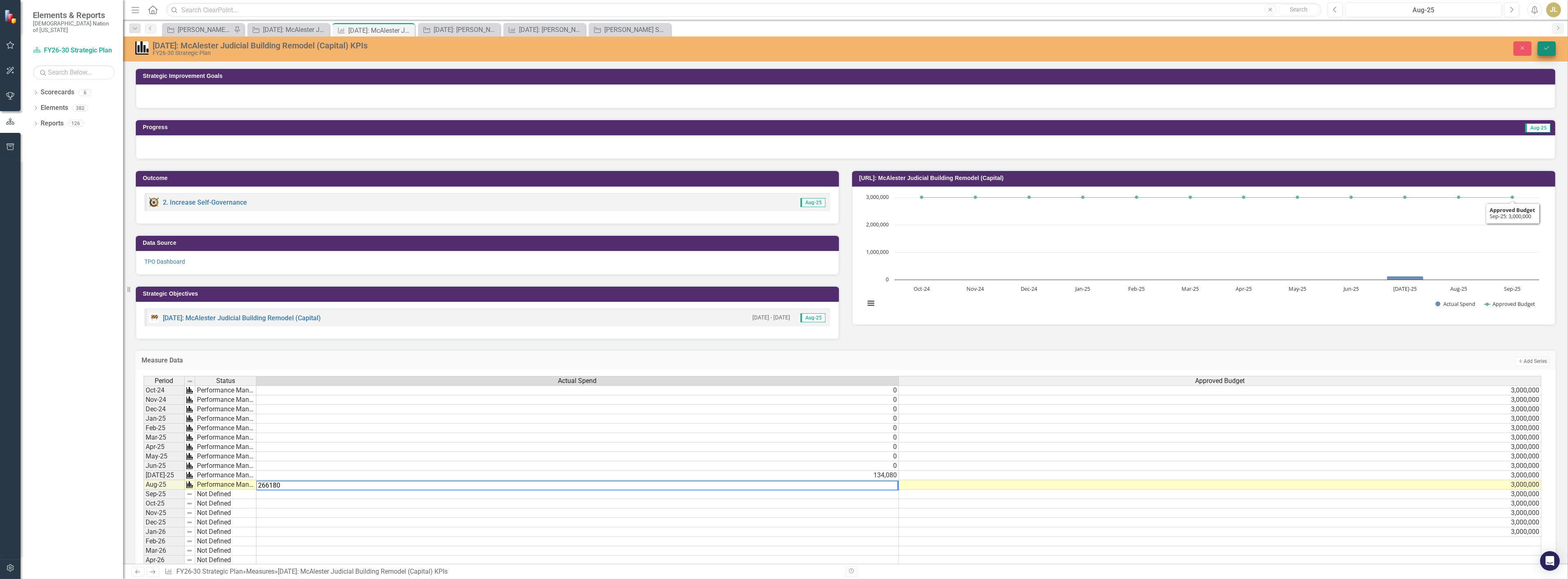
type textarea "266180"
click at [1542, 47] on button "Save" at bounding box center [1547, 49] width 18 height 15
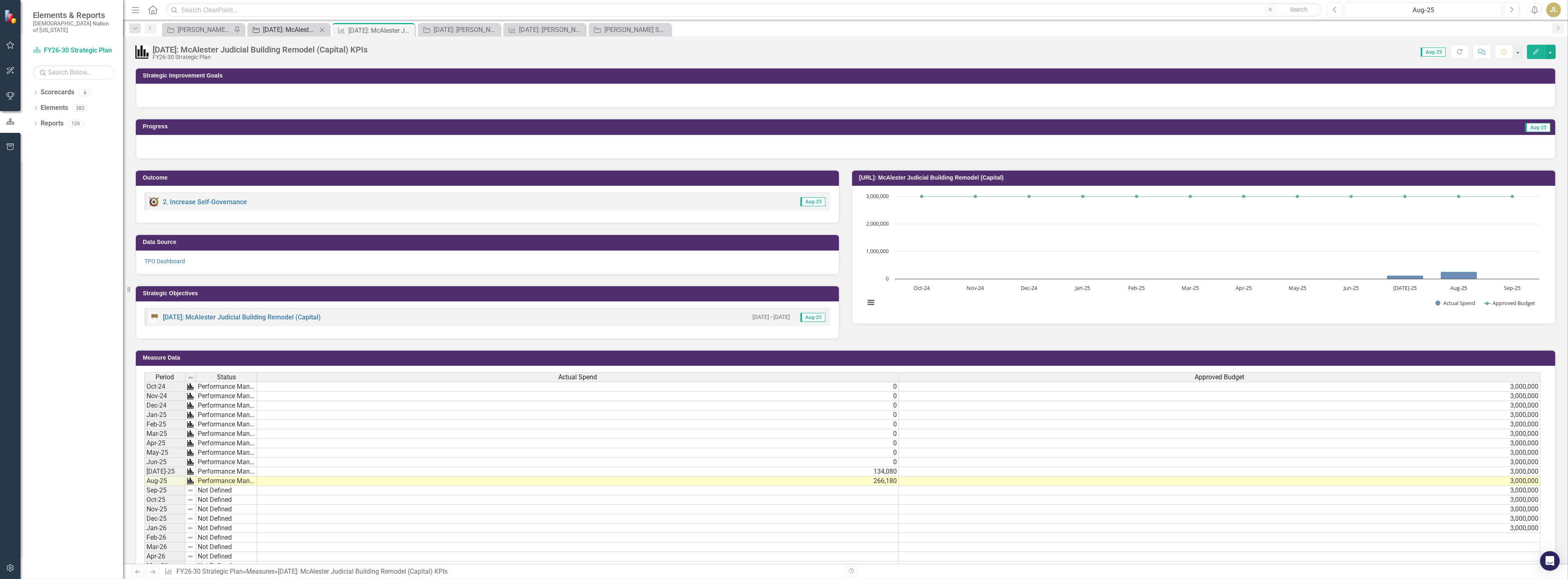
click at [293, 27] on div "[DATE]: McAlester Judicial Building Remodel (Capital)" at bounding box center [290, 29] width 54 height 10
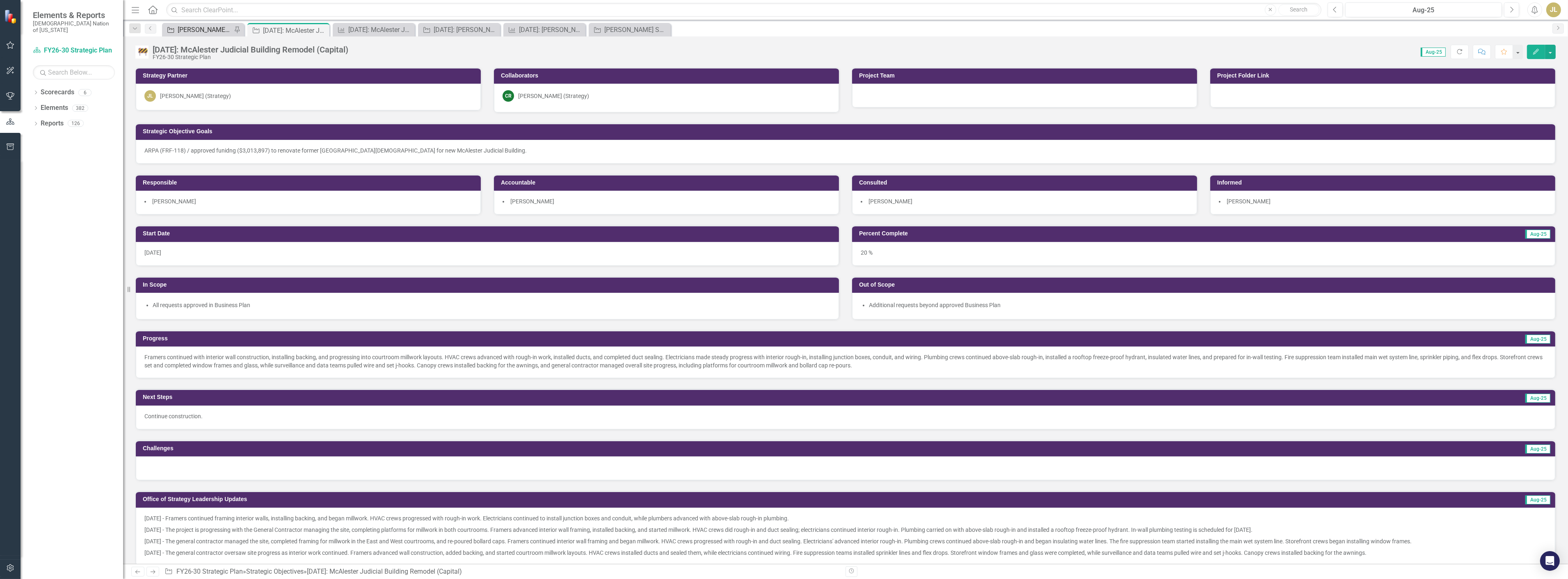
click at [194, 26] on div "[PERSON_NAME] SOs" at bounding box center [205, 29] width 54 height 10
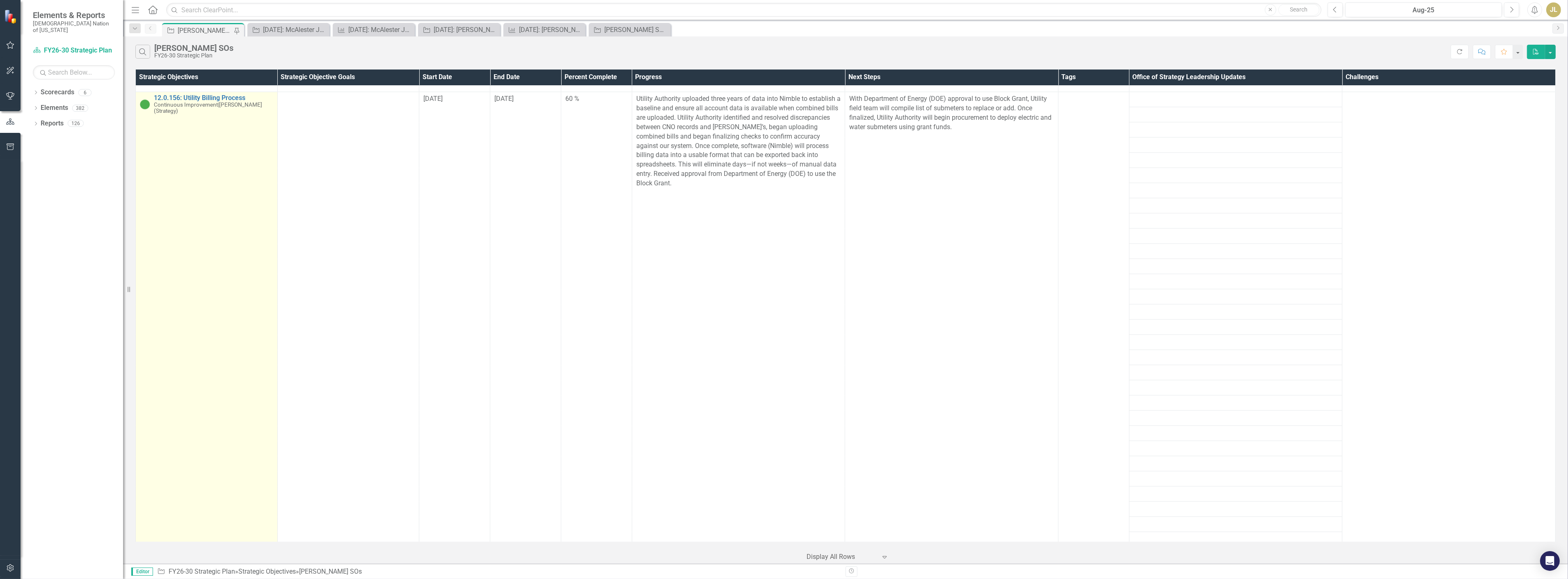
scroll to position [3797, 0]
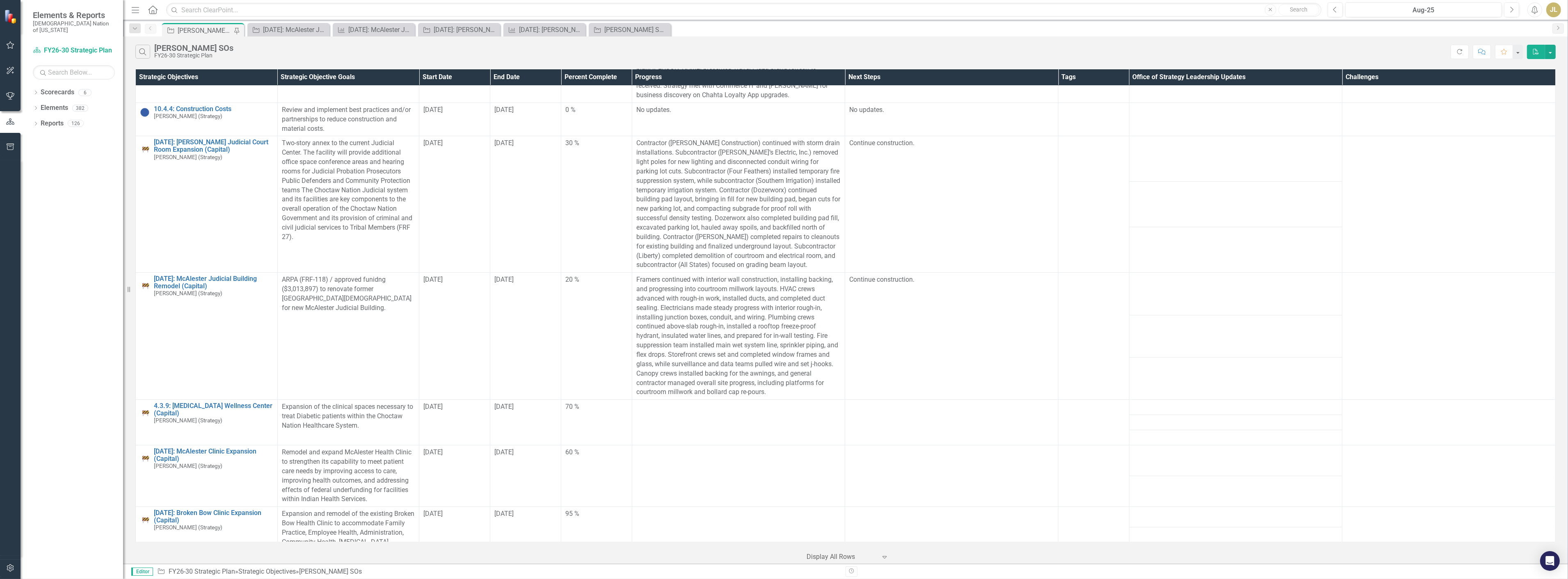
scroll to position [227, 0]
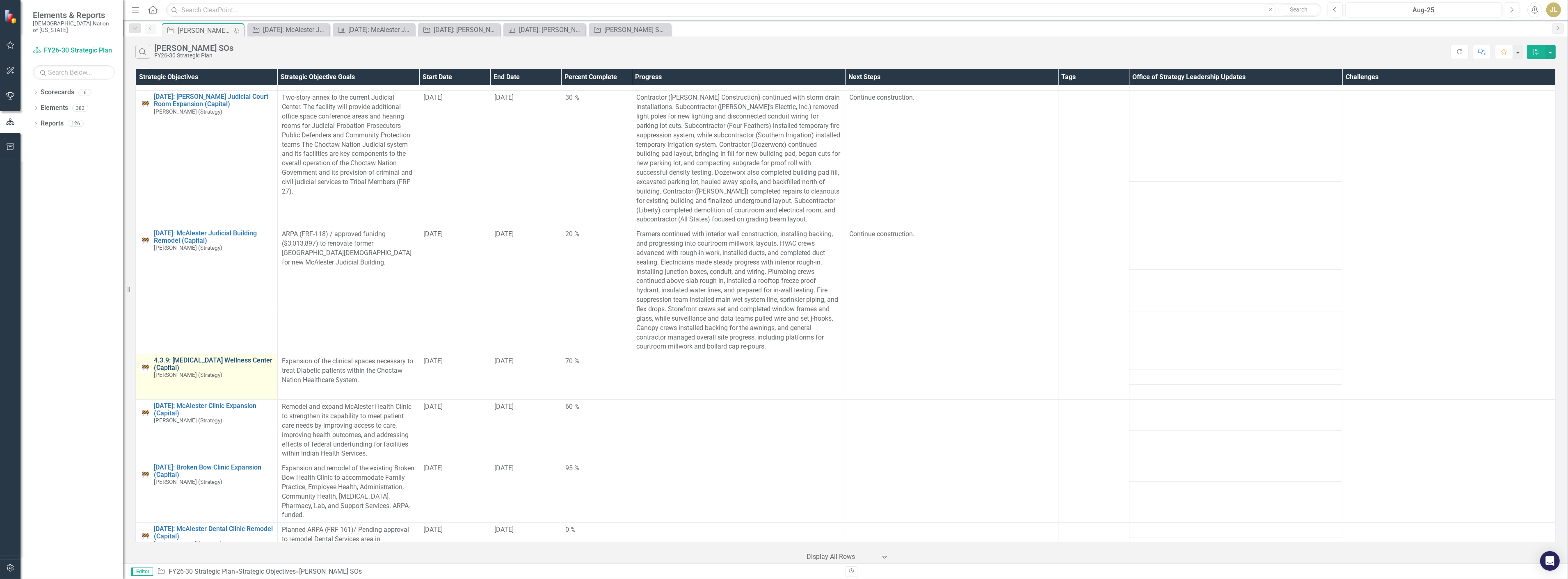
click at [208, 357] on link "4.3.9: [MEDICAL_DATA] Wellness Center (Capital)" at bounding box center [214, 364] width 119 height 15
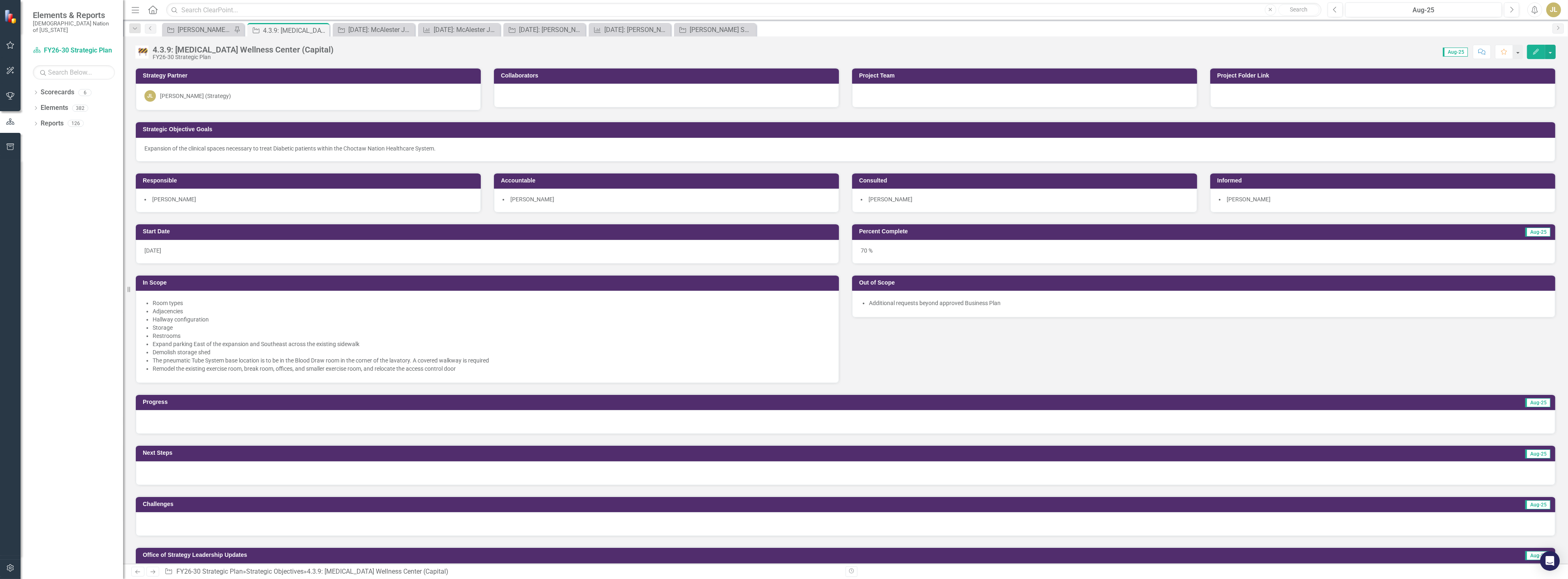
click at [220, 422] on div at bounding box center [845, 421] width 1419 height 24
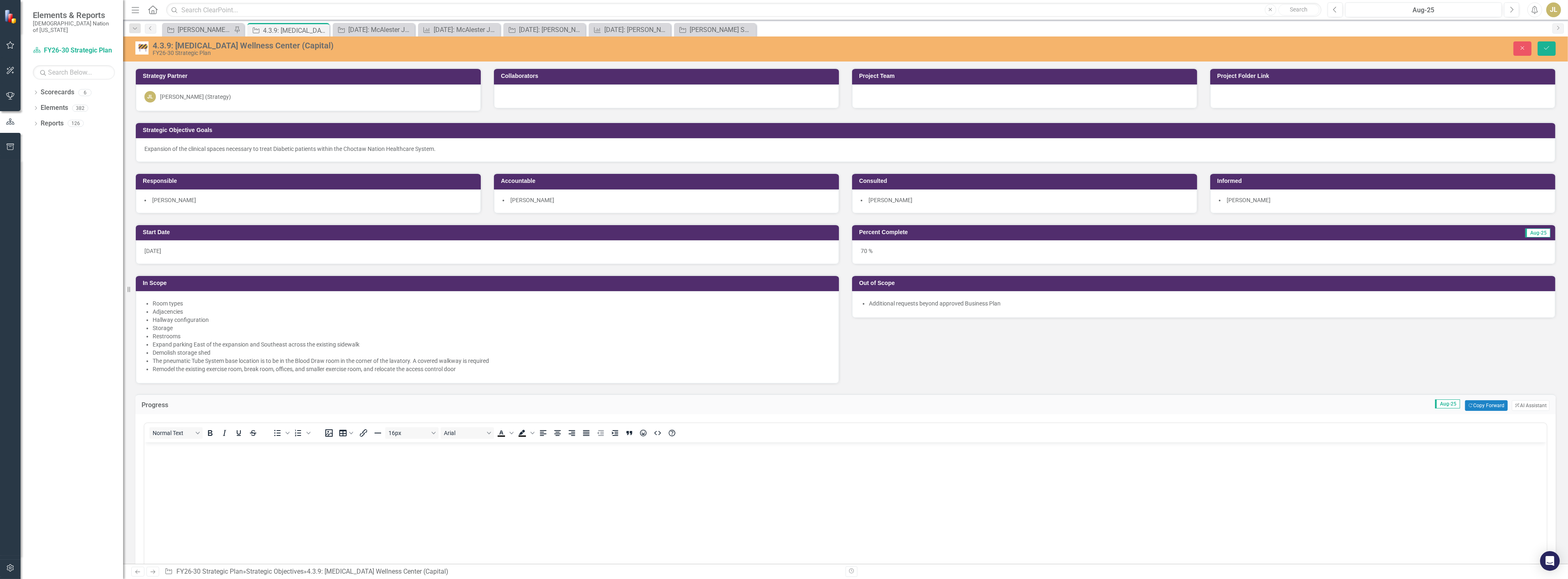
click at [207, 445] on p "Rich Text Area. Press ALT-0 for help." at bounding box center [845, 449] width 1398 height 10
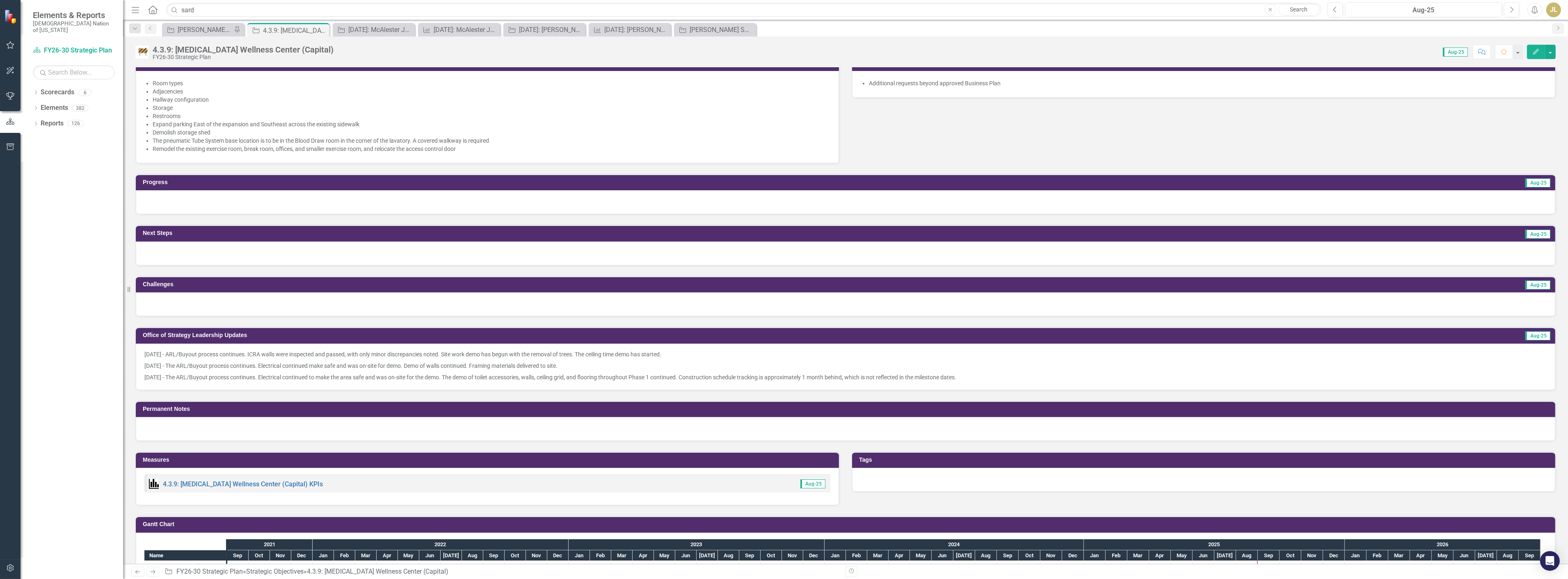
scroll to position [227, 0]
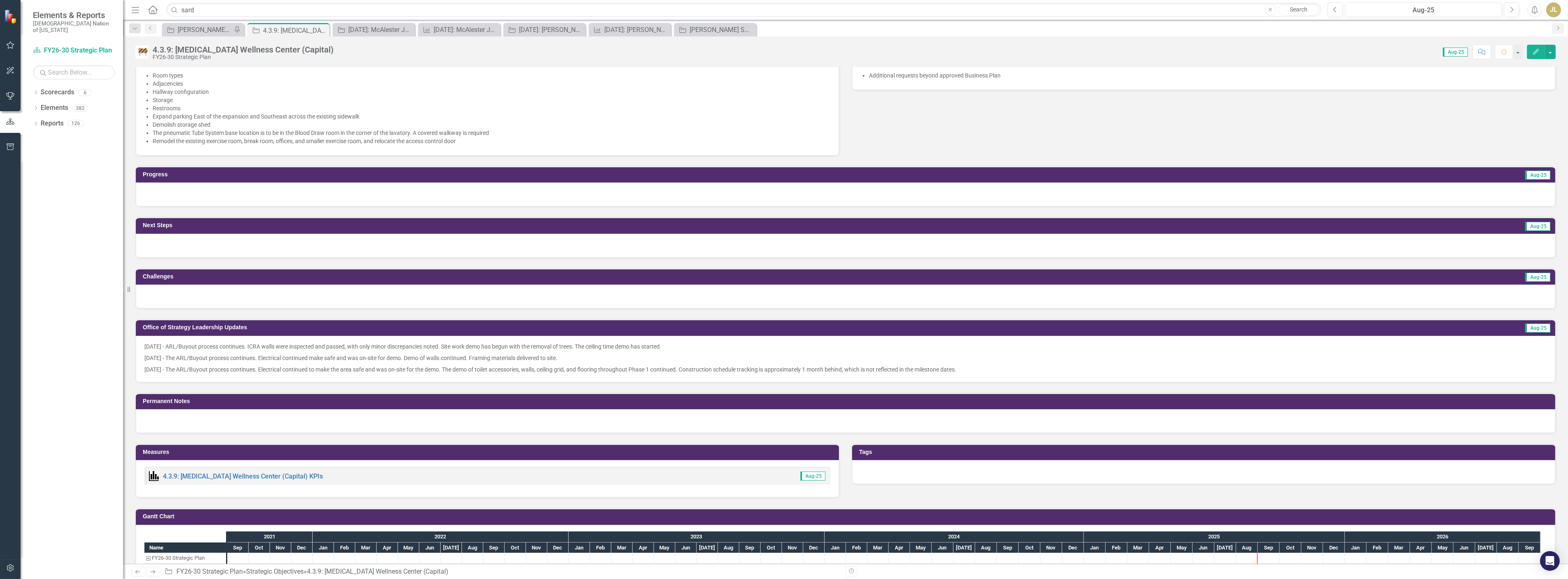
click at [158, 367] on p "[DATE] - The ARL/Buyout process continues. Electrical continued to make the are…" at bounding box center [845, 369] width 1402 height 10
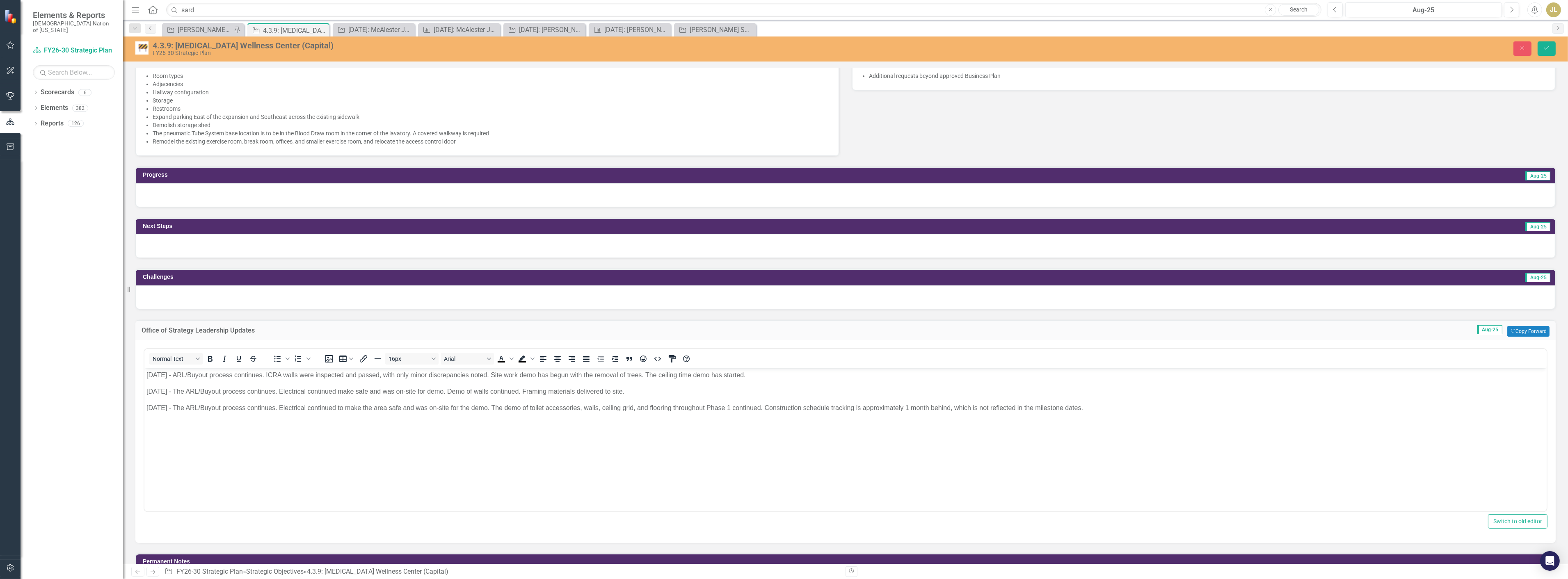
scroll to position [0, 0]
click at [1148, 418] on body "[DATE] - ARL/Buyout process continues. ICRA walls were inspected and passed, wi…" at bounding box center [845, 429] width 1402 height 123
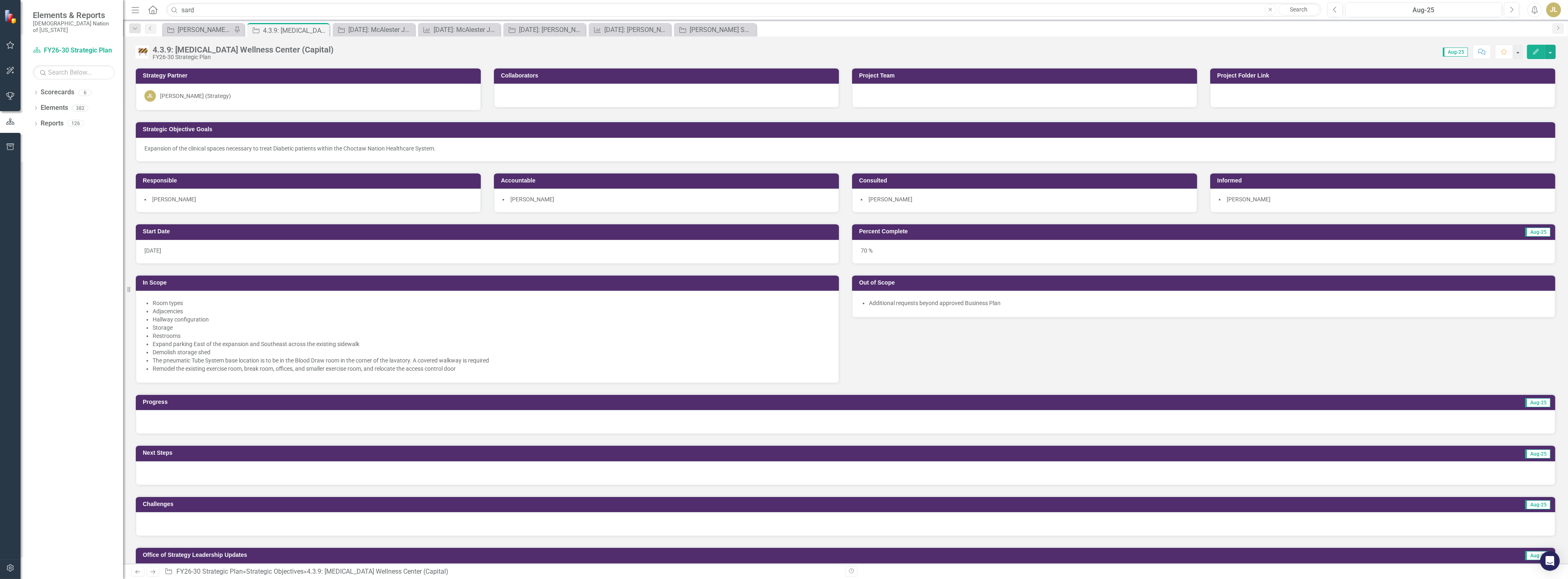
scroll to position [227, 0]
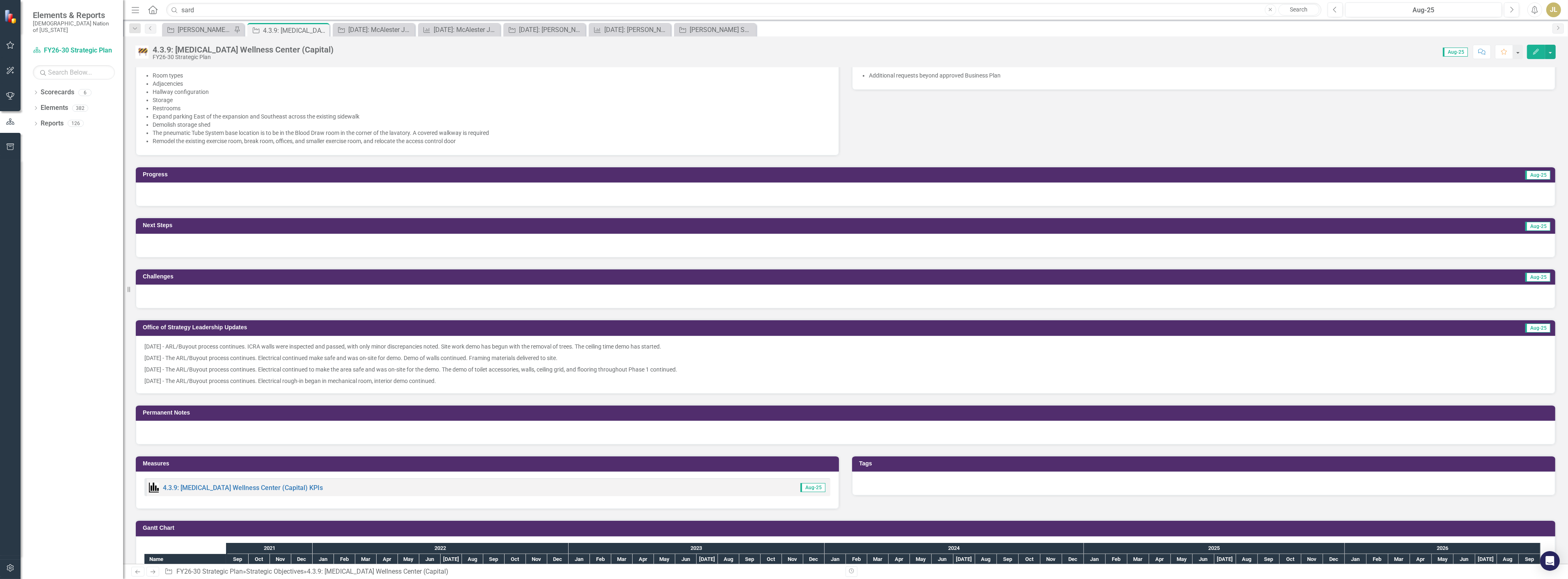
click at [186, 352] on p "[DATE] - The ARL/Buyout process continues. Electrical continued make safe and w…" at bounding box center [845, 358] width 1402 height 12
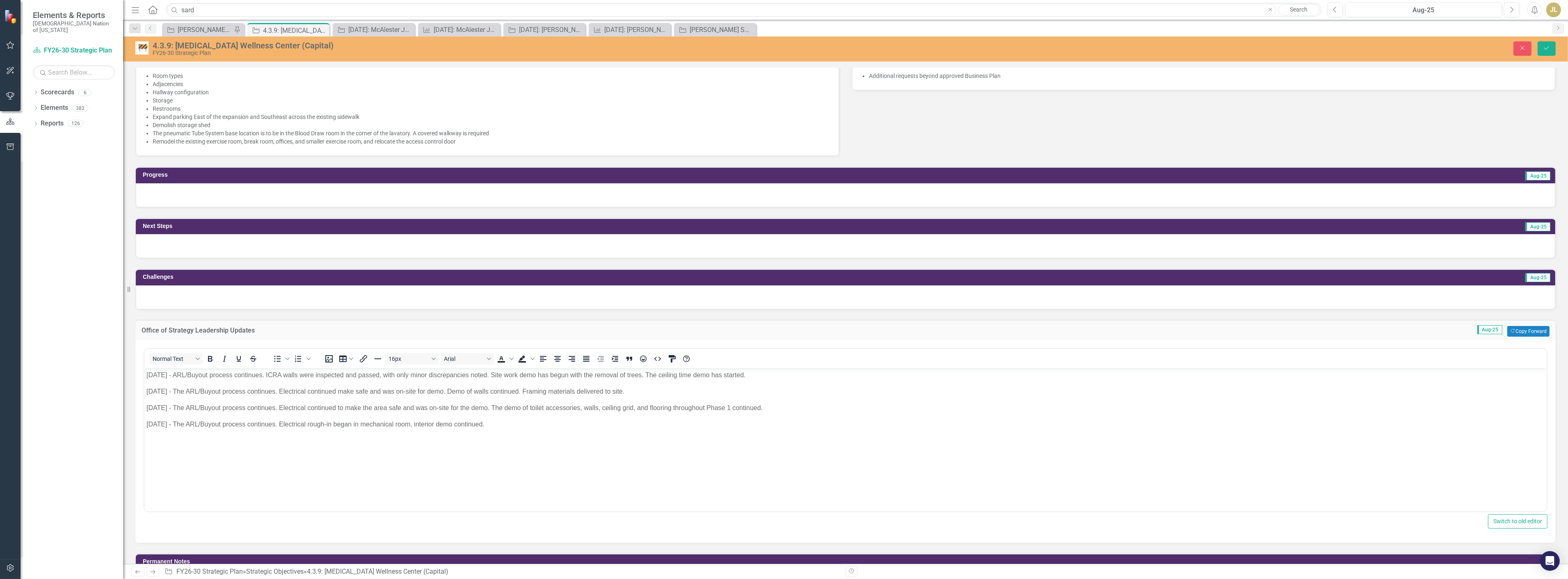
scroll to position [0, 0]
drag, startPoint x: 524, startPoint y: 433, endPoint x: 217, endPoint y: 711, distance: 414.2
click at [144, 368] on html "[DATE] - ARL/Buyout process continues. ICRA walls were inspected and passed, wi…" at bounding box center [845, 429] width 1402 height 123
copy body "[DATE] - ARL/Buyout process continues. ICRA walls were inspected and passed, wi…"
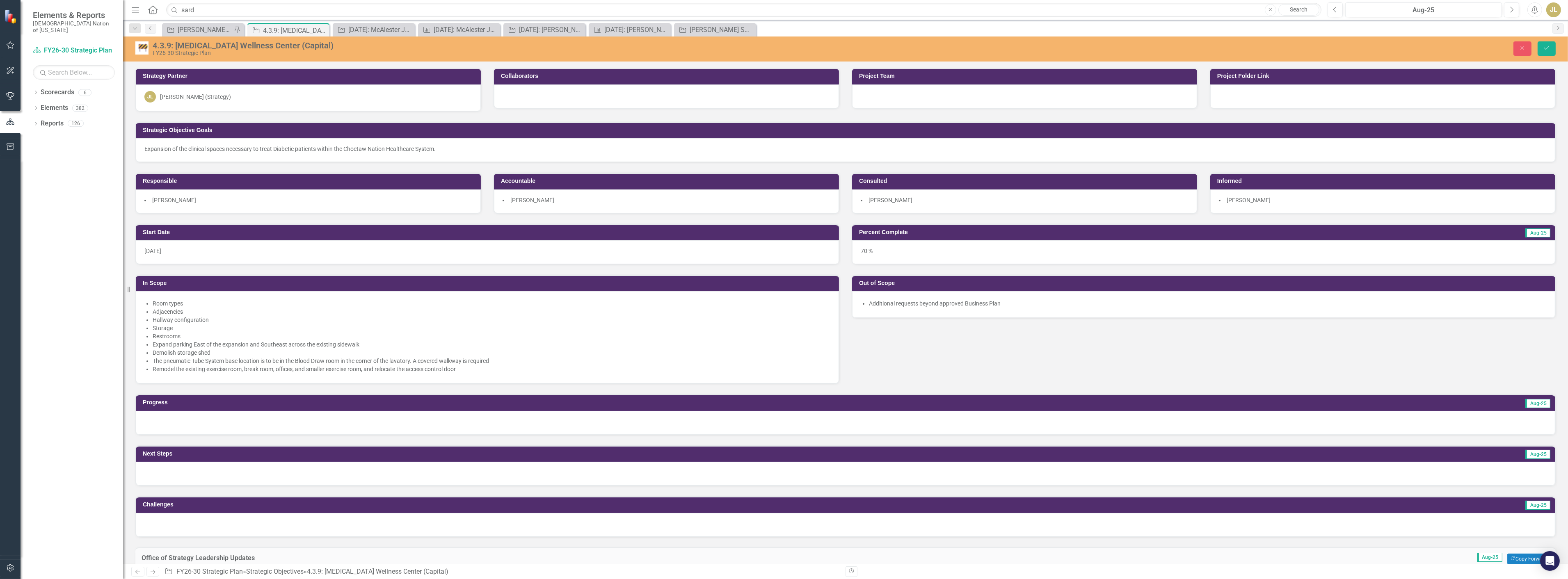
scroll to position [227, 0]
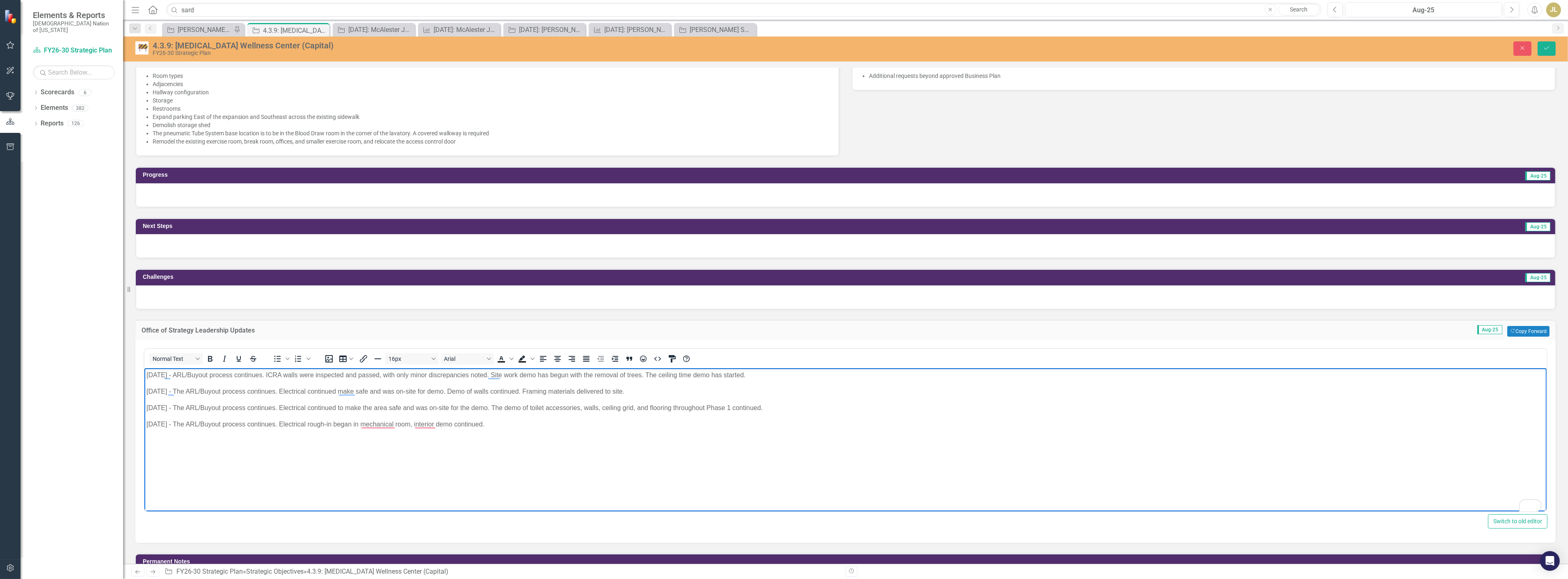
click at [238, 197] on div at bounding box center [845, 195] width 1419 height 24
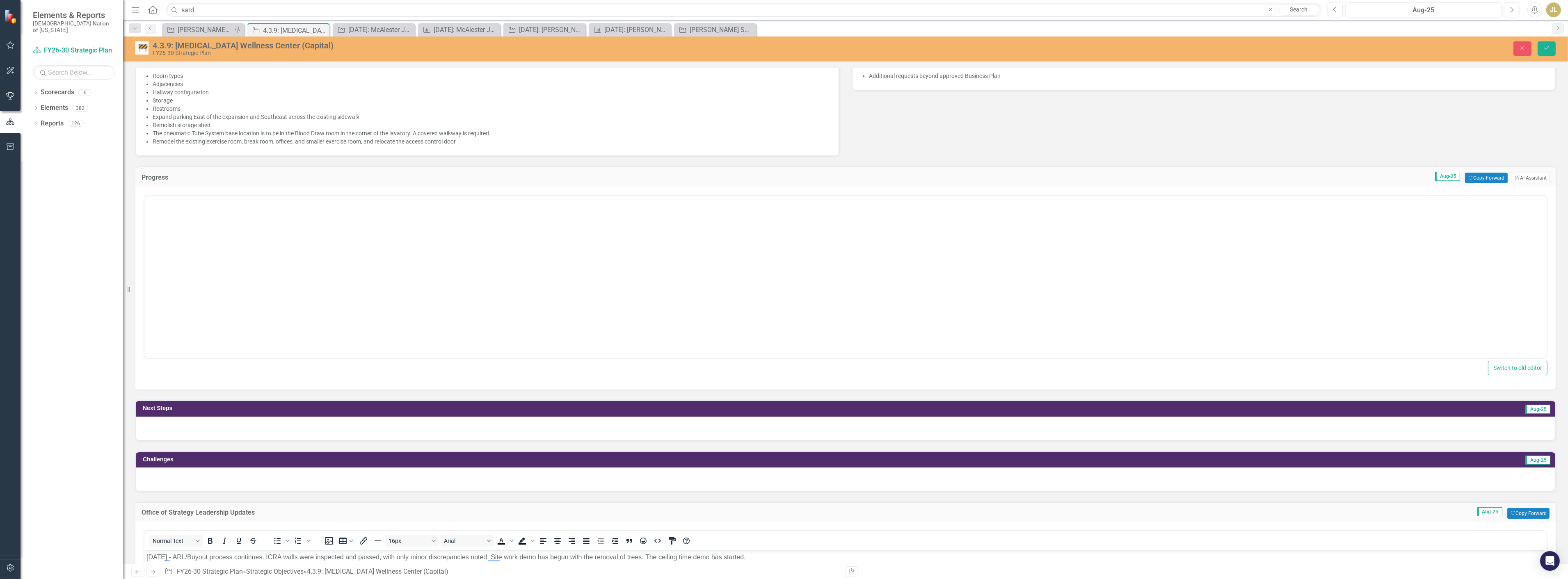
scroll to position [0, 0]
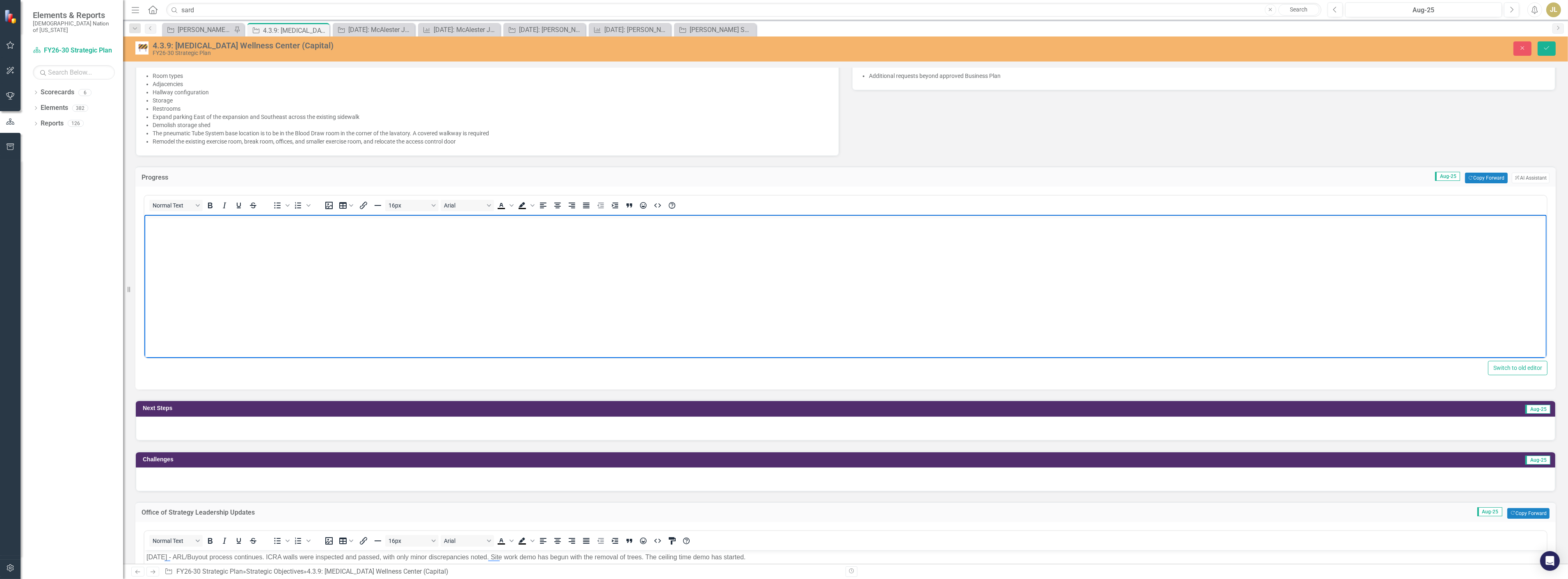
click at [234, 280] on body "Rich Text Area. Press ALT-0 for help." at bounding box center [845, 276] width 1402 height 123
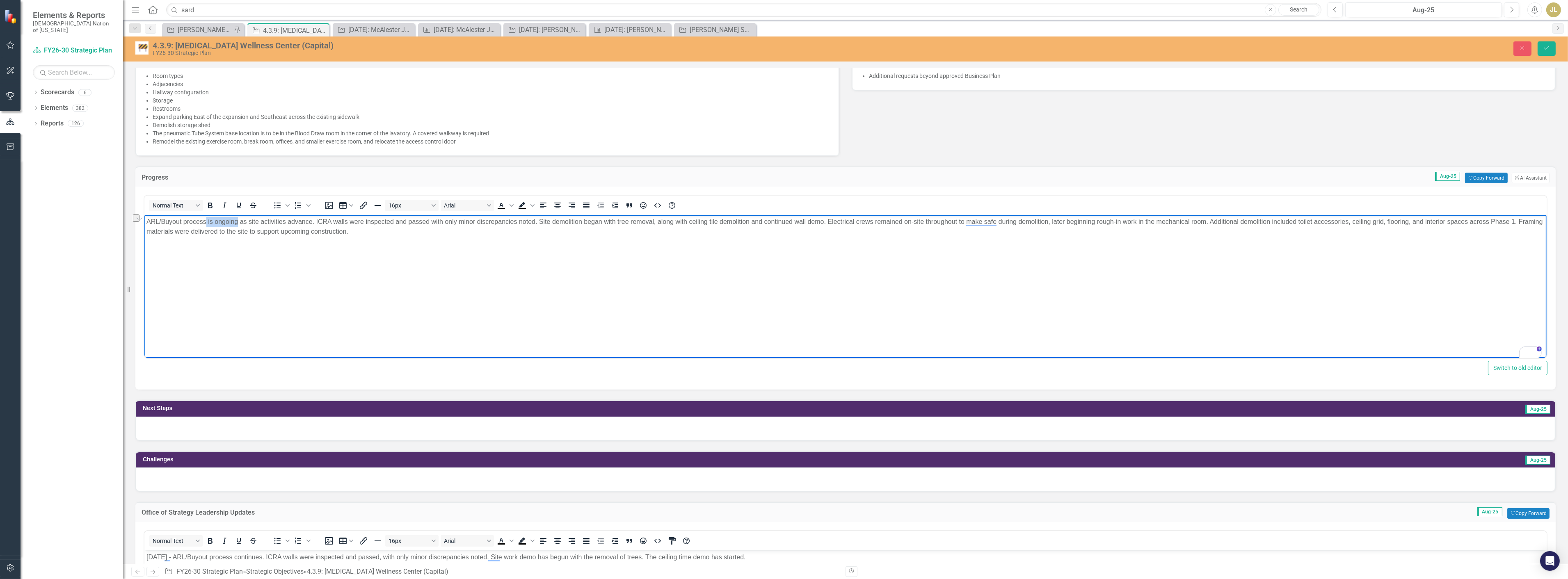
drag, startPoint x: 237, startPoint y: 222, endPoint x: 206, endPoint y: 224, distance: 31.1
click at [206, 224] on p "ARL/Buyout process is ongoing as site activities advance. ICRA walls were inspe…" at bounding box center [845, 227] width 1398 height 19
click at [309, 219] on p "ARL/Buyout process continued as site activities advance. ICRA walls were inspec…" at bounding box center [845, 227] width 1398 height 19
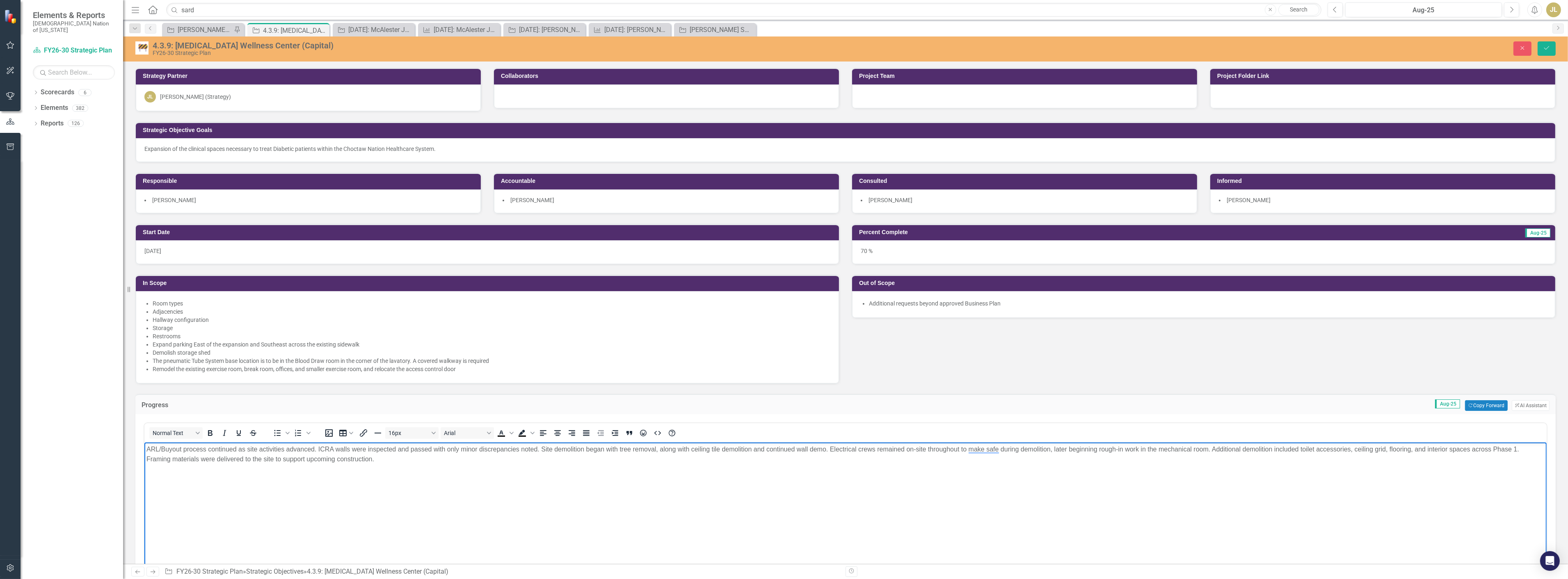
scroll to position [227, 0]
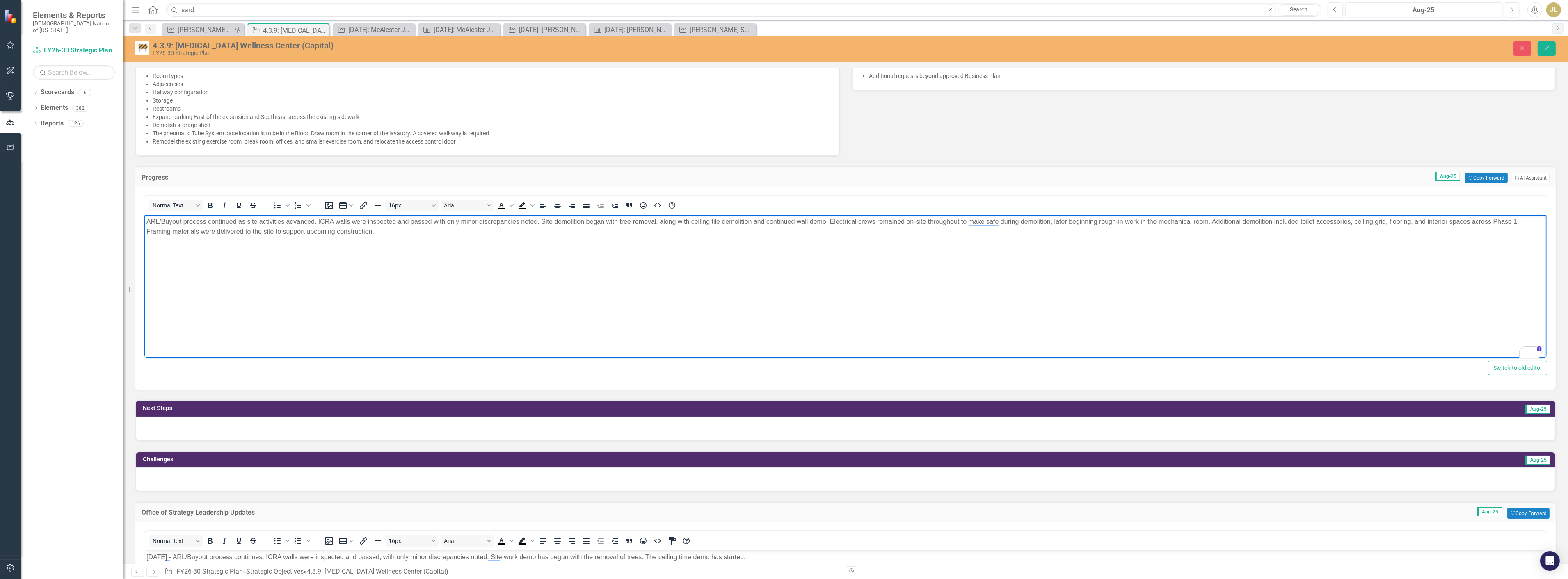
click at [317, 221] on p "ARL/Buyout process continued as site activities advanced. ICRA walls were inspe…" at bounding box center [845, 227] width 1398 height 19
drag, startPoint x: 426, startPoint y: 221, endPoint x: 318, endPoint y: 222, distance: 108.0
click at [318, 222] on p "ARL/Buyout process continued as site activities advanced. Infection Control Ris…" at bounding box center [845, 227] width 1398 height 19
click at [209, 203] on icon "Bold" at bounding box center [210, 205] width 4 height 5
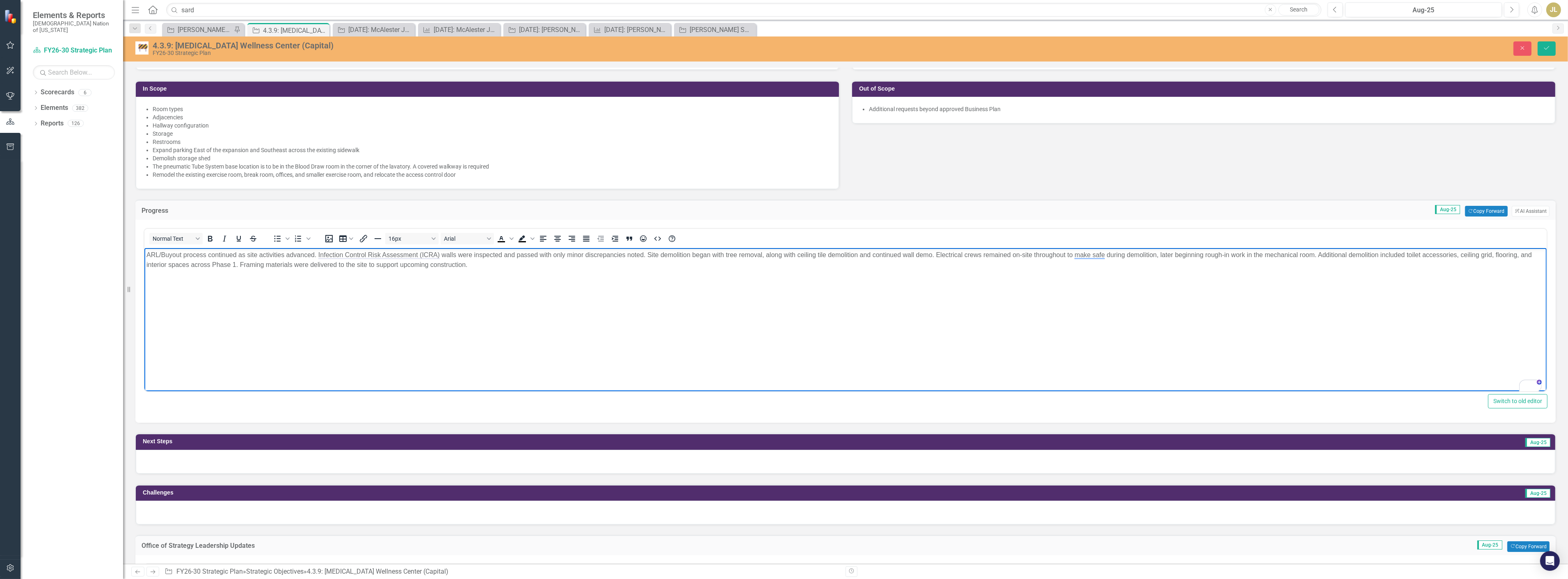
scroll to position [182, 0]
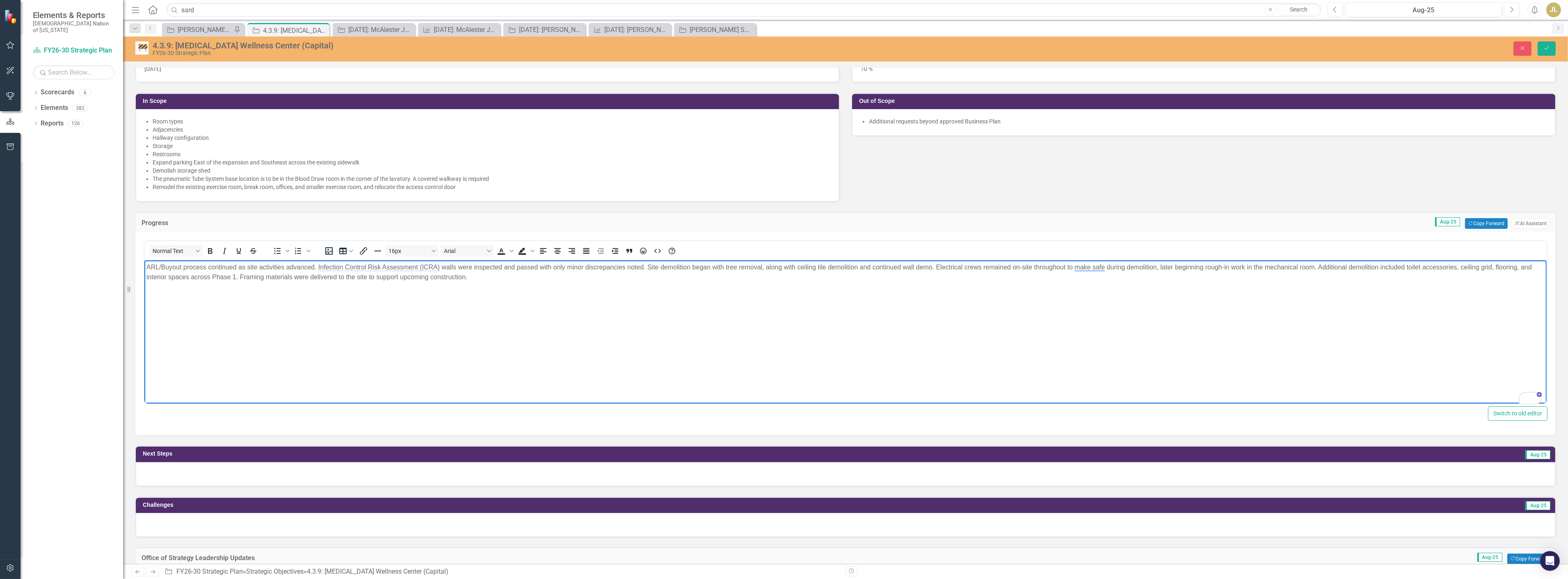
click at [1259, 266] on p "ARL/Buyout process continued as site activities advanced. Infection Control Ris…" at bounding box center [845, 272] width 1398 height 19
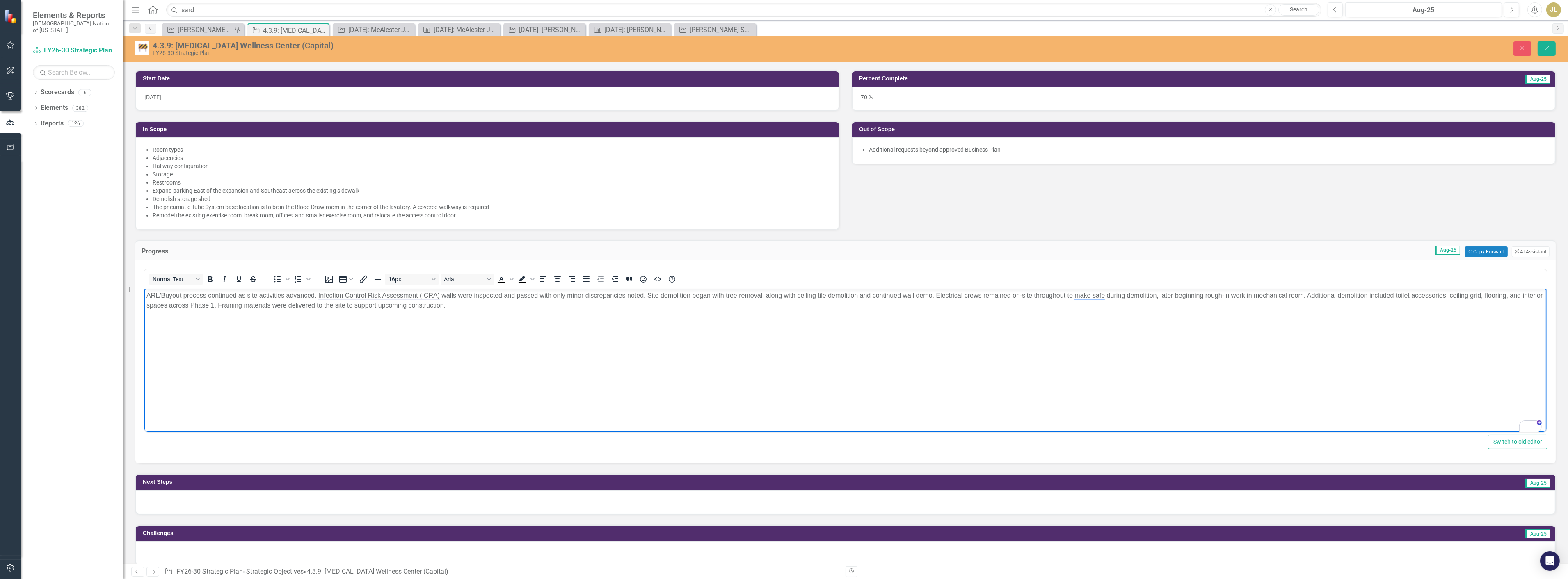
scroll to position [136, 0]
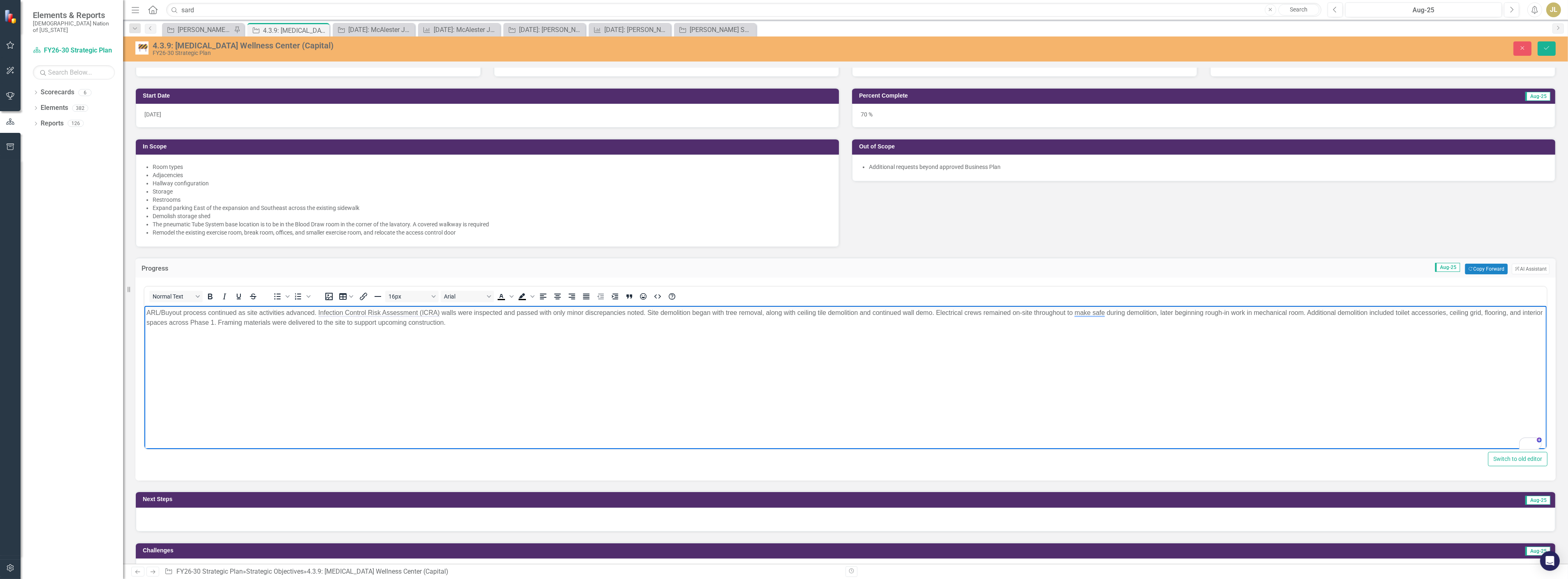
click at [349, 320] on p "ARL/Buyout process continued as site activities advanced. Infection Control Ris…" at bounding box center [845, 317] width 1398 height 19
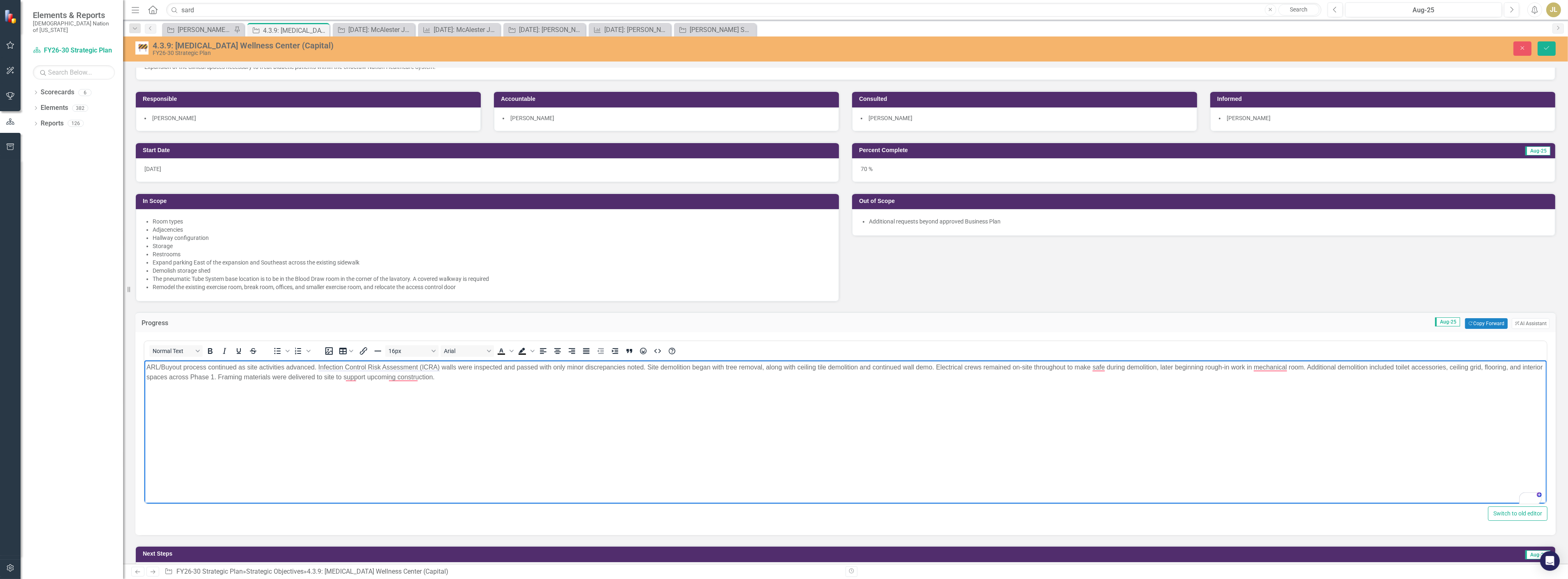
scroll to position [0, 0]
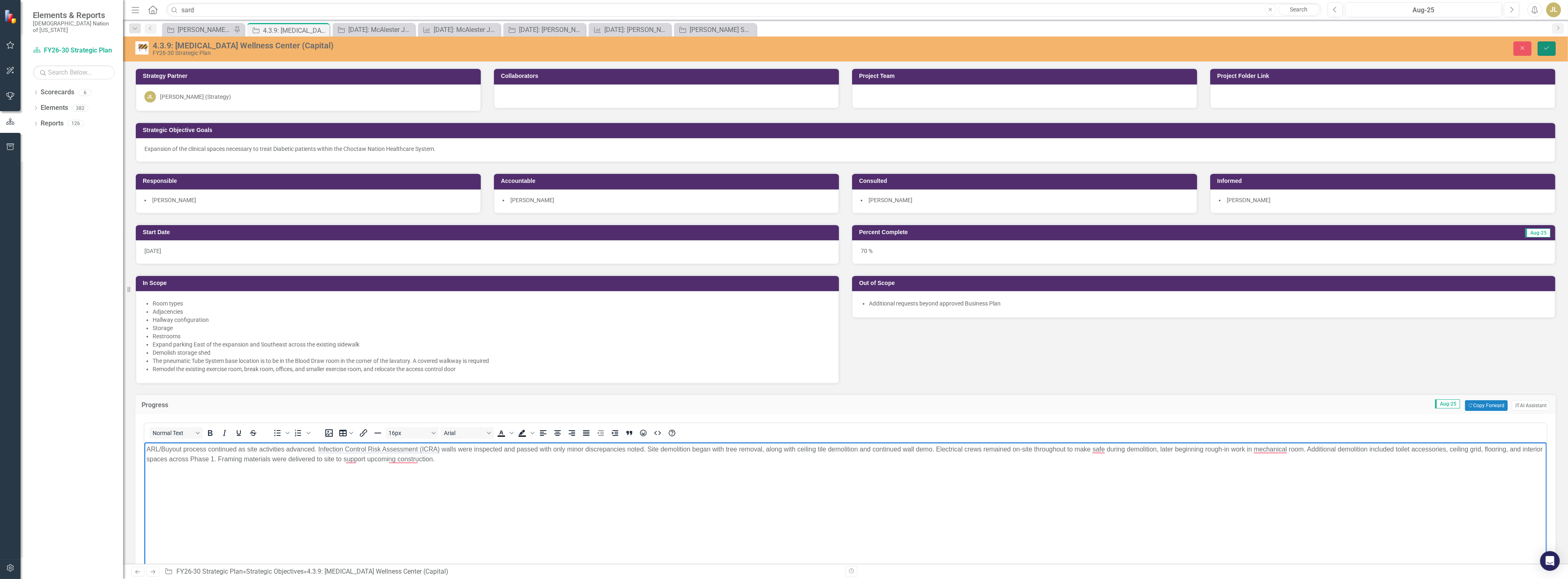
click at [1547, 50] on icon "Save" at bounding box center [1547, 47] width 7 height 5
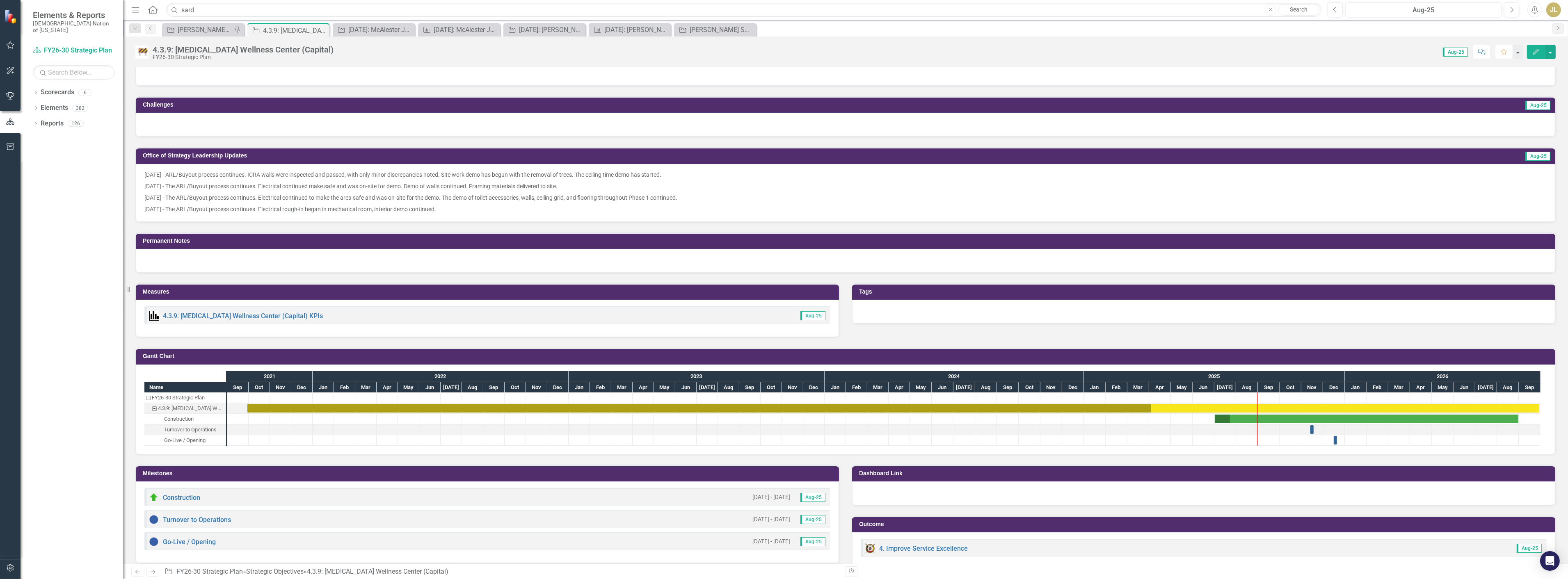
scroll to position [410, 0]
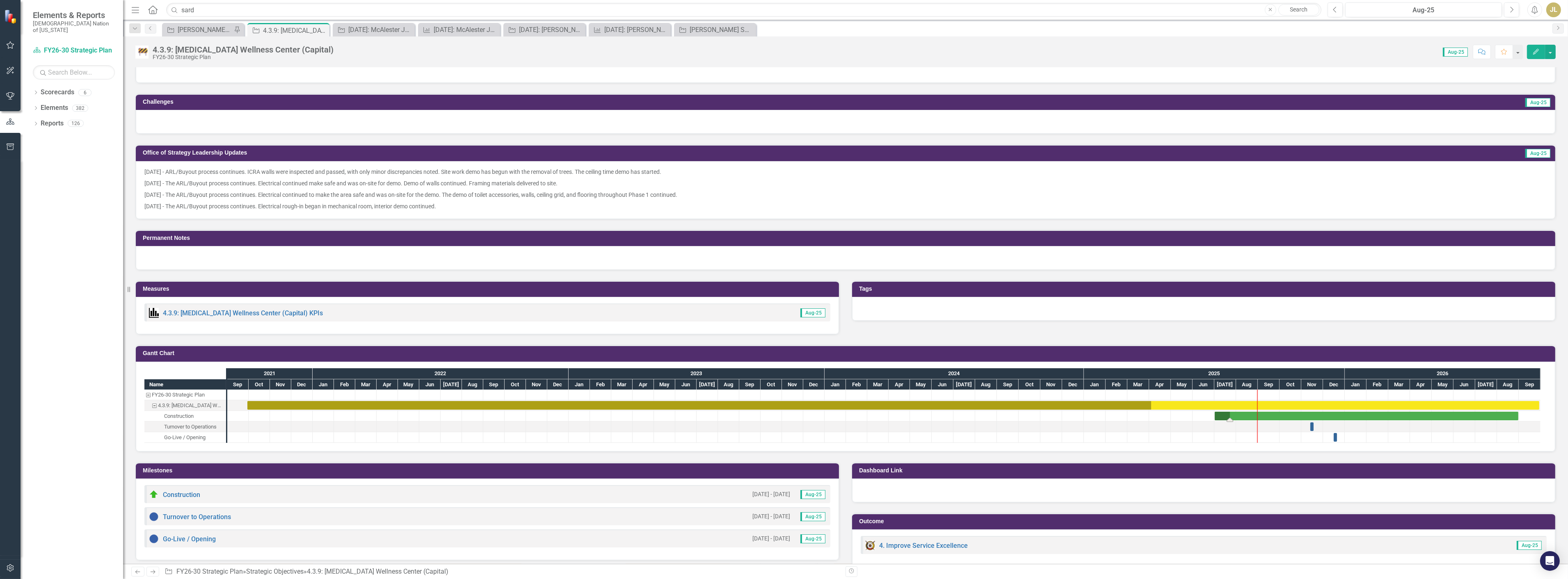
click at [1250, 413] on div "Task: Start date: 2025-07-01 End date: 2026-08-31" at bounding box center [1367, 416] width 304 height 9
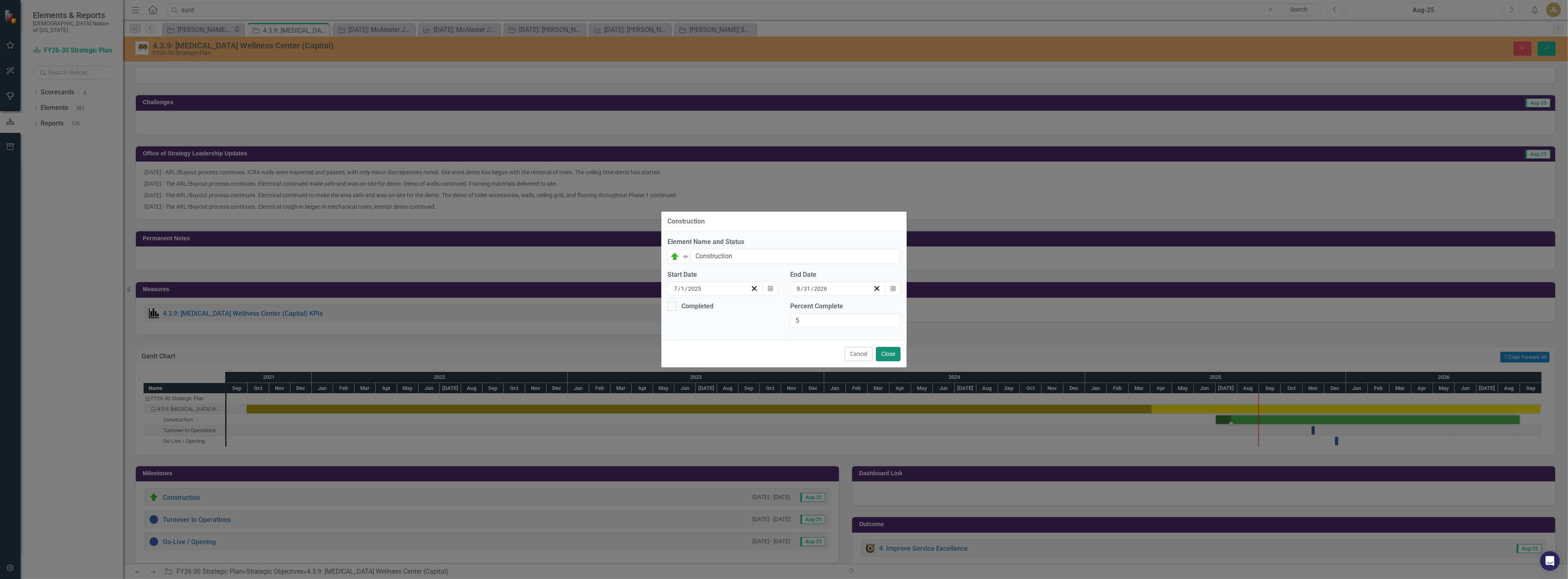
click at [886, 361] on button "Close" at bounding box center [888, 354] width 24 height 15
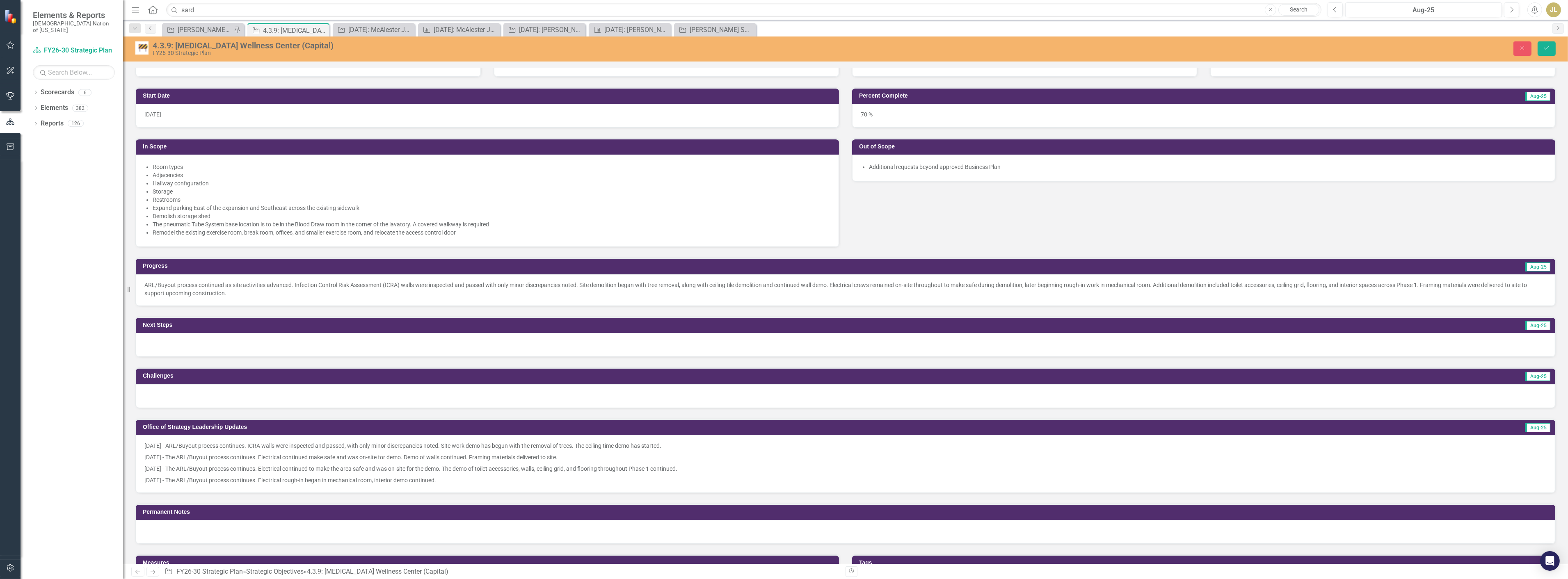
scroll to position [0, 0]
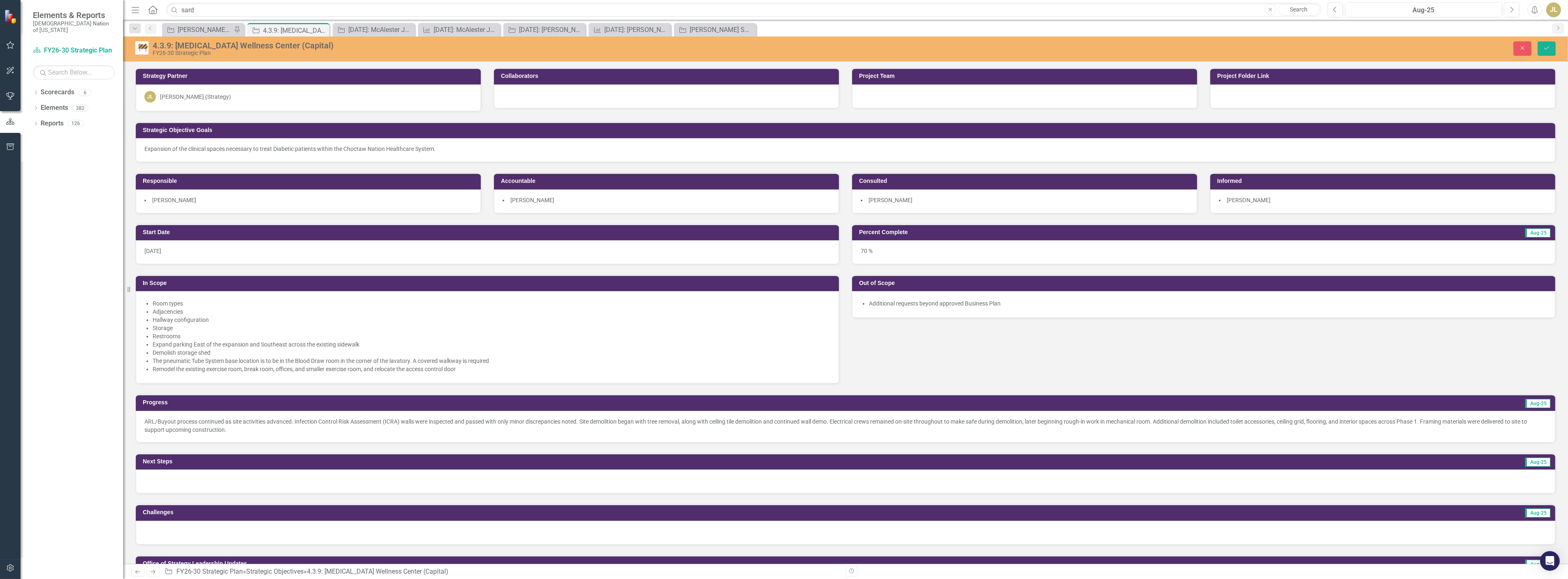
scroll to position [410, 0]
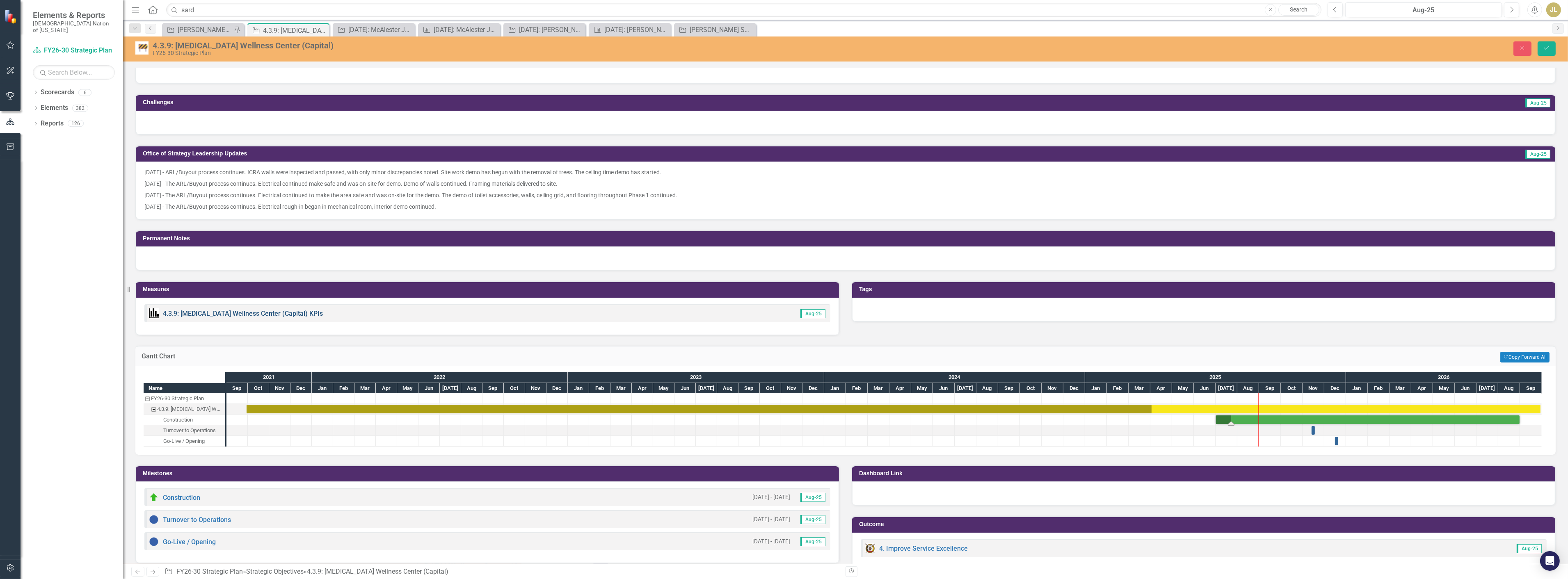
click at [255, 312] on link "4.3.9: [MEDICAL_DATA] Wellness Center (Capital) KPIs" at bounding box center [243, 313] width 160 height 8
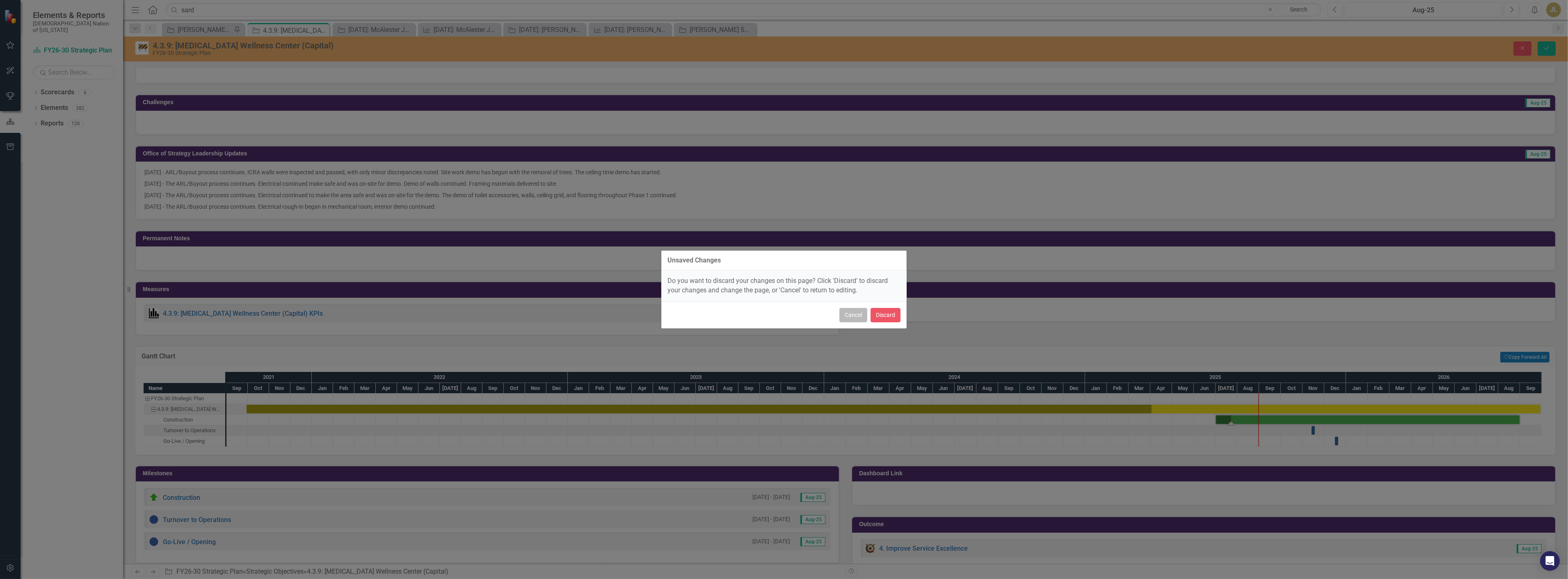
click at [852, 316] on button "Cancel" at bounding box center [853, 315] width 28 height 15
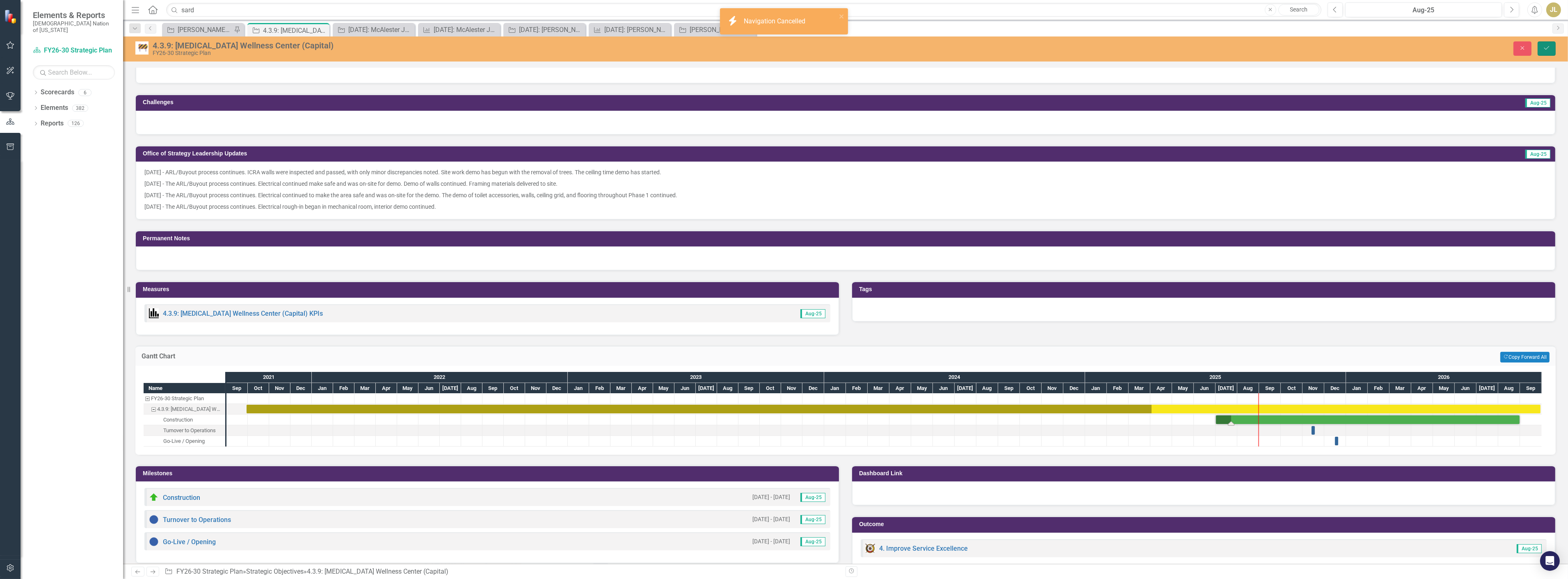
click at [1553, 55] on button "Save" at bounding box center [1547, 49] width 18 height 15
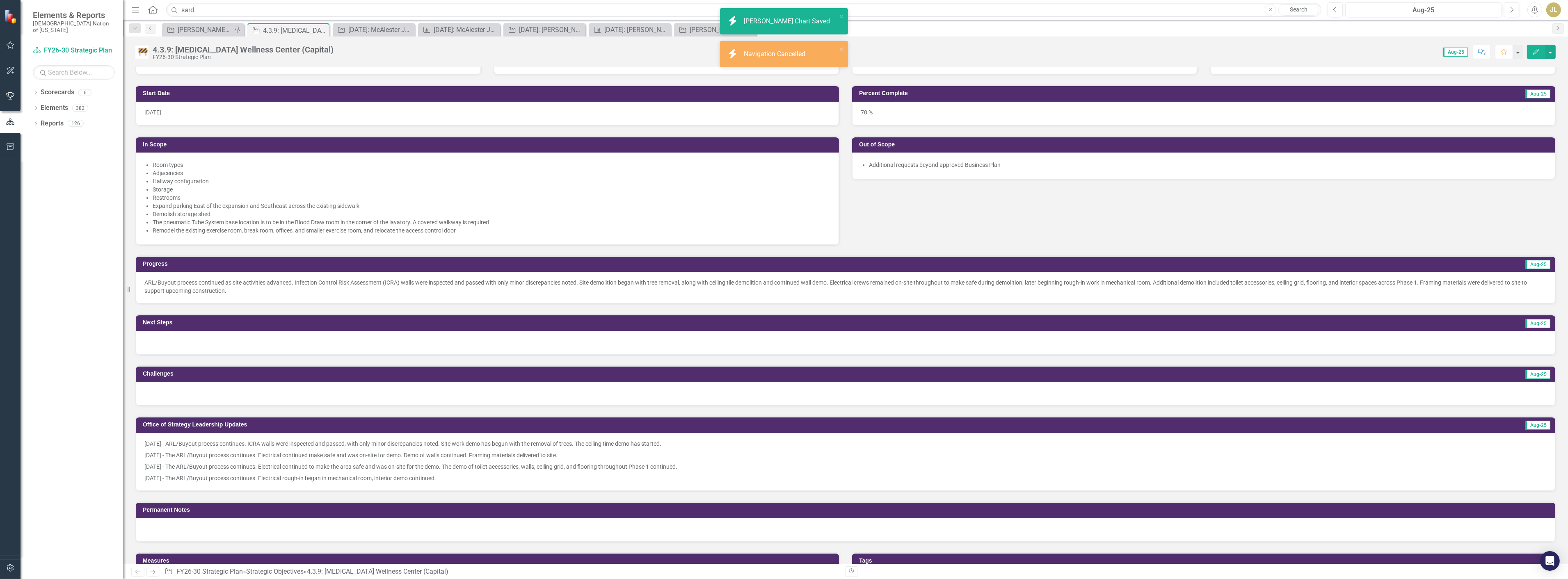
scroll to position [182, 0]
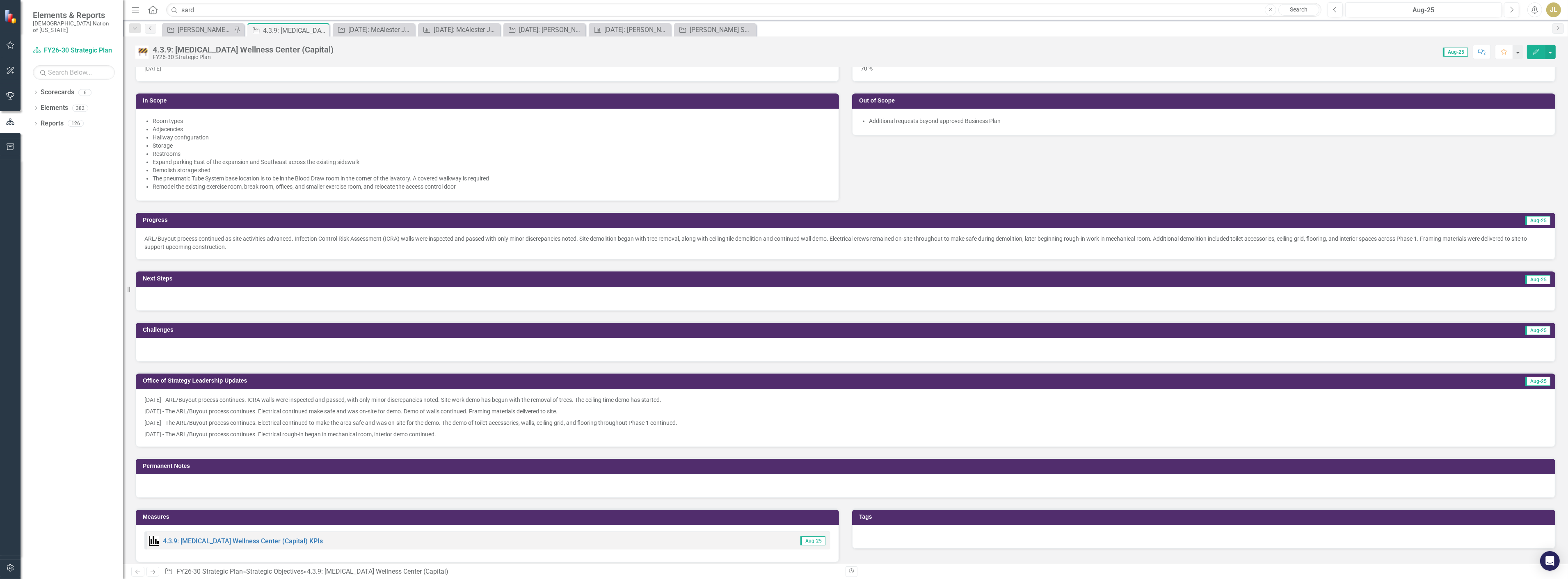
click at [167, 300] on div at bounding box center [845, 299] width 1419 height 24
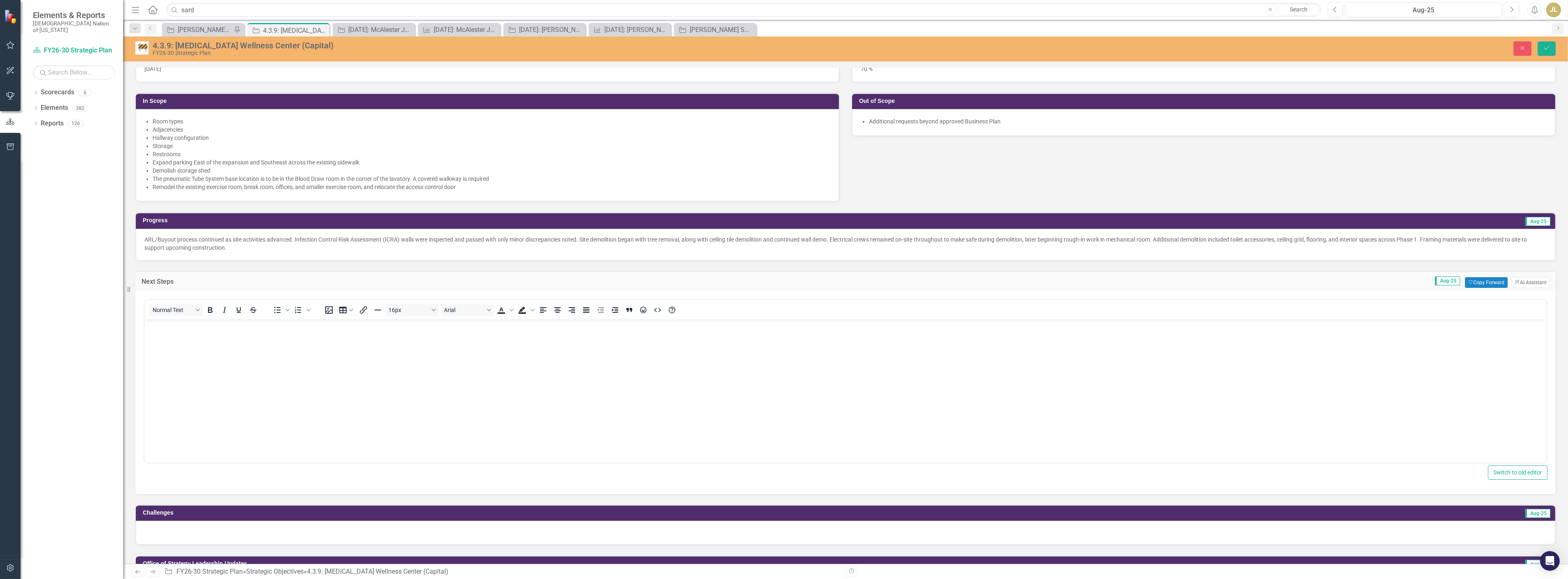
scroll to position [0, 0]
click at [188, 358] on body "Rich Text Area. Press ALT-0 for help." at bounding box center [845, 380] width 1402 height 123
click at [1539, 44] on button "Save" at bounding box center [1547, 49] width 18 height 15
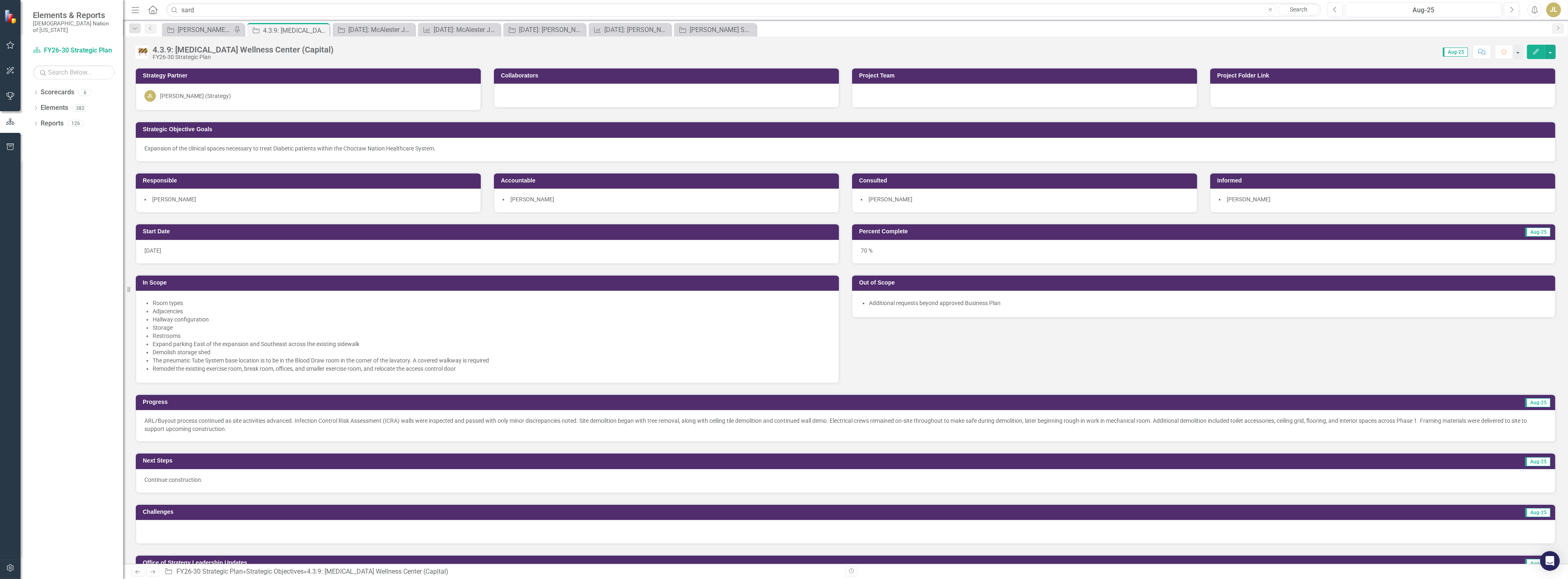
scroll to position [227, 0]
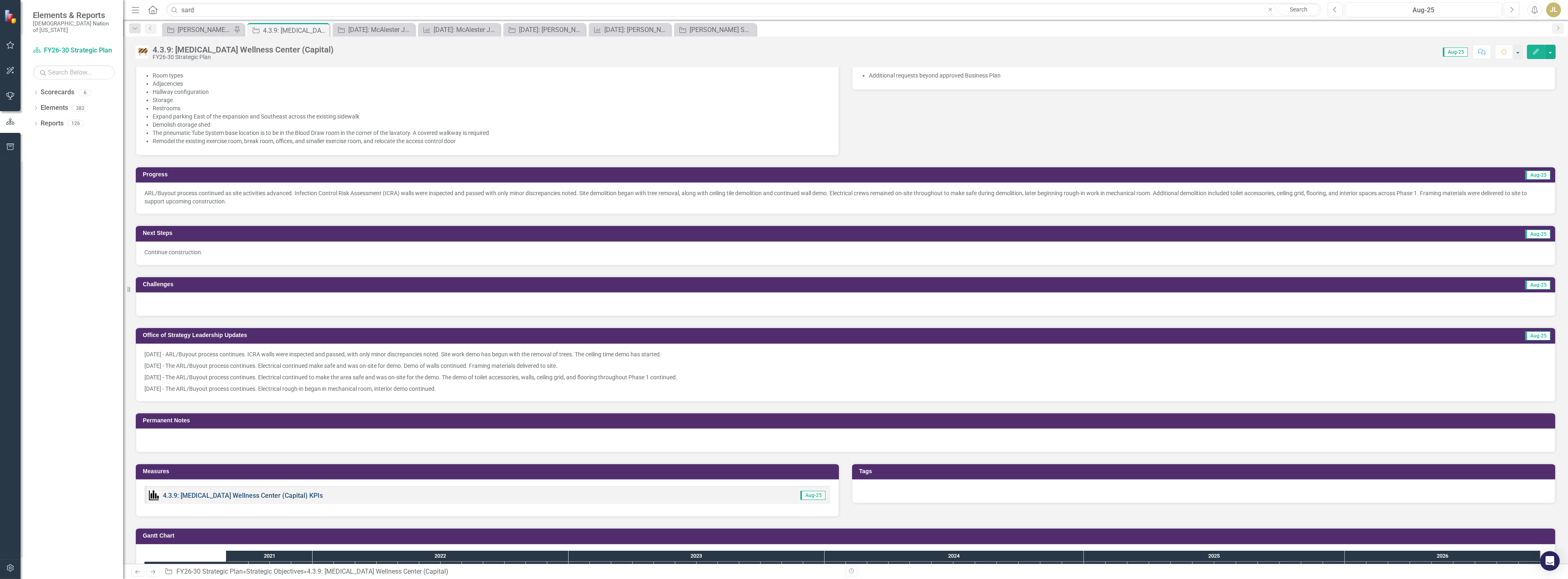
click at [280, 491] on link "4.3.9: [MEDICAL_DATA] Wellness Center (Capital) KPIs" at bounding box center [243, 495] width 160 height 8
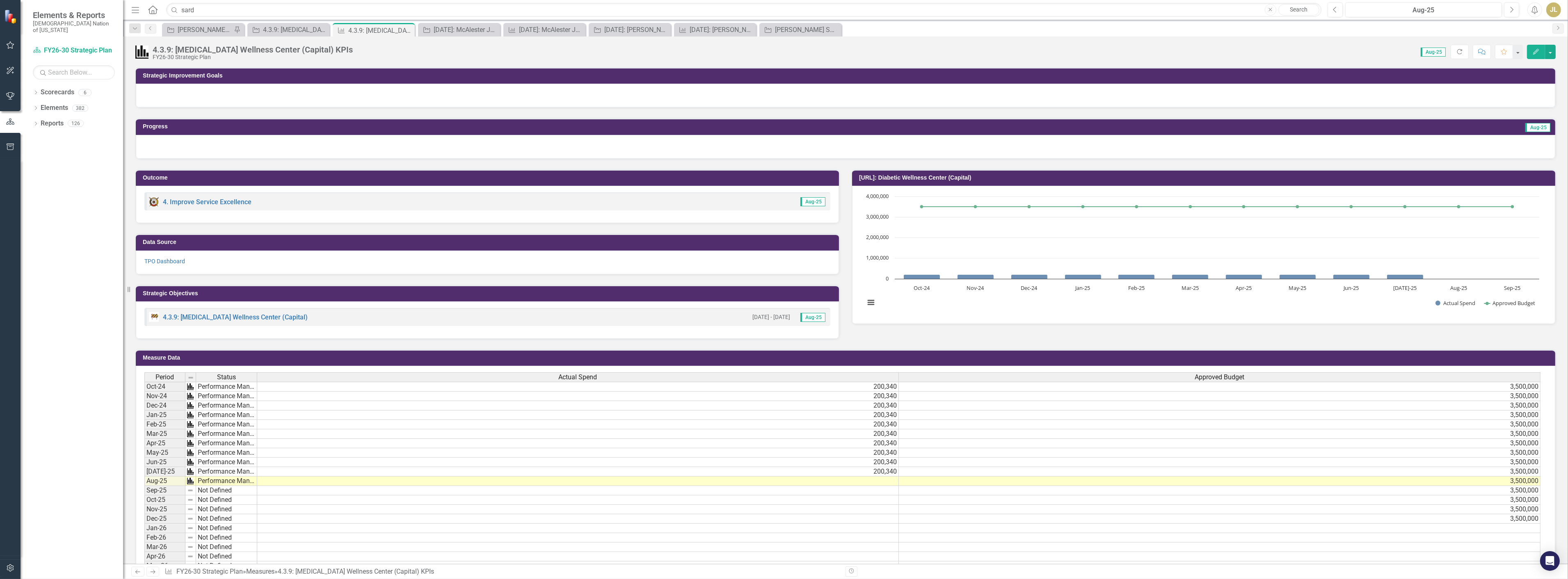
click at [881, 479] on td at bounding box center [578, 481] width 642 height 10
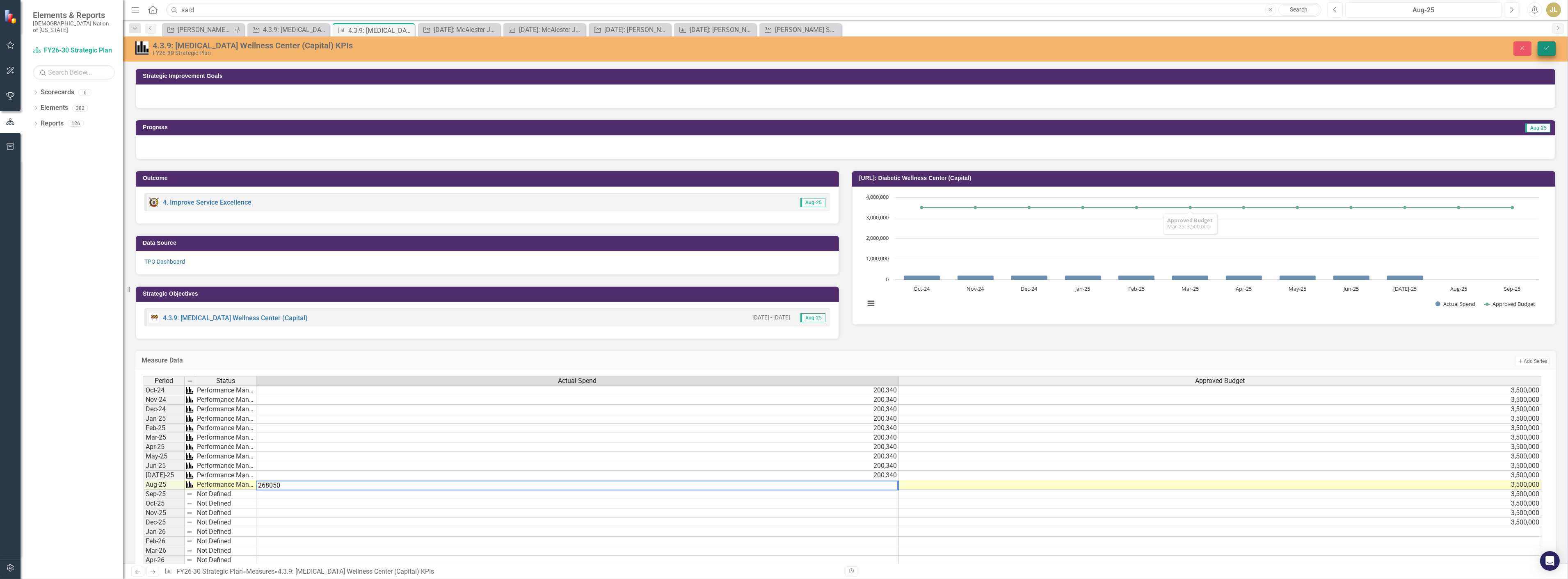
type textarea "268050"
click at [1550, 47] on icon "Save" at bounding box center [1547, 47] width 7 height 5
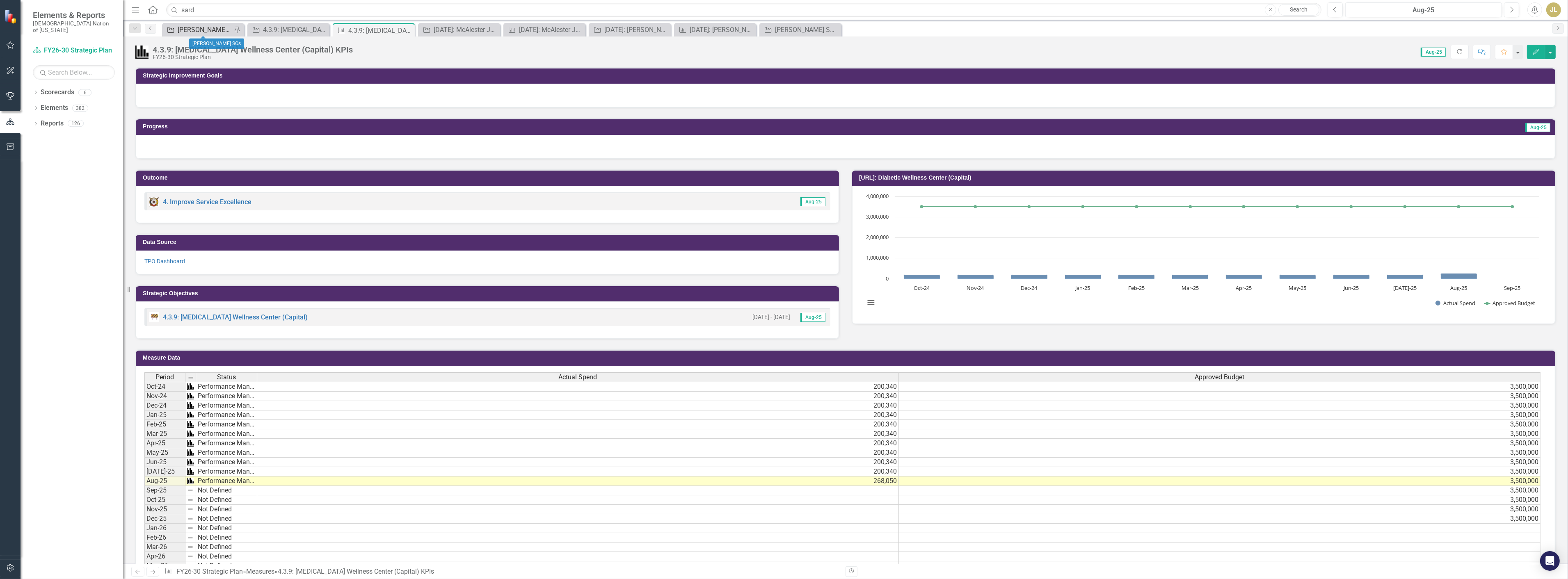
click at [203, 32] on div "[PERSON_NAME] SOs" at bounding box center [205, 29] width 54 height 10
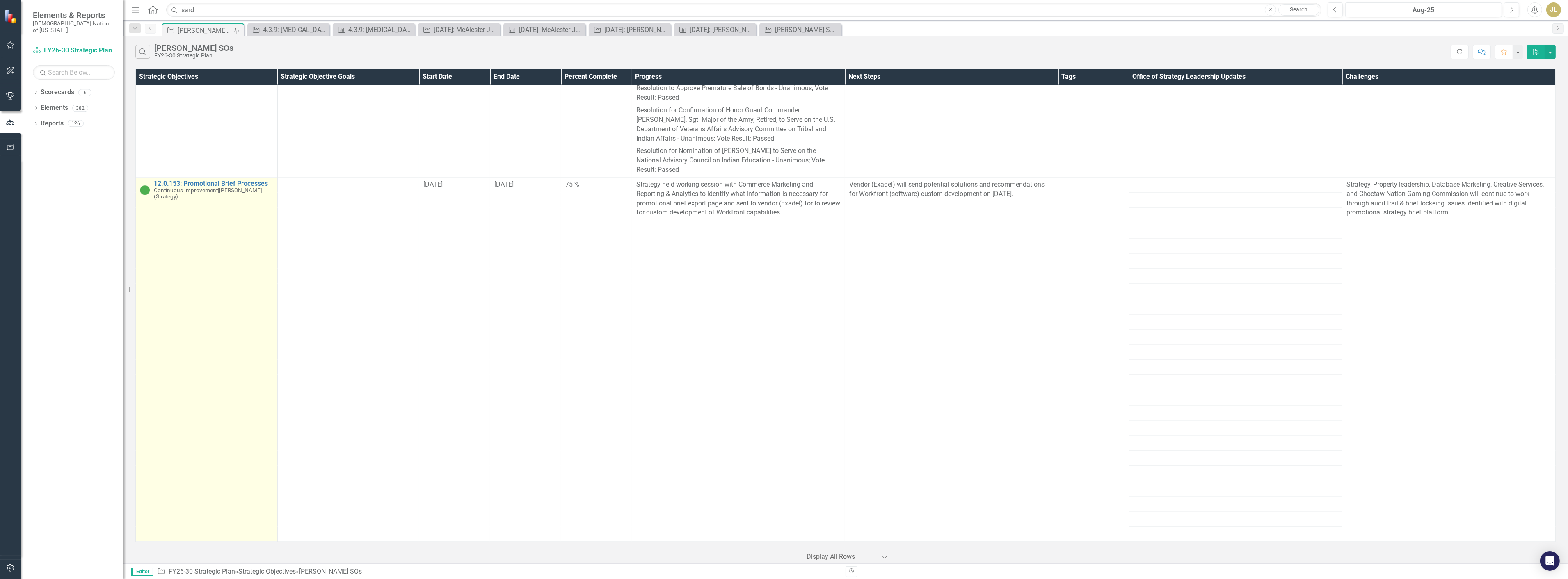
scroll to position [3371, 0]
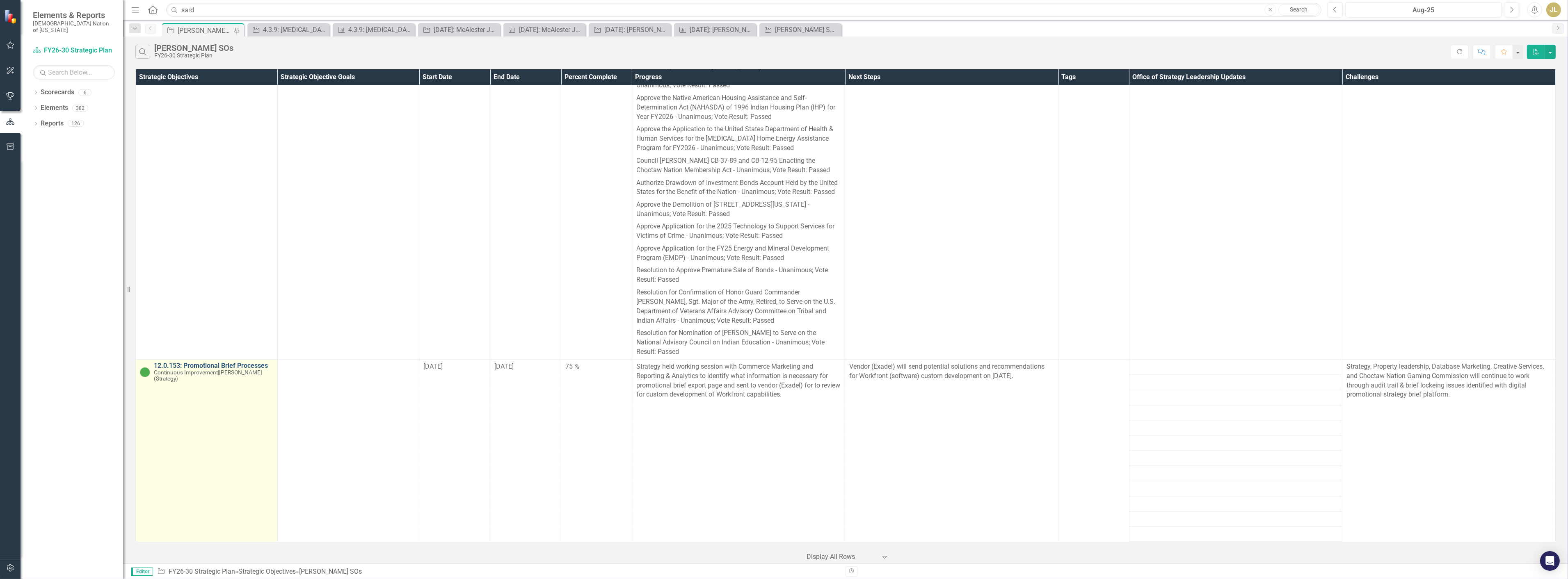
click at [223, 362] on link "12.0.153: Promotional Brief Processes" at bounding box center [214, 366] width 119 height 7
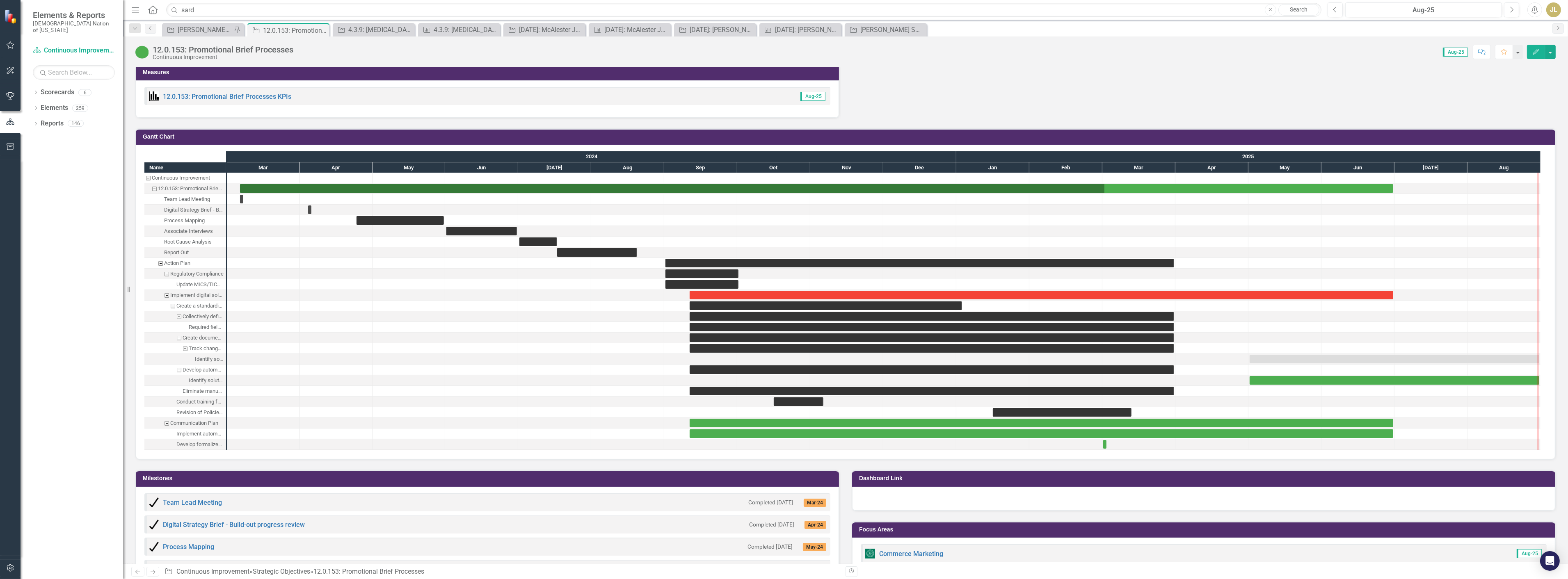
scroll to position [774, 0]
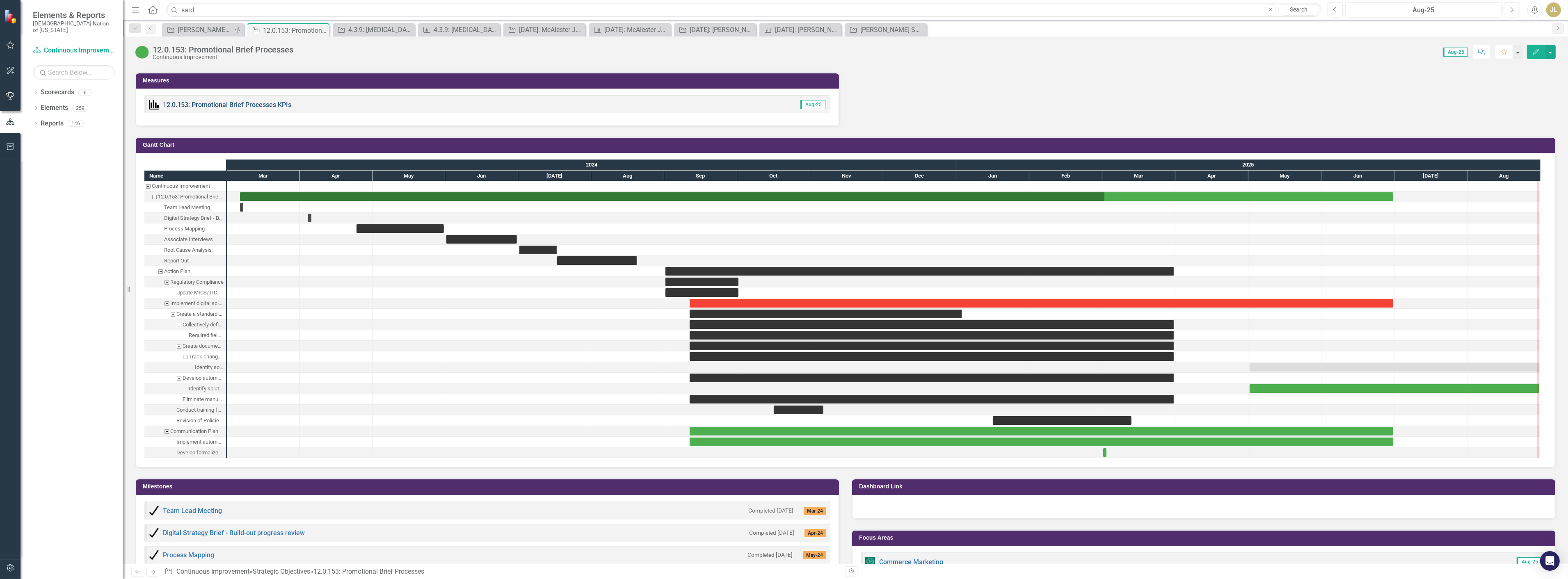
click at [246, 104] on link "12.0.153: Promotional Brief Processes KPIs" at bounding box center [227, 105] width 128 height 8
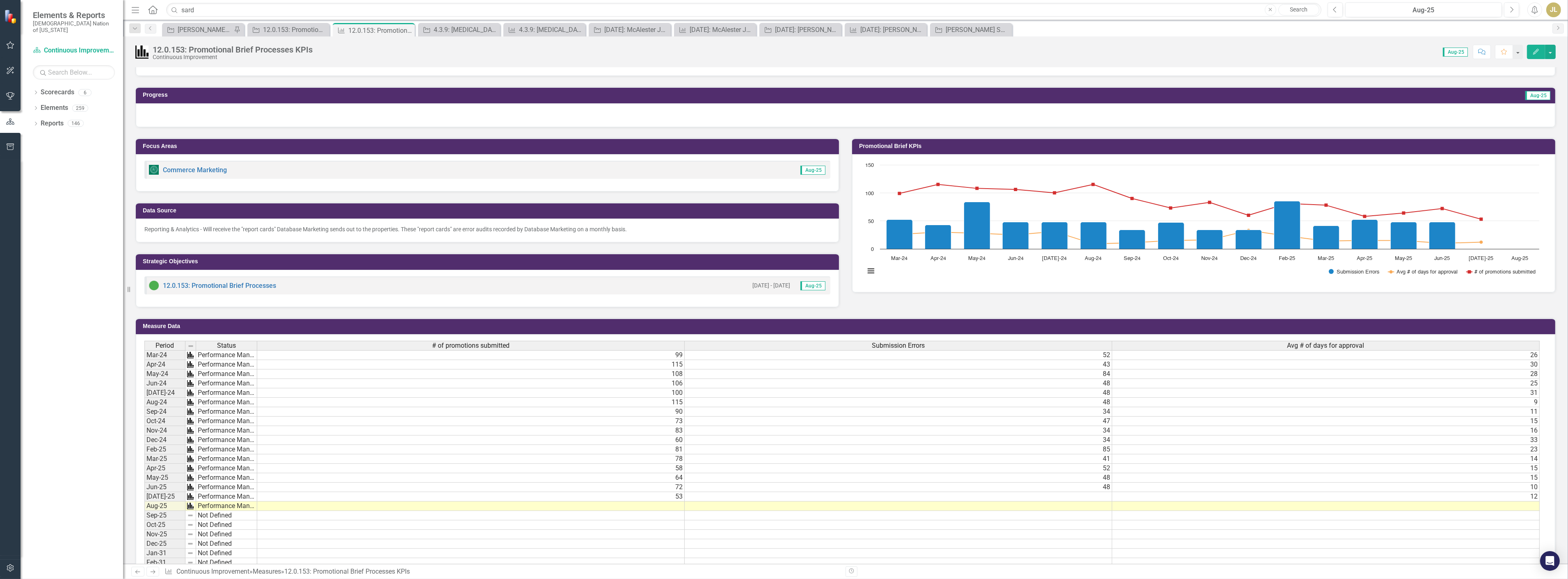
scroll to position [91, 0]
click at [1052, 494] on td at bounding box center [898, 496] width 427 height 10
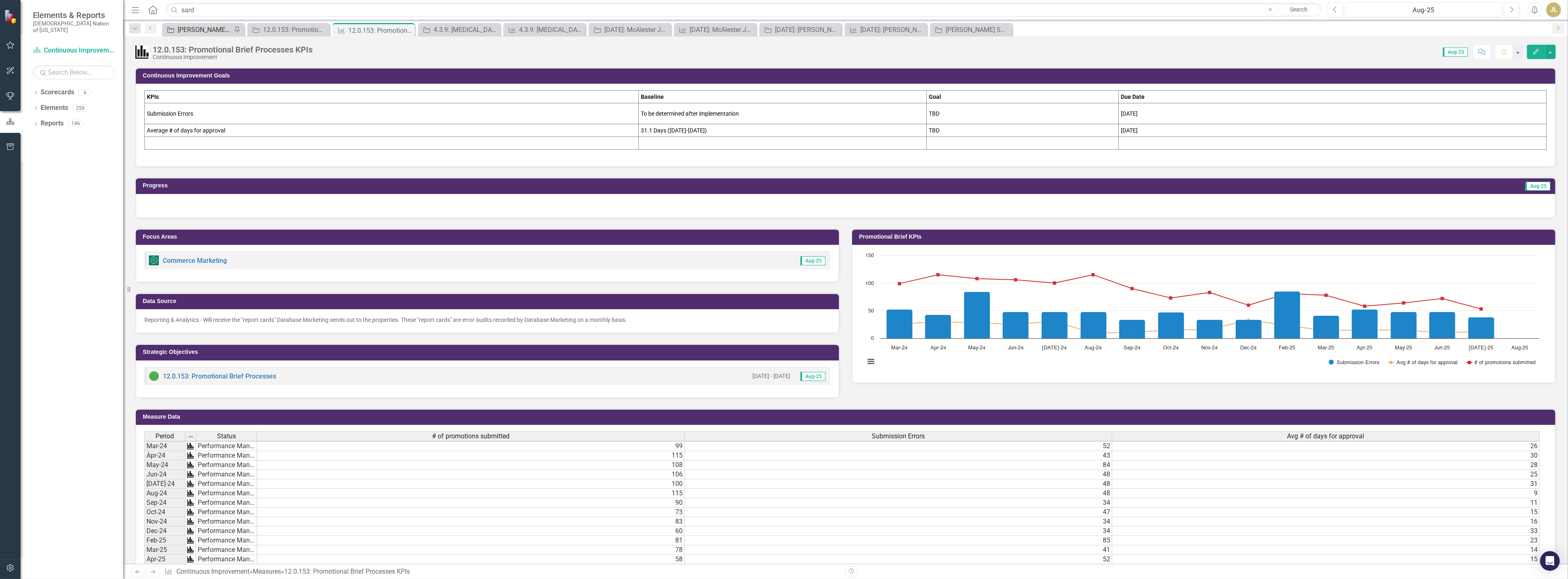
click at [205, 31] on div "[PERSON_NAME] SOs" at bounding box center [205, 29] width 54 height 10
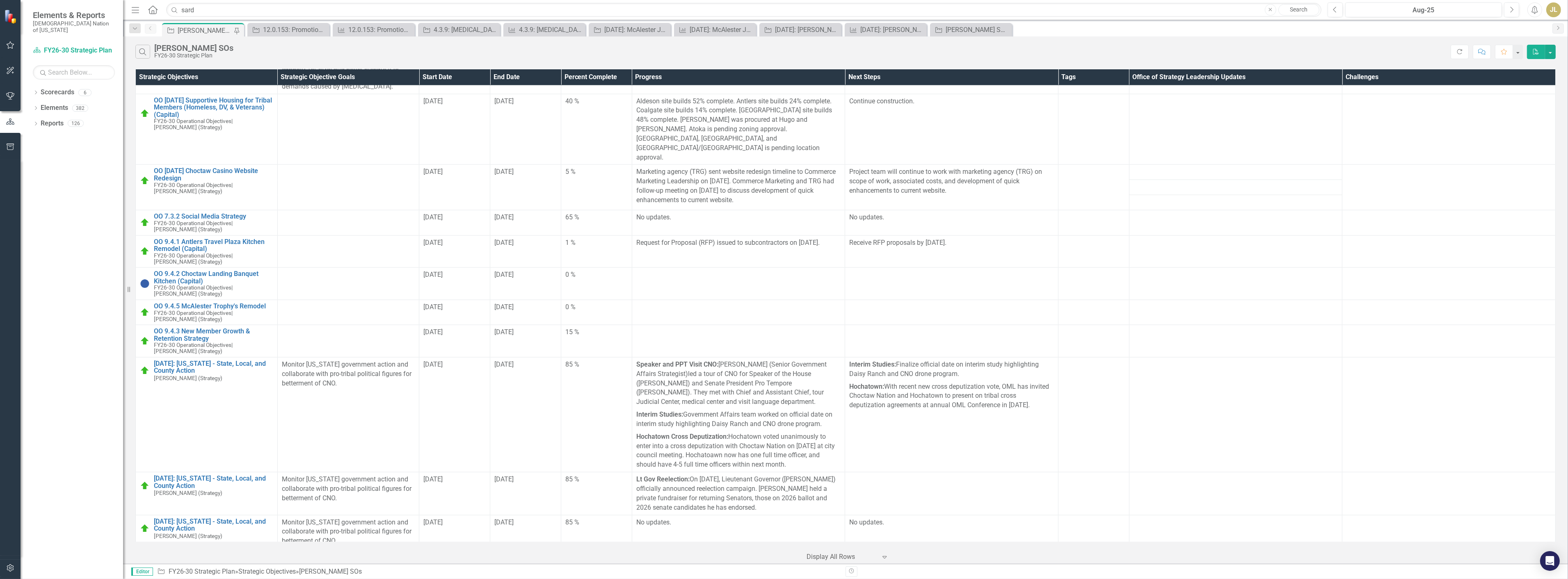
scroll to position [2778, 0]
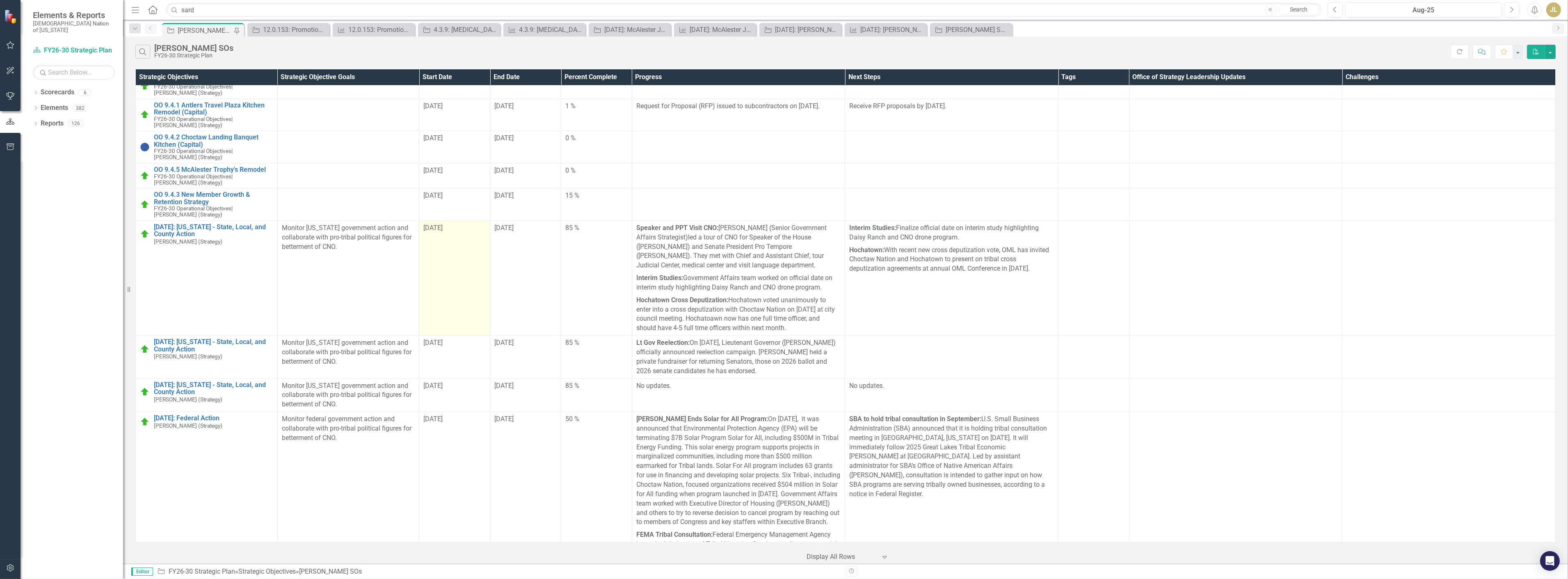
scroll to position [4206, 0]
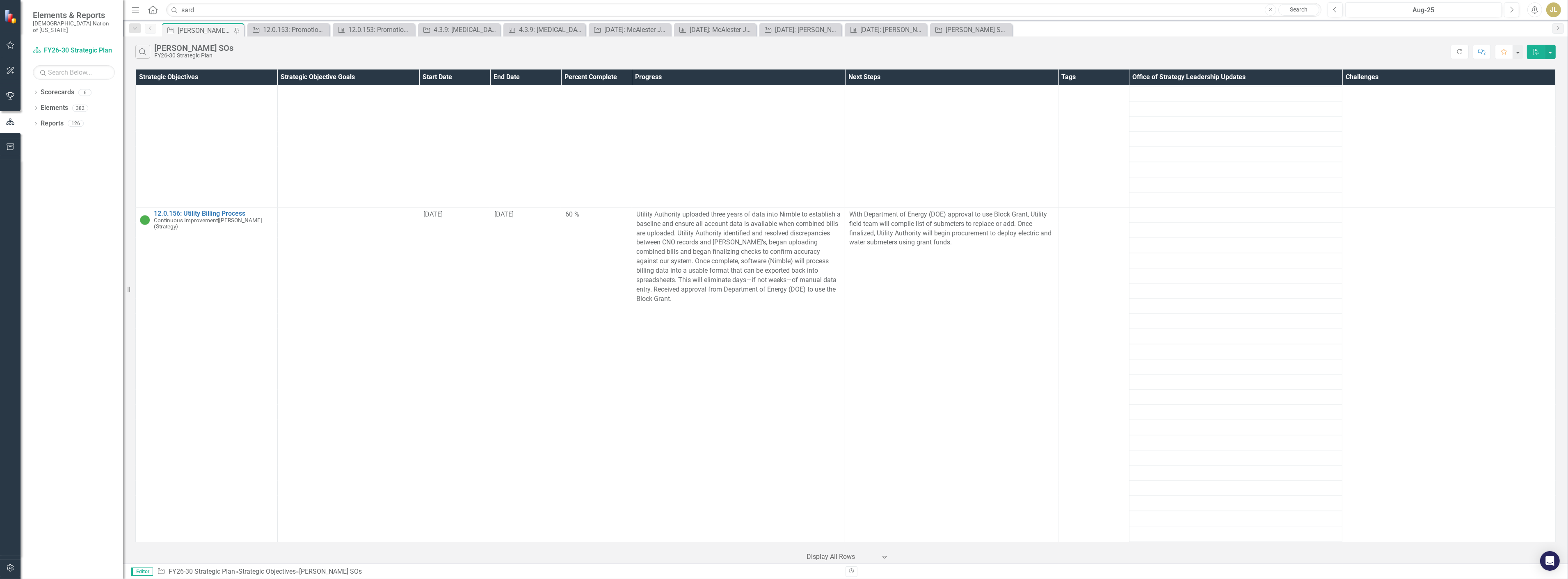
scroll to position [3978, 0]
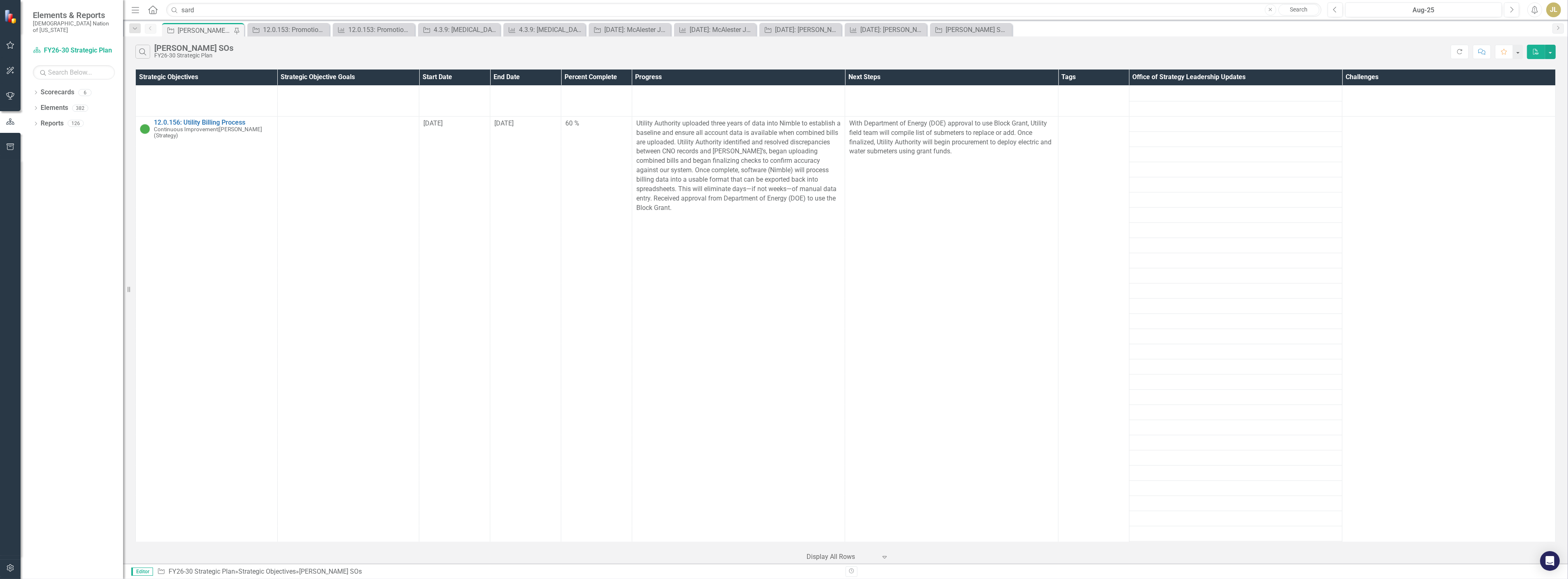
click at [1073, 40] on div "Search Josh SOs FY26-30 Strategic Plan Refresh Comment Favorite PDF" at bounding box center [845, 50] width 1445 height 27
click at [200, 12] on input "sard" at bounding box center [744, 10] width 1155 height 15
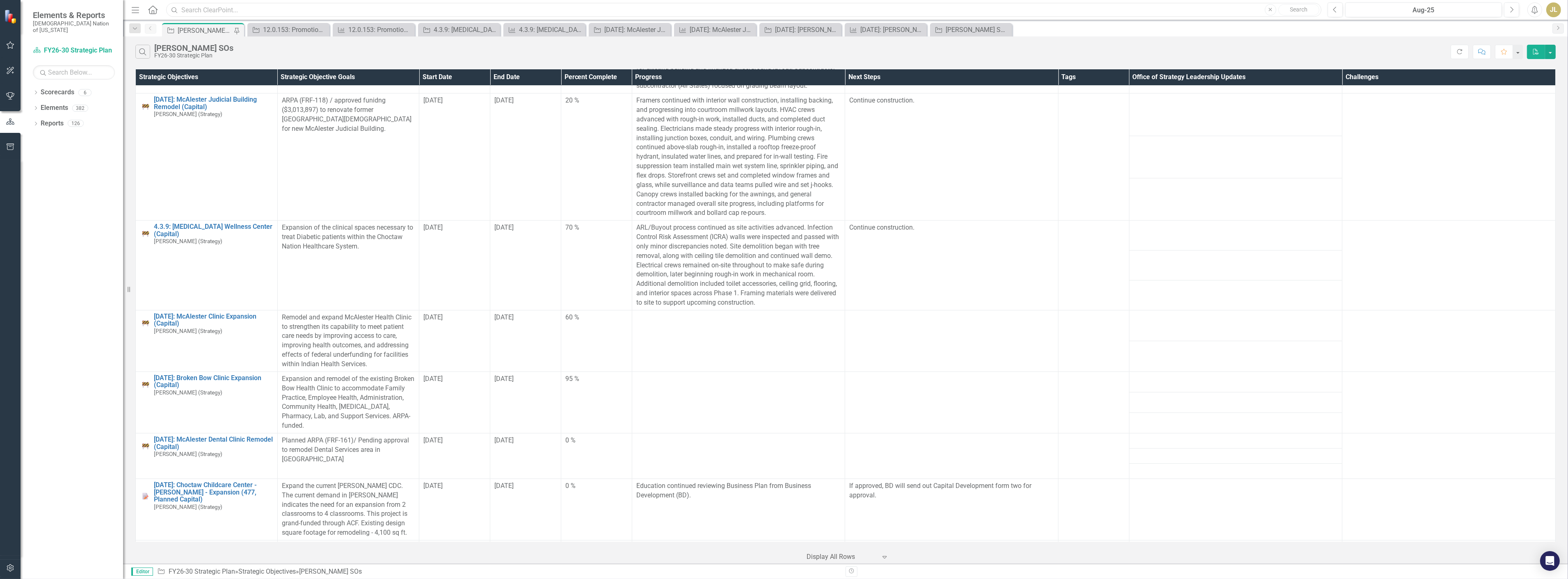
scroll to position [380, 0]
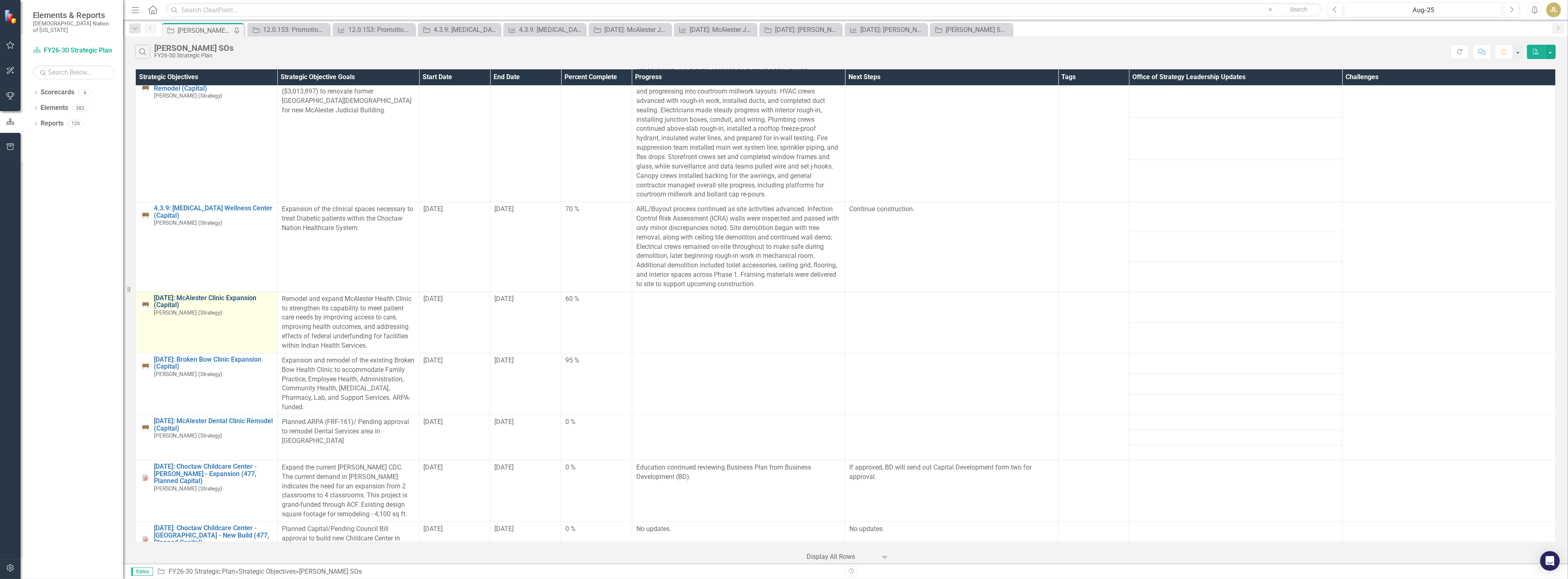
click at [234, 297] on link "[DATE]: McAlester Clinic Expansion (Capital)" at bounding box center [214, 302] width 119 height 15
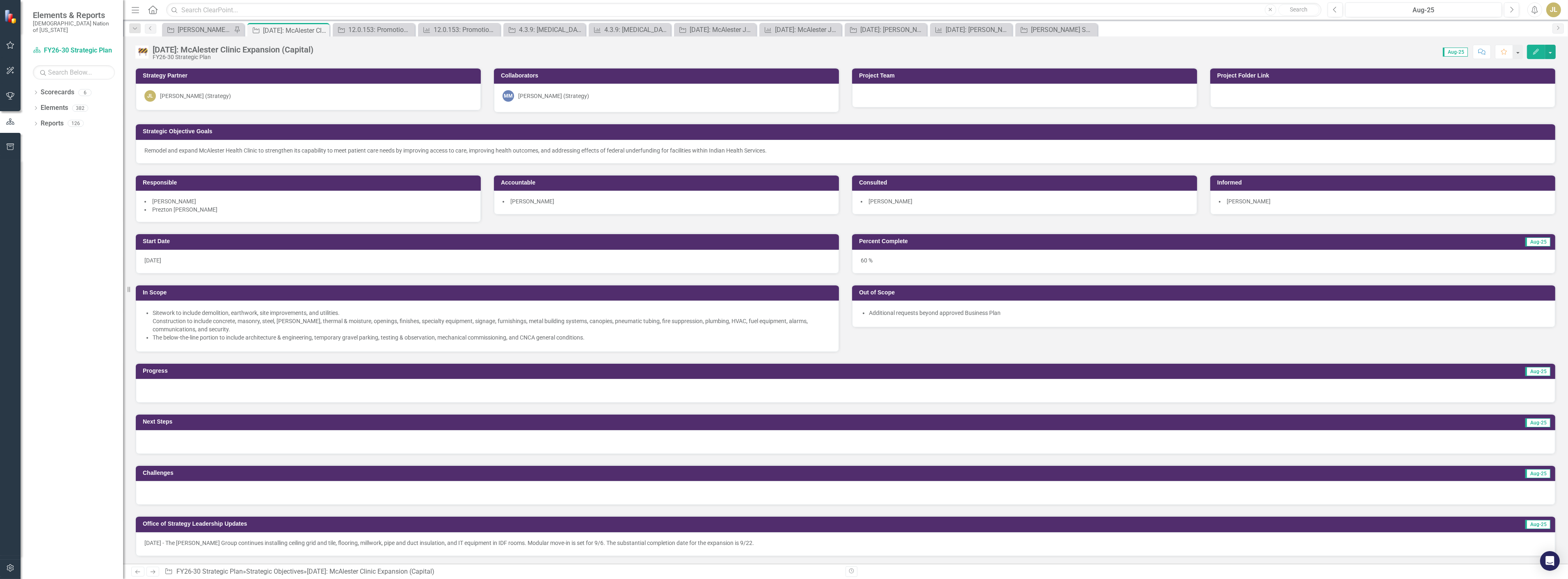
scroll to position [319, 0]
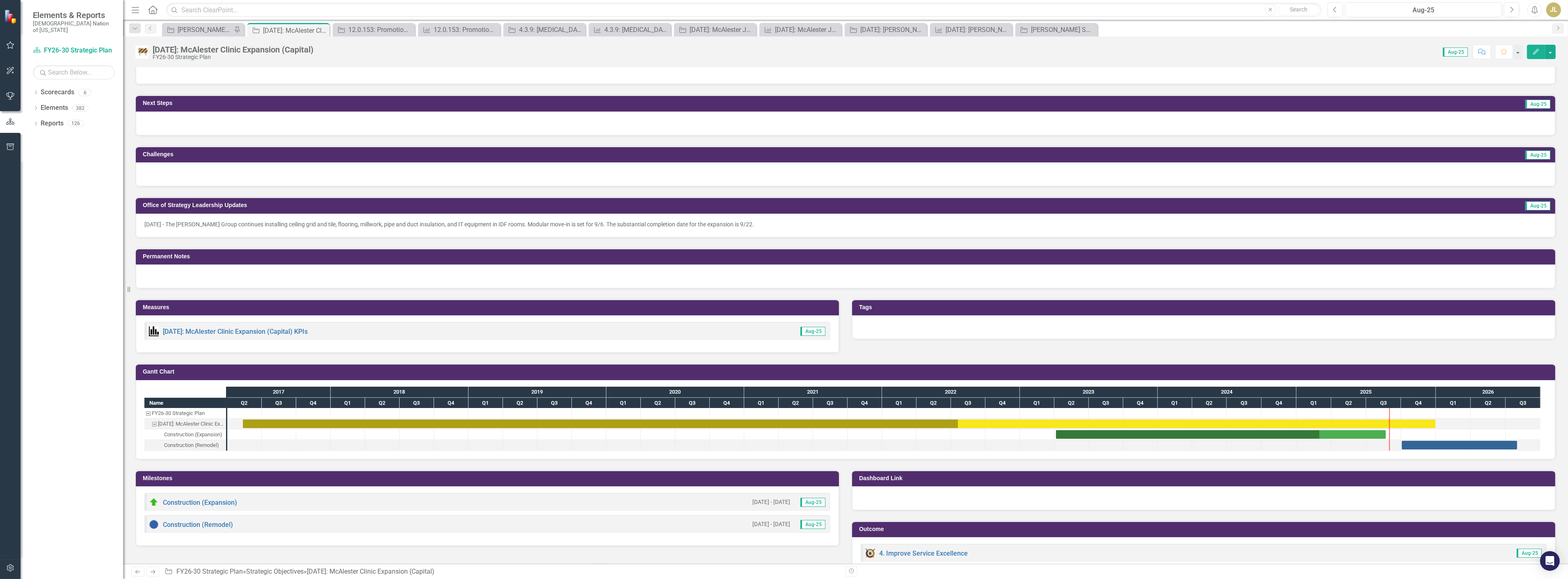
click at [166, 226] on div "[DATE] - The [PERSON_NAME] Group continues installing ceiling grid and tile, fl…" at bounding box center [845, 225] width 1419 height 24
click at [166, 226] on div "8/20/25 - The Ross Group continues installing ceiling grid and tile, flooring, …" at bounding box center [845, 225] width 1419 height 24
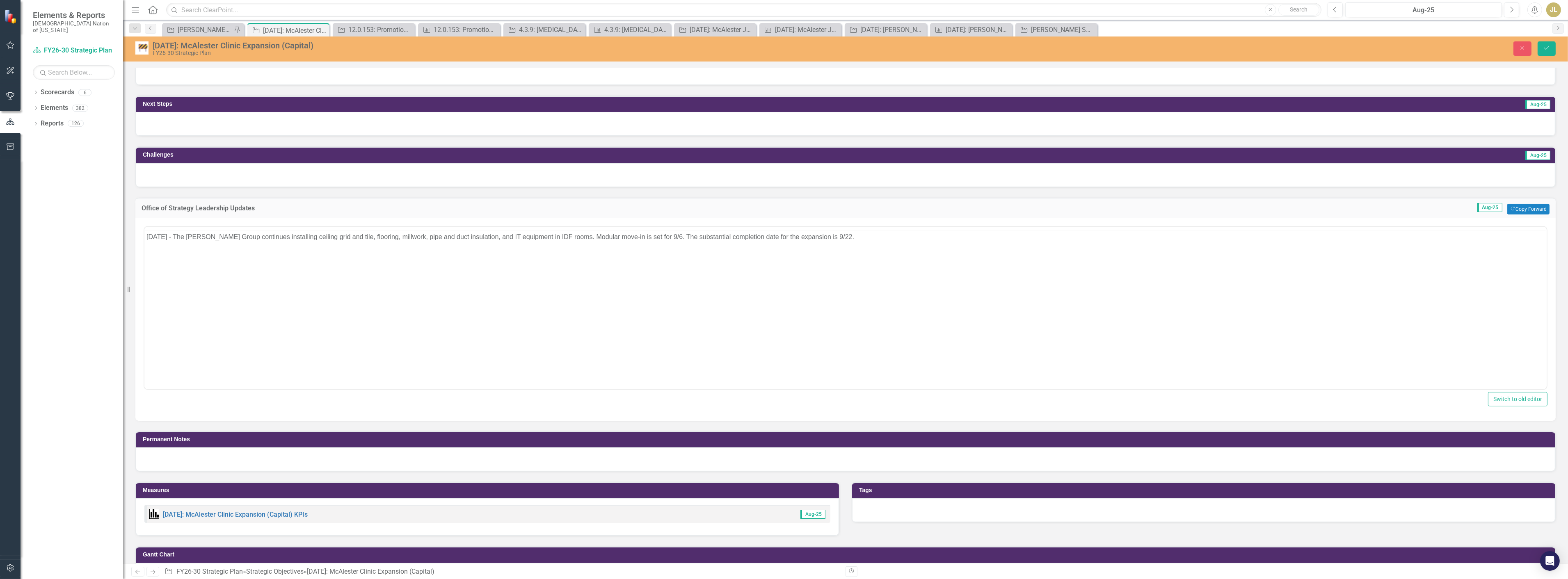
scroll to position [0, 0]
click at [147, 251] on p "8/20/25 - The Ross Group continues installing ceiling grid and tile, flooring, …" at bounding box center [845, 252] width 1398 height 10
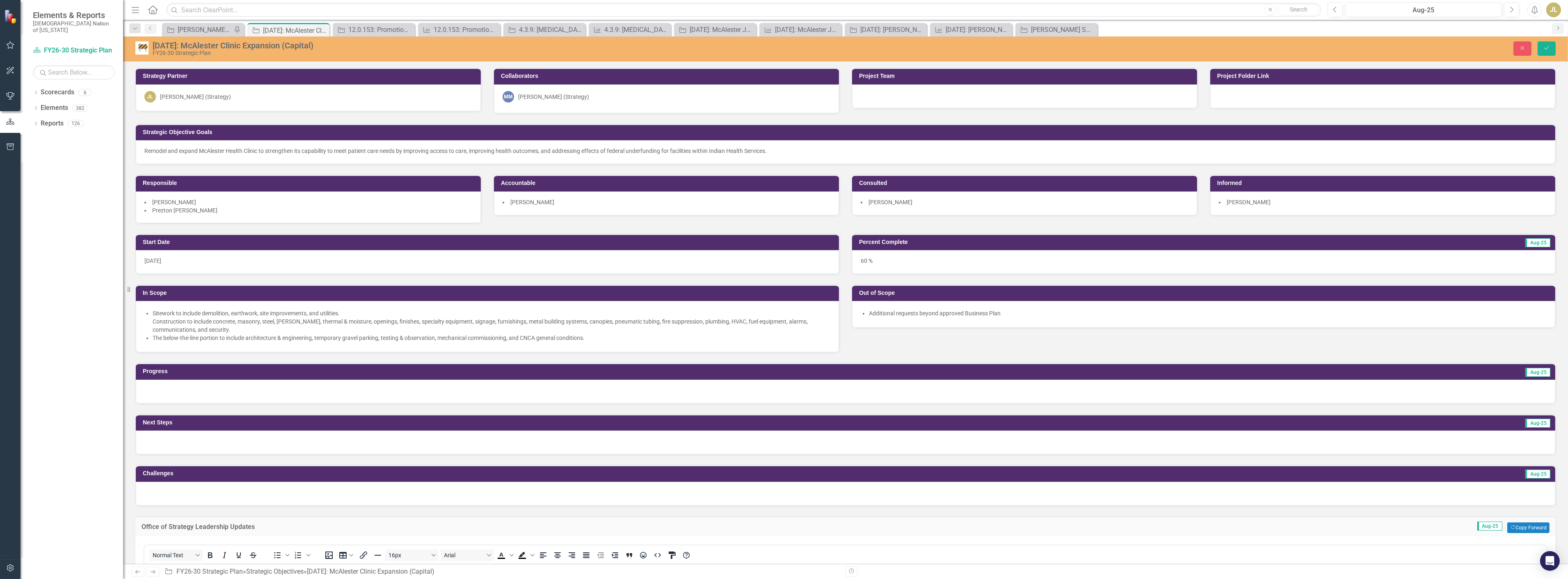
scroll to position [319, 0]
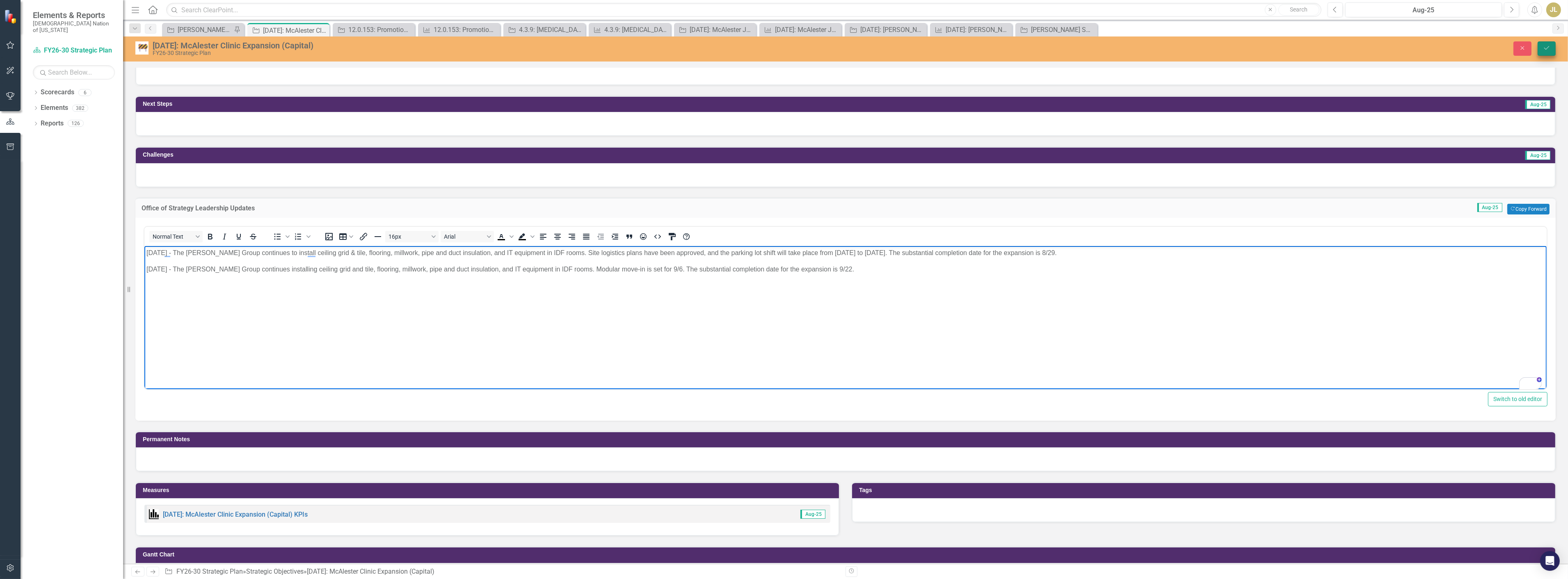
click at [1547, 48] on icon "Save" at bounding box center [1547, 47] width 7 height 5
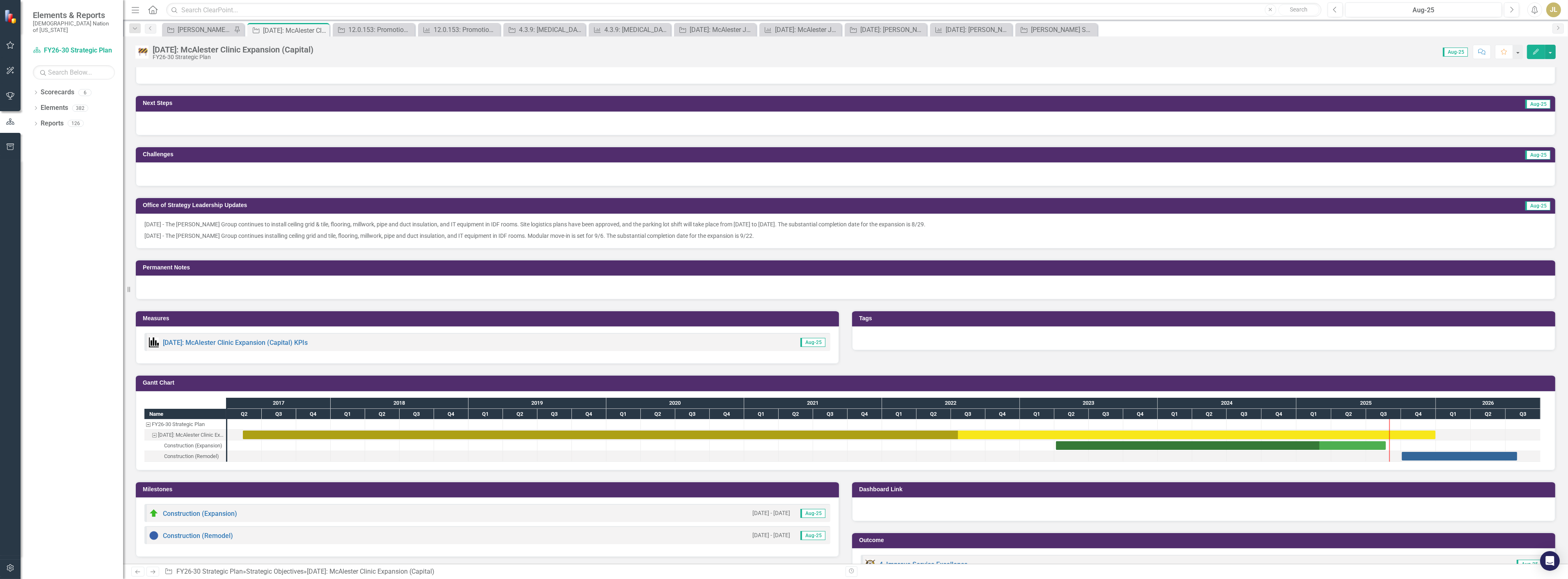
scroll to position [396, 0]
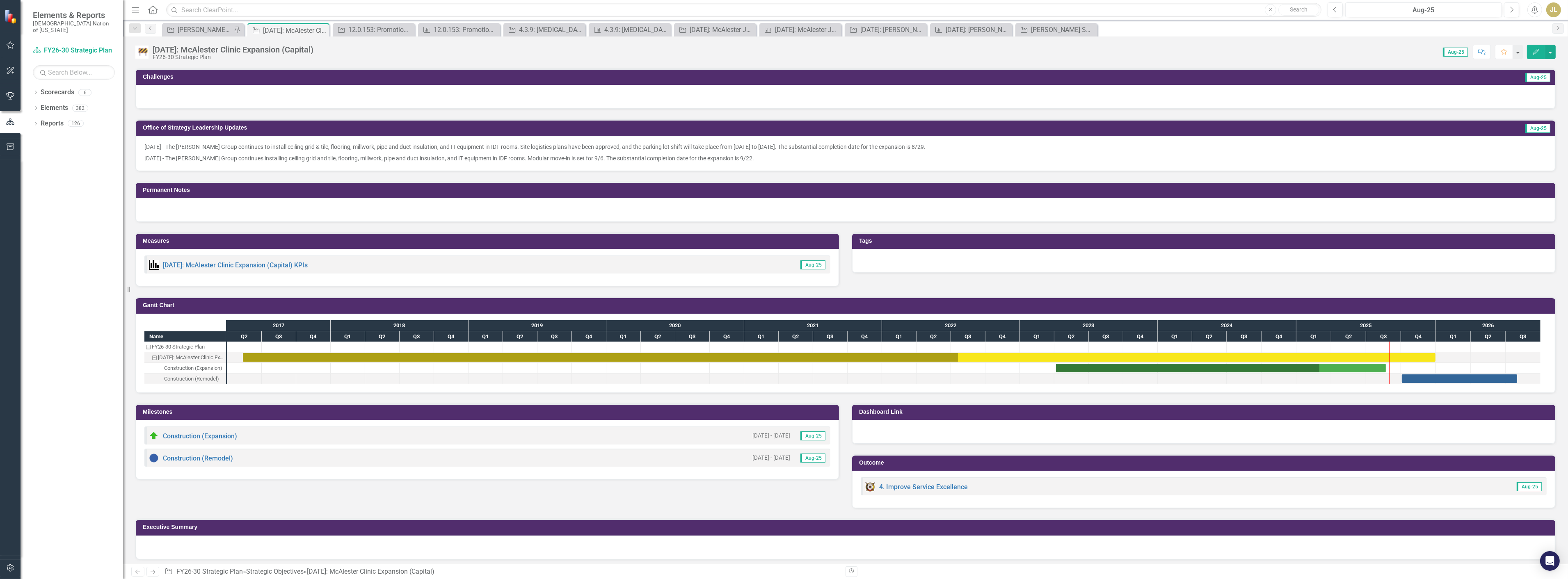
click at [929, 143] on p "[DATE] - The [PERSON_NAME] Group continues to install ceiling grid & tile, floo…" at bounding box center [845, 148] width 1402 height 10
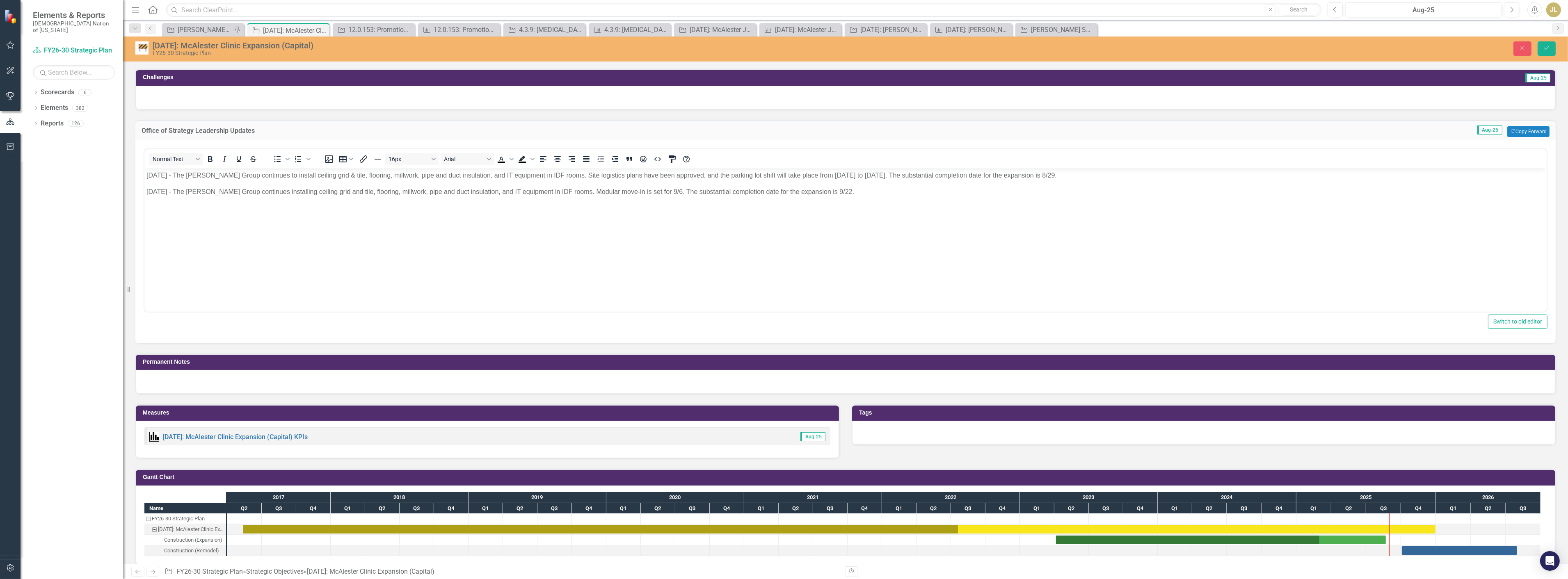
scroll to position [0, 0]
click at [1041, 180] on body "8/6/25 - The Ross Group continues to install ceiling grid & tile, flooring, mil…" at bounding box center [845, 229] width 1402 height 123
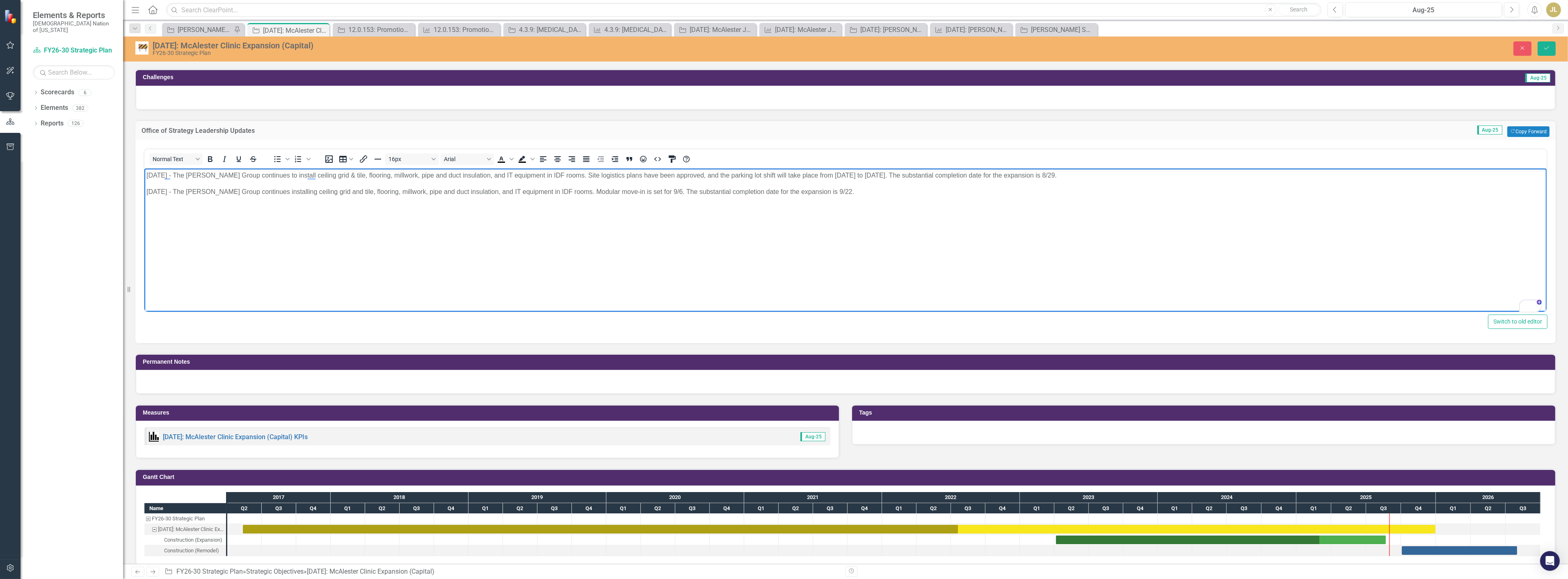
click at [1040, 174] on p "[DATE] - The [PERSON_NAME] Group continues to install ceiling grid & tile, floo…" at bounding box center [845, 175] width 1398 height 10
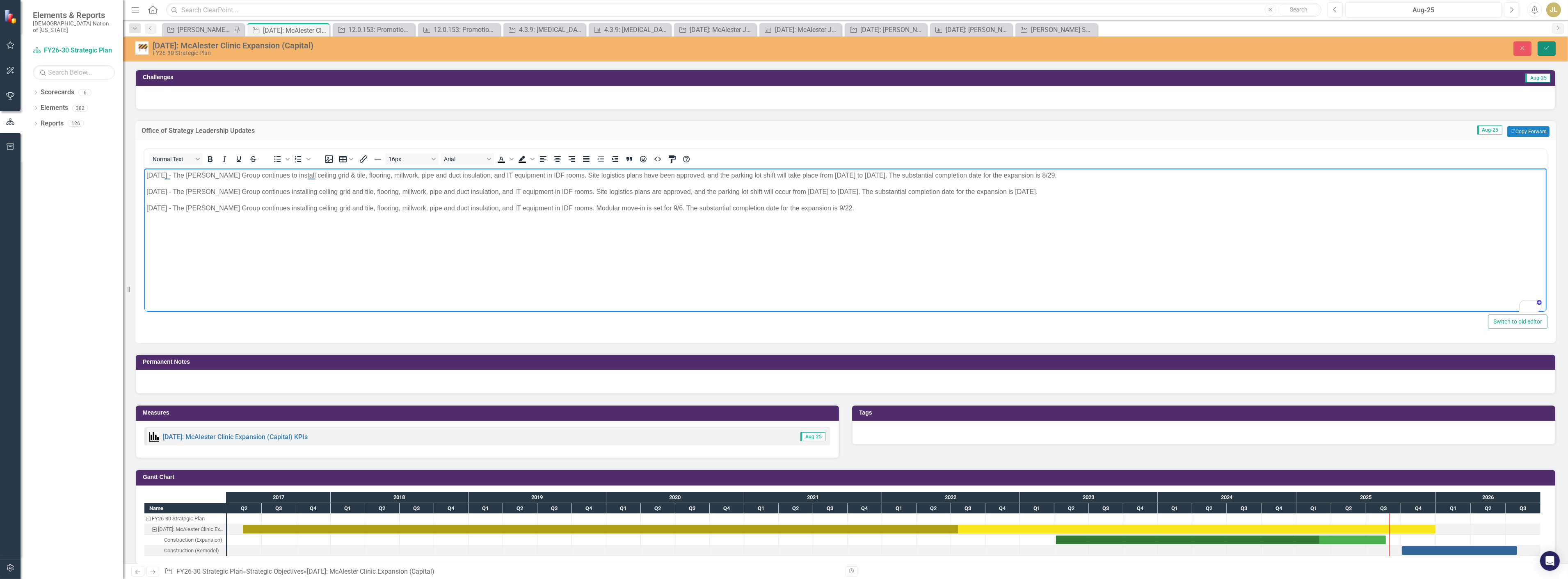
click at [1544, 45] on icon "Save" at bounding box center [1547, 47] width 7 height 5
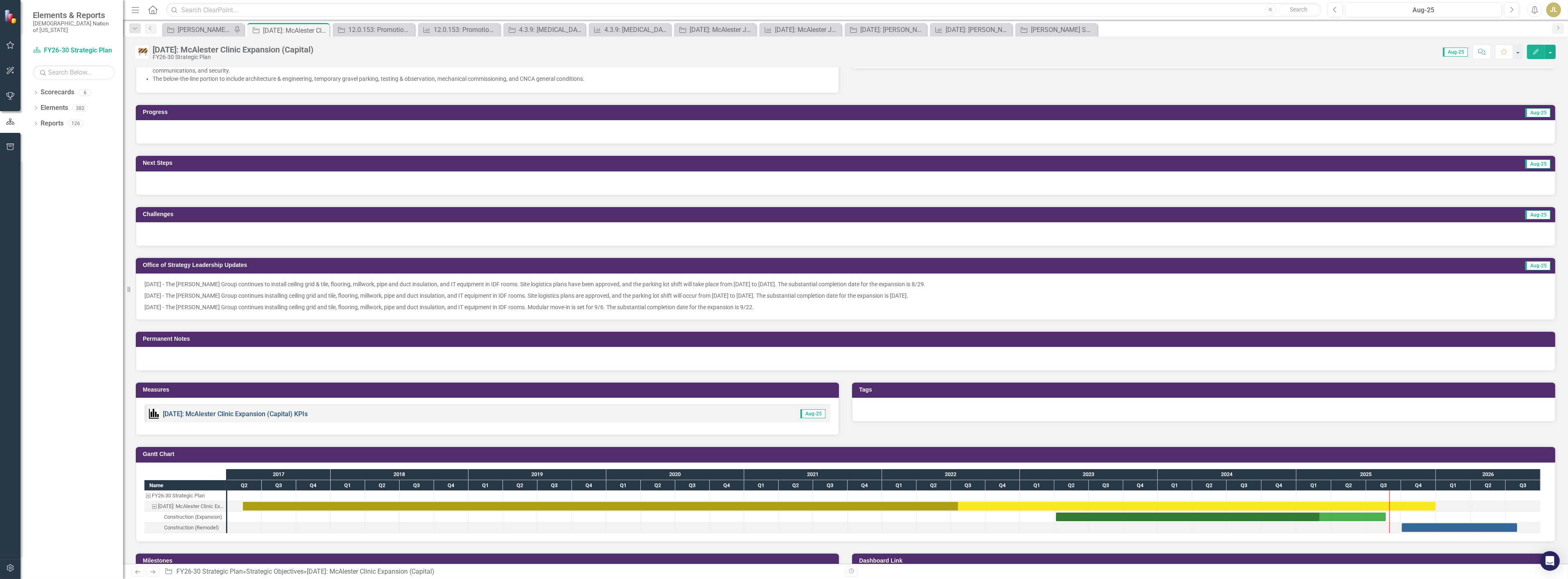
scroll to position [273, 0]
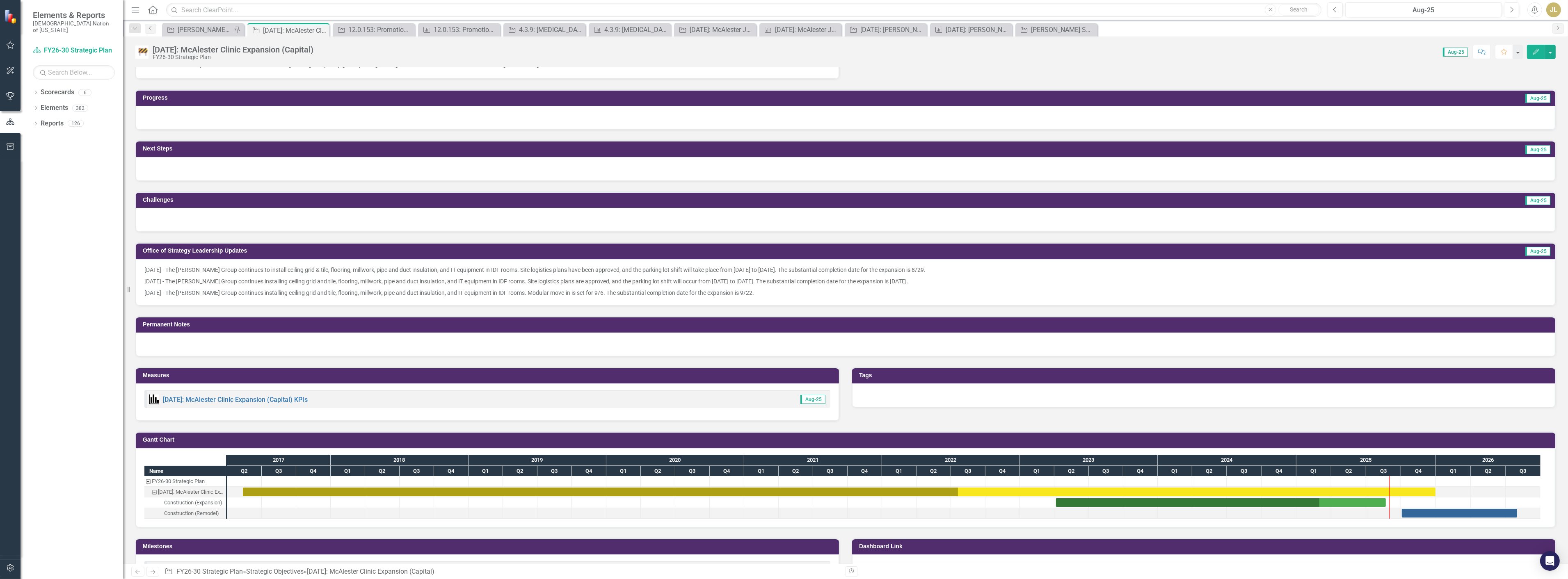
click at [877, 293] on p "[DATE] - The [PERSON_NAME] Group continues installing ceiling grid and tile, fl…" at bounding box center [845, 292] width 1402 height 10
click at [877, 293] on p "8/20/25 - The Ross Group continues installing ceiling grid and tile, flooring, …" at bounding box center [845, 292] width 1402 height 10
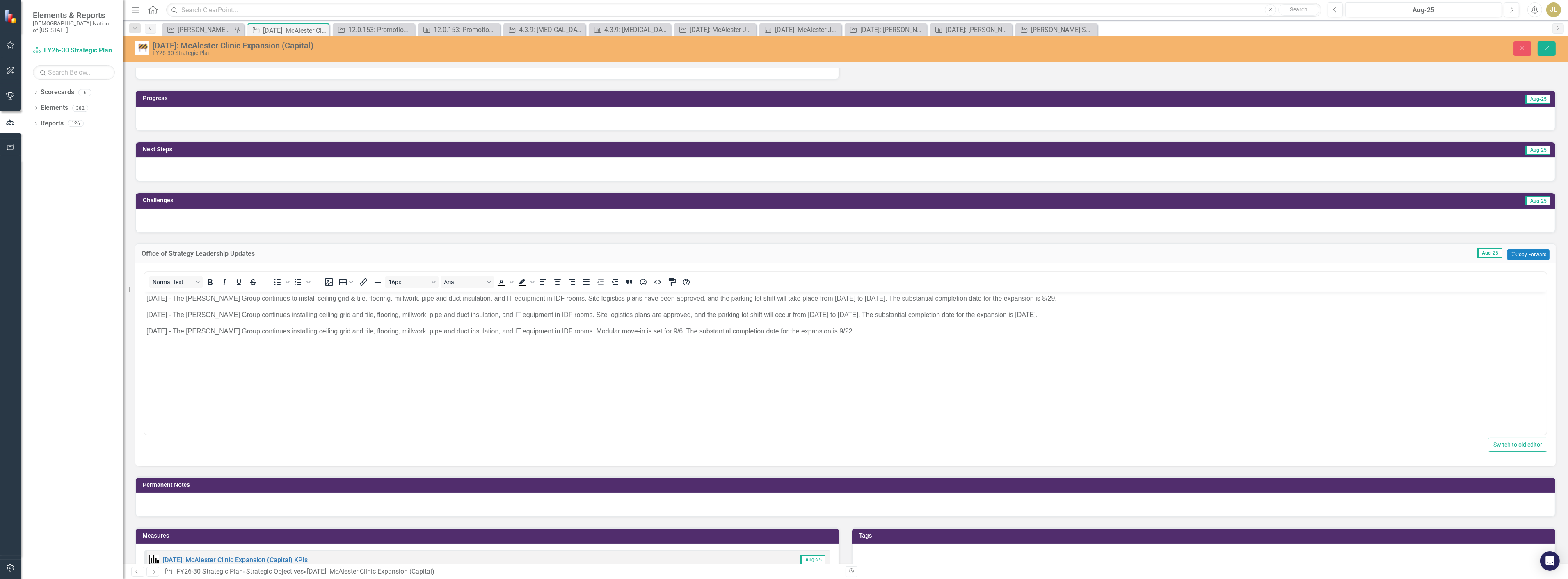
scroll to position [0, 0]
click at [852, 327] on p "8/20/25 - The Ross Group continues installing ceiling grid and tile, flooring, …" at bounding box center [845, 331] width 1398 height 10
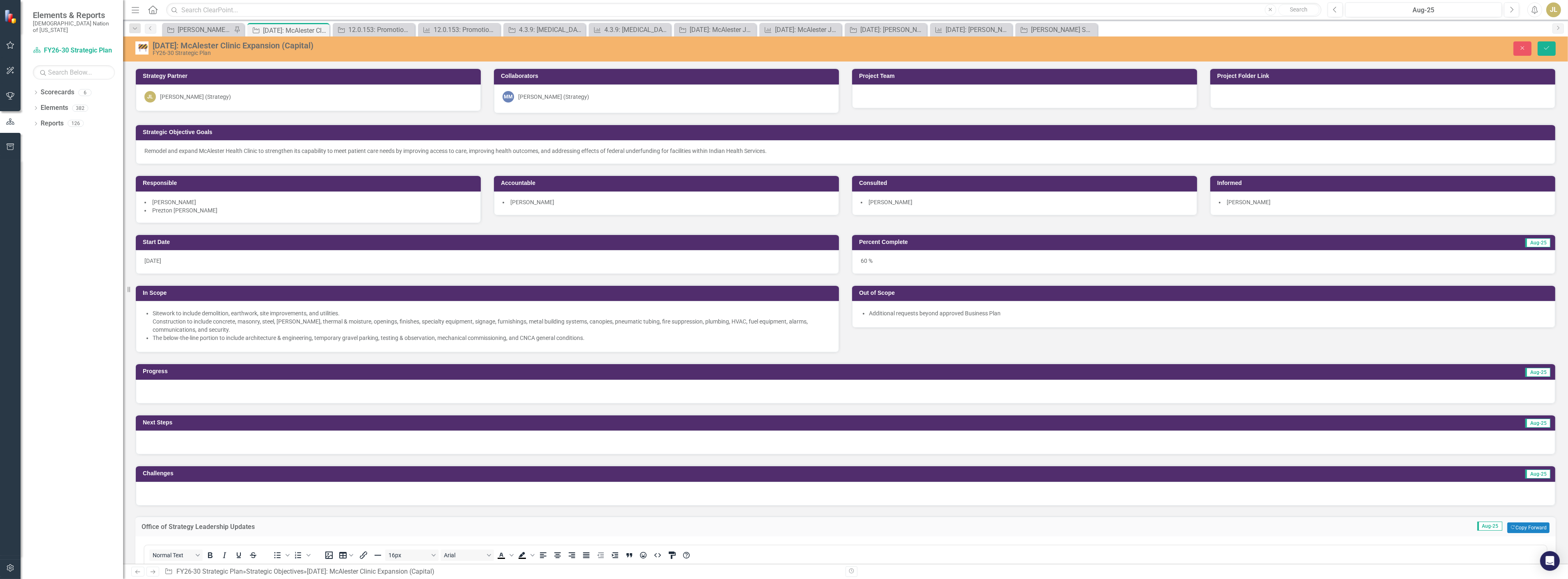
scroll to position [273, 0]
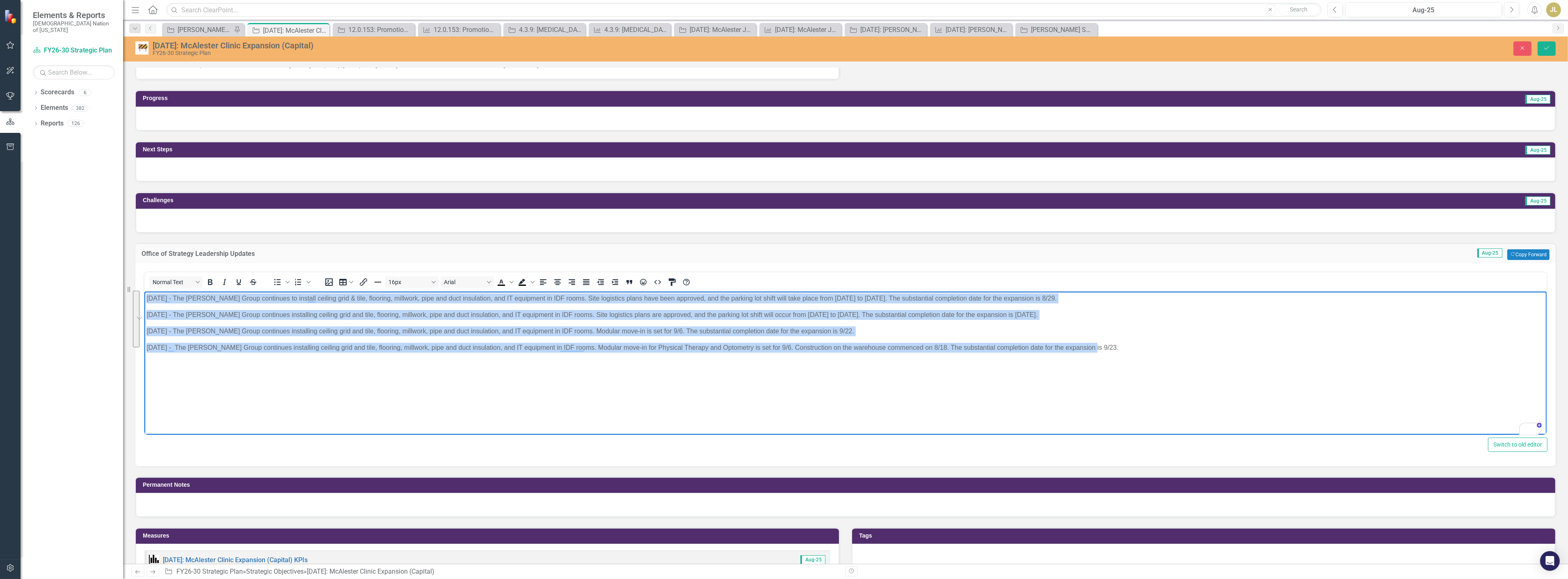
drag, startPoint x: 1121, startPoint y: 358, endPoint x: 144, endPoint y: 298, distance: 978.8
click at [144, 298] on body "[DATE] - The [PERSON_NAME] Group continues to install ceiling grid & tile, floo…" at bounding box center [845, 353] width 1402 height 123
copy body "6/6/14 - Lor Ipsu Dolor sitametco ad elitsed doeiusm temp & inci, utlabore, etd…"
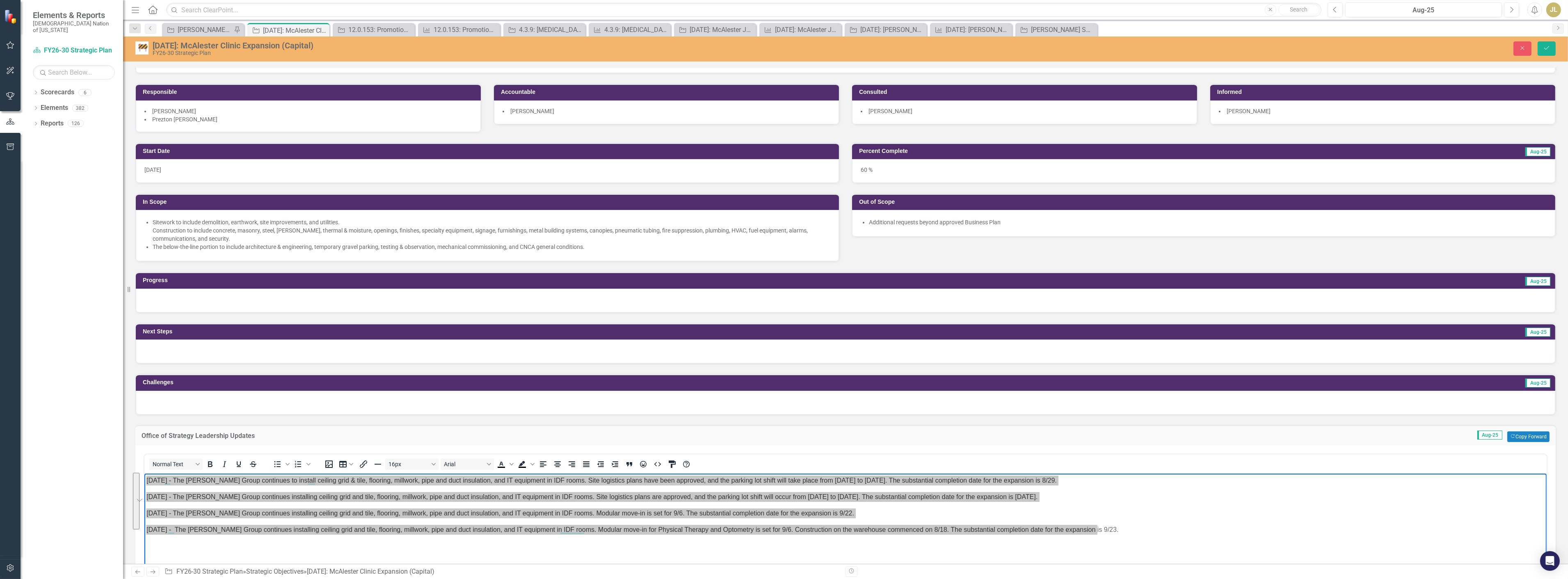
click at [187, 296] on div at bounding box center [845, 300] width 1419 height 24
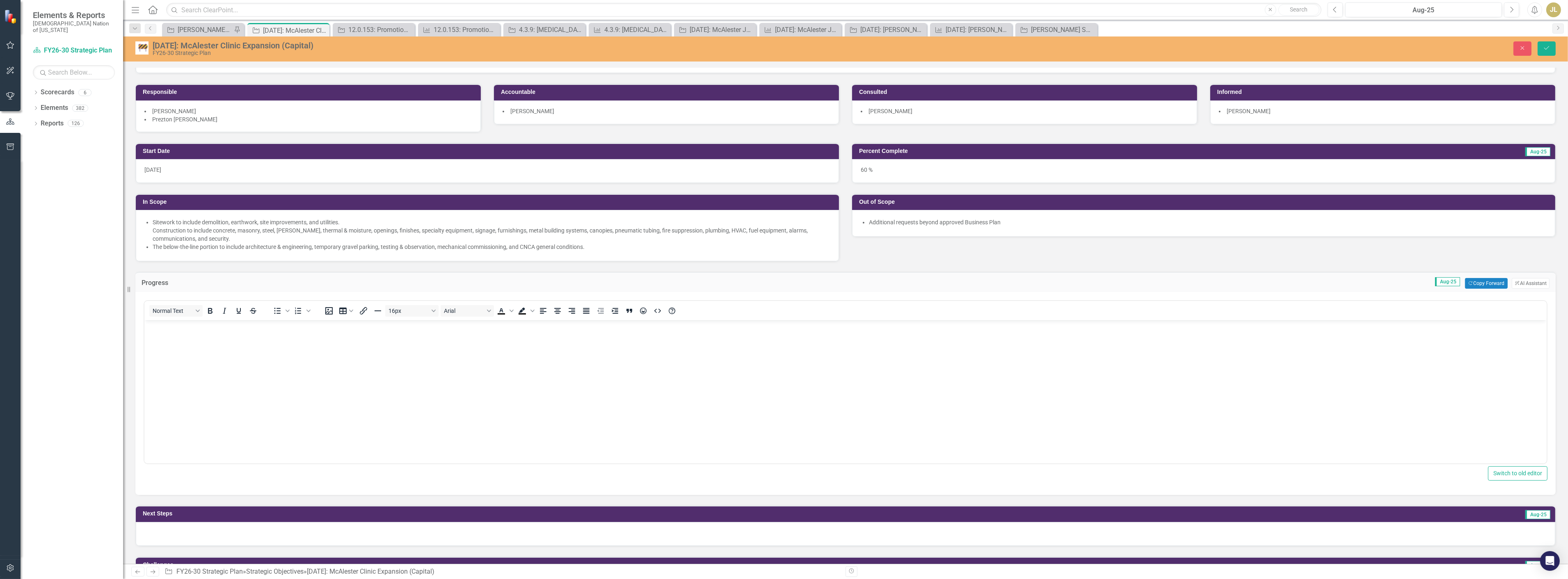
scroll to position [0, 0]
click at [187, 344] on body "Rich Text Area. Press ALT-0 for help." at bounding box center [845, 381] width 1402 height 123
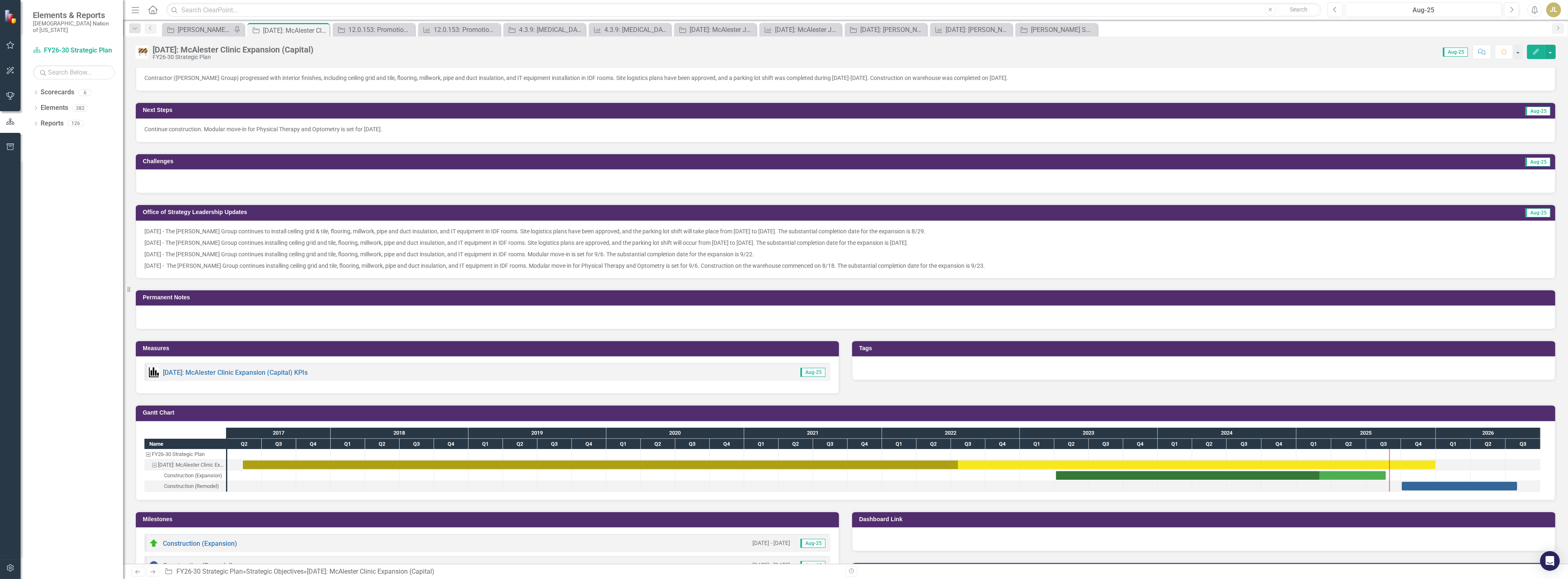
scroll to position [419, 0]
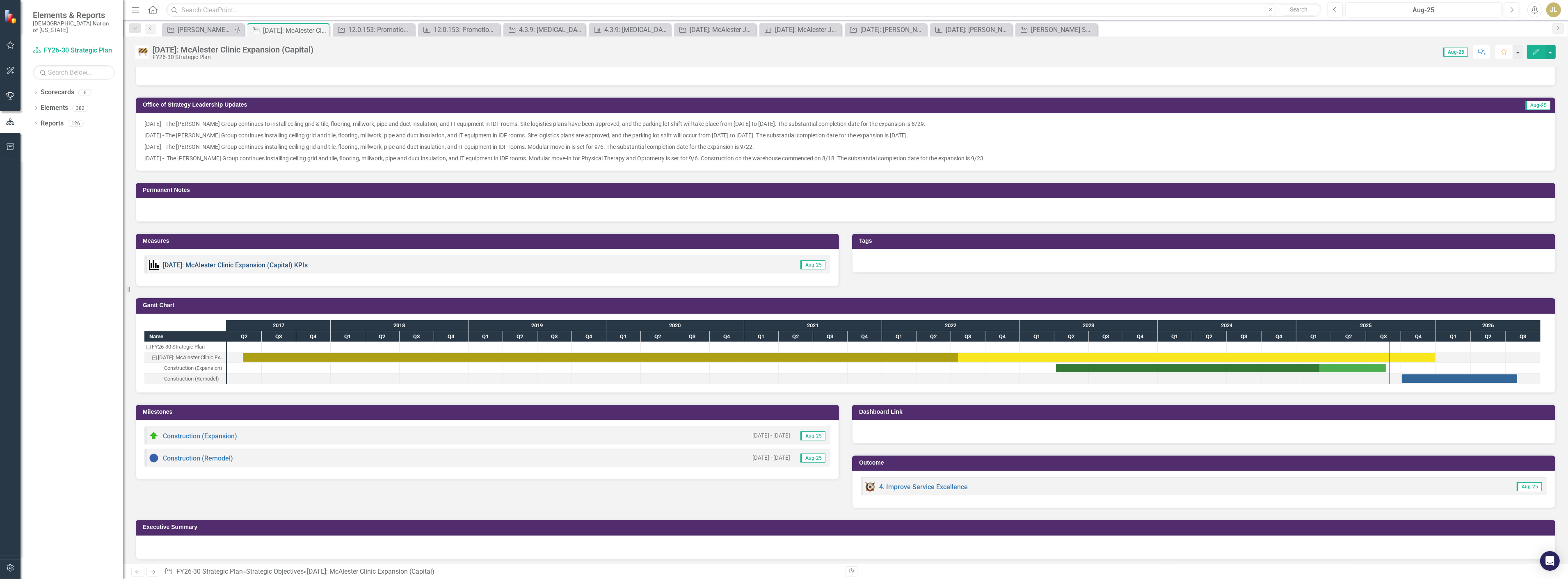
click at [248, 262] on link "[DATE]: McAlester Clinic Expansion (Capital) KPIs" at bounding box center [236, 265] width 145 height 8
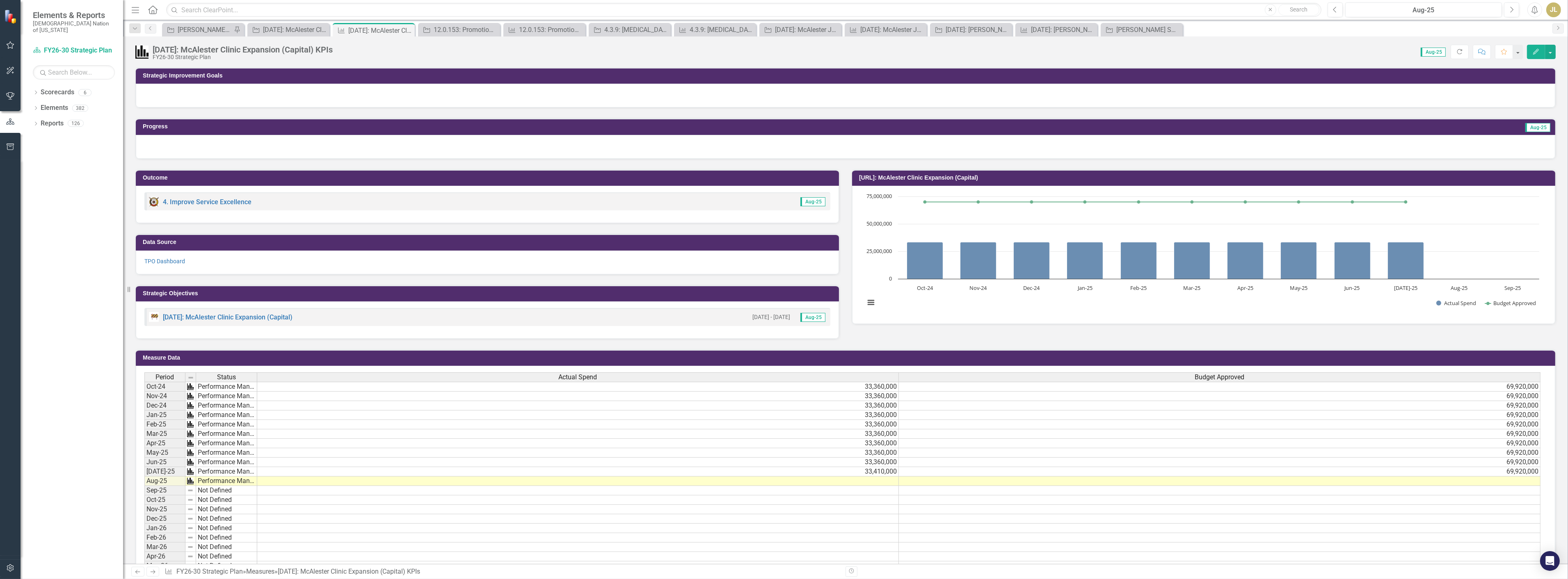
scroll to position [3, 0]
click at [864, 477] on td at bounding box center [578, 482] width 642 height 10
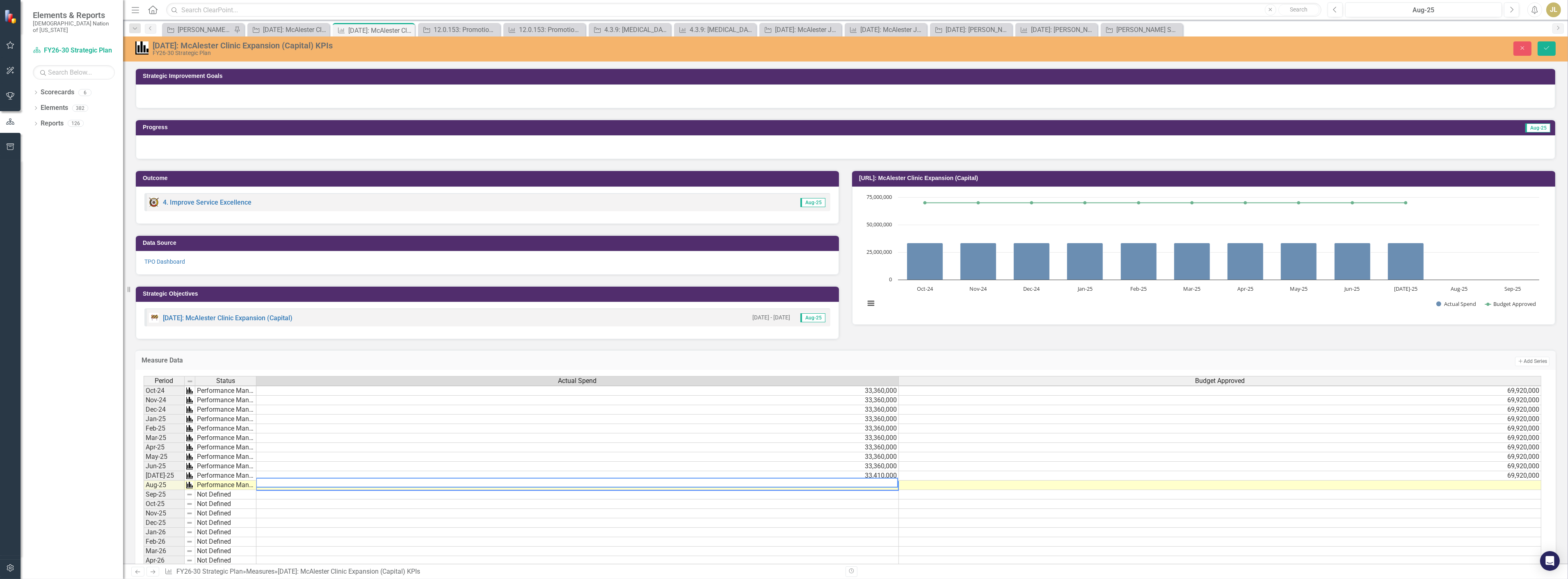
click at [863, 484] on textarea at bounding box center [577, 482] width 642 height 10
click at [866, 482] on textarea at bounding box center [577, 482] width 642 height 10
type textarea "33410000"
click at [1041, 493] on td at bounding box center [1220, 494] width 642 height 10
click at [1551, 48] on button "Save" at bounding box center [1547, 49] width 18 height 15
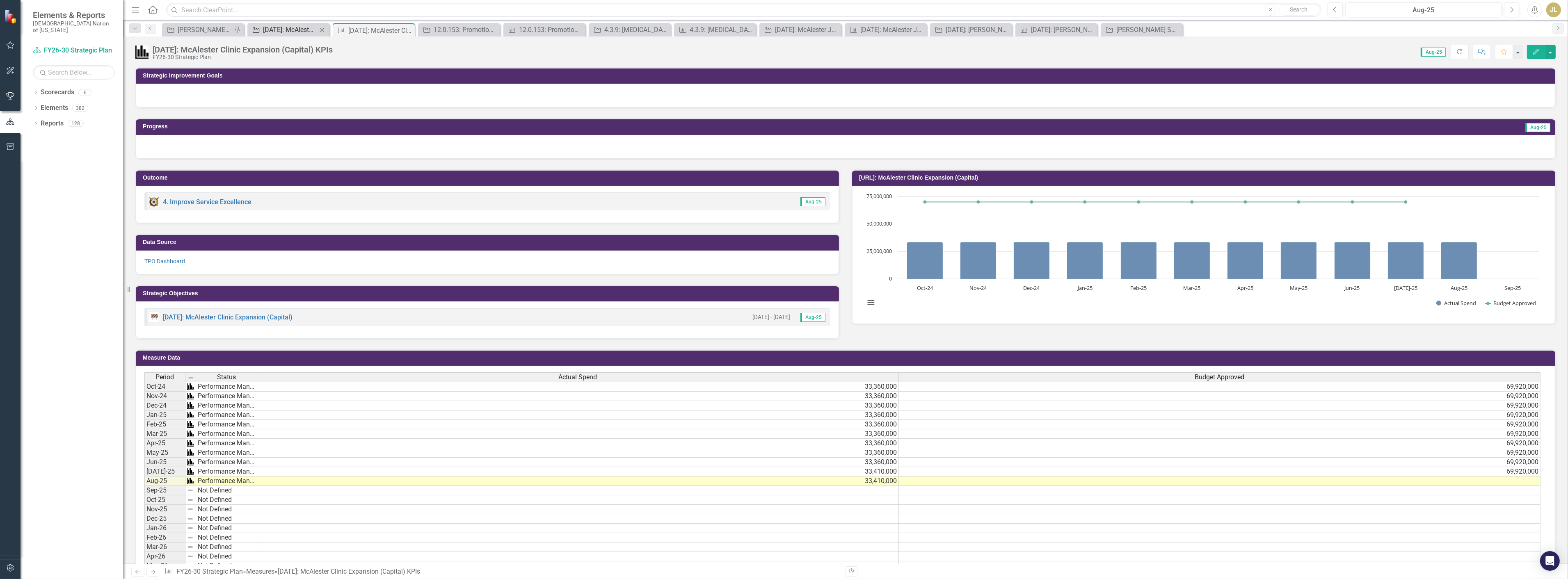
click at [292, 28] on div "[DATE]: McAlester Clinic Expansion (Capital)" at bounding box center [290, 29] width 54 height 10
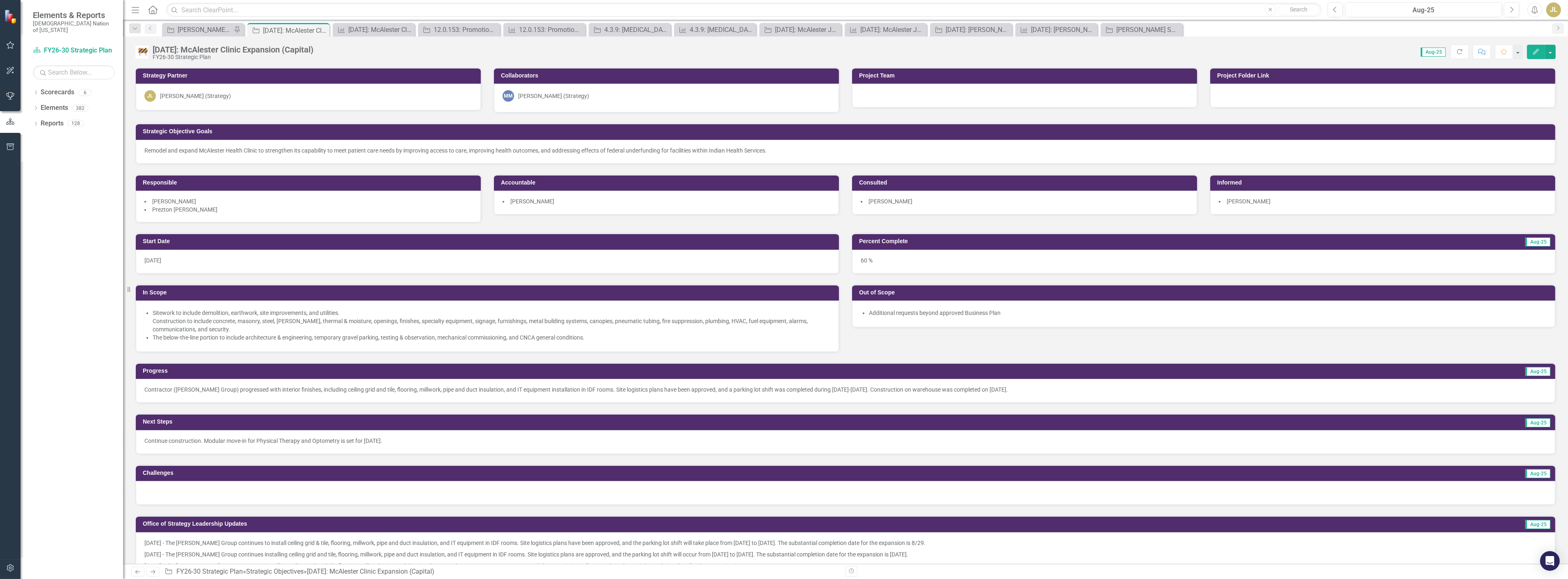
click at [870, 260] on div "60 %" at bounding box center [1203, 261] width 703 height 24
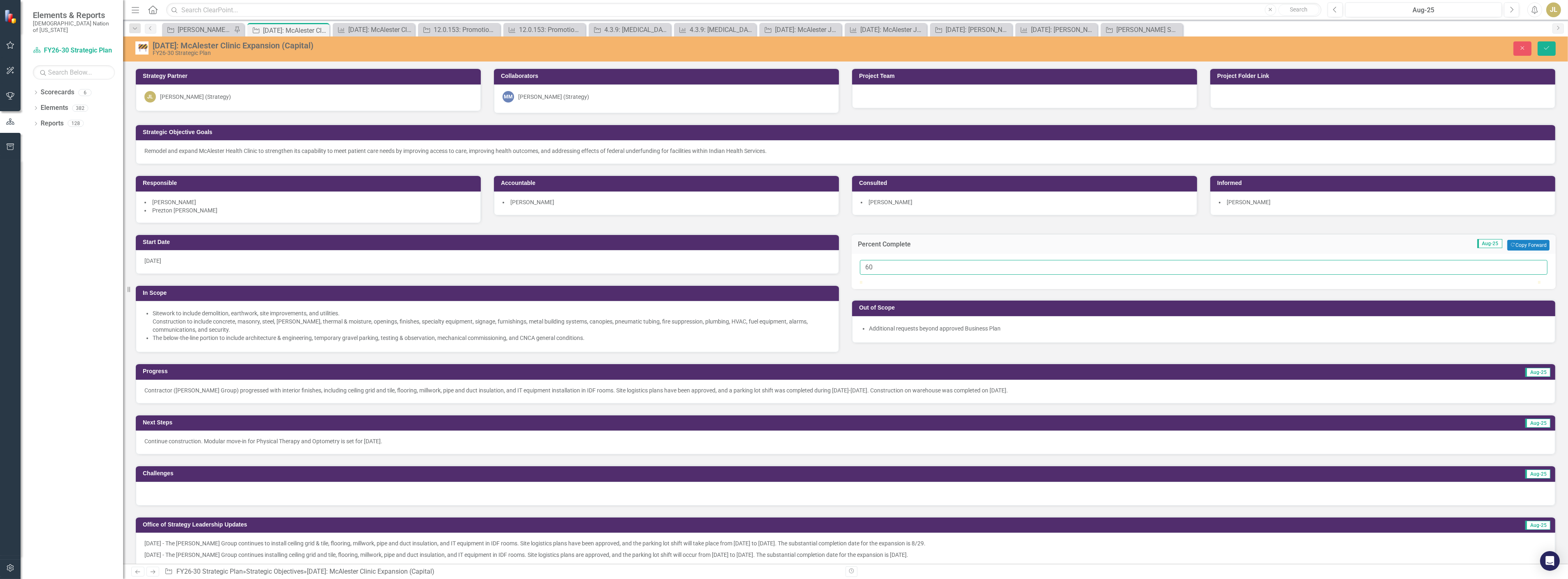
drag, startPoint x: 872, startPoint y: 269, endPoint x: 799, endPoint y: 253, distance: 74.7
click at [801, 254] on div "Start Date 5/12/17 In Scope Sitework to include demolition, earthwork, site imp…" at bounding box center [845, 288] width 1433 height 130
type input "70"
click at [1541, 32] on div "Strategic Objective Josh SOs Pin Strategic Objective 4.3.20: McAlester Clinic E…" at bounding box center [855, 30] width 1388 height 13
click at [1547, 45] on icon "Save" at bounding box center [1547, 47] width 7 height 5
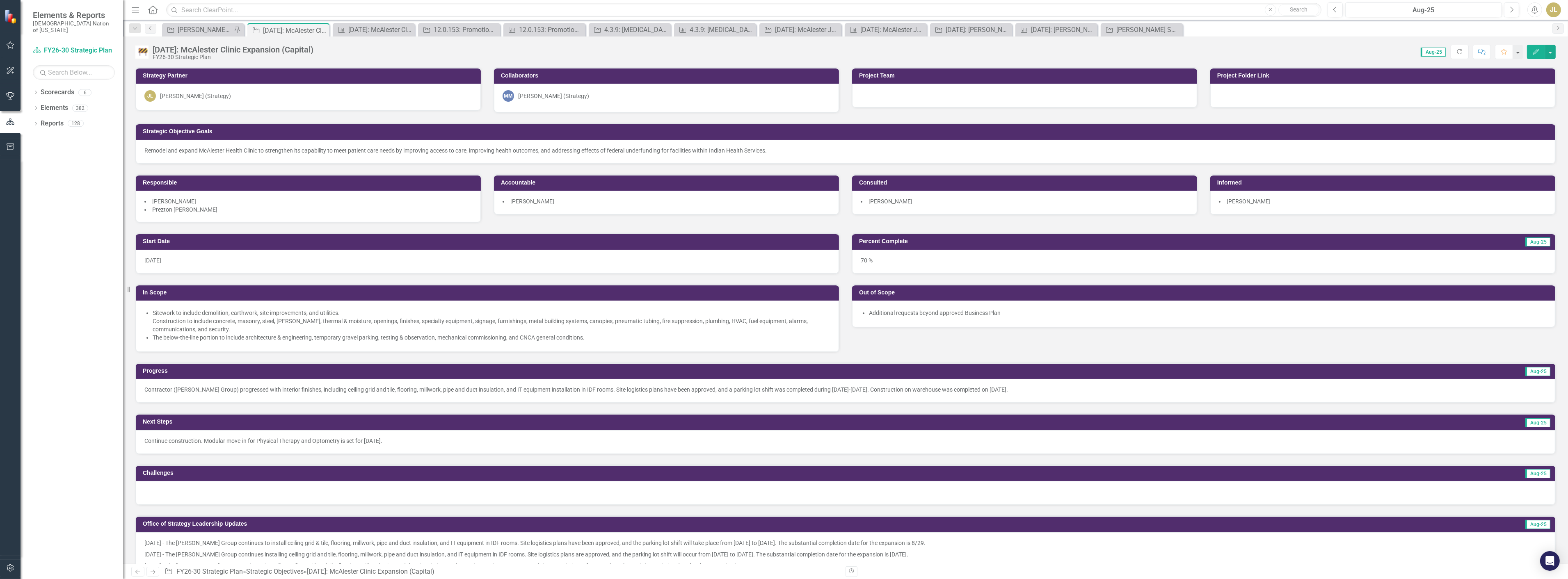
click at [880, 265] on div "70 %" at bounding box center [1203, 261] width 703 height 24
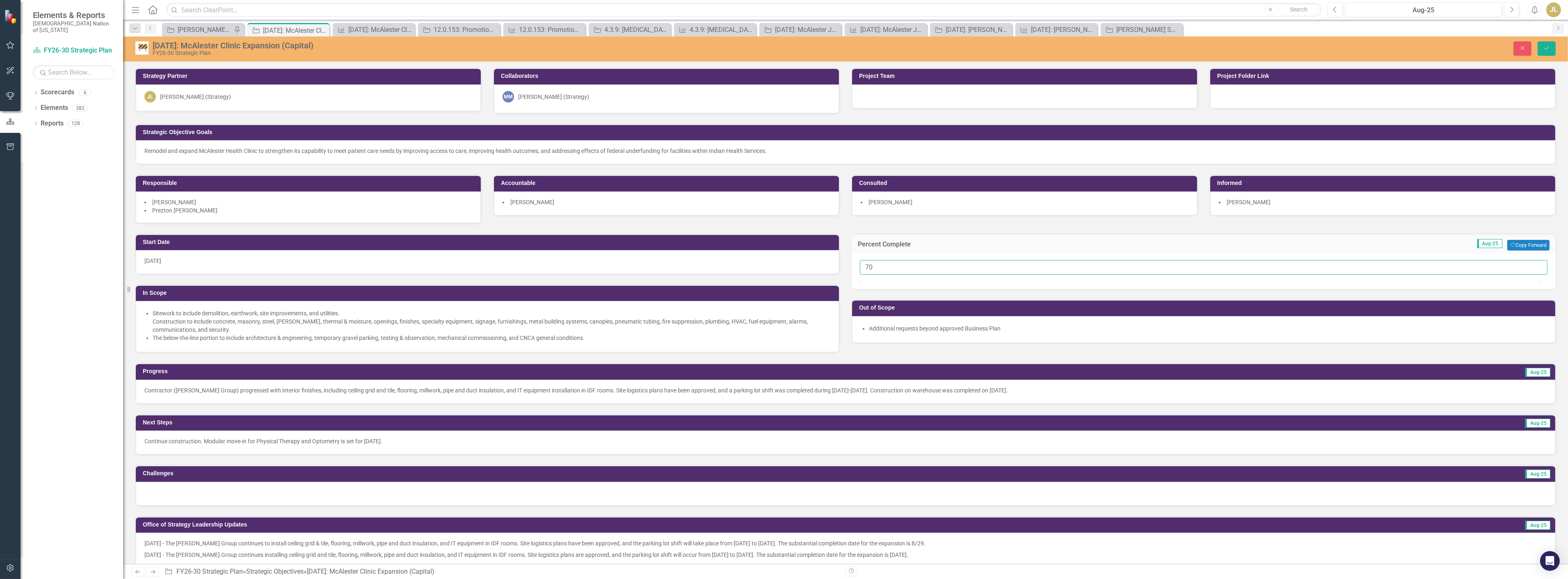
drag, startPoint x: 887, startPoint y: 271, endPoint x: 796, endPoint y: 258, distance: 91.9
click at [796, 258] on div "Start Date 5/12/17 In Scope Sitework to include demolition, earthwork, site imp…" at bounding box center [845, 288] width 1433 height 130
type input "65"
click at [1542, 50] on button "Save" at bounding box center [1547, 49] width 18 height 15
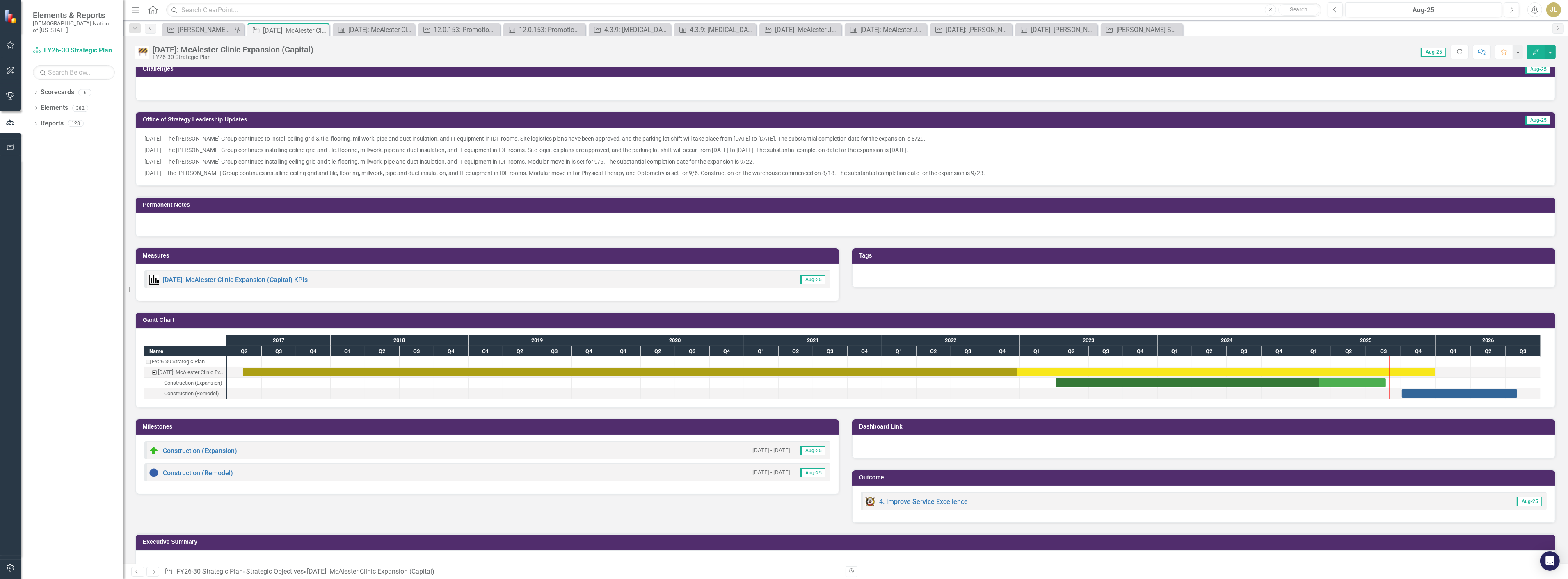
scroll to position [419, 0]
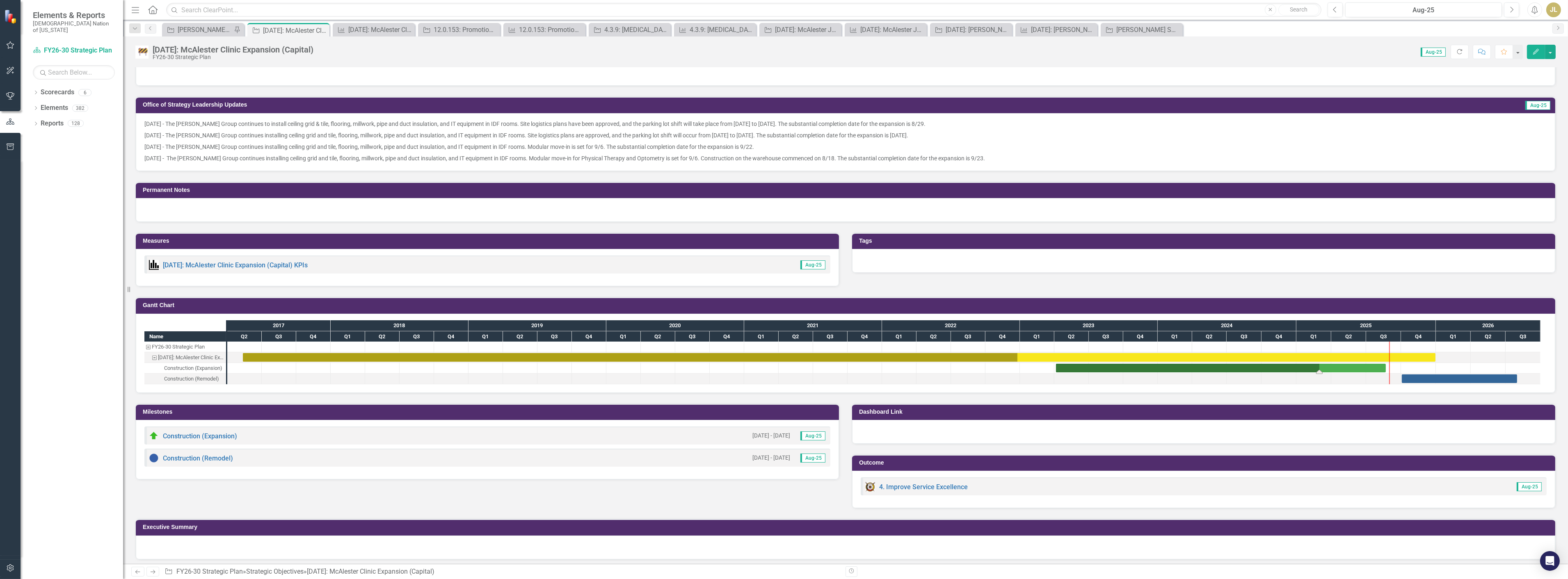
click at [1244, 366] on div "Task: Start date: 2023-04-05 End date: 2025-08-22" at bounding box center [1221, 368] width 330 height 9
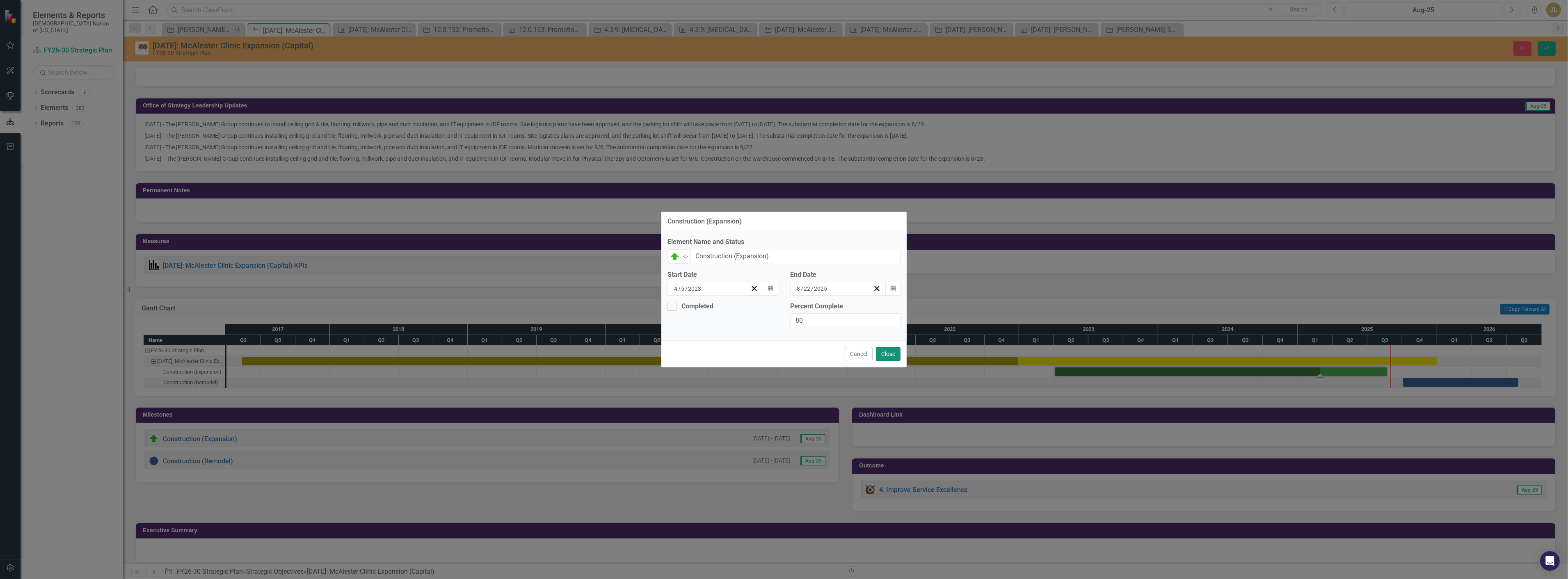
click at [884, 360] on button "Close" at bounding box center [888, 354] width 24 height 15
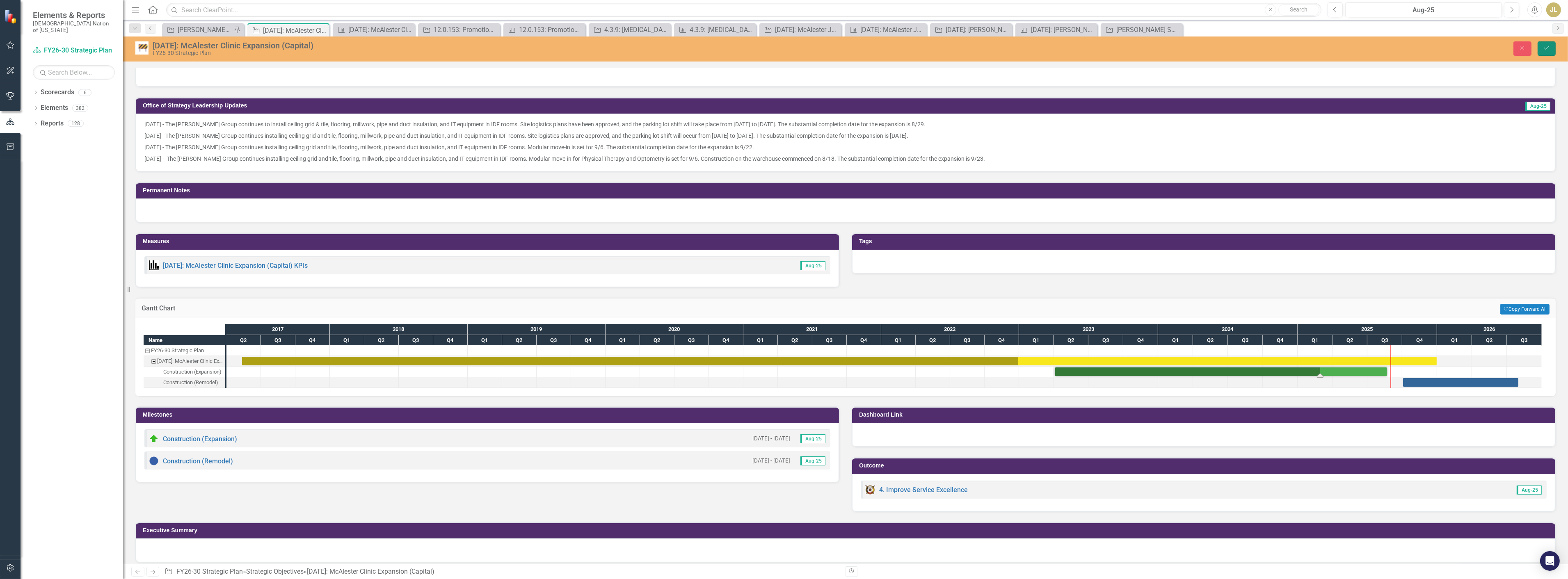
click at [1544, 47] on icon "Save" at bounding box center [1547, 47] width 7 height 5
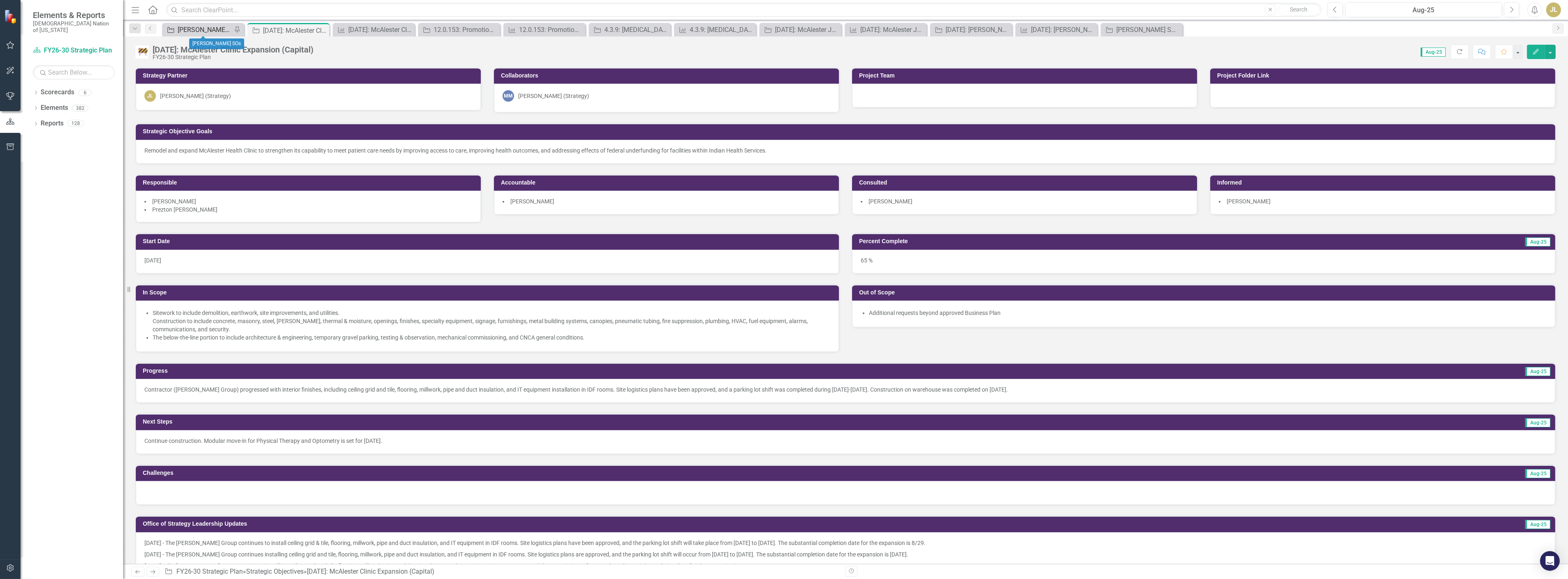
click at [195, 33] on div "[PERSON_NAME] SOs" at bounding box center [205, 29] width 54 height 10
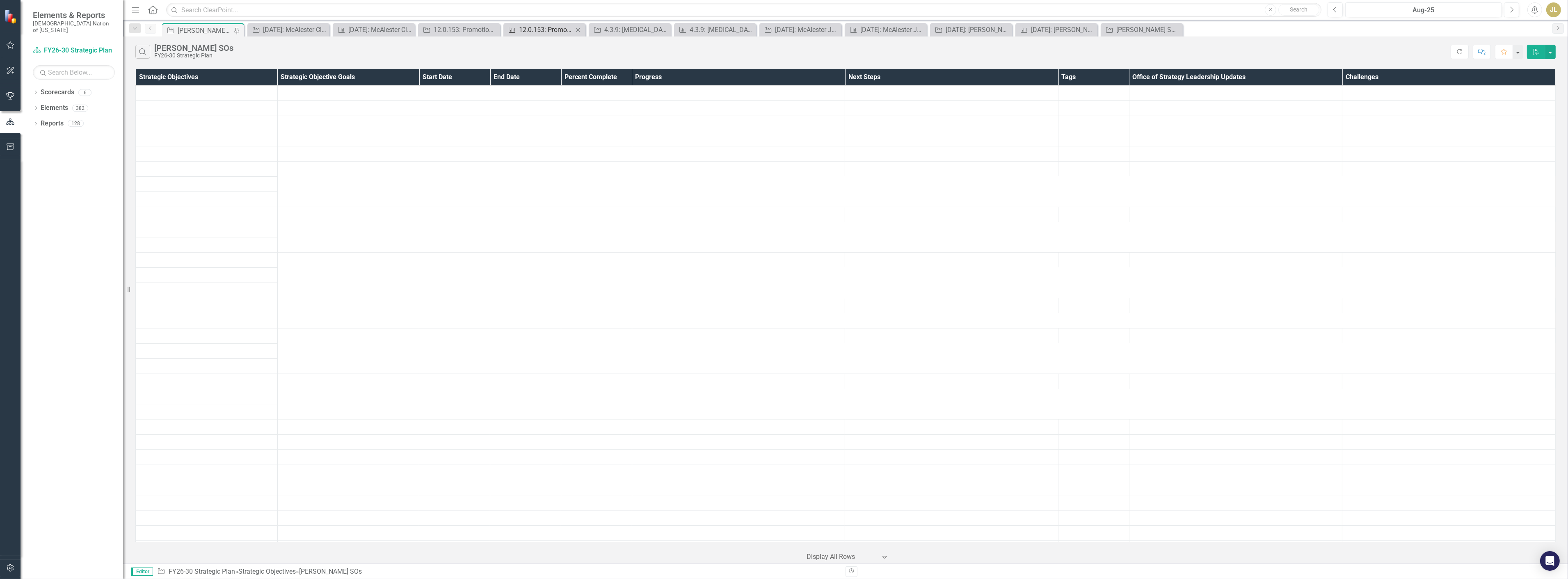
click at [540, 30] on div "12.0.153: Promotional Brief Processes KPIs" at bounding box center [546, 29] width 54 height 10
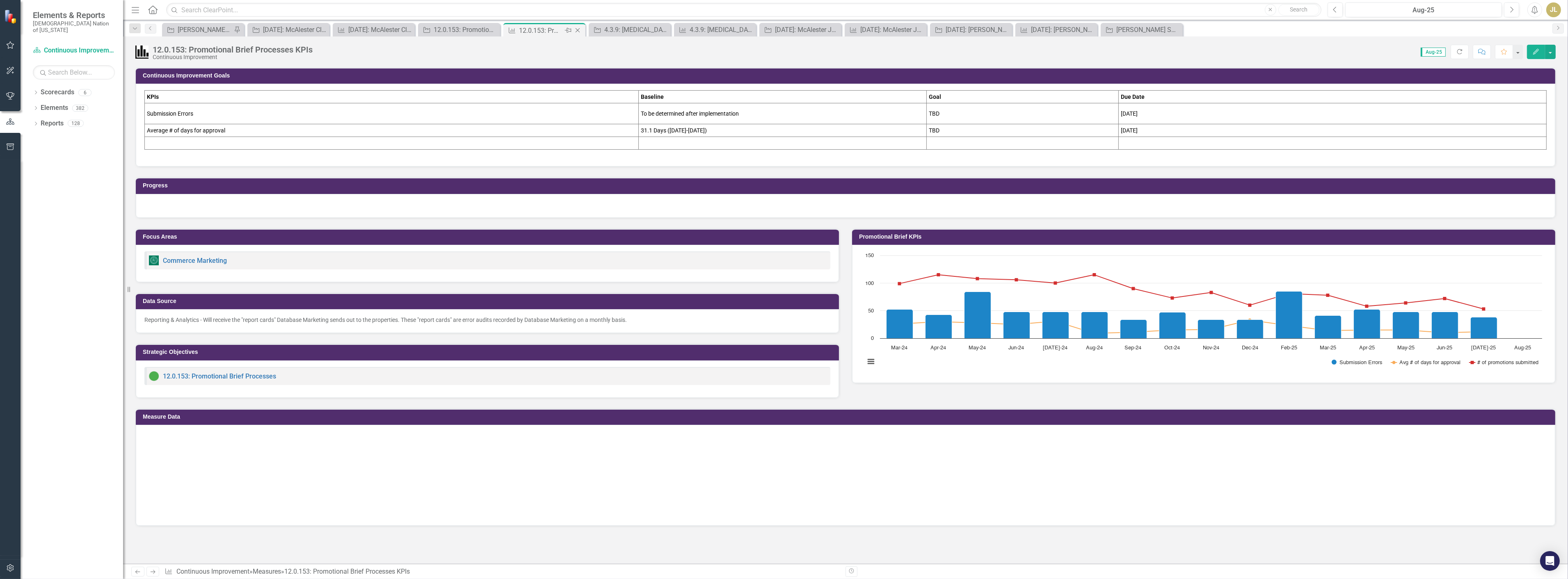
click at [579, 30] on icon "Close" at bounding box center [577, 30] width 8 height 7
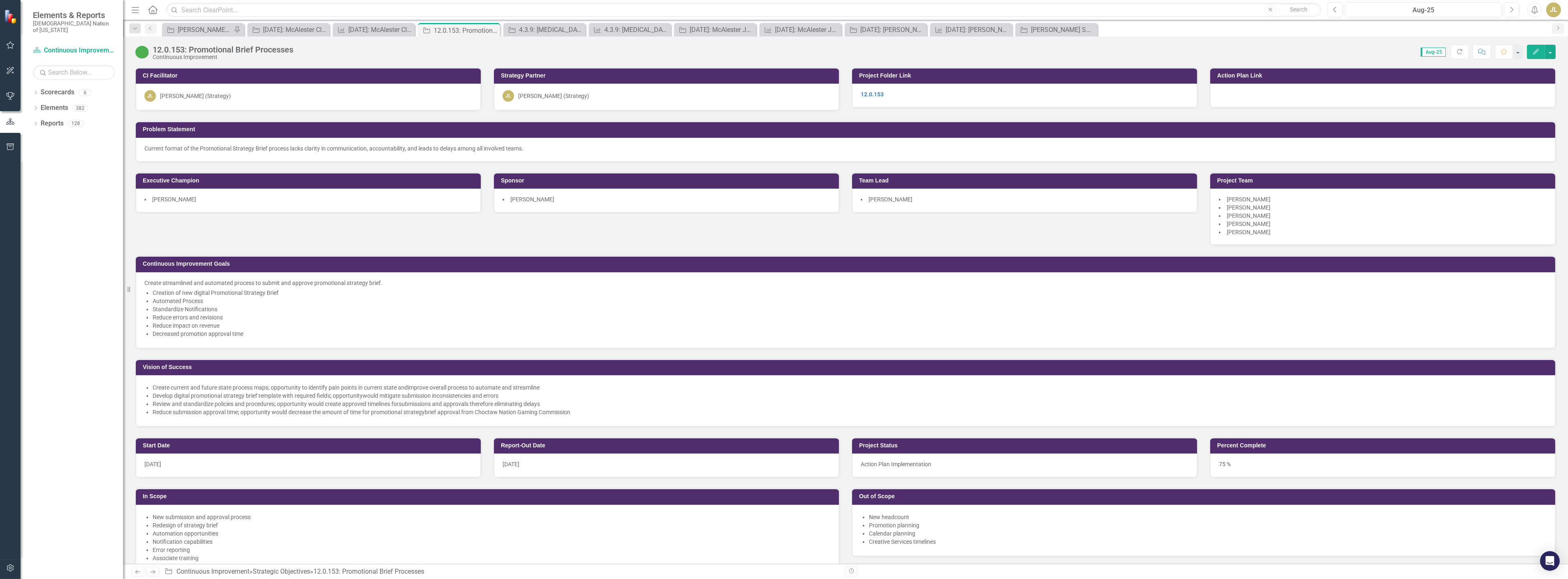
click at [0, 0] on icon "Close" at bounding box center [0, 0] width 0 height 0
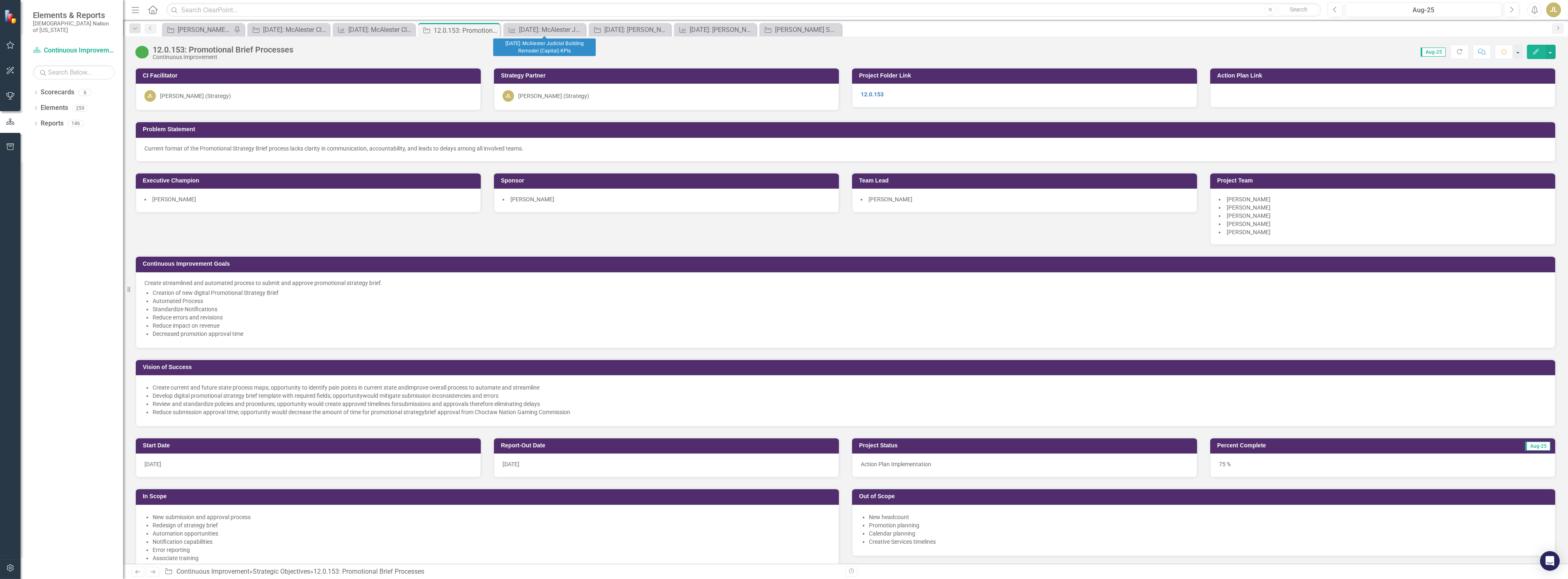
click at [0, 0] on icon "Close" at bounding box center [0, 0] width 0 height 0
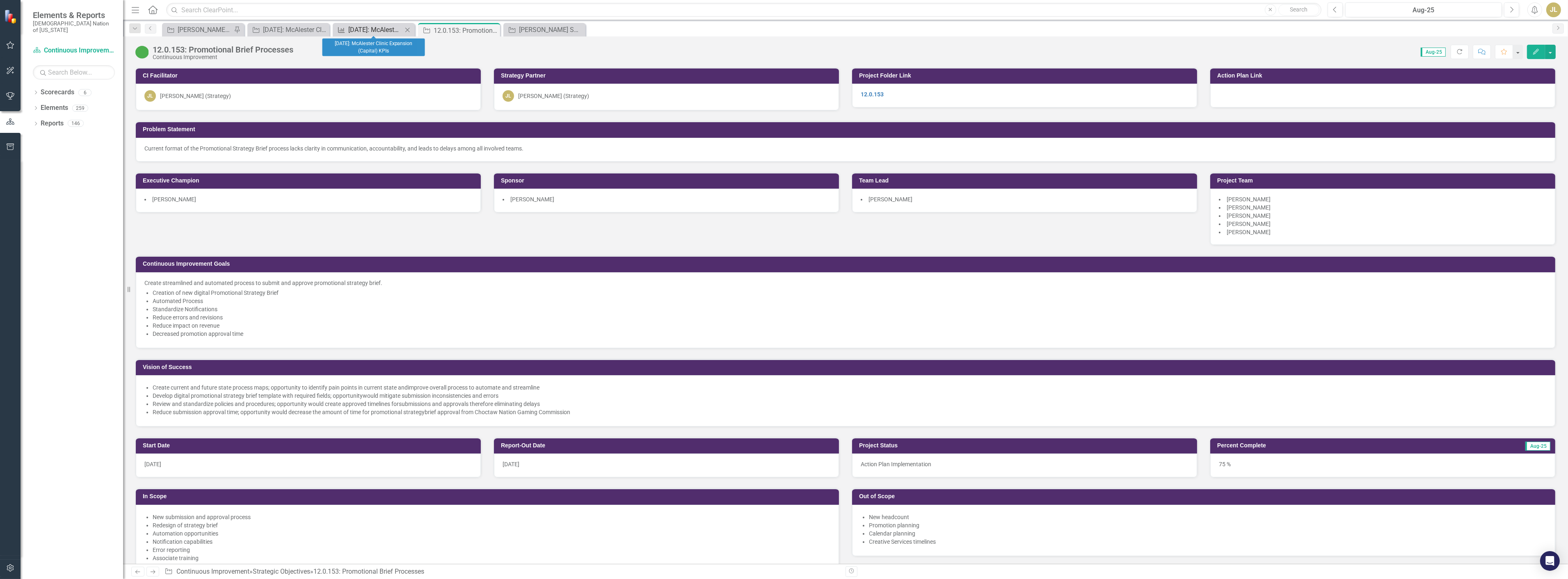
click at [363, 28] on div "[DATE]: McAlester Clinic Expansion (Capital) KPIs" at bounding box center [375, 29] width 54 height 10
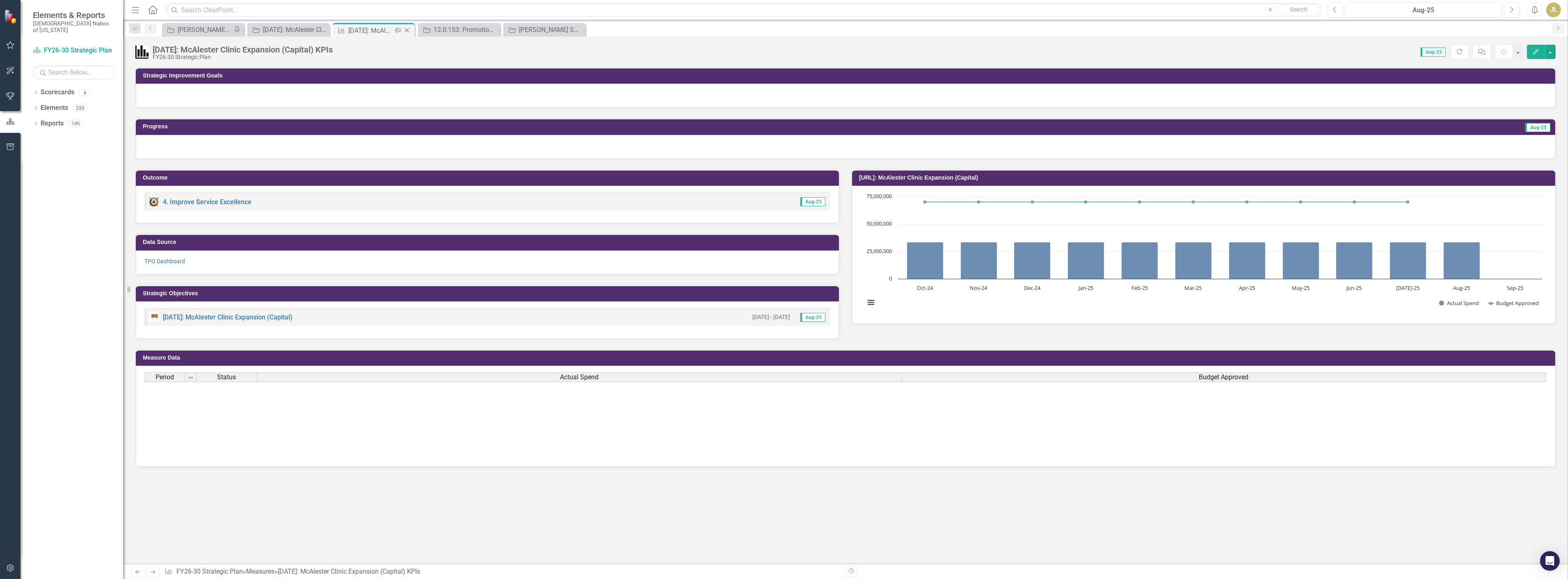
click at [407, 27] on icon "Close" at bounding box center [407, 30] width 8 height 7
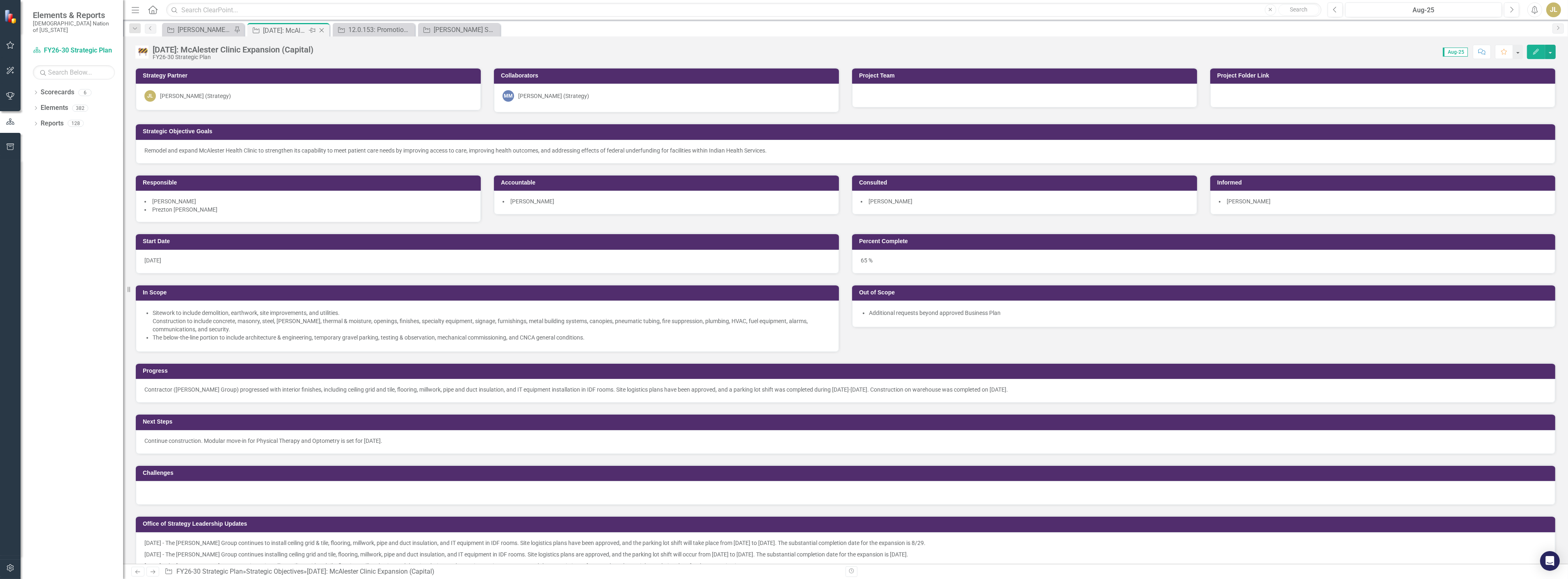
click at [294, 29] on div "[DATE]: McAlester Clinic Expansion (Capital)" at bounding box center [285, 30] width 44 height 10
click at [208, 30] on div "[PERSON_NAME] SOs" at bounding box center [205, 29] width 54 height 10
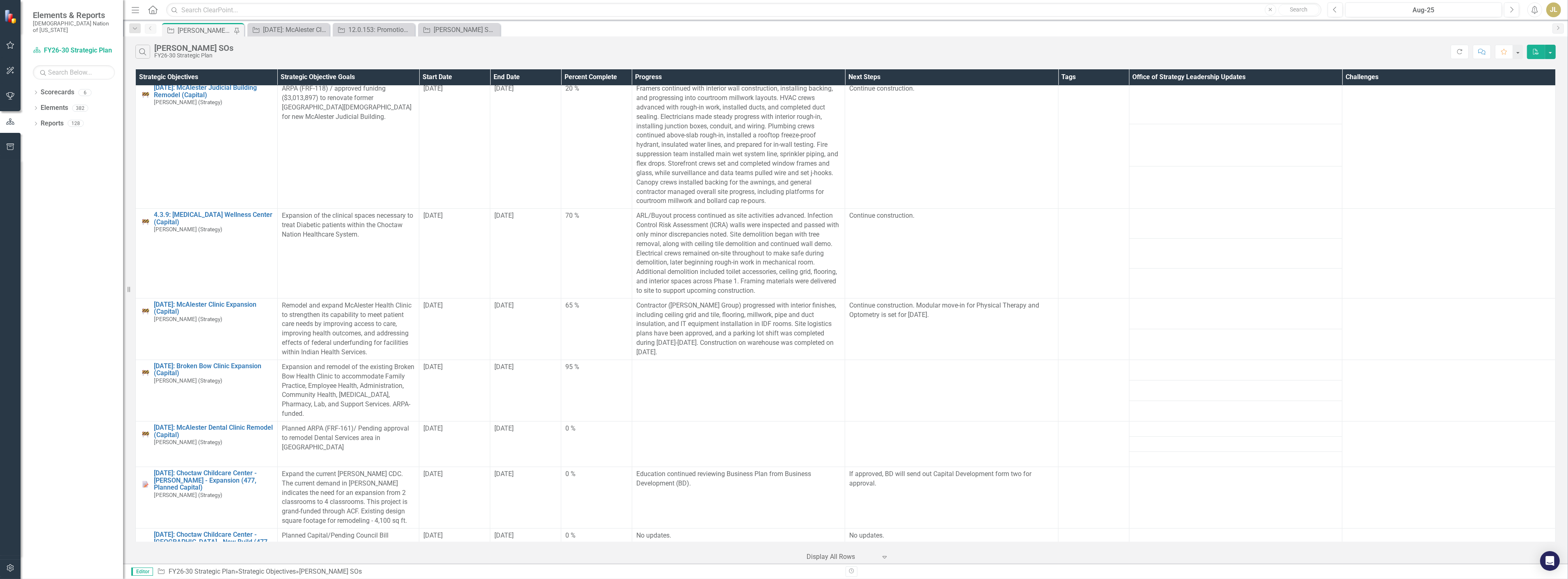
scroll to position [501, 0]
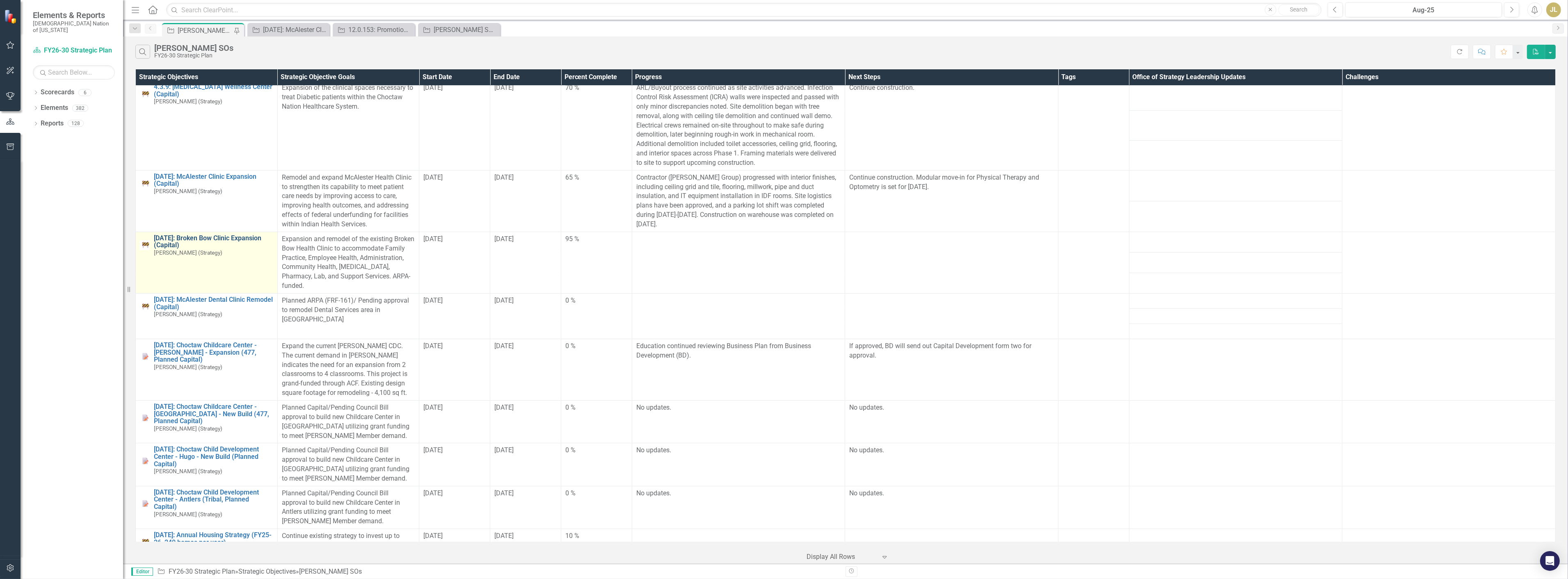
click at [250, 240] on link "[DATE]: Broken Bow Clinic Expansion (Capital)" at bounding box center [214, 242] width 119 height 15
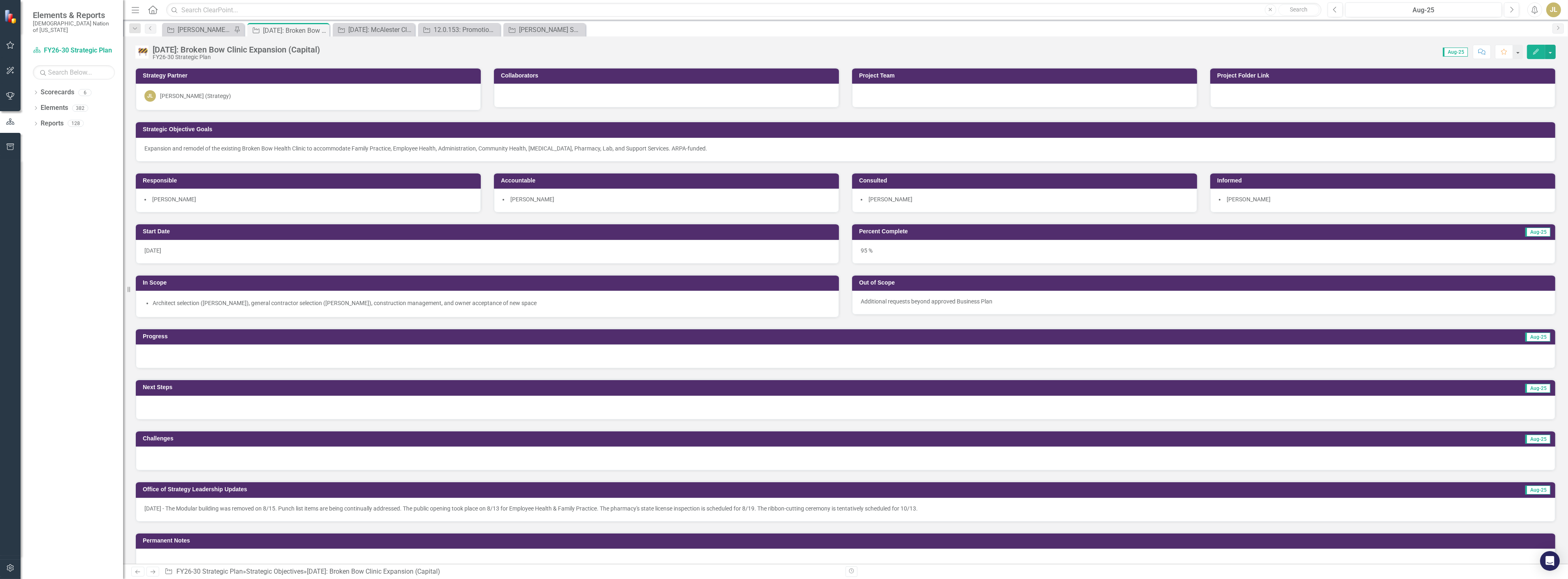
scroll to position [265, 0]
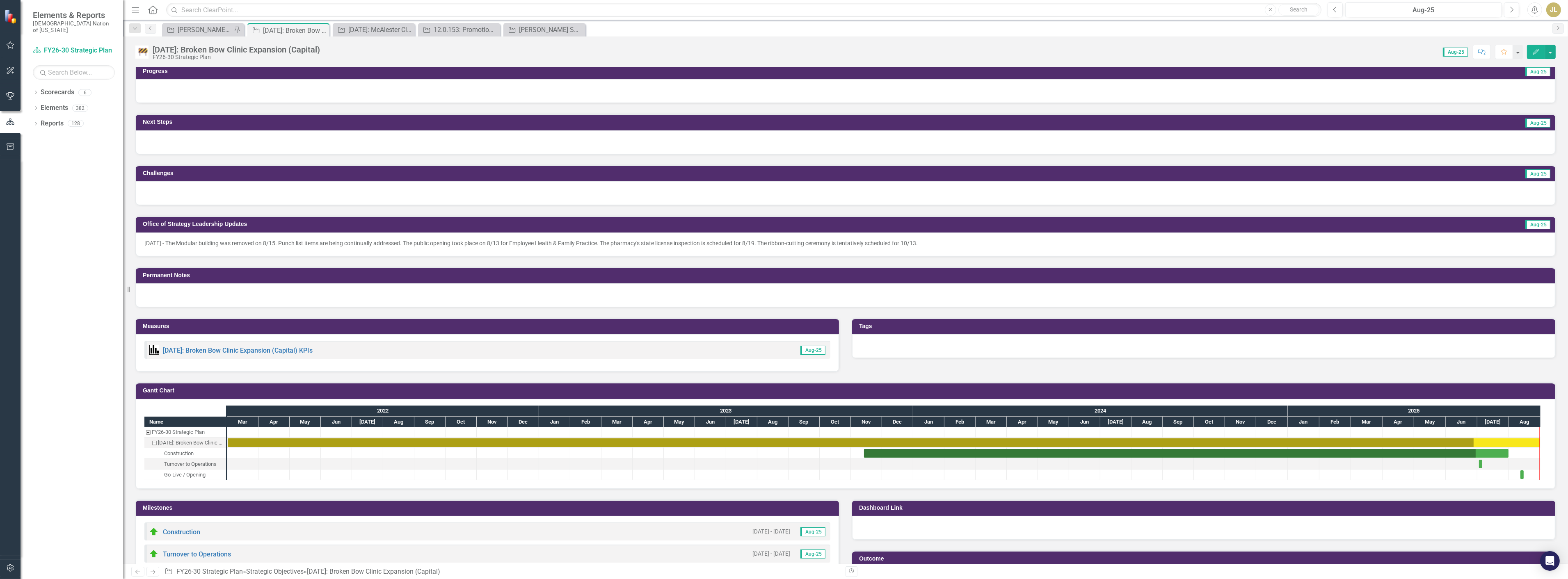
click at [298, 248] on div "8/20/25 - The Modular building was removed on 8/15. Punch list items are being …" at bounding box center [845, 244] width 1419 height 24
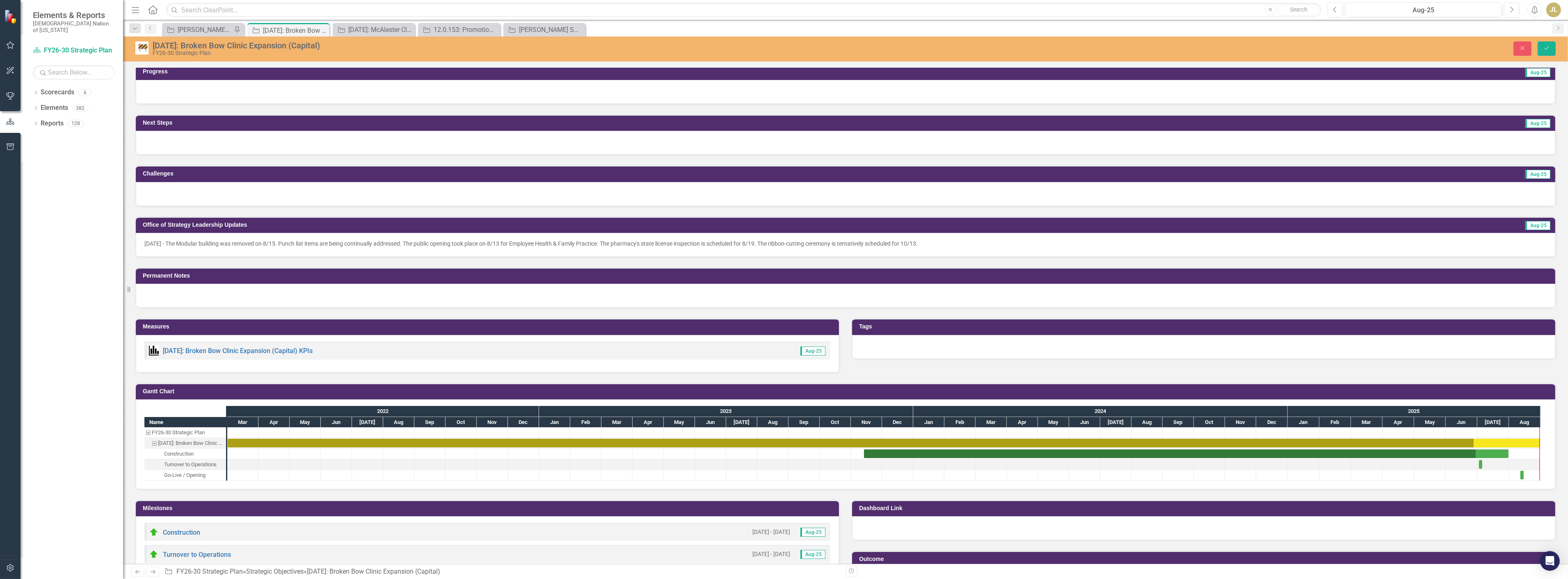
click at [941, 240] on p "8/20/25 - The Modular building was removed on 8/15. Punch list items are being …" at bounding box center [845, 243] width 1402 height 8
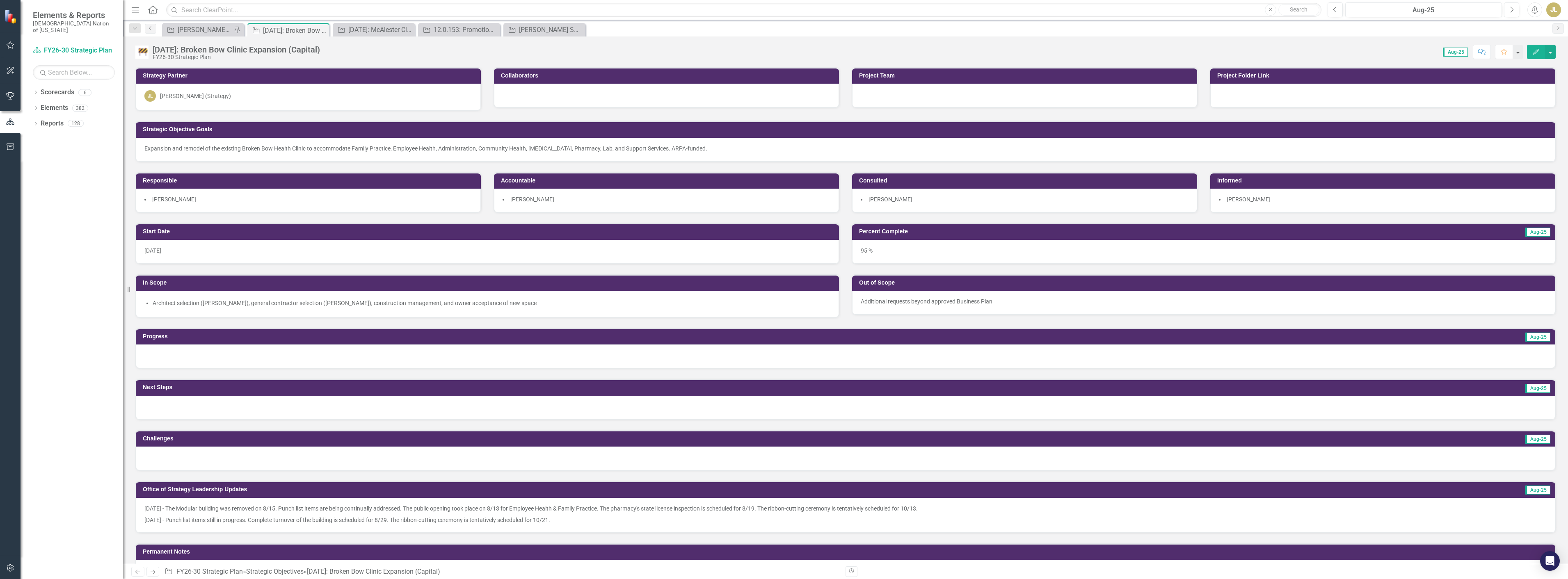
click at [142, 498] on div "[DATE] - The Modular building was removed on 8/15. Punch list items are being c…" at bounding box center [845, 515] width 1419 height 35
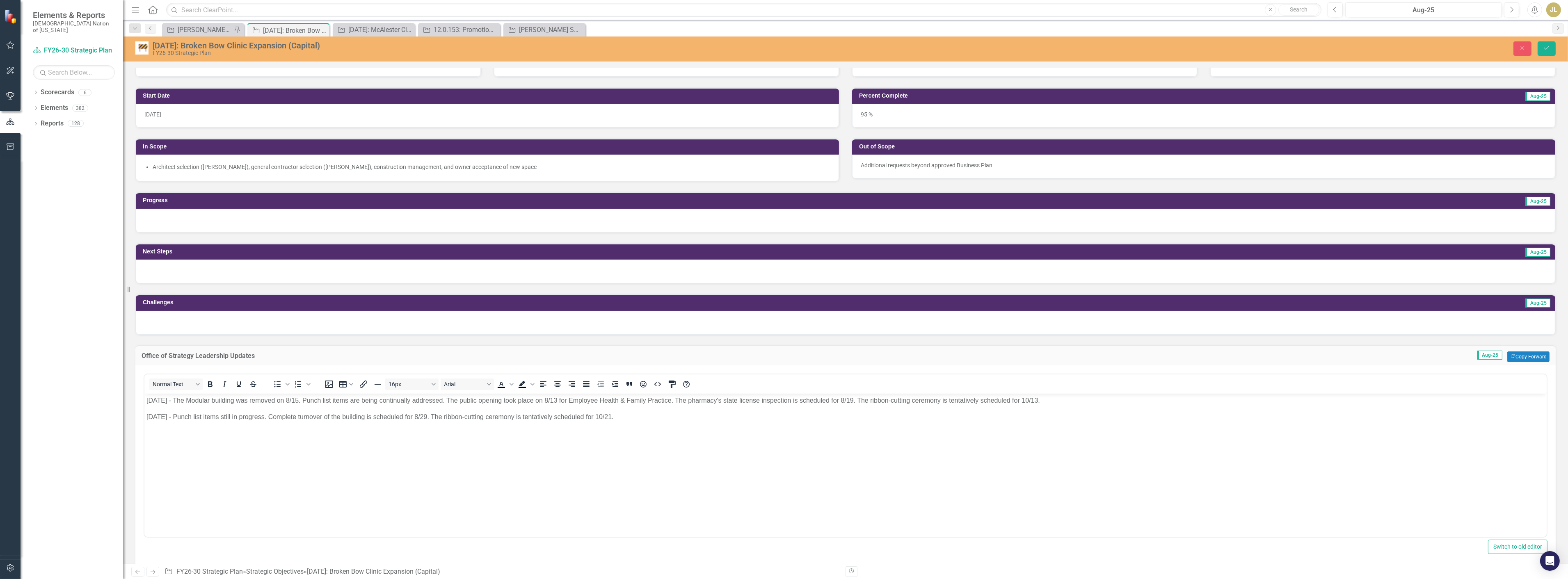
click at [149, 400] on p "8/20/25 - The Modular building was removed on 8/15. Punch list items are being …" at bounding box center [845, 400] width 1398 height 10
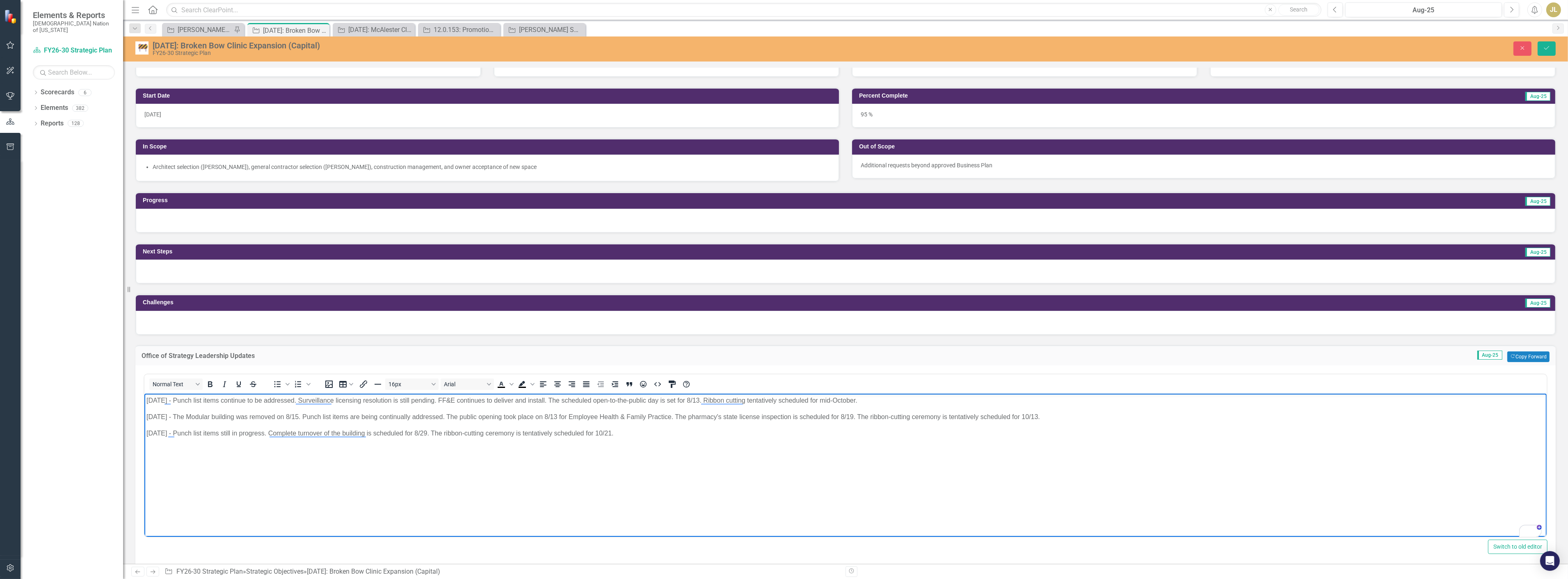
click at [867, 399] on p "[DATE] - Punch list items continue to be addressed. Surveillance licensing reso…" at bounding box center [845, 400] width 1398 height 10
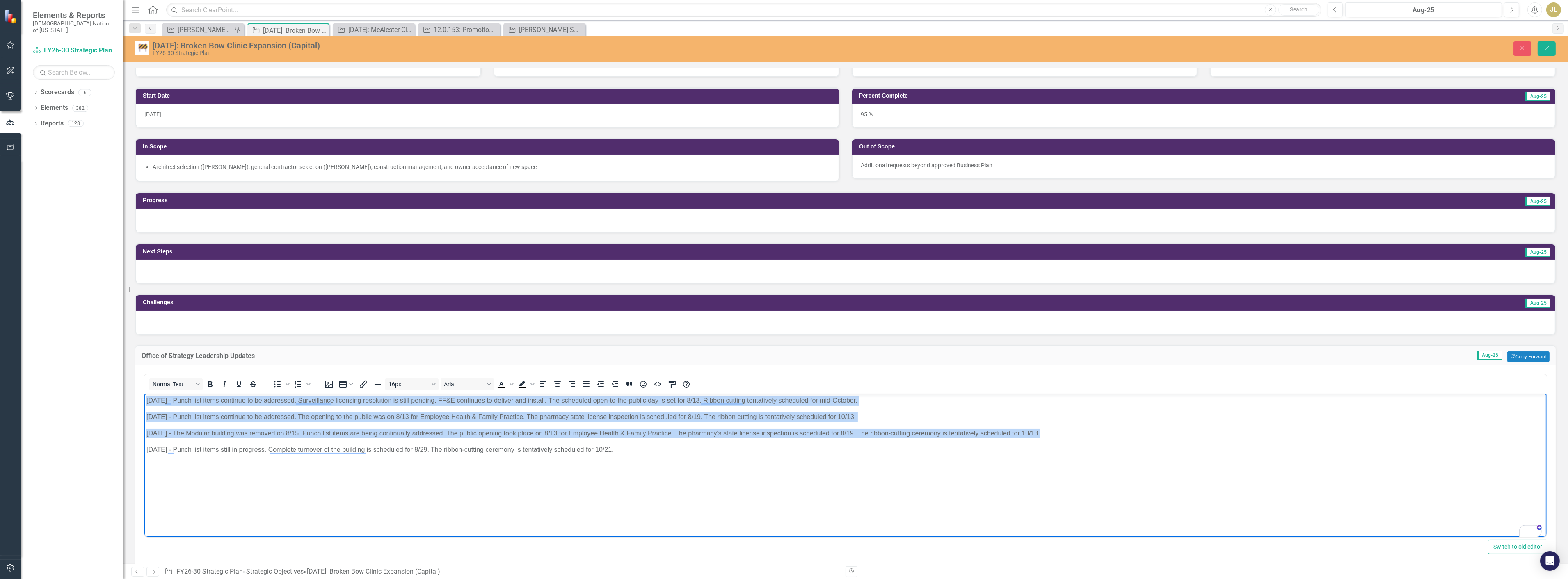
copy body "8/6/25 - Punch list items continue to be addressed. Surveillance licensing reso…"
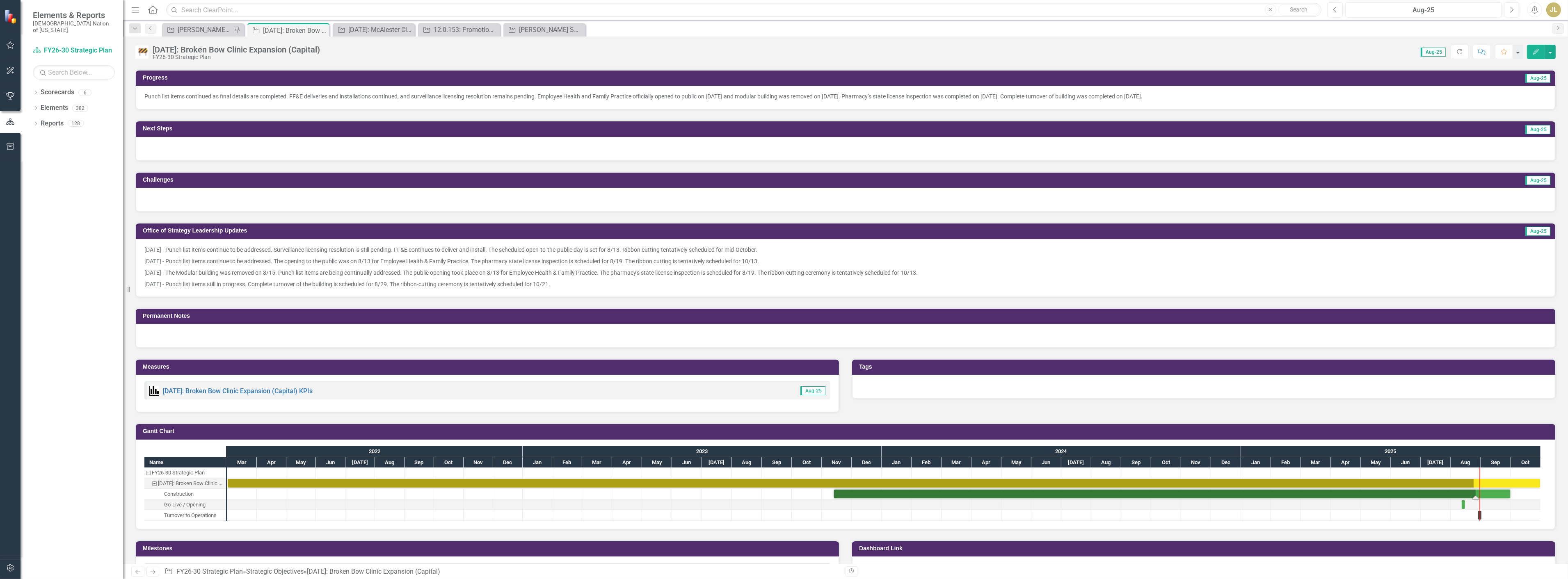
scroll to position [395, 0]
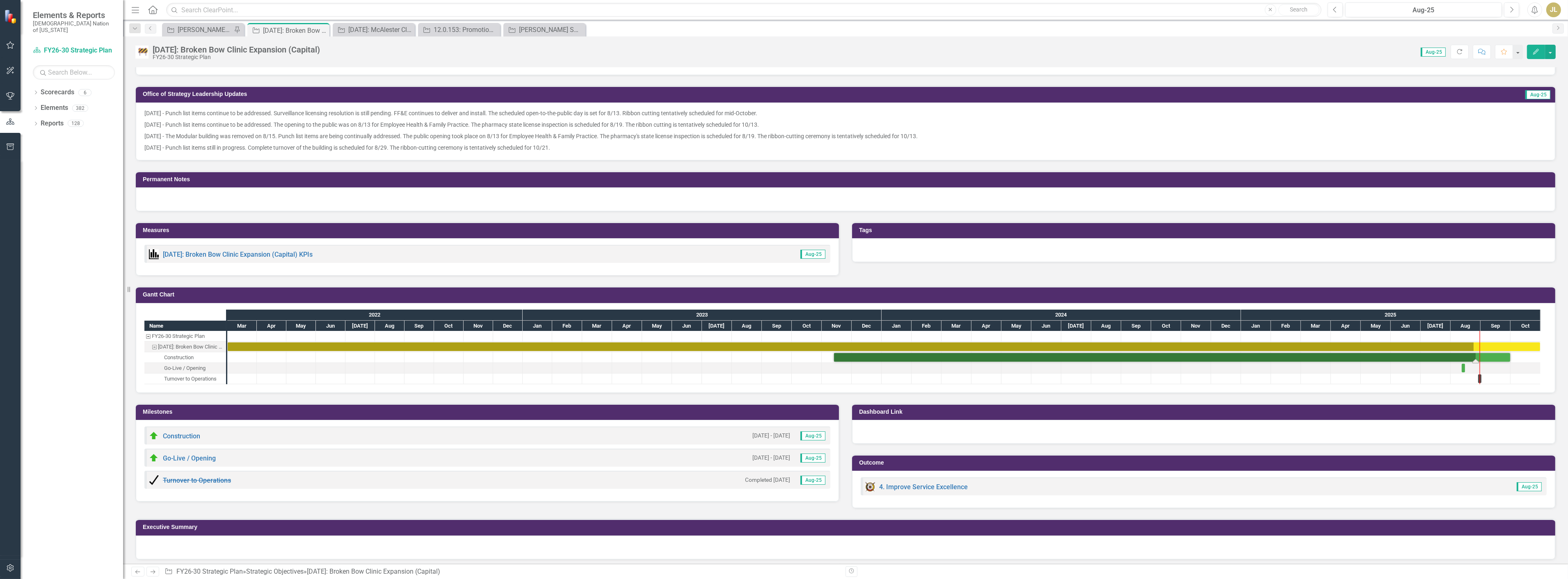
click at [1463, 364] on div "Task: Start date: 2025-08-12 End date: 2025-08-12" at bounding box center [1463, 368] width 3 height 9
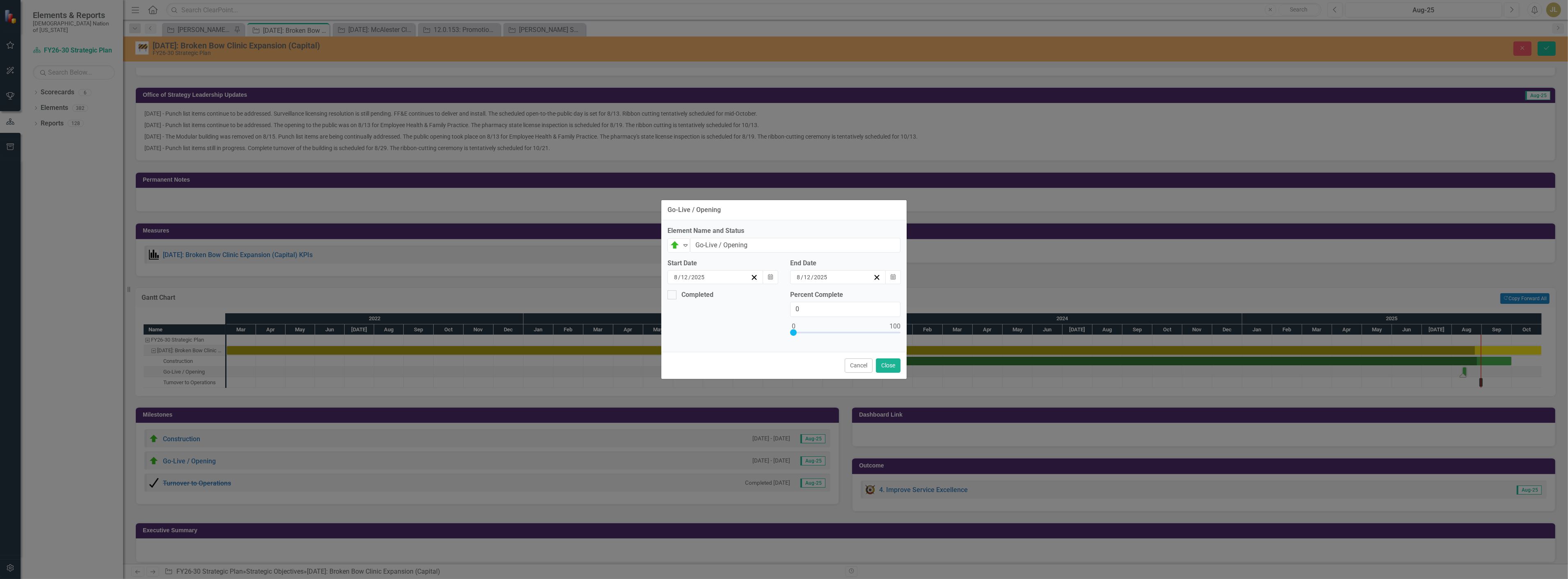
click at [779, 276] on div "Start Date [DATE] Calendar" at bounding box center [723, 274] width 123 height 32
click at [772, 276] on icon "Calendar" at bounding box center [771, 277] width 5 height 5
click at [763, 302] on button "›" at bounding box center [760, 298] width 18 height 18
click at [668, 353] on button "13" at bounding box center [674, 355] width 21 height 15
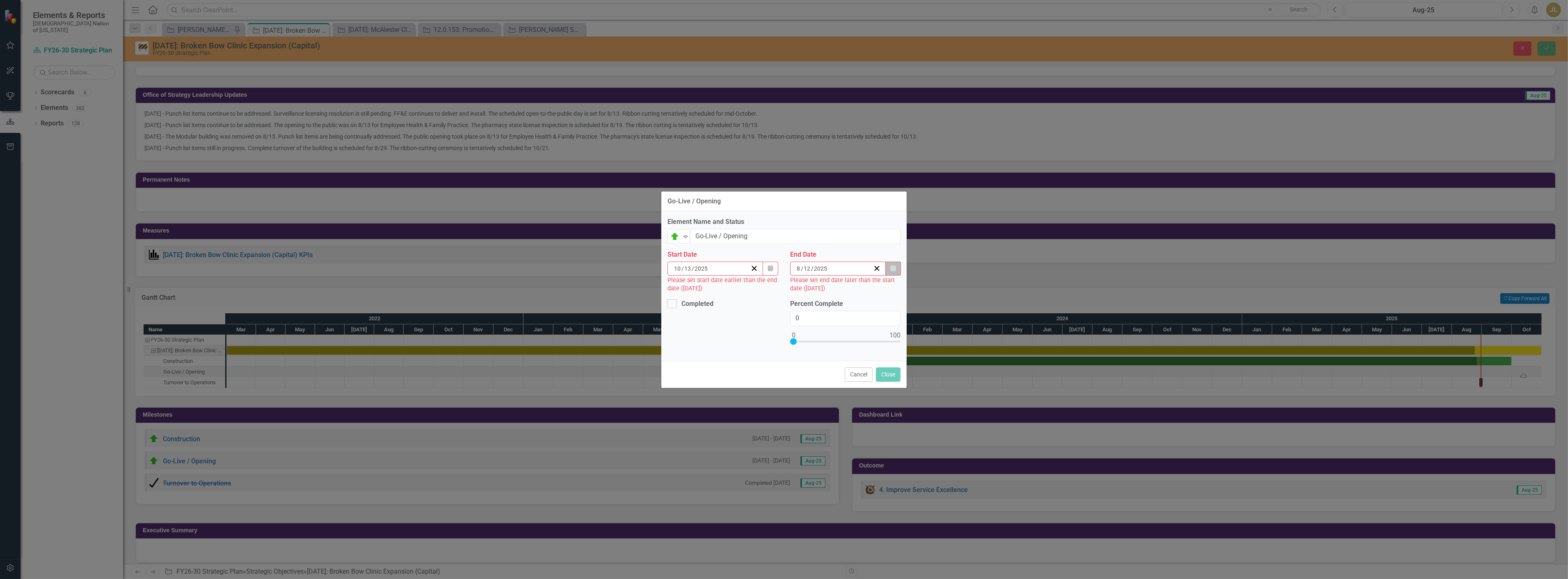
click at [885, 268] on button "Calendar" at bounding box center [893, 268] width 16 height 14
click at [883, 288] on button "›" at bounding box center [883, 289] width 18 height 18
click at [792, 348] on button "13" at bounding box center [797, 345] width 21 height 15
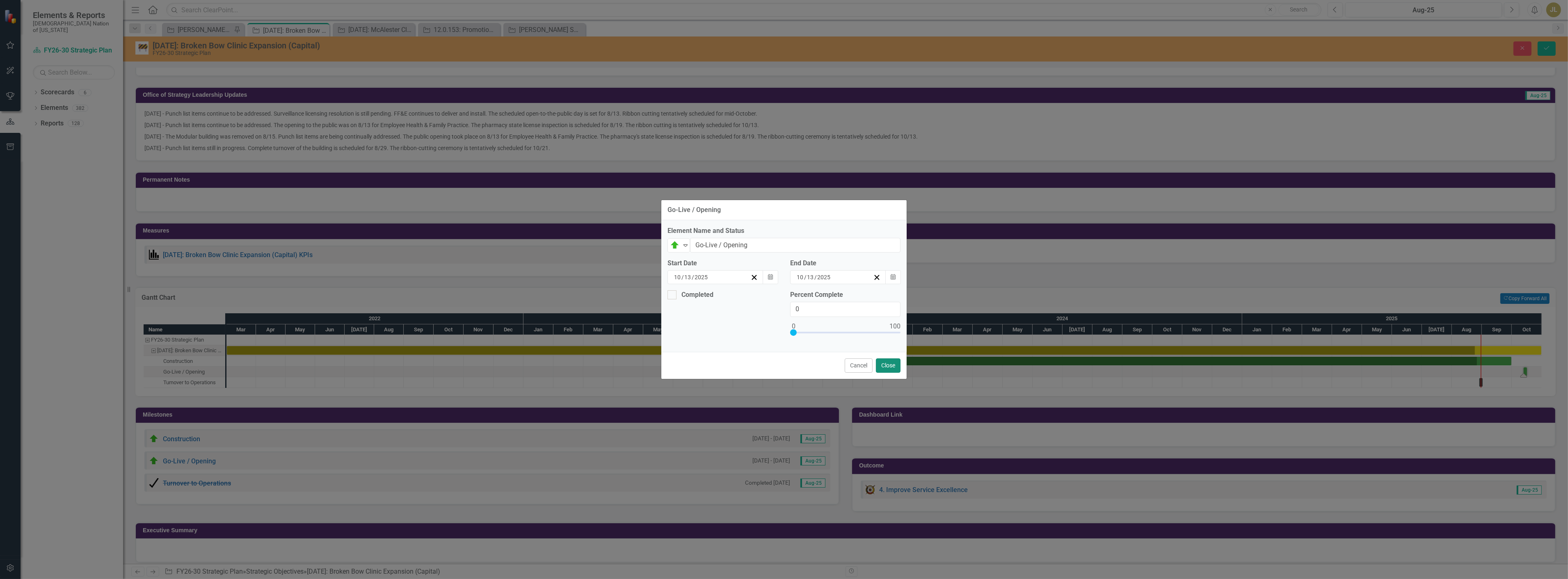
click at [884, 363] on button "Close" at bounding box center [888, 366] width 24 height 15
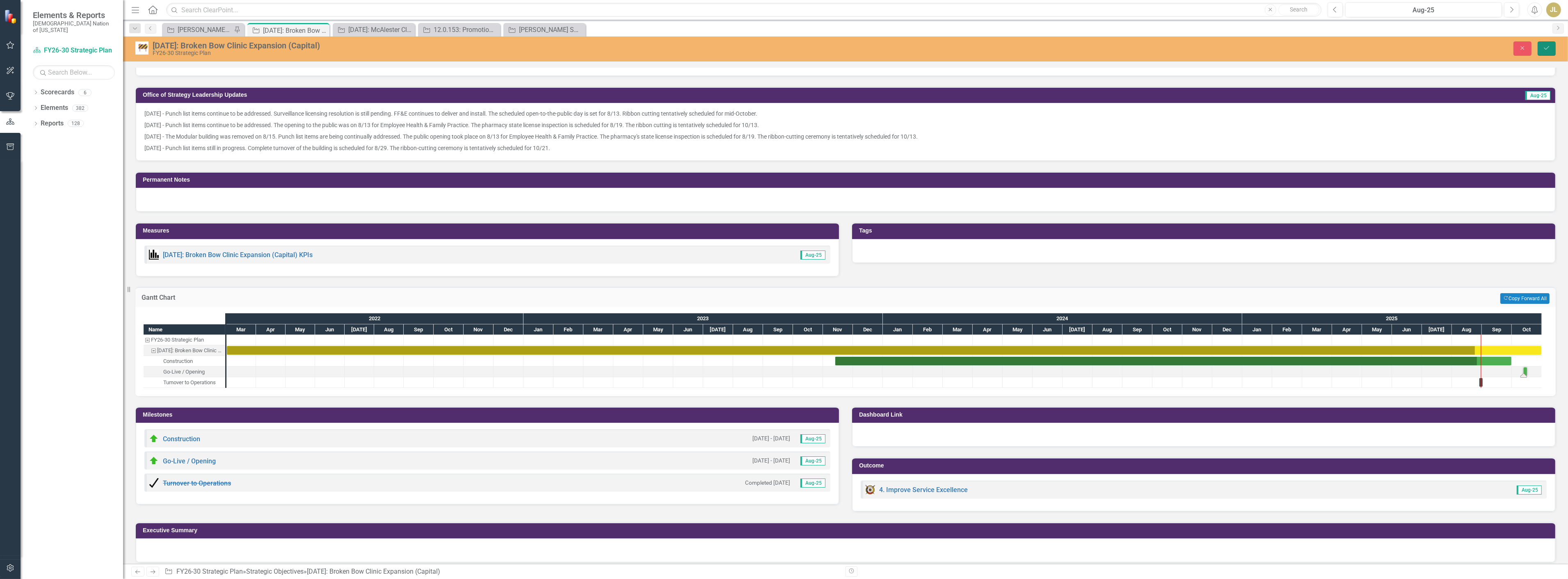
click at [1545, 48] on icon "Save" at bounding box center [1547, 47] width 7 height 5
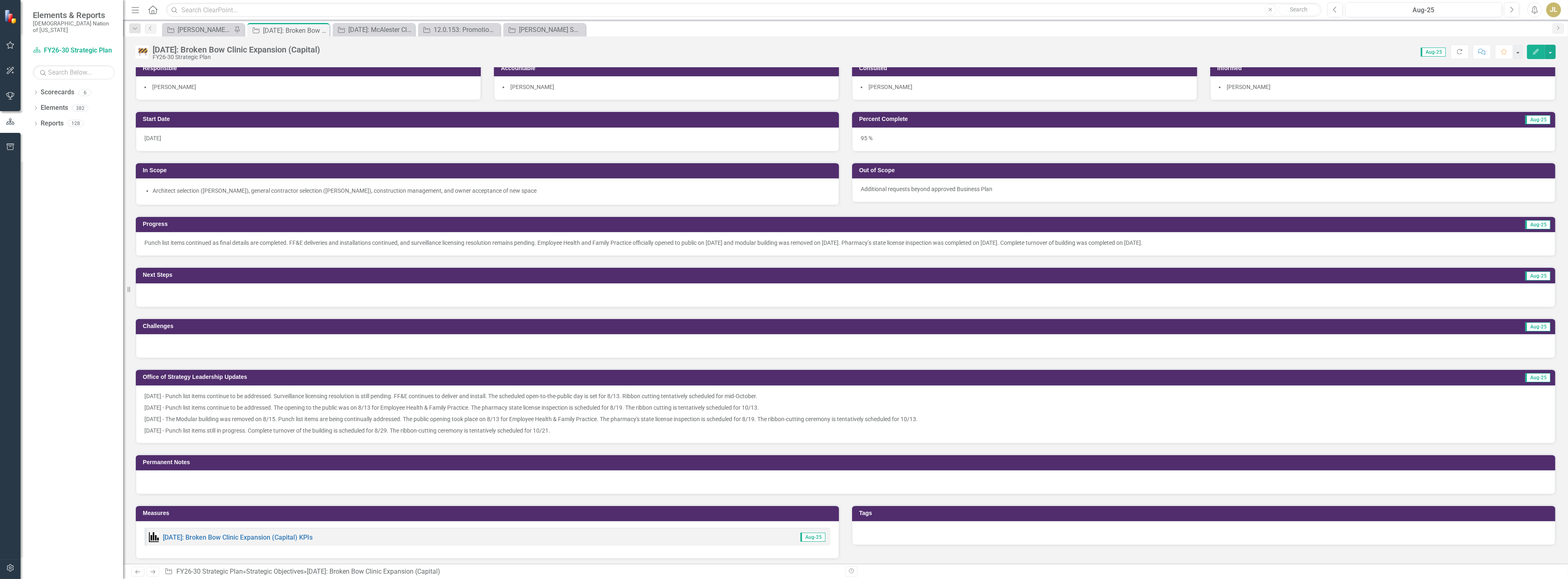
scroll to position [136, 0]
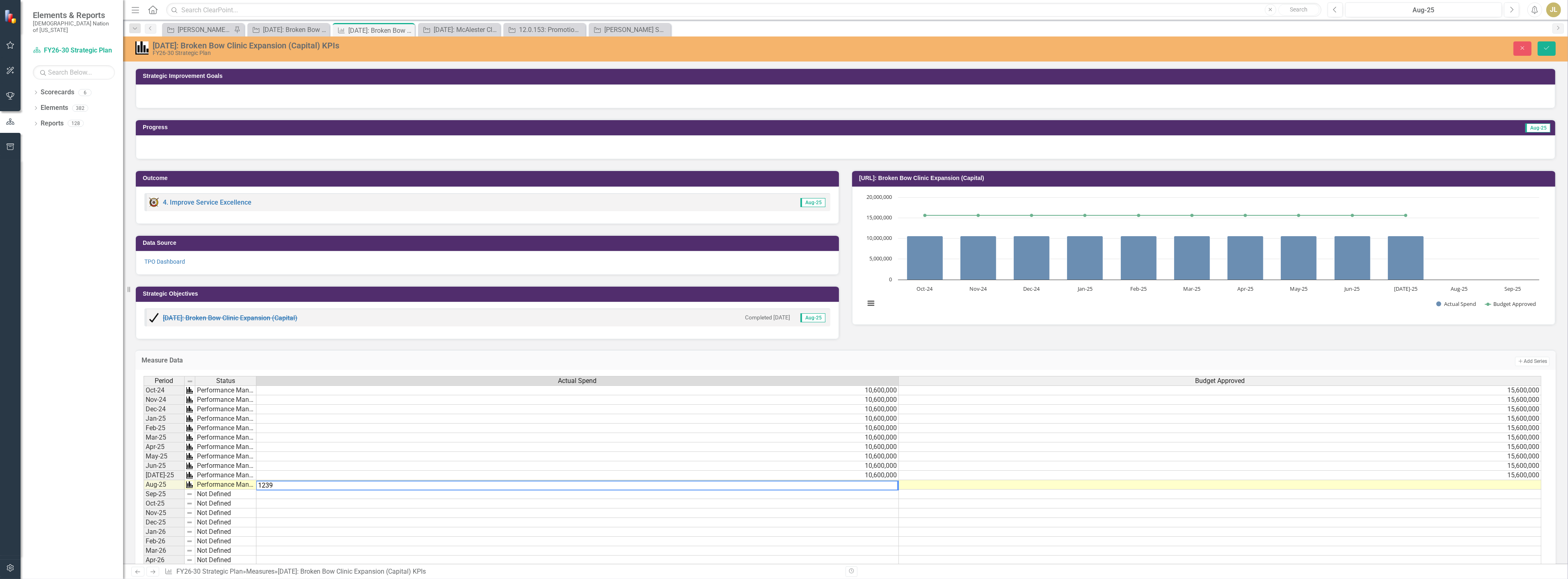
scroll to position [46, 0]
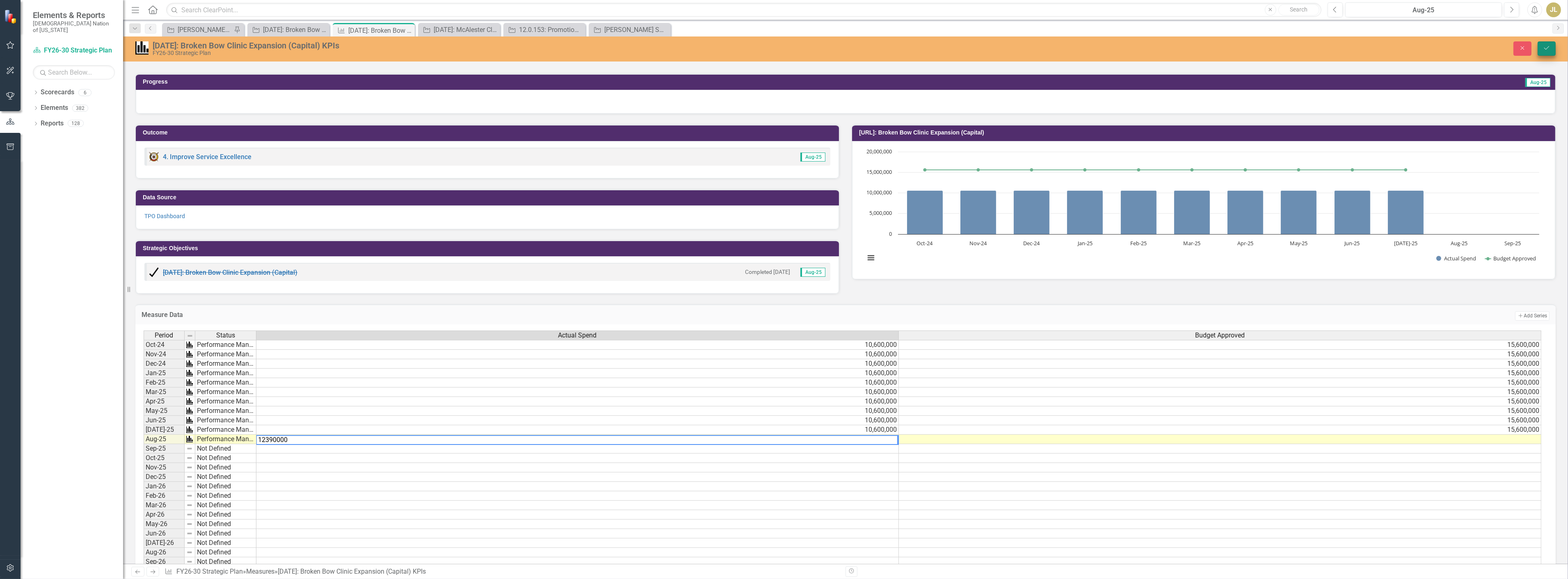
type textarea "12390000"
click at [1549, 50] on icon "Save" at bounding box center [1547, 47] width 7 height 5
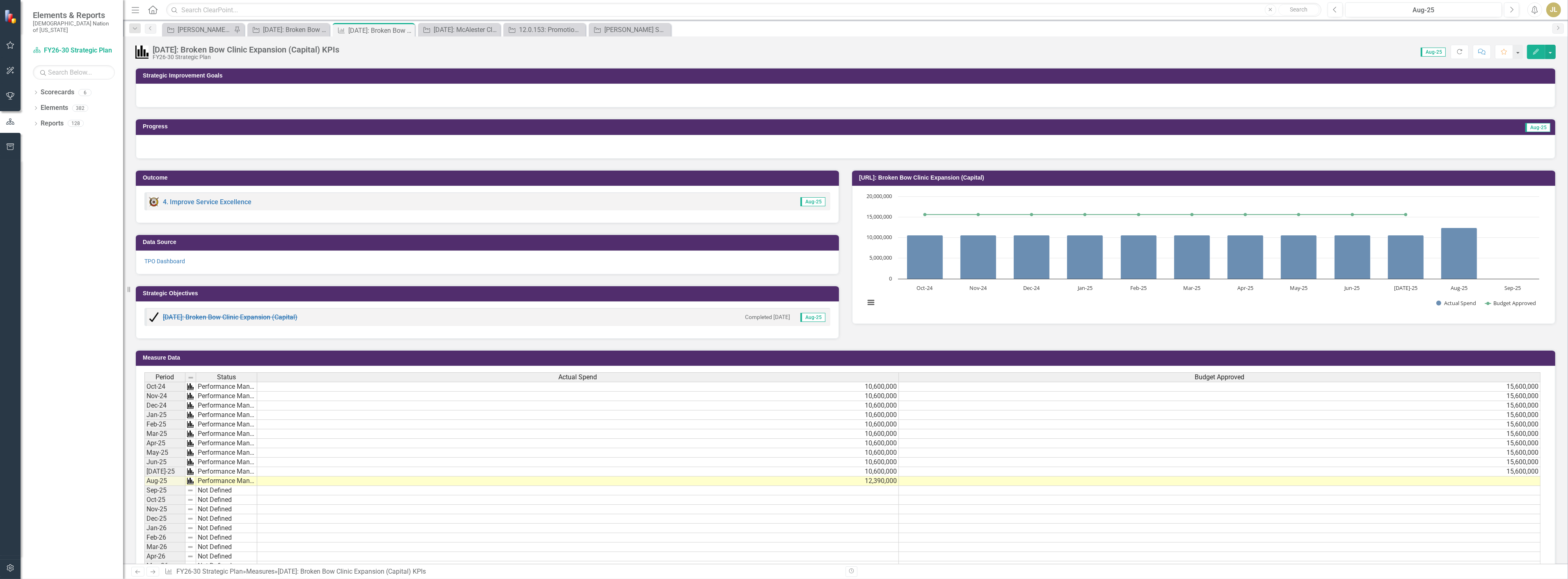
scroll to position [0, 0]
click at [278, 31] on div "[DATE]: Broken Bow Clinic Expansion (Capital)" at bounding box center [290, 29] width 54 height 10
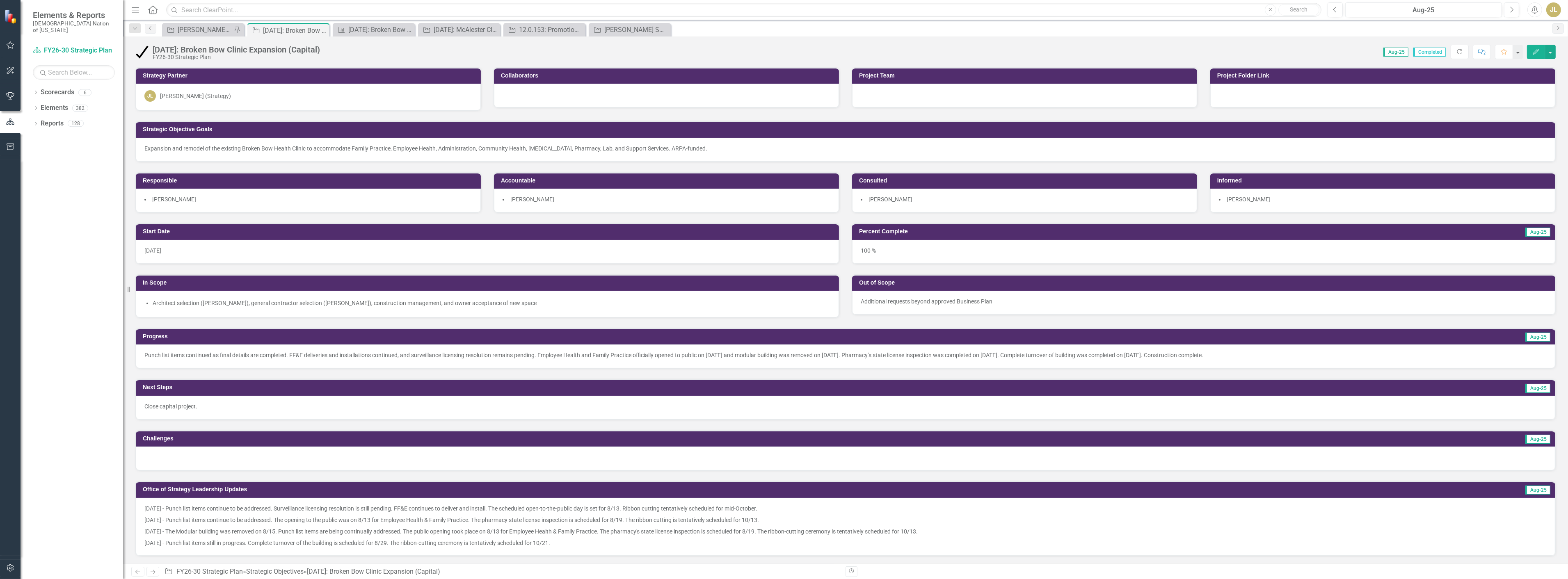
click at [297, 145] on p "Expansion and remodel of the existing Broken Bow Health Clinic to accommodate F…" at bounding box center [845, 148] width 1402 height 8
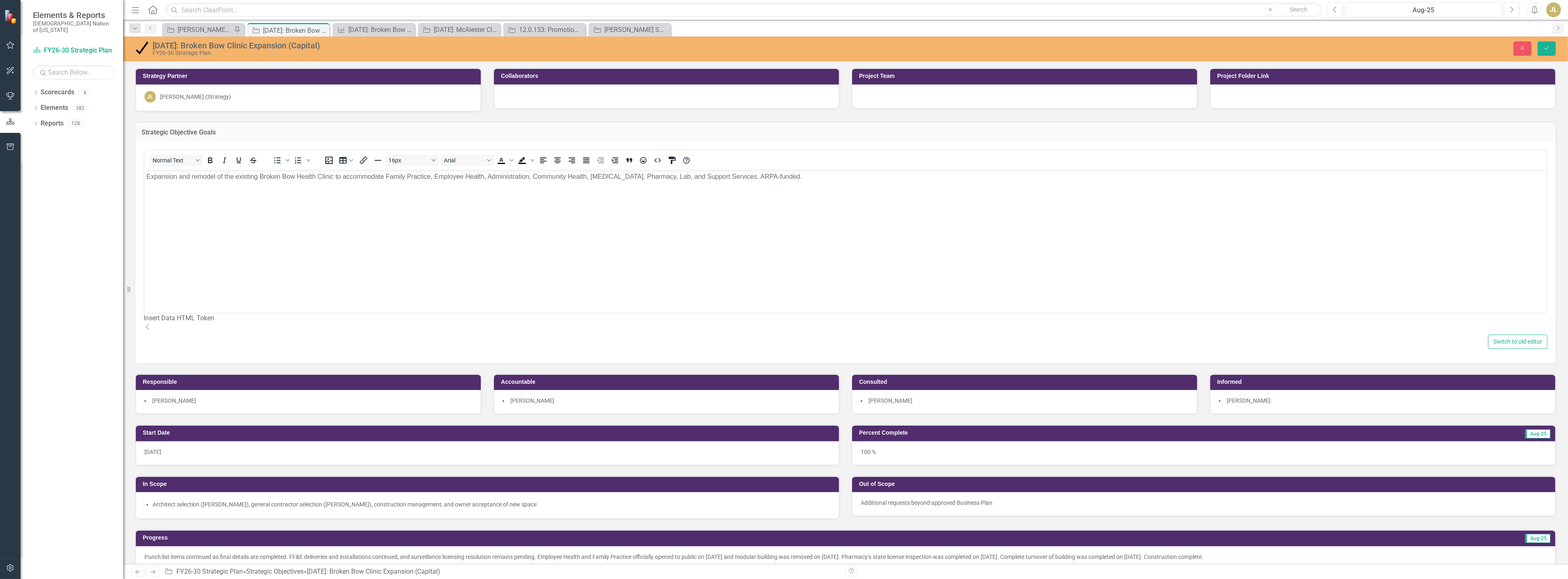
click at [281, 182] on body "Expansion and remodel of the existing Broken Bow Health Clinic to accommodate F…" at bounding box center [845, 231] width 1402 height 123
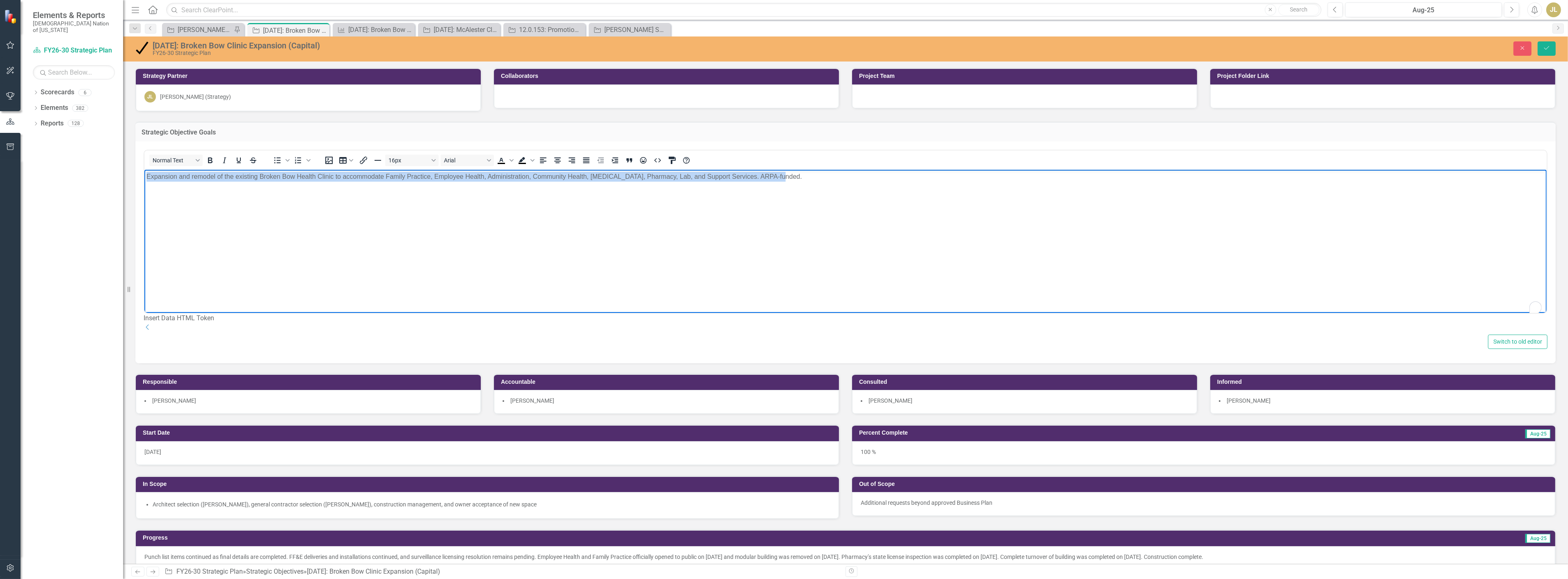
copy p "Expansion and remodel of the existing Broken Bow Health Clinic to accommodate F…"
click at [1552, 54] on button "Save" at bounding box center [1547, 49] width 18 height 15
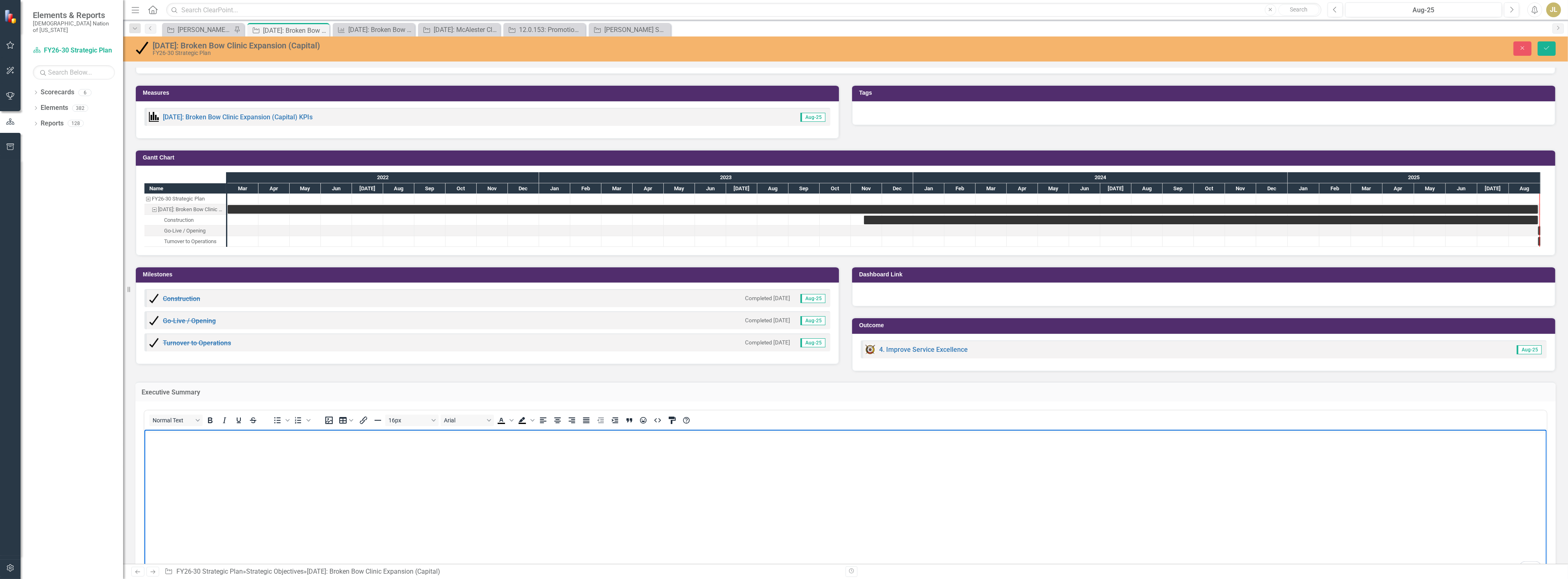
scroll to position [578, 0]
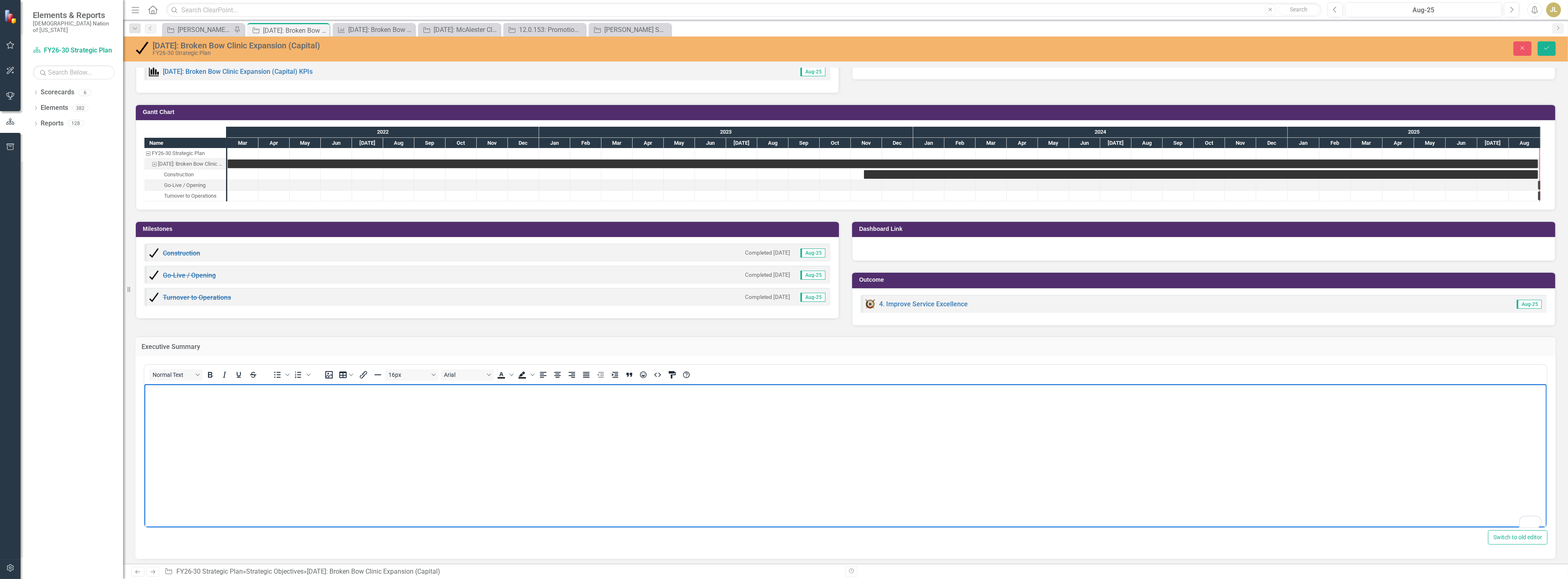
click at [254, 431] on body "To enrich screen reader interactions, please activate Accessibility in Grammarl…" at bounding box center [845, 446] width 1402 height 123
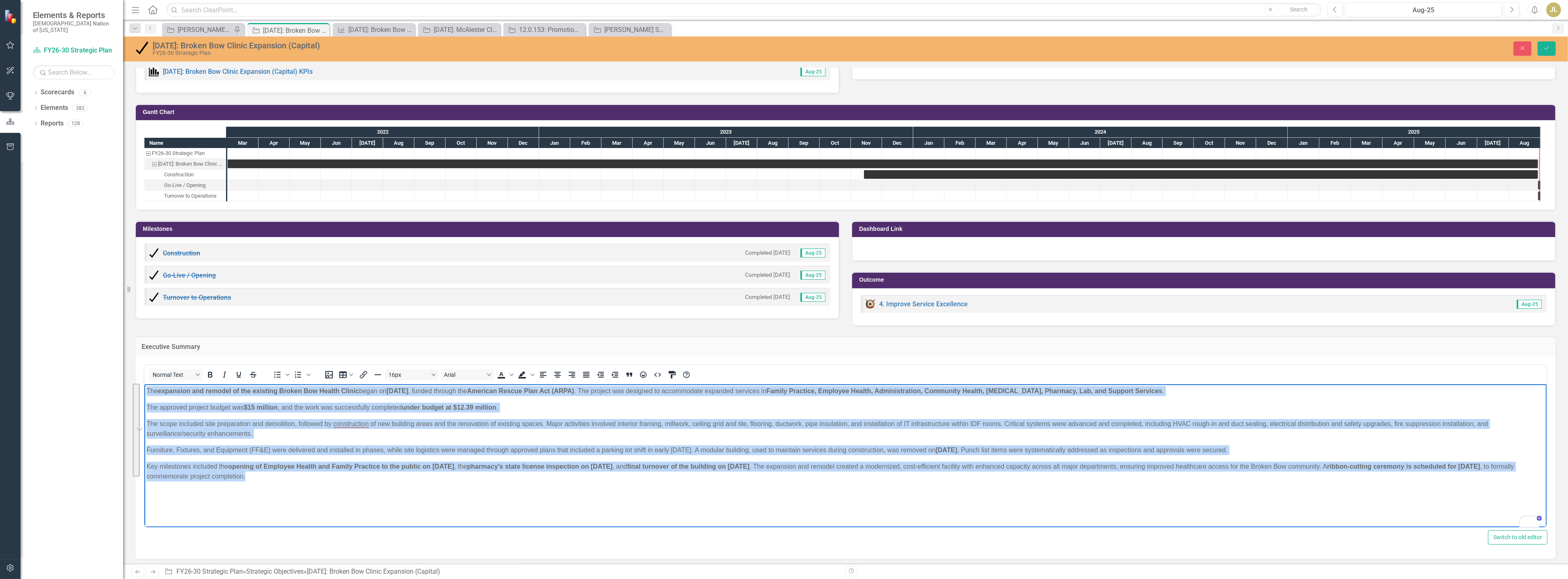
drag, startPoint x: 373, startPoint y: 473, endPoint x: 125, endPoint y: 386, distance: 262.8
click at [144, 386] on html "The expansion and remodel of the existing Broken Bow Health Clinic began on Nov…" at bounding box center [845, 446] width 1402 height 123
click at [205, 373] on icon "Bold" at bounding box center [210, 375] width 10 height 10
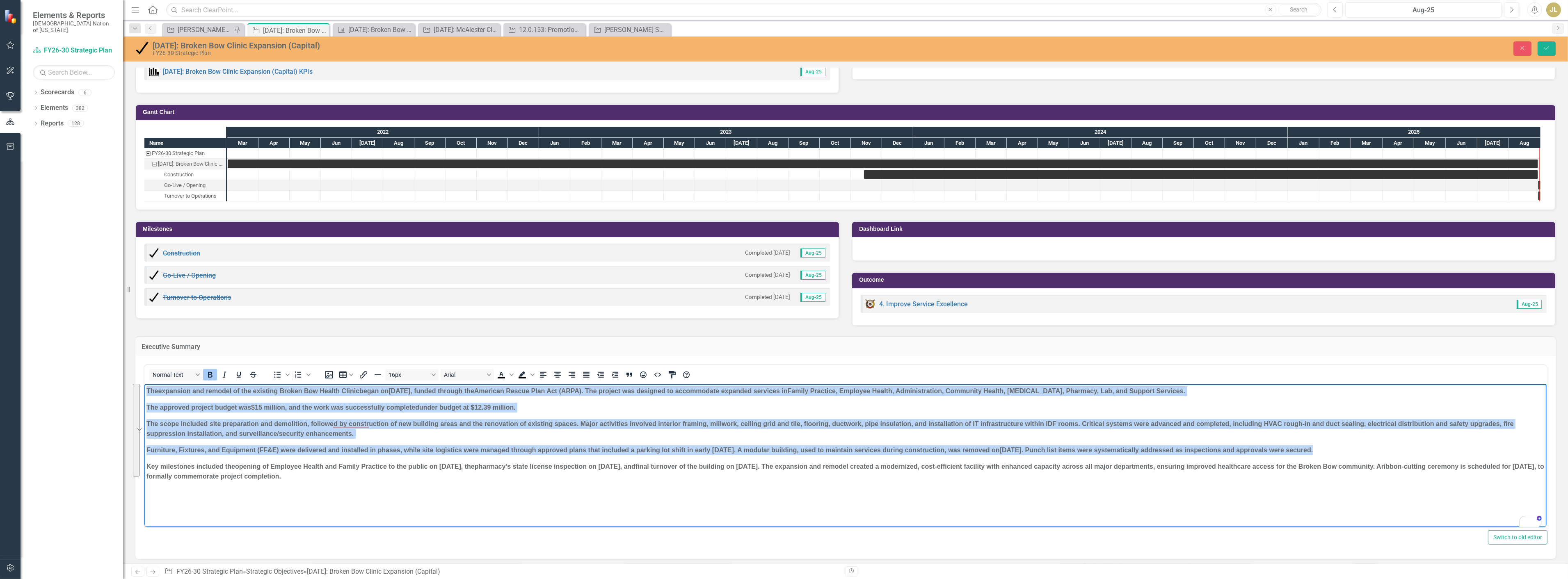
click at [207, 373] on icon "Bold" at bounding box center [210, 375] width 10 height 10
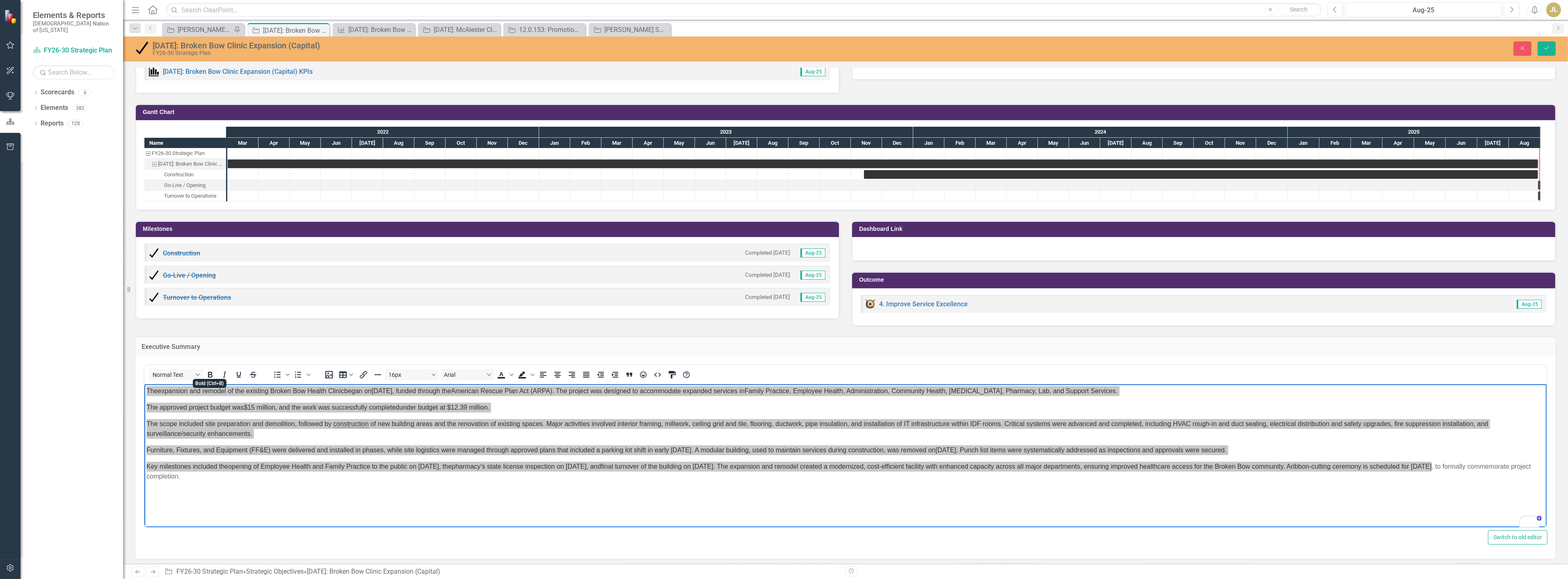
click at [433, 525] on div "Normal Text To open the popup, press Shift+Enter To open the popup, press Shift…" at bounding box center [845, 453] width 1404 height 182
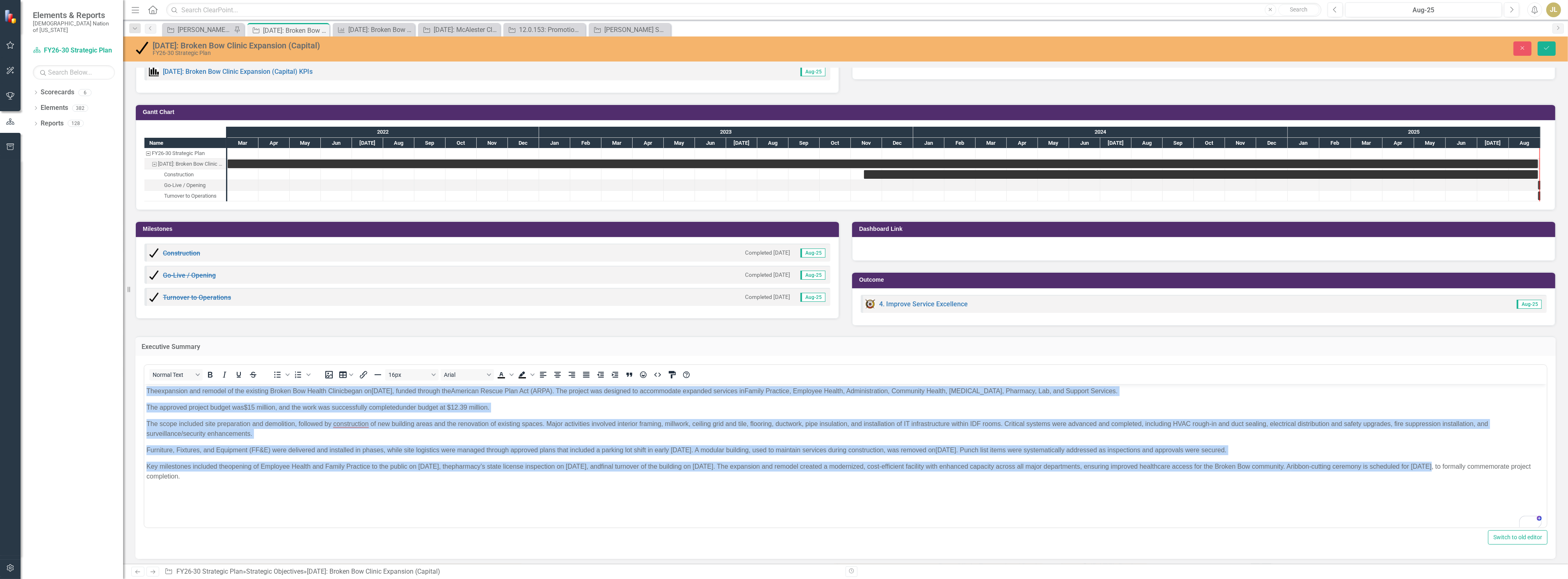
click at [414, 498] on body "The expansion and remodel of the existing Broken Bow Health Clinic began on Nov…" at bounding box center [845, 446] width 1402 height 123
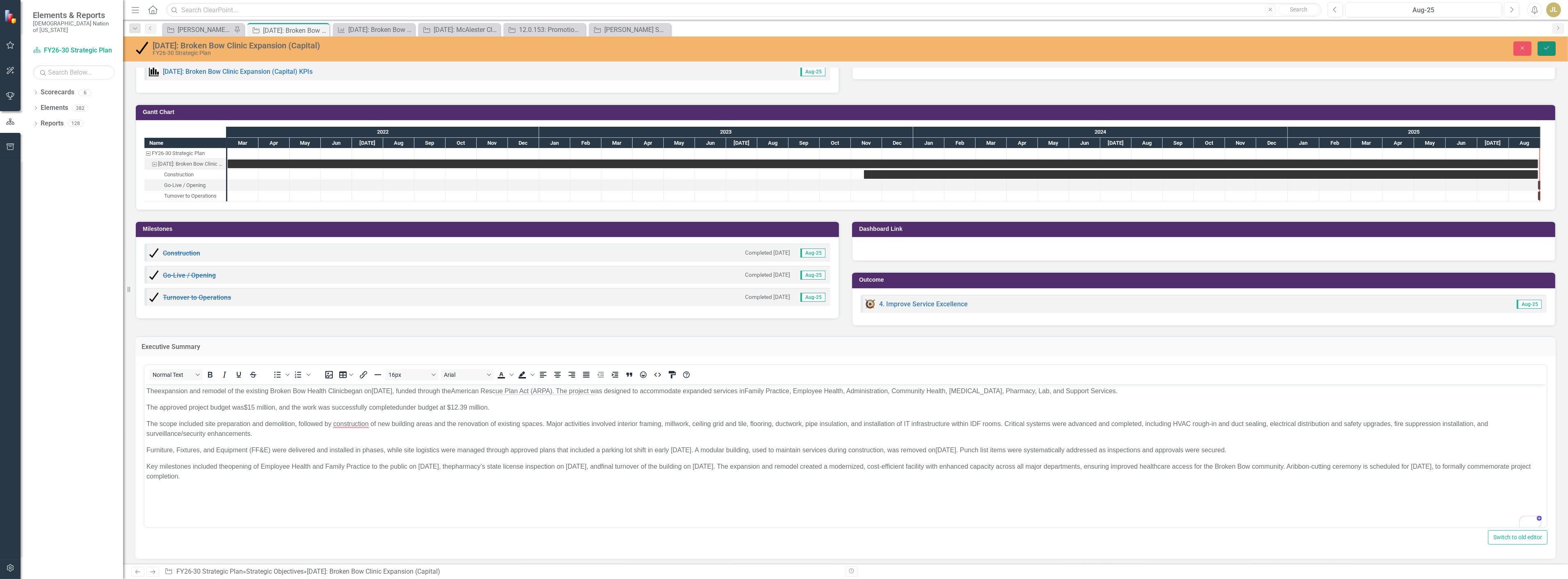
click at [1549, 51] on button "Save" at bounding box center [1547, 49] width 18 height 15
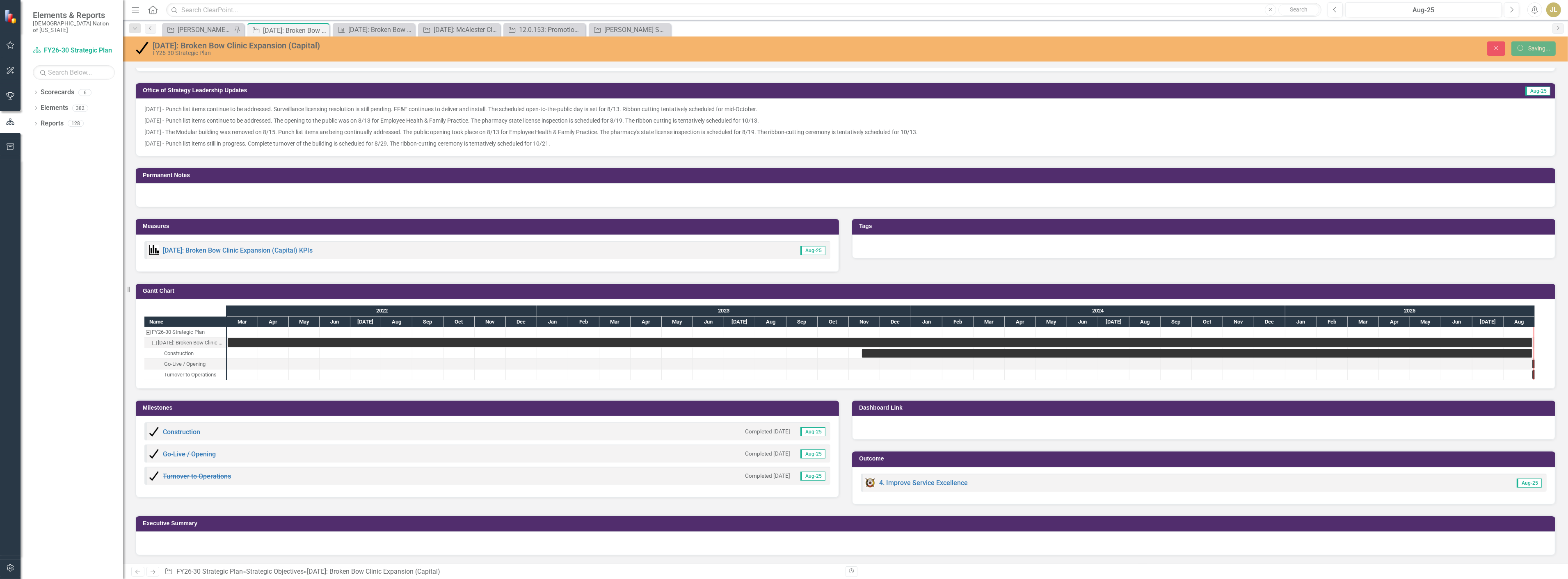
scroll to position [396, 0]
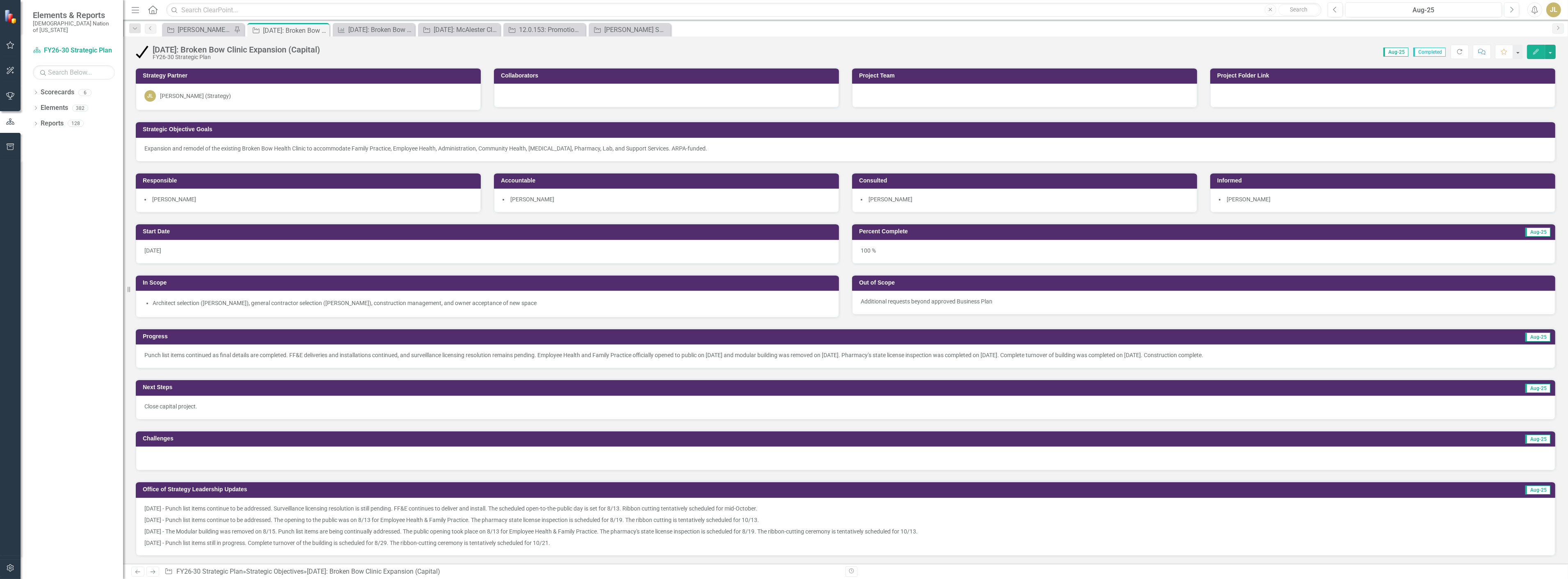
scroll to position [441, 0]
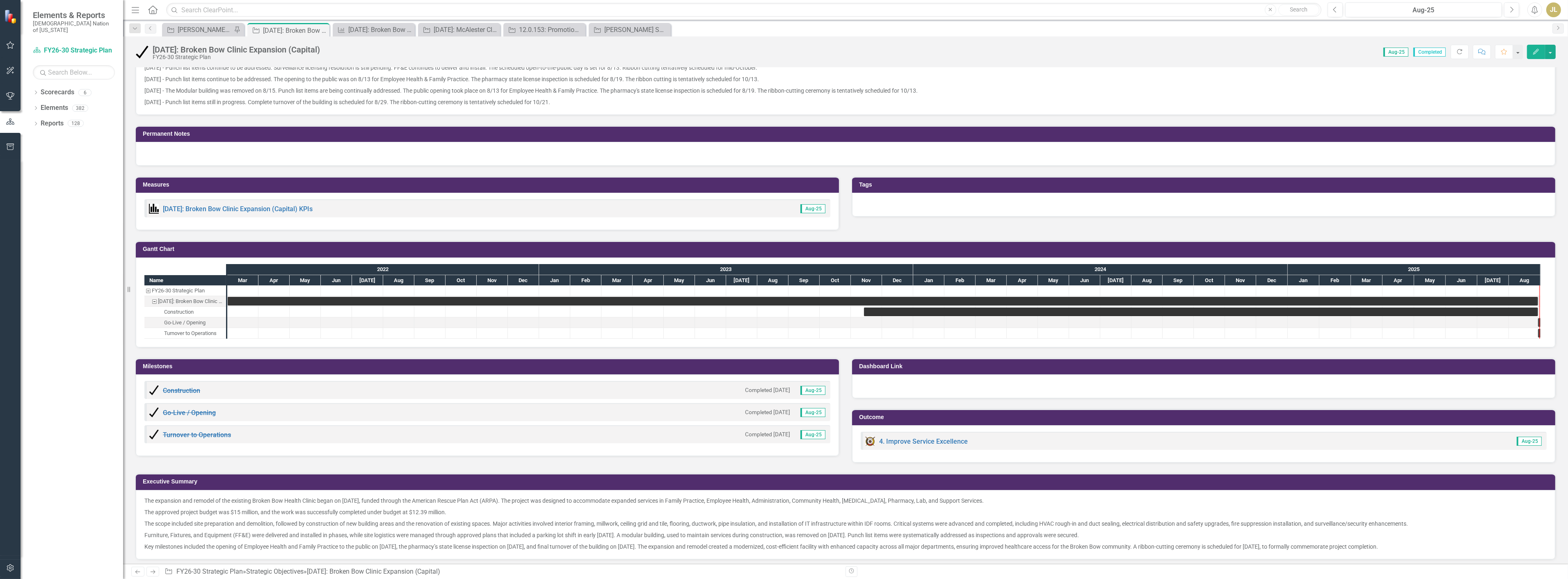
click at [153, 498] on p "The expansion and remodel of the existing Broken Bow Health Clinic began on Nov…" at bounding box center [845, 501] width 1402 height 10
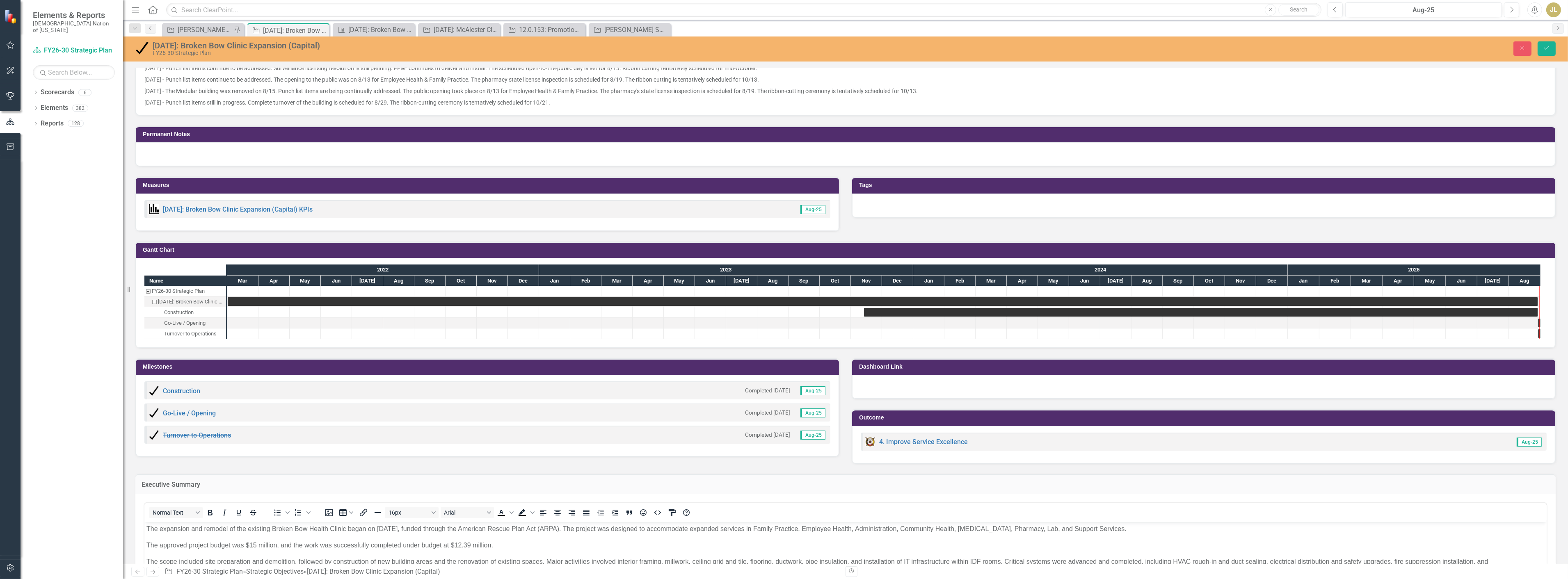
scroll to position [0, 0]
click at [147, 540] on p "The approved project budget was $15 million, and the work was successfully comp…" at bounding box center [845, 545] width 1398 height 10
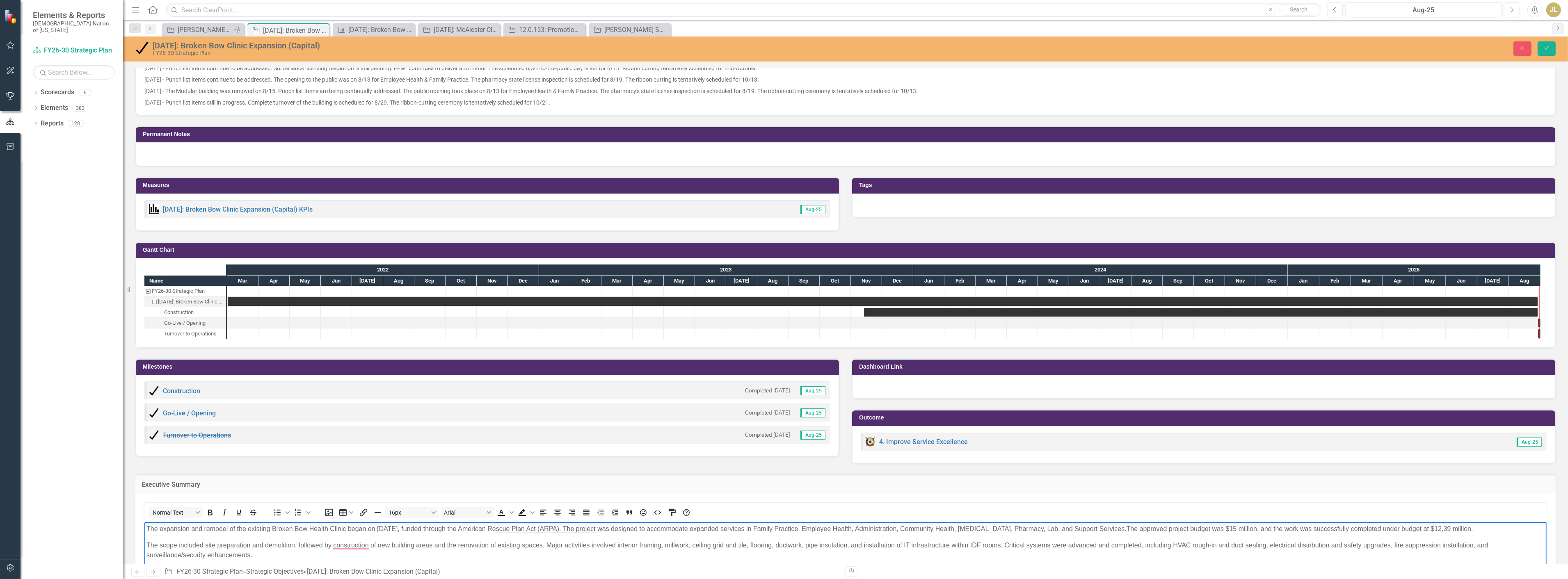
click at [144, 542] on body "The expansion and remodel of the existing Broken Bow Health Clinic began on Nov…" at bounding box center [845, 583] width 1402 height 123
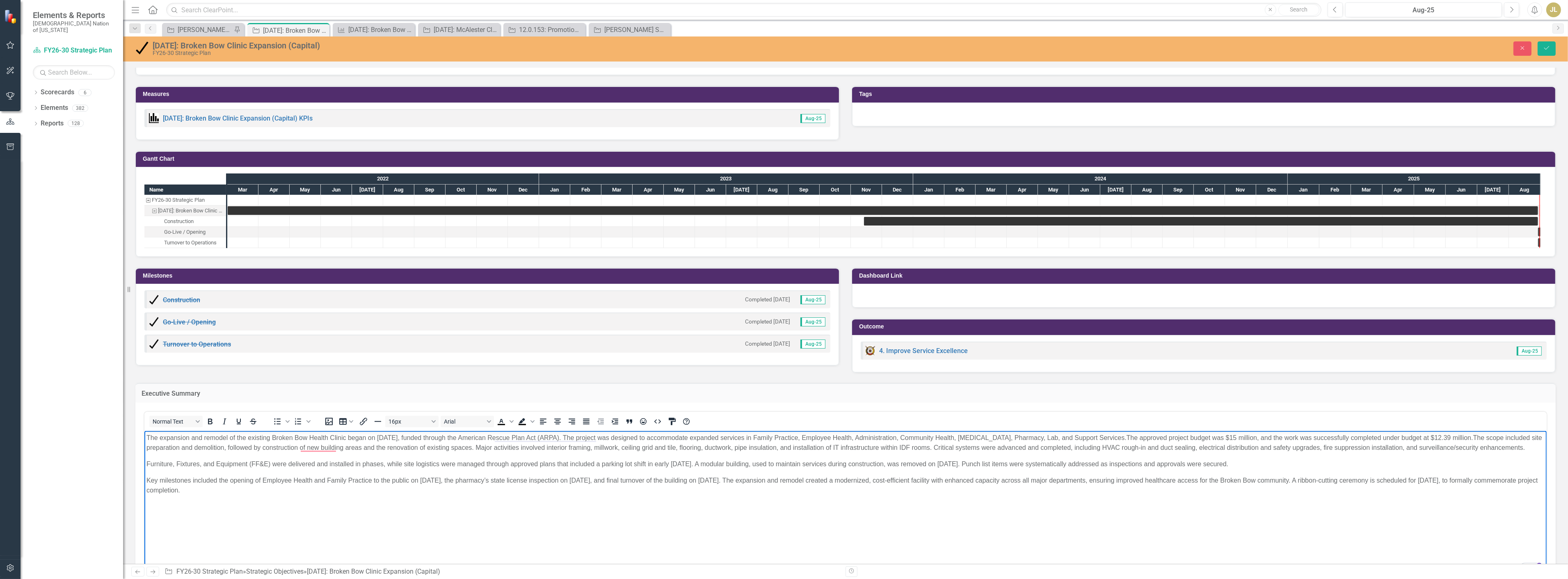
click at [147, 469] on p "Furniture, Fixtures, and Equipment (FF&E) were delivered and installed in phase…" at bounding box center [845, 464] width 1398 height 10
click at [147, 473] on p "Key milestones included the opening of Employee Health and Family Practice to t…" at bounding box center [845, 479] width 1398 height 19
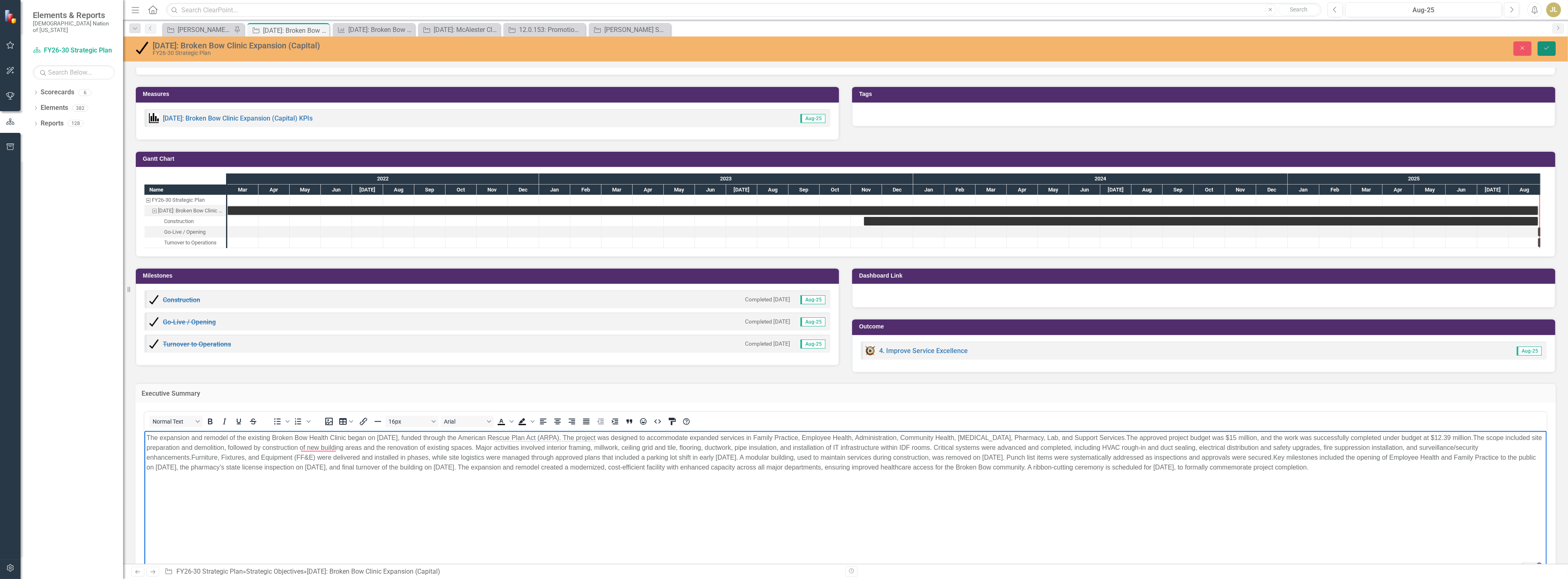
click at [1553, 50] on button "Save" at bounding box center [1547, 49] width 18 height 15
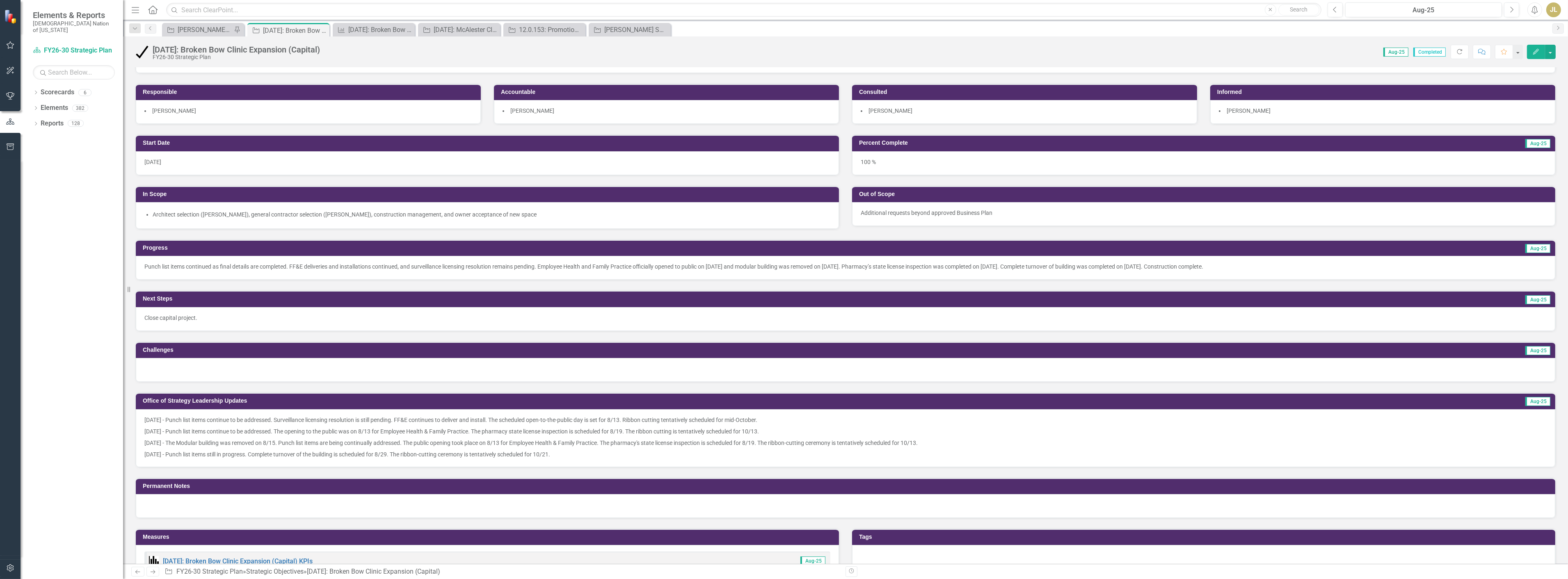
scroll to position [91, 0]
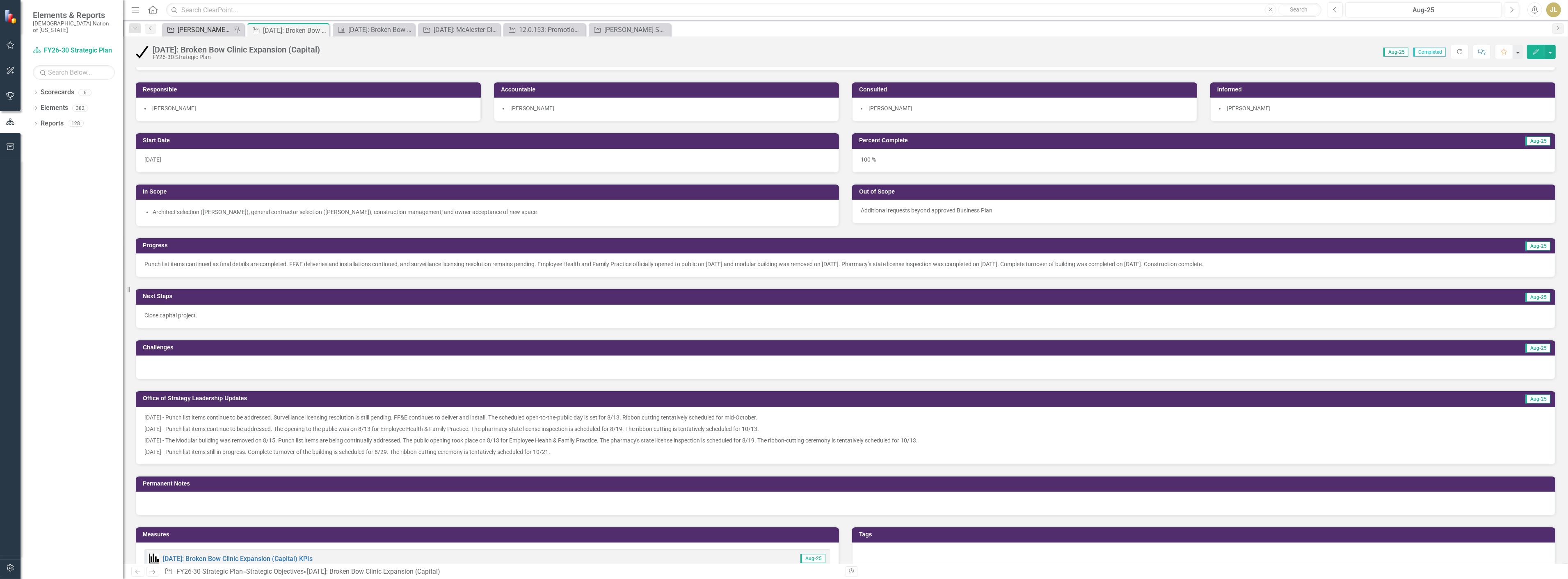
click at [202, 27] on div "[PERSON_NAME] SOs" at bounding box center [205, 29] width 54 height 10
